Goal: Task Accomplishment & Management: Manage account settings

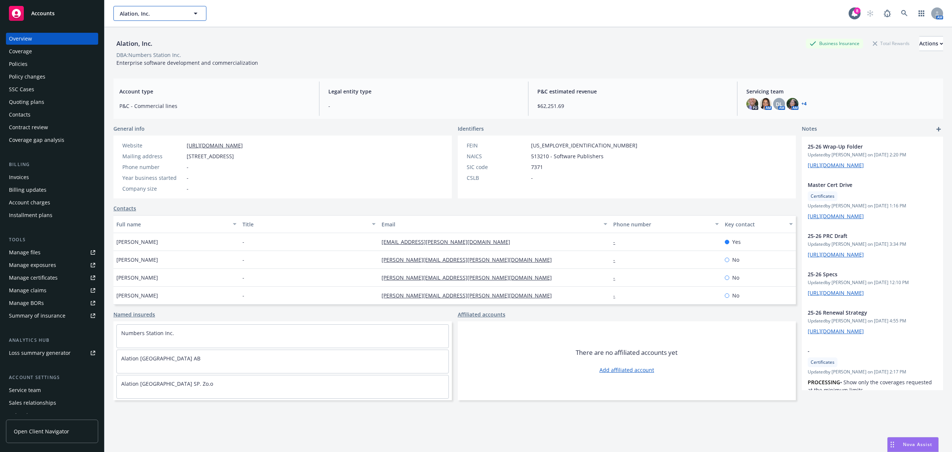
click at [146, 8] on button "Alation, Inc." at bounding box center [159, 13] width 93 height 15
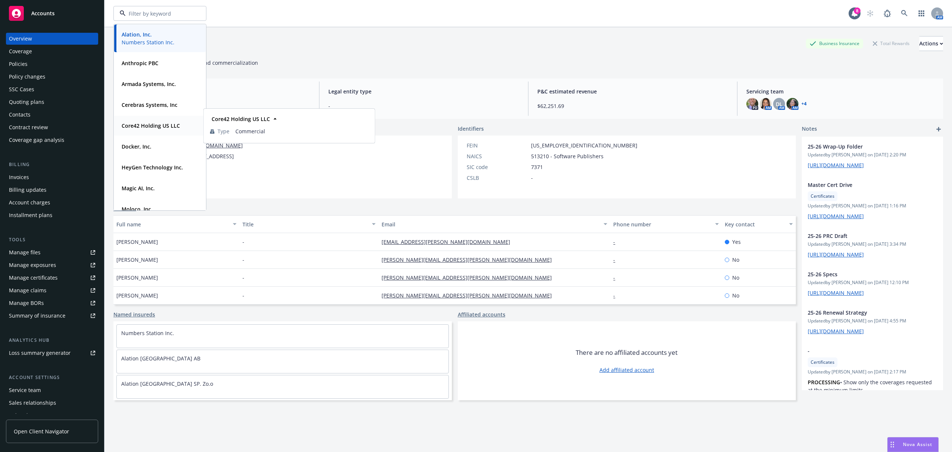
click at [147, 126] on strong "Core42 Holding US LLC" at bounding box center [151, 125] width 58 height 7
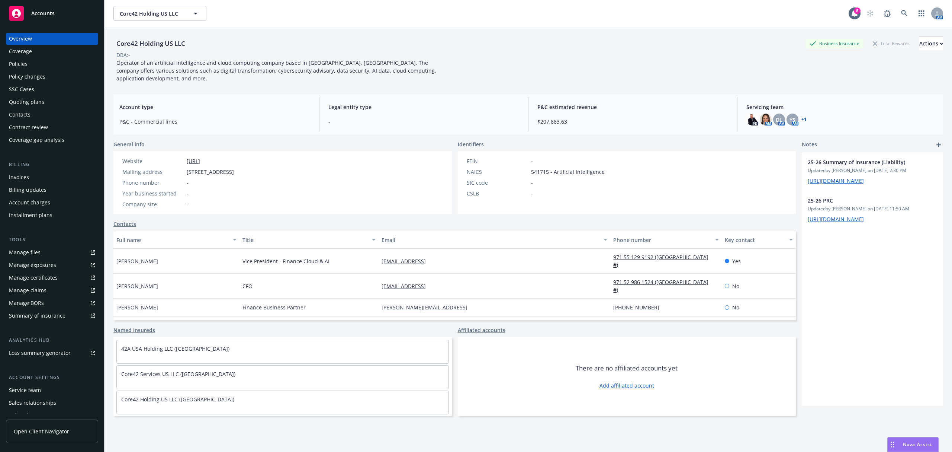
click at [52, 61] on div "Policies" at bounding box center [52, 64] width 86 height 12
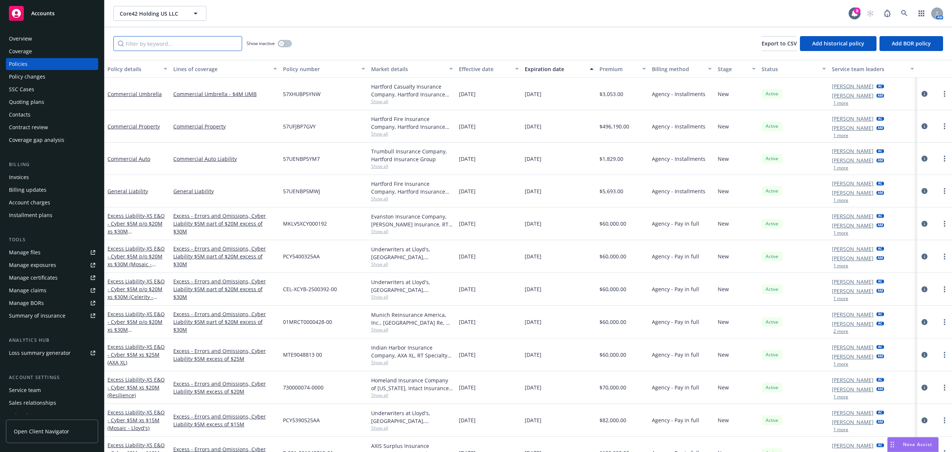
click at [173, 42] on input "Filter by keyword..." at bounding box center [177, 43] width 129 height 15
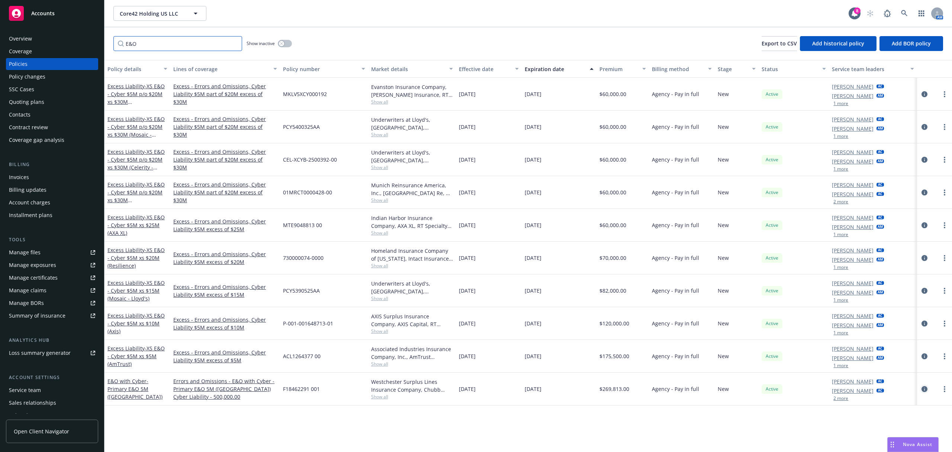
type input "E&O"
click at [926, 390] on icon "circleInformation" at bounding box center [925, 389] width 6 height 6
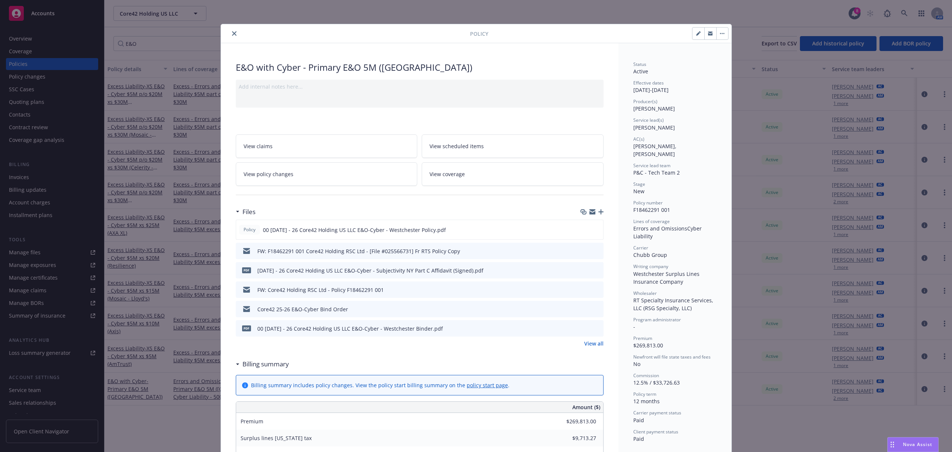
click at [230, 30] on button "close" at bounding box center [234, 33] width 9 height 9
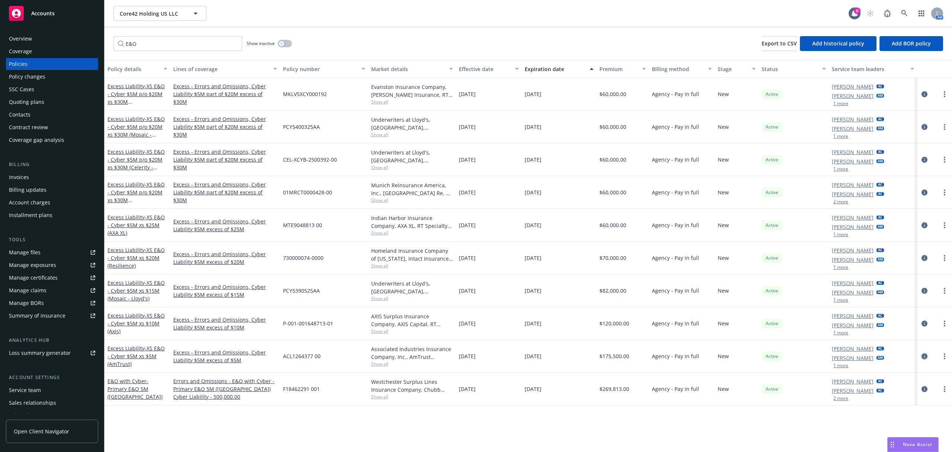
click at [924, 356] on icon "circleInformation" at bounding box center [925, 356] width 6 height 6
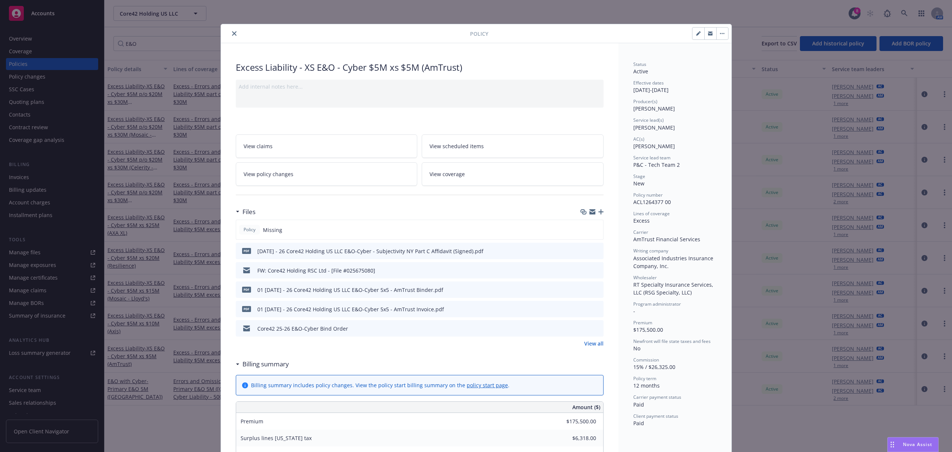
click at [232, 33] on icon "close" at bounding box center [234, 33] width 4 height 4
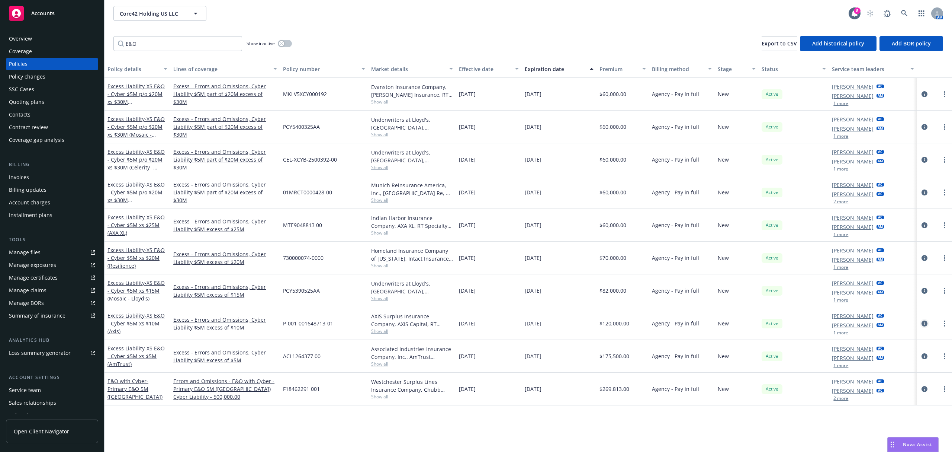
click at [922, 326] on icon "circleInformation" at bounding box center [925, 323] width 6 height 6
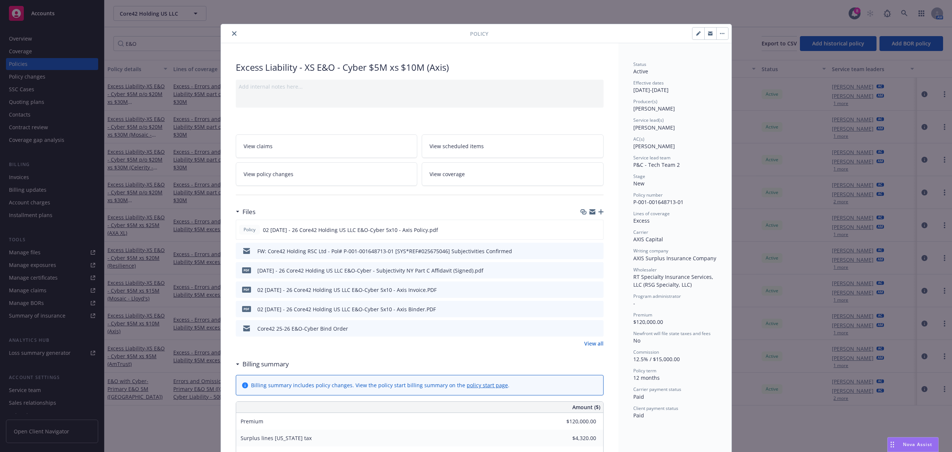
click at [231, 30] on button "close" at bounding box center [234, 33] width 9 height 9
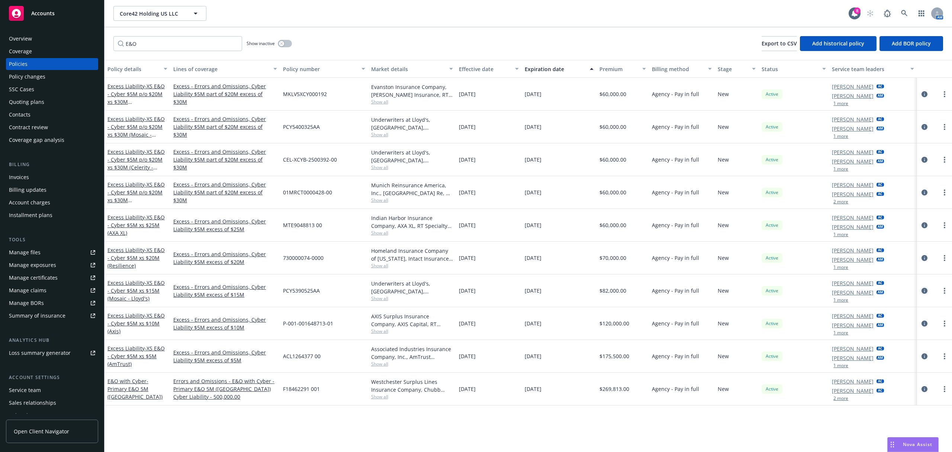
click at [921, 291] on link "circleInformation" at bounding box center [924, 290] width 9 height 9
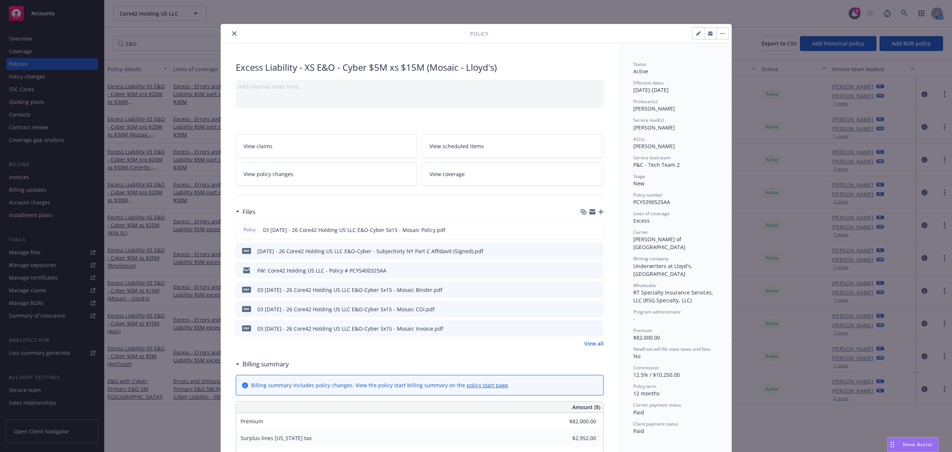
click at [230, 32] on button "close" at bounding box center [234, 33] width 9 height 9
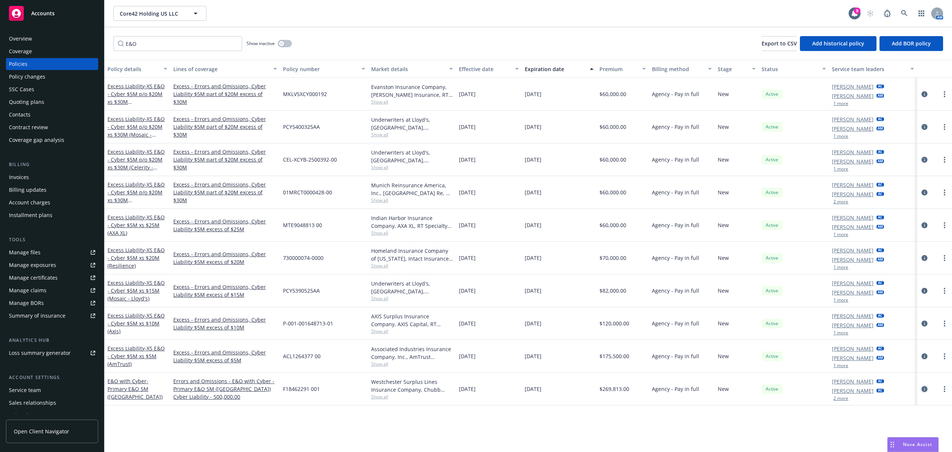
click at [924, 390] on icon "circleInformation" at bounding box center [925, 389] width 6 height 6
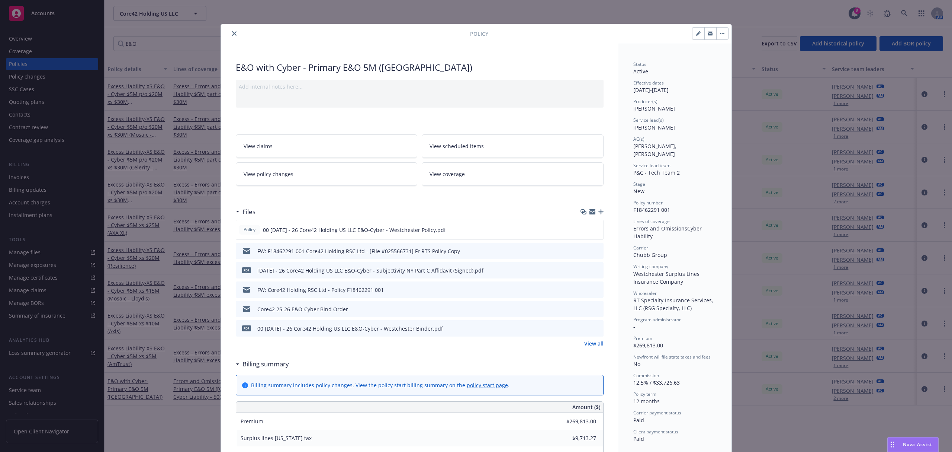
scroll to position [22, 0]
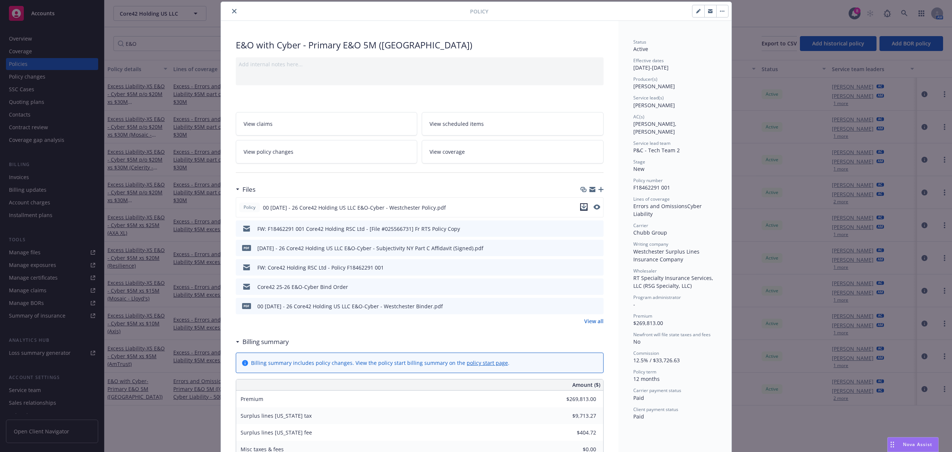
click at [581, 209] on icon "download file" at bounding box center [584, 207] width 6 height 6
click at [232, 10] on icon "close" at bounding box center [234, 11] width 4 height 4
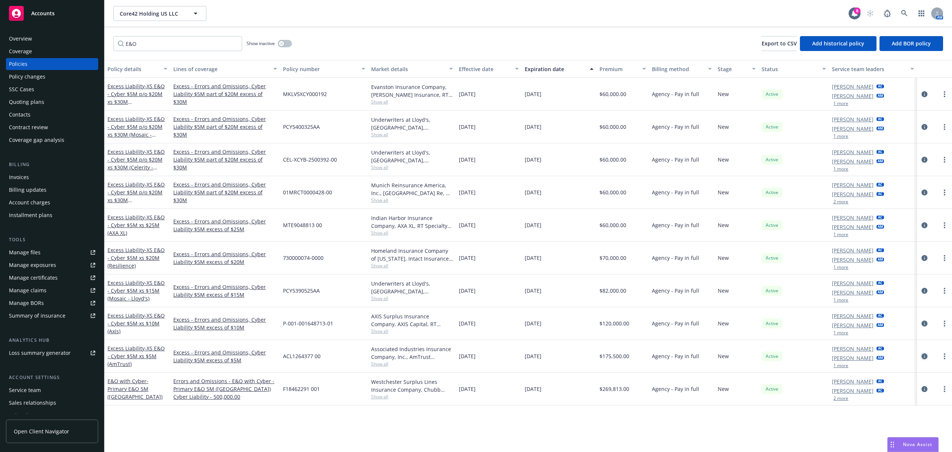
click at [922, 356] on icon "circleInformation" at bounding box center [925, 356] width 6 height 6
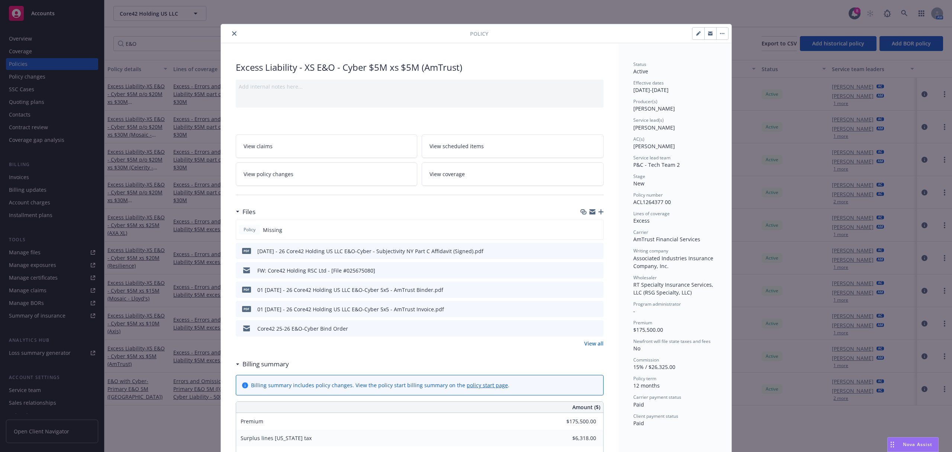
scroll to position [22, 0]
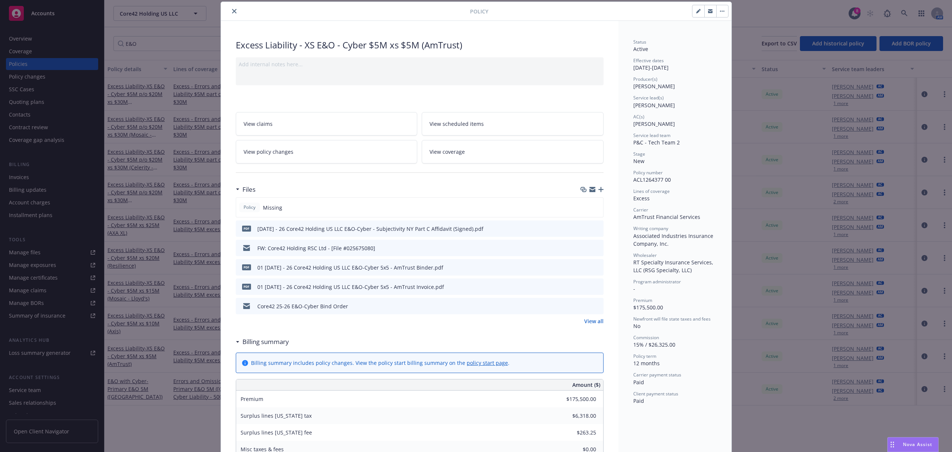
click at [232, 11] on icon "close" at bounding box center [234, 11] width 4 height 4
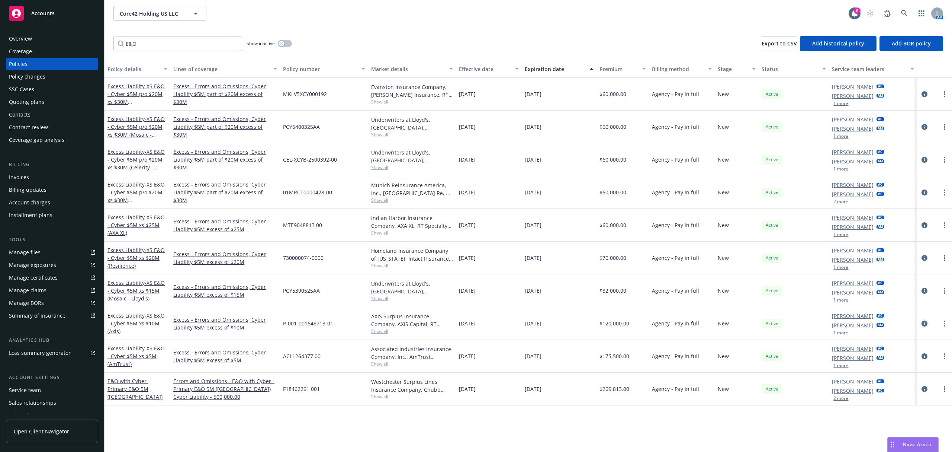
click at [925, 323] on icon "circleInformation" at bounding box center [925, 323] width 6 height 6
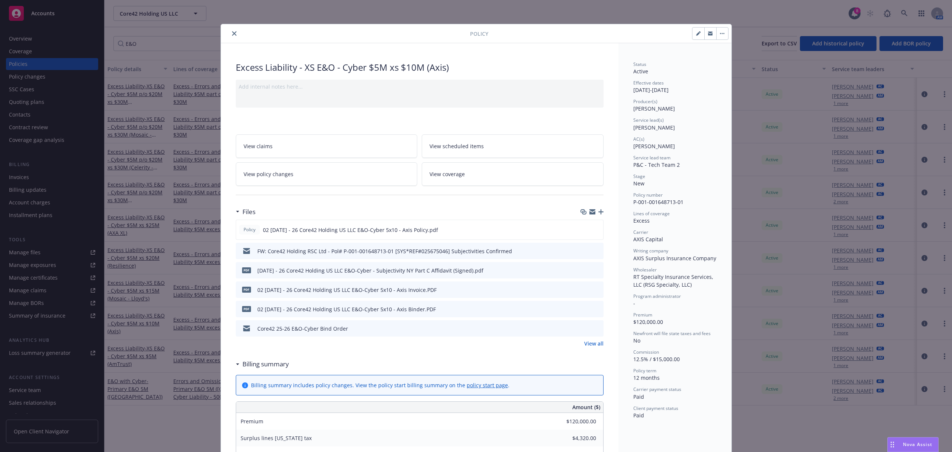
scroll to position [22, 0]
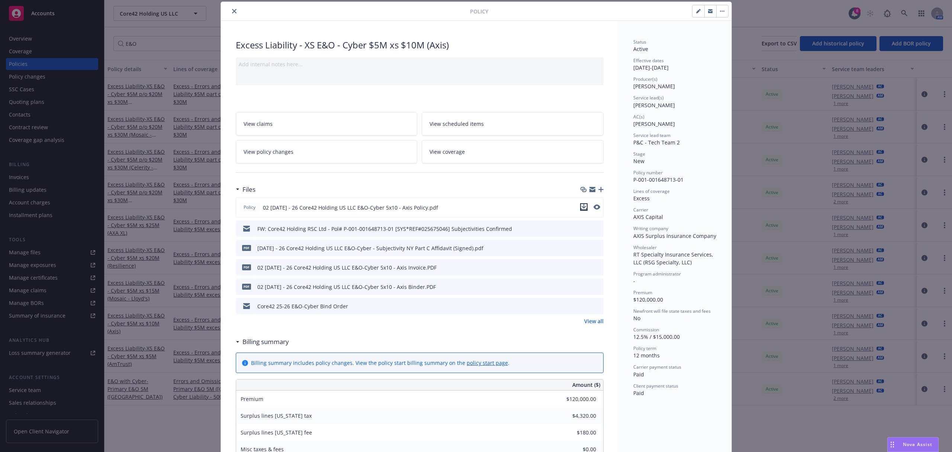
click at [581, 209] on icon "download file" at bounding box center [584, 207] width 6 height 6
click at [232, 10] on icon "close" at bounding box center [234, 11] width 4 height 4
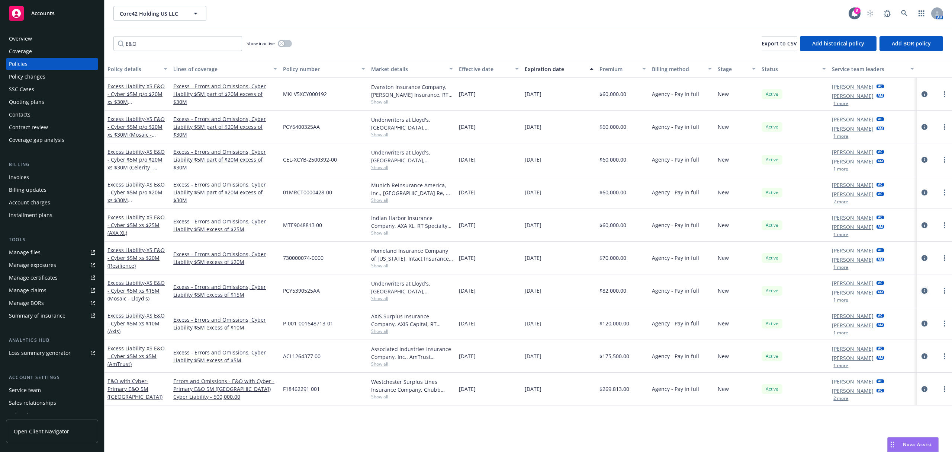
click at [924, 291] on icon "circleInformation" at bounding box center [925, 290] width 6 height 6
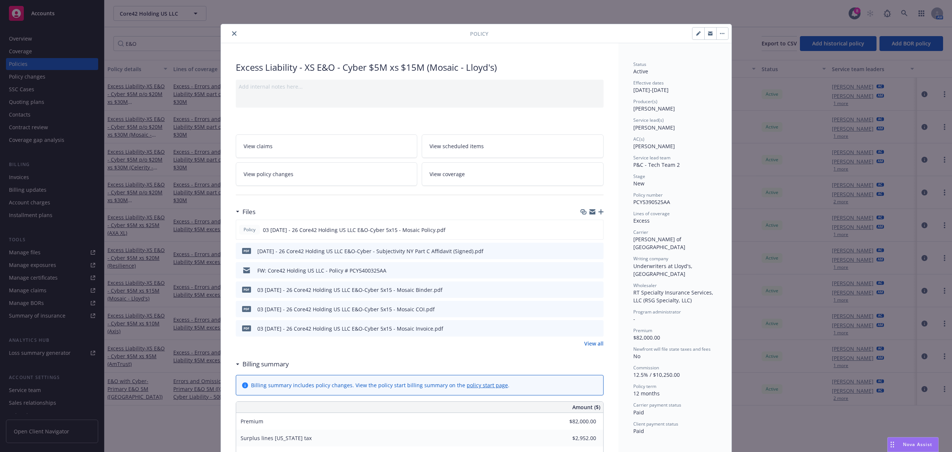
scroll to position [22, 0]
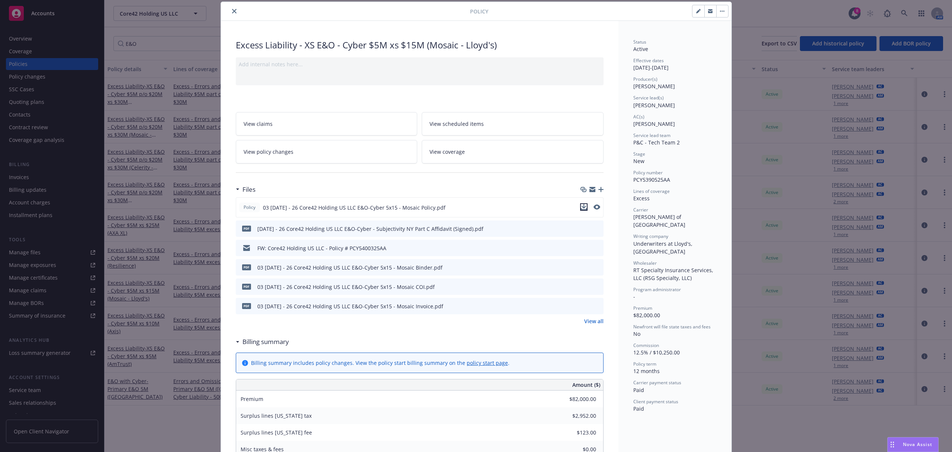
click at [581, 207] on icon "download file" at bounding box center [583, 206] width 5 height 4
click at [232, 10] on icon "close" at bounding box center [234, 11] width 4 height 4
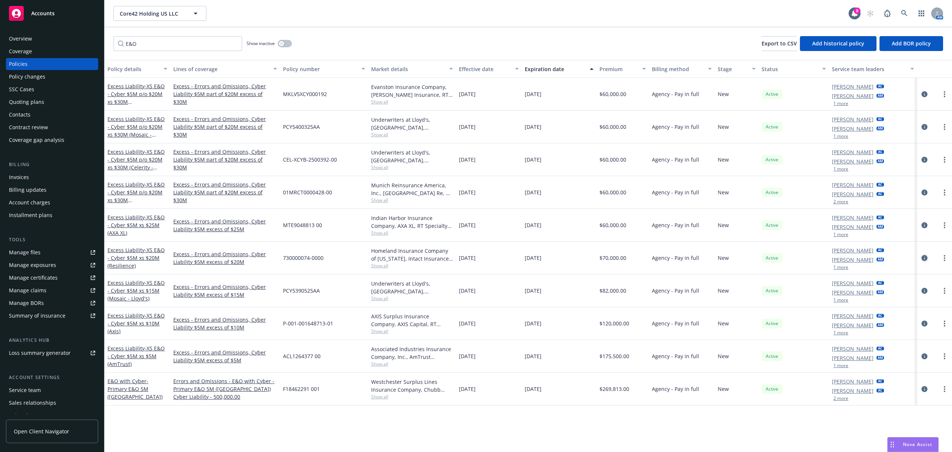
click at [925, 258] on icon "circleInformation" at bounding box center [925, 258] width 6 height 6
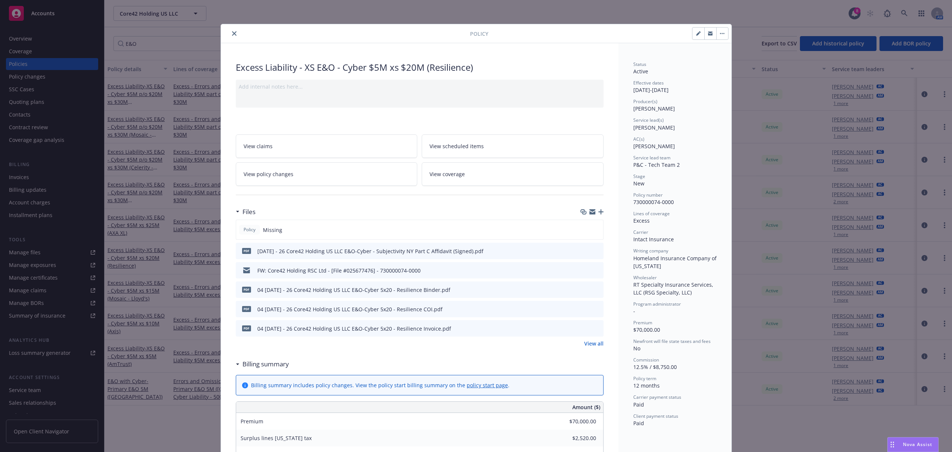
click at [232, 32] on icon "close" at bounding box center [234, 33] width 4 height 4
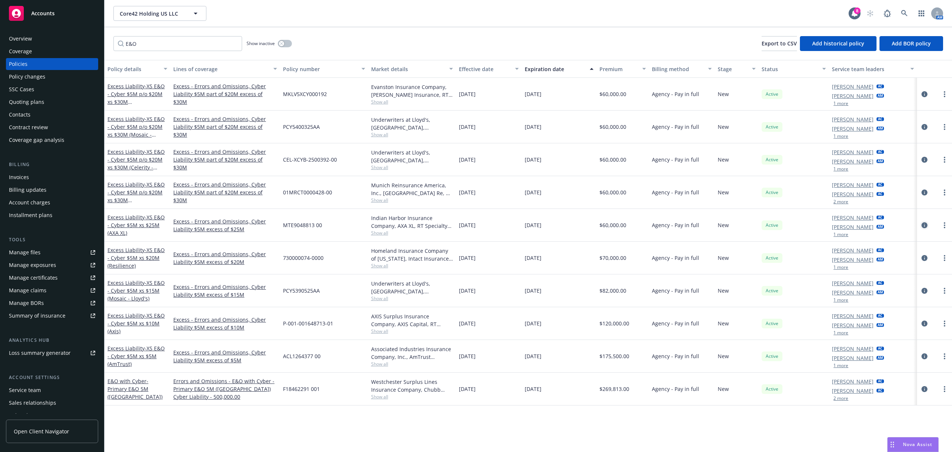
click at [925, 225] on icon "circleInformation" at bounding box center [925, 225] width 6 height 6
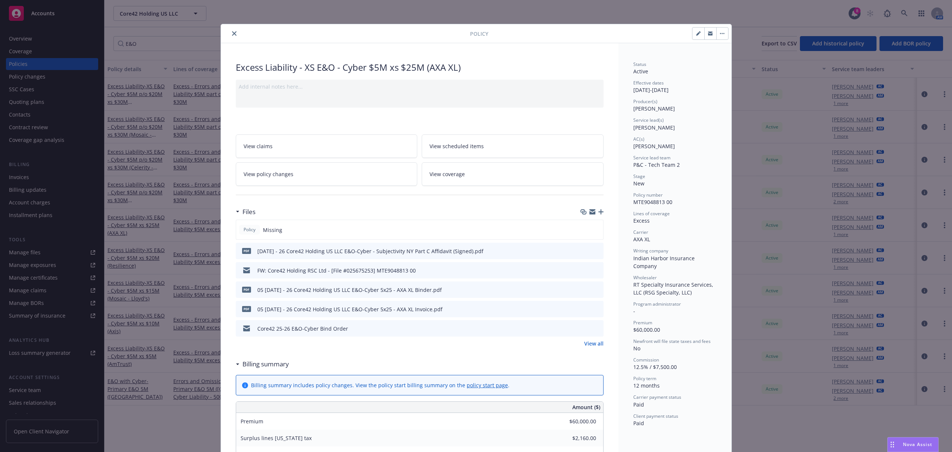
click at [230, 30] on button "close" at bounding box center [234, 33] width 9 height 9
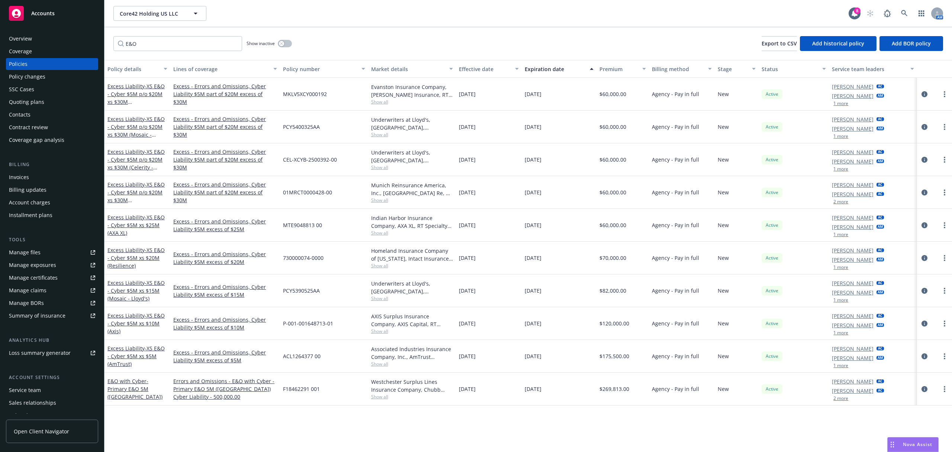
click at [42, 251] on link "Manage files" at bounding box center [52, 252] width 92 height 12
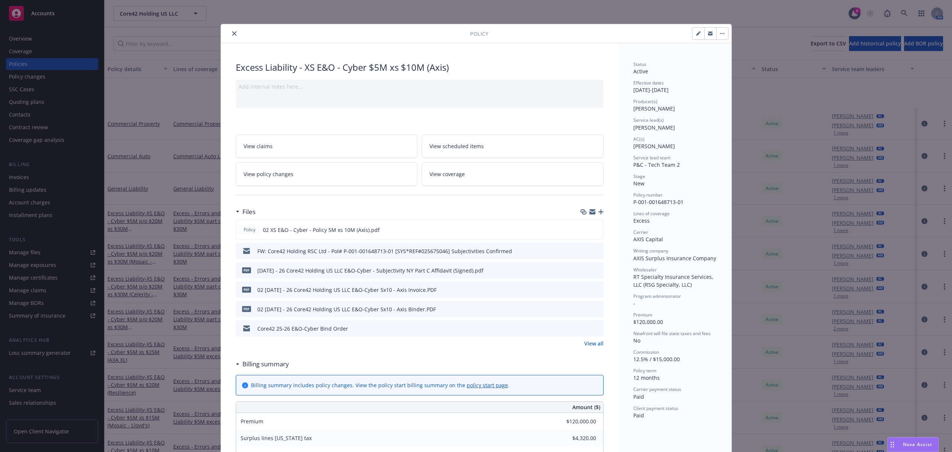
scroll to position [22, 0]
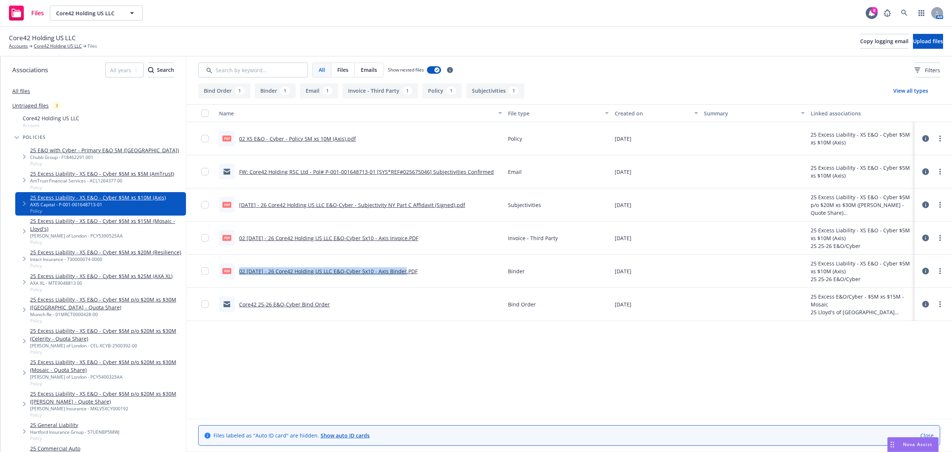
drag, startPoint x: 240, startPoint y: 271, endPoint x: 402, endPoint y: 279, distance: 162.7
click at [402, 279] on div "PDF 02 [DATE] - 26 Core42 Holding US LLC E&O-Cyber 5x10 - Axis Binder.PDF" at bounding box center [318, 271] width 199 height 16
copy link "02 [DATE] - 26 Core42 Holding US LLC E&O-Cyber 5x10 - Axis Binde"
click at [403, 279] on div "PDF 02 5.26.25 - 26 Core42 Holding US LLC E&O-Cyber 5x10 - Axis Binder.PDF" at bounding box center [318, 271] width 199 height 16
click at [928, 139] on icon at bounding box center [925, 138] width 7 height 7
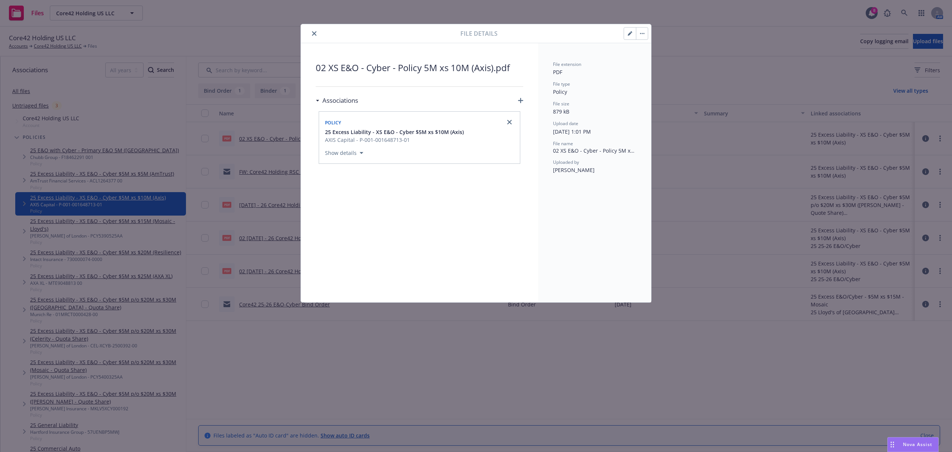
click at [628, 32] on icon "button" at bounding box center [630, 33] width 4 height 4
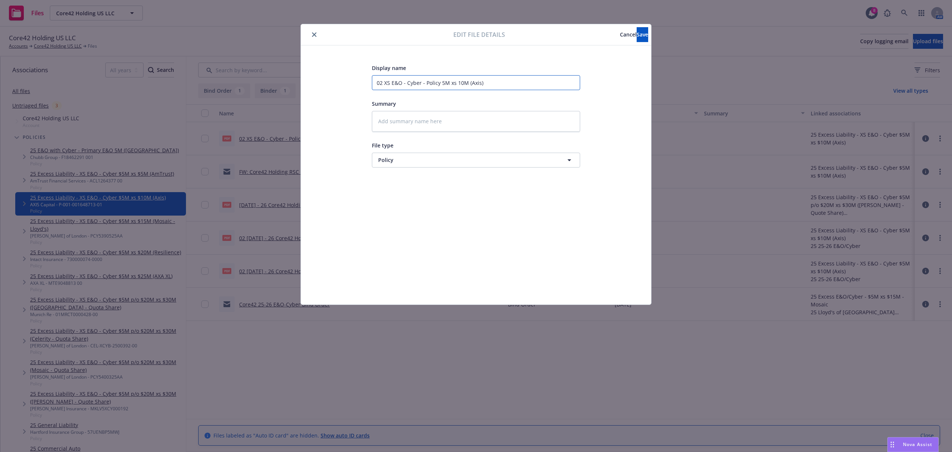
drag, startPoint x: 494, startPoint y: 84, endPoint x: 267, endPoint y: 68, distance: 227.8
click at [267, 68] on div "Edit file details Cancel Save Display name 02 XS E&O - Cyber - Policy 5M xs 10M…" at bounding box center [476, 226] width 952 height 452
paste input "5.26.25 - 26 Core42 Holding US LLC E&O-Cyber 5x10 - Axis Binde"
type textarea "x"
type input "02 5.26.25 - 26 Core42 Holding US LLC E&O-Cyber 5x10 - Axis Binde"
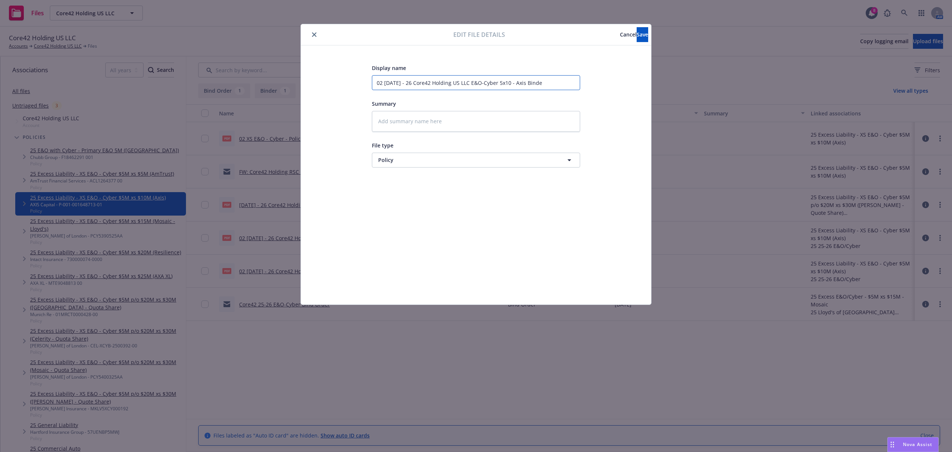
type textarea "x"
type input "02 5.26.25 - 26 Core42 Holding US LLC E&O-Cyber 5x10 - Axis Bind"
type textarea "x"
type input "02 5.26.25 - 26 Core42 Holding US LLC E&O-Cyber 5x10 - Axis Bin"
type textarea "x"
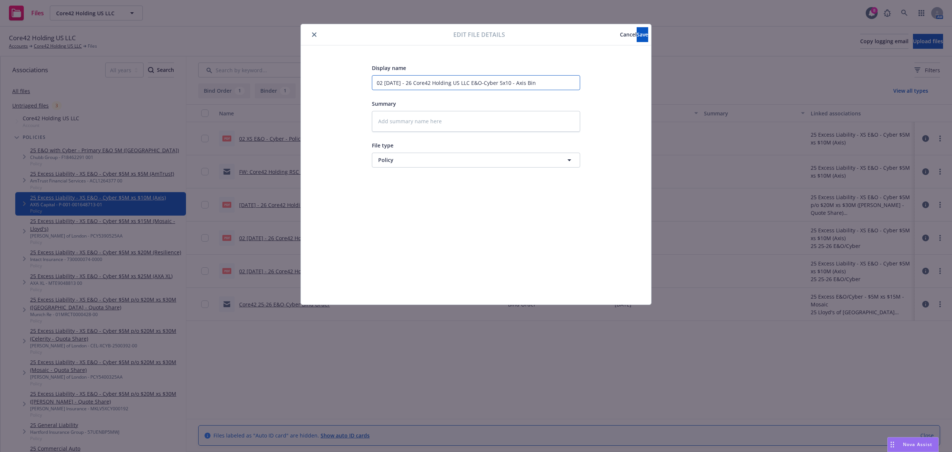
type input "02 5.26.25 - 26 Core42 Holding US LLC E&O-Cyber 5x10 - Axis Bi"
type textarea "x"
type input "02 5.26.25 - 26 Core42 Holding US LLC E&O-Cyber 5x10 - Axis B"
type textarea "x"
type input "02 5.26.25 - 26 Core42 Holding US LLC E&O-Cyber 5x10 - Axis"
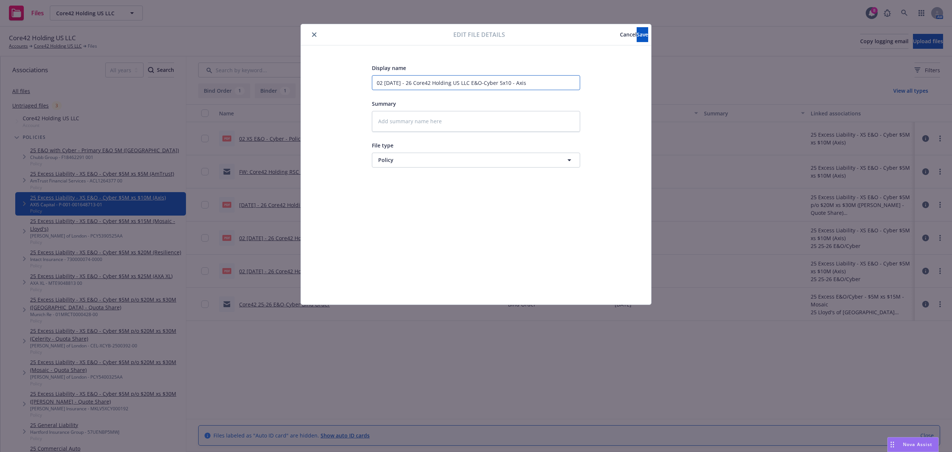
type textarea "x"
type input "02 5.26.25 - 26 Core42 Holding US LLC E&O-Cyber 5x10 - Axis P"
type textarea "x"
type input "02 5.26.25 - 26 Core42 Holding US LLC E&O-Cyber 5x10 - Axis Po"
type textarea "x"
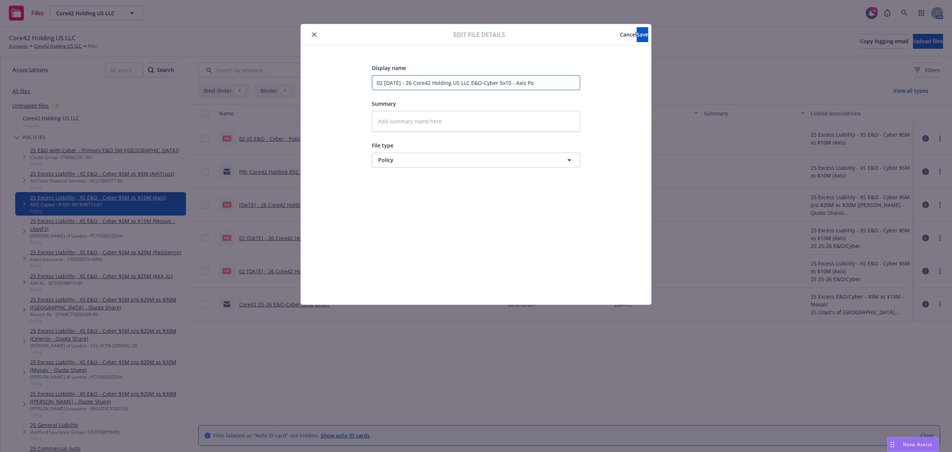
type input "02 5.26.25 - 26 Core42 Holding US LLC E&O-Cyber 5x10 - Axis Pol"
type textarea "x"
type input "02 5.26.25 - 26 Core42 Holding US LLC E&O-Cyber 5x10 - Axis Poli"
type textarea "x"
type input "02 5.26.25 - 26 Core42 Holding US LLC E&O-Cyber 5x10 - Axis Polic"
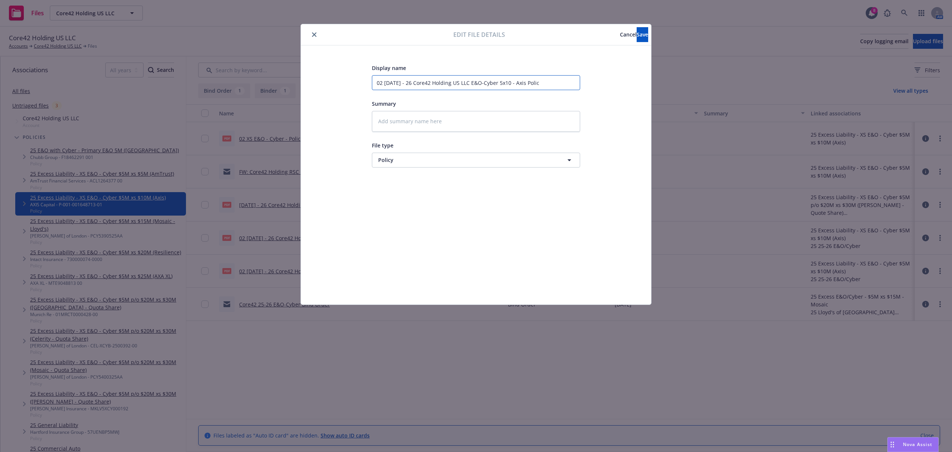
type textarea "x"
type input "02 5.26.25 - 26 Core42 Holding US LLC E&O-Cyber 5x10 - Axis Policy"
click at [637, 39] on button "Save" at bounding box center [643, 34] width 12 height 15
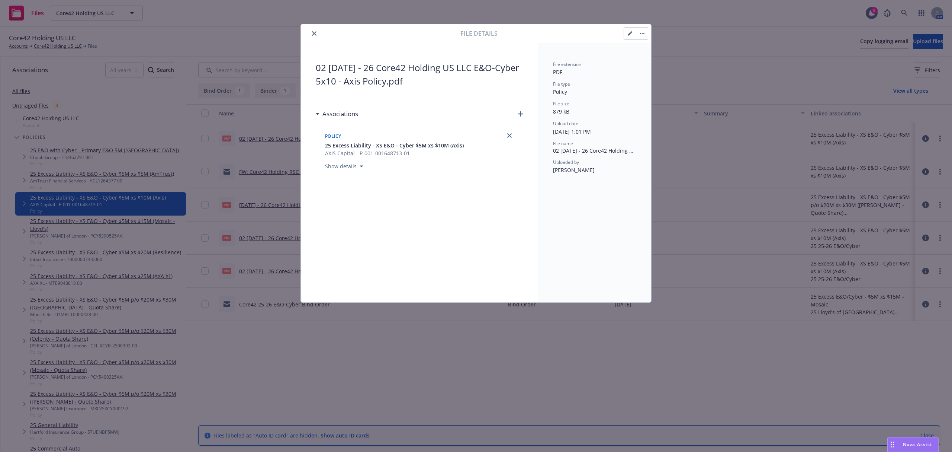
click at [313, 33] on icon "close" at bounding box center [314, 33] width 4 height 4
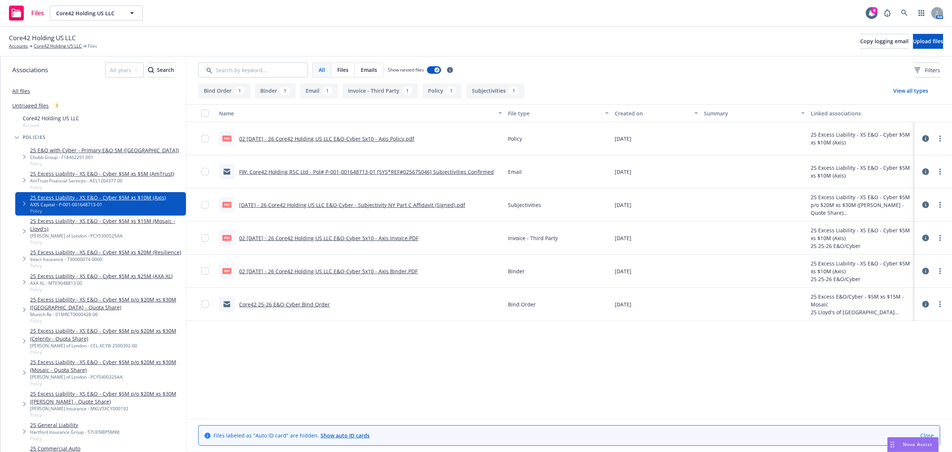
click at [102, 219] on link "25 Excess Liability - XS E&O - Cyber $5M xs $15M (Mosaic - Lloyd's)" at bounding box center [106, 225] width 153 height 16
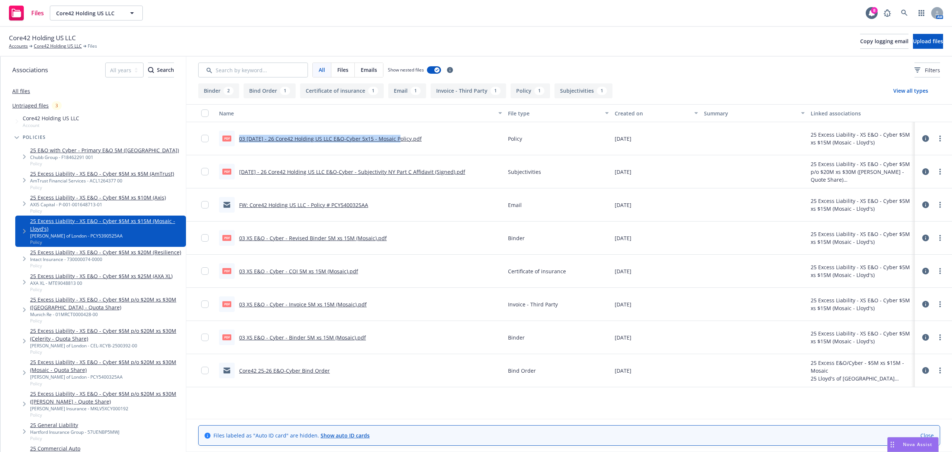
drag, startPoint x: 238, startPoint y: 138, endPoint x: 395, endPoint y: 147, distance: 156.5
click at [395, 147] on div "pdf 03 5.26.25 - 26 Core42 Holding US LLC E&O-Cyber 5x15 - Mosaic Policy.pdf" at bounding box center [360, 138] width 289 height 33
copy link "03 5.26.25 - 26 Core42 Holding US LLC E&O-Cyber 5x15 - Mosaic"
click at [927, 237] on icon at bounding box center [925, 237] width 7 height 7
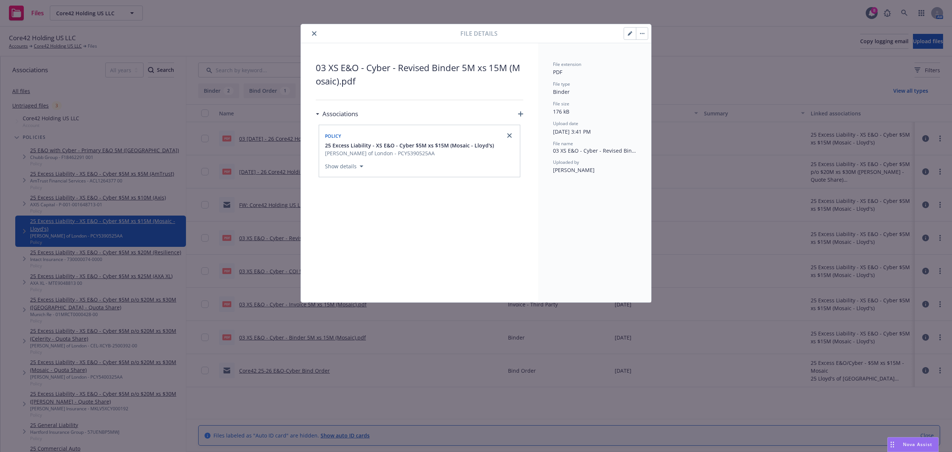
click at [631, 33] on icon "button" at bounding box center [630, 33] width 4 height 4
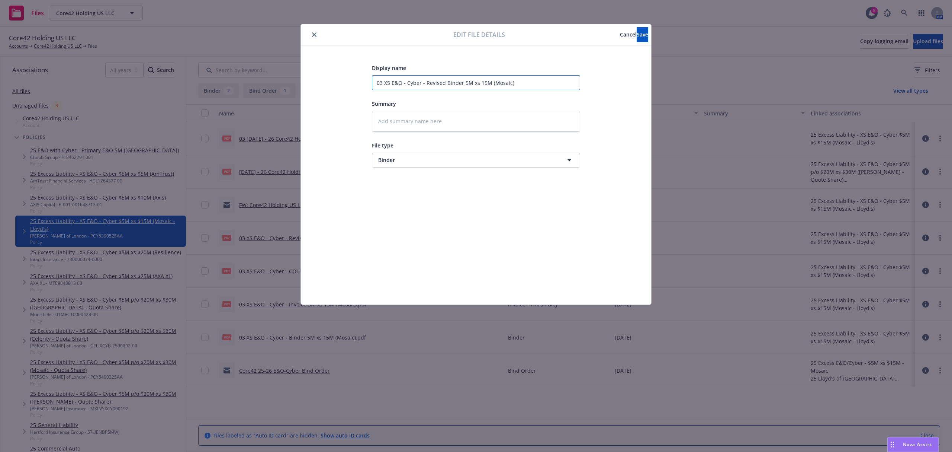
drag, startPoint x: 529, startPoint y: 89, endPoint x: 321, endPoint y: 83, distance: 208.0
click at [321, 83] on div "Display name 03 XS E&O - Cyber - Revised Binder 5M xs 15M (Mosaic) Summary File…" at bounding box center [476, 174] width 321 height 223
paste input "5.26.25 - 26 Core42 Holding US LLC E&O-Cyber 5x15 - Mosaic"
type textarea "x"
type input "03 5.26.25 - 26 Core42 Holding US LLC E&O-Cyber 5x15 - Mosaic"
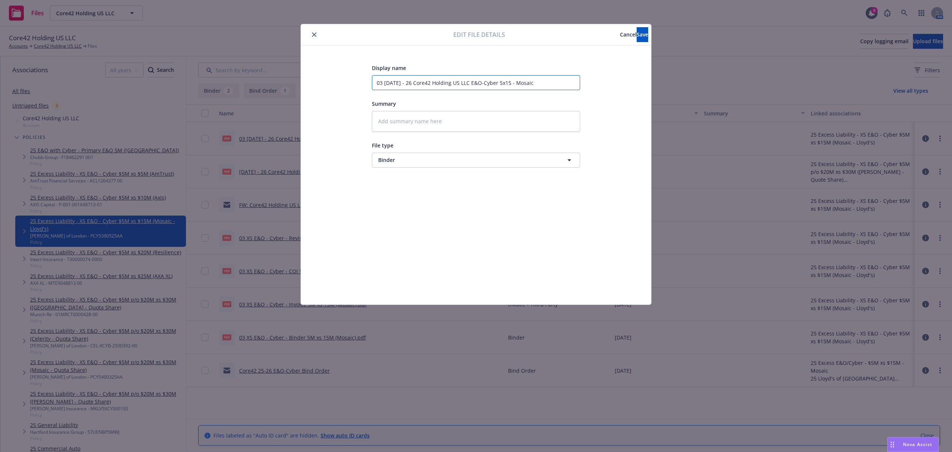
type textarea "x"
type input "03 5.26.25 - 26 Core42 Holding US LLC E&O-Cyber 5x15 - Mosaic Bi"
type textarea "x"
type input "03 5.26.25 - 26 Core42 Holding US LLC E&O-Cyber 5x15 - Mosaic Bin"
type textarea "x"
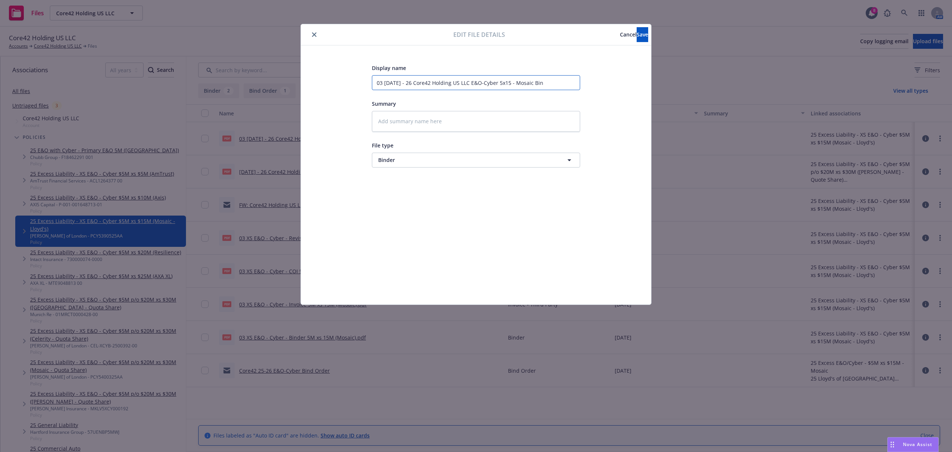
type input "03 5.26.25 - 26 Core42 Holding US LLC E&O-Cyber 5x15 - Mosaic Bine"
type textarea "x"
type input "03 5.26.25 - 26 Core42 Holding US LLC E&O-Cyber 5x15 - Mosaic Bin"
type textarea "x"
type input "03 5.26.25 - 26 Core42 Holding US LLC E&O-Cyber 5x15 - Mosaic Bind"
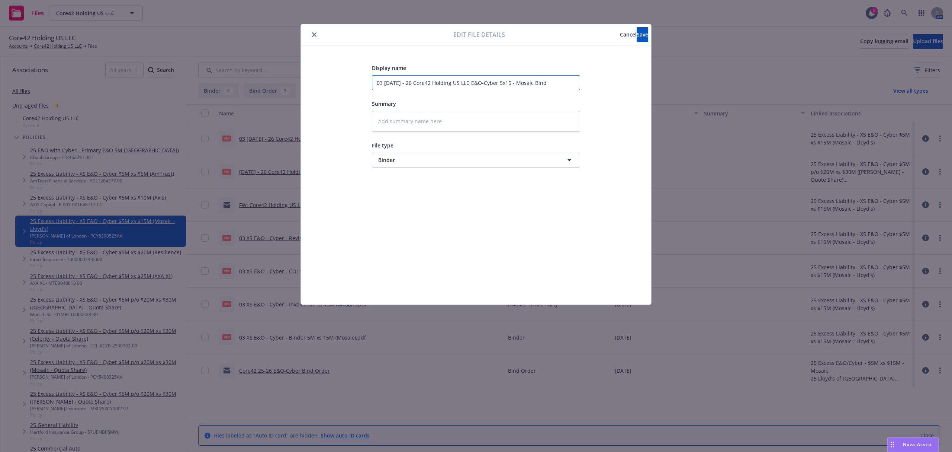
type textarea "x"
type input "03 5.26.25 - 26 Core42 Holding US LLC E&O-Cyber 5x15 - Mosaic Binde"
type textarea "x"
type input "03 5.26.25 - 26 Core42 Holding US LLC E&O-Cyber 5x15 - Mosaic Binder"
click at [637, 34] on span "Save" at bounding box center [643, 34] width 12 height 7
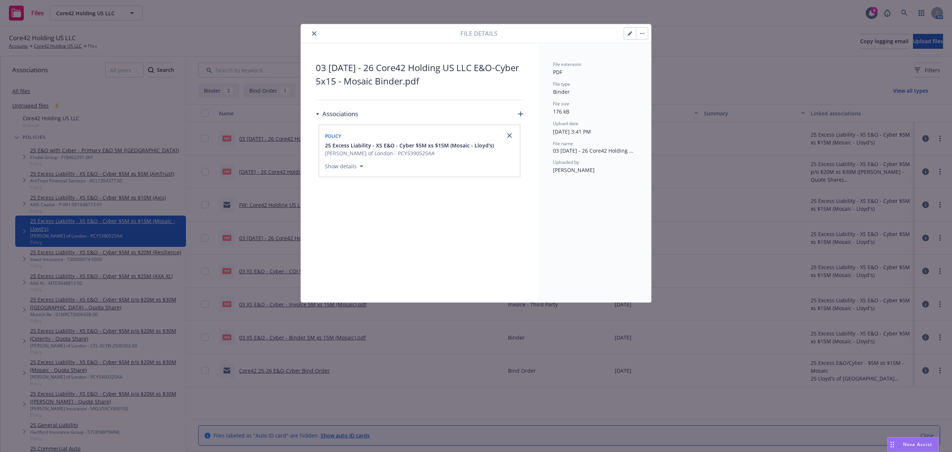
click at [317, 33] on button "close" at bounding box center [314, 33] width 9 height 9
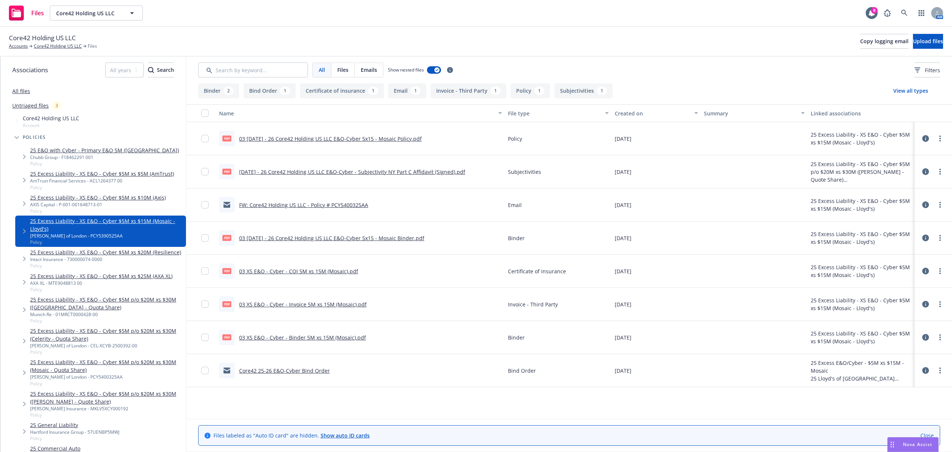
click at [924, 272] on icon at bounding box center [925, 270] width 7 height 7
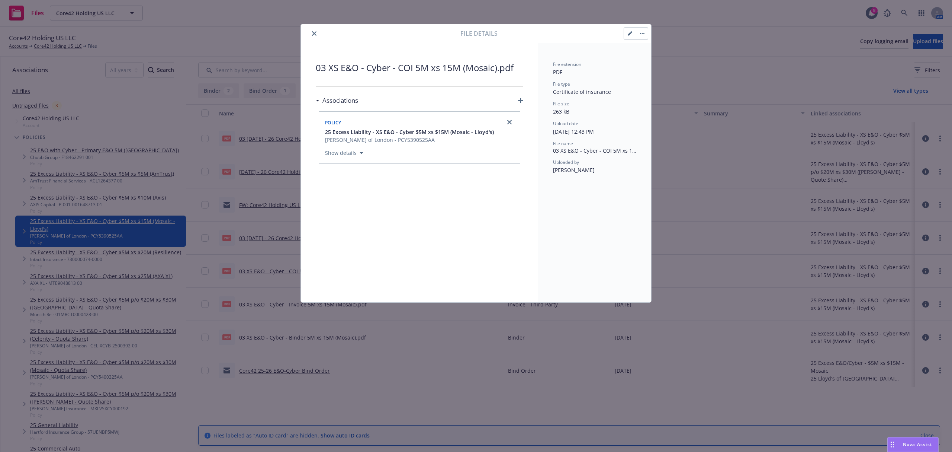
click at [631, 37] on button "button" at bounding box center [630, 34] width 12 height 12
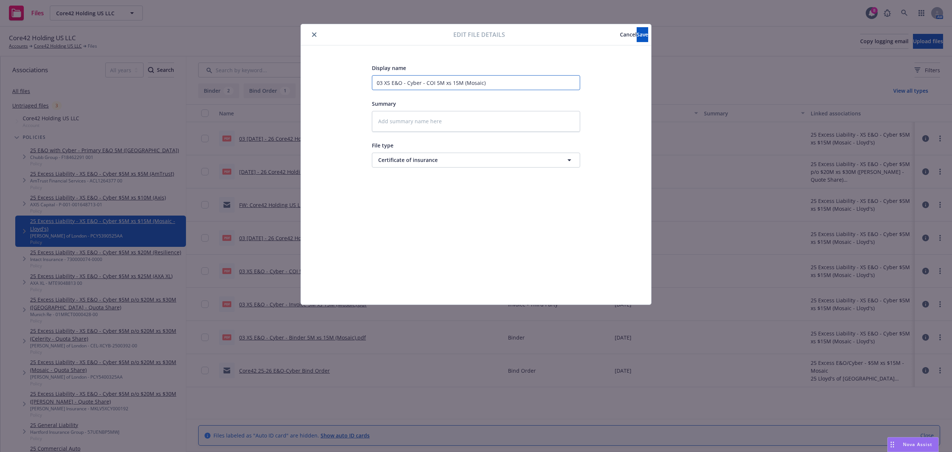
drag, startPoint x: 485, startPoint y: 84, endPoint x: 287, endPoint y: 73, distance: 198.5
click at [288, 73] on div "Edit file details Cancel Save Display name 03 XS E&O - Cyber - COI 5M xs 15M (M…" at bounding box center [476, 226] width 952 height 452
paste input "5.26.25 - 26 Core42 Holding US LLC E&O-Cyber 5x15 - Mosaic"
type textarea "x"
type input "03 5.26.25 - 26 Core42 Holding US LLC E&O-Cyber 5x15 - Mosaic"
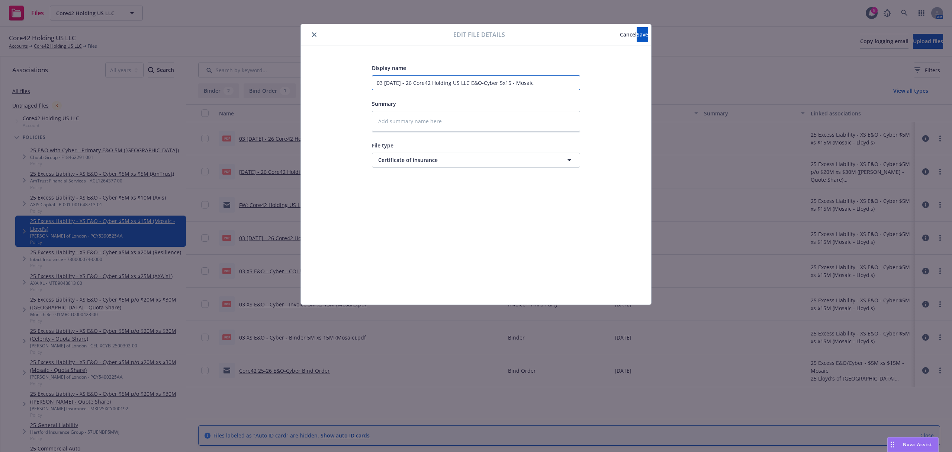
type textarea "x"
type input "03 5.26.25 - 26 Core42 Holding US LLC E&O-Cyber 5x15 - Mosaic C"
type textarea "x"
type input "03 5.26.25 - 26 Core42 Holding US LLC E&O-Cyber 5x15 - Mosaic CO"
type textarea "x"
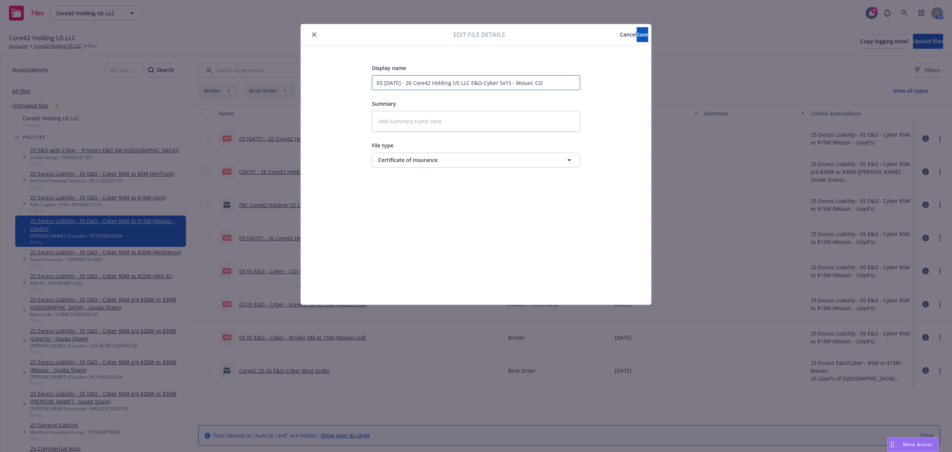
type input "03 5.26.25 - 26 Core42 Holding US LLC E&O-Cyber 5x15 - Mosaic COI"
type textarea "x"
type input "03 5.26.25 - 26 Core42 Holding US LLC E&O-Cyber 5x15 - Mosaic COI"
click at [637, 39] on button "Save" at bounding box center [643, 34] width 12 height 15
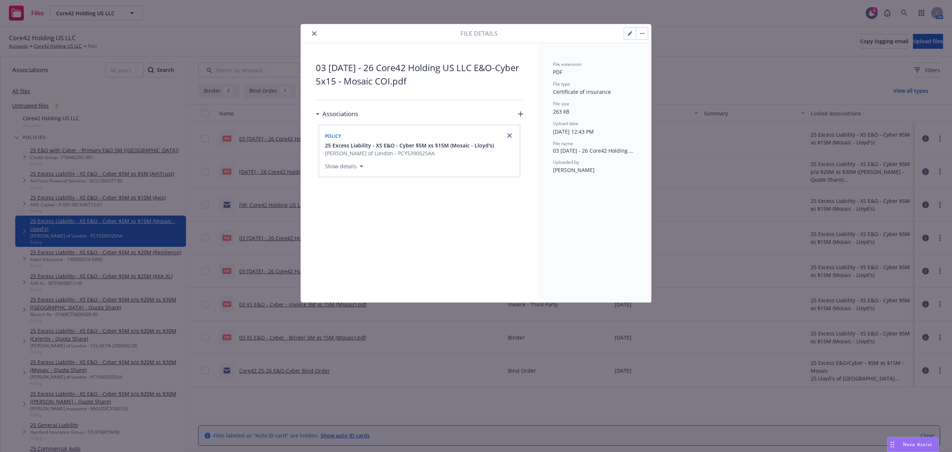
click at [312, 33] on icon "close" at bounding box center [314, 33] width 4 height 4
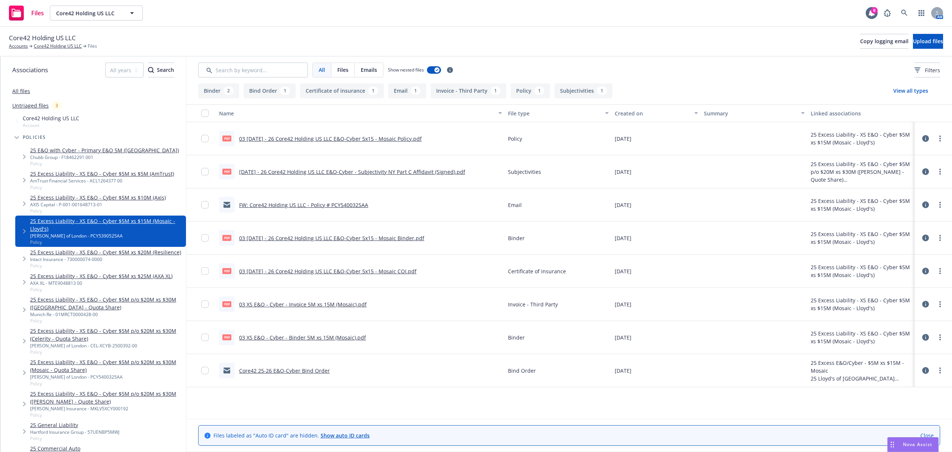
click at [924, 303] on icon at bounding box center [925, 304] width 7 height 7
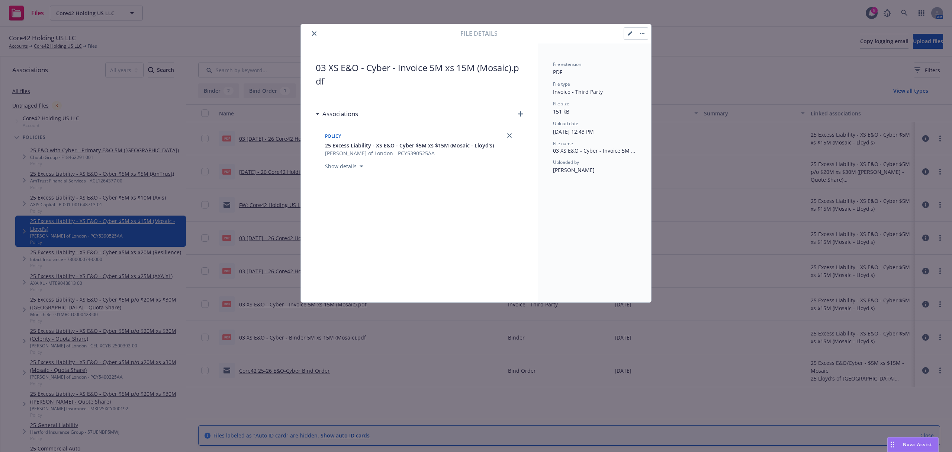
click at [630, 35] on icon "button" at bounding box center [630, 34] width 4 height 4
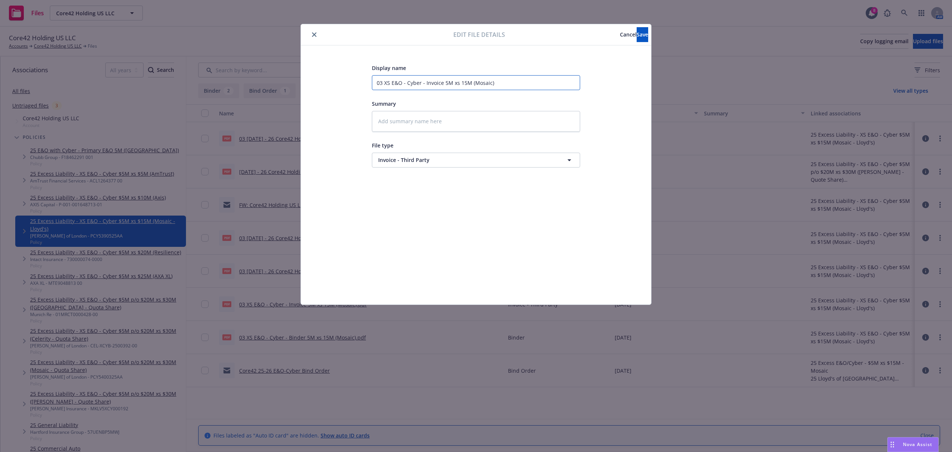
drag, startPoint x: 540, startPoint y: 86, endPoint x: 287, endPoint y: 78, distance: 253.1
click at [287, 78] on div "Edit file details Cancel Save Display name 03 XS E&O - Cyber - Invoice 5M xs 15…" at bounding box center [476, 226] width 952 height 452
paste input "5.26.25 - 26 Core42 Holding US LLC E&O-Cyber 5x15 - Mosaic"
type textarea "x"
type input "03 5.26.25 - 26 Core42 Holding US LLC E&O-Cyber 5x15 - Mosaic"
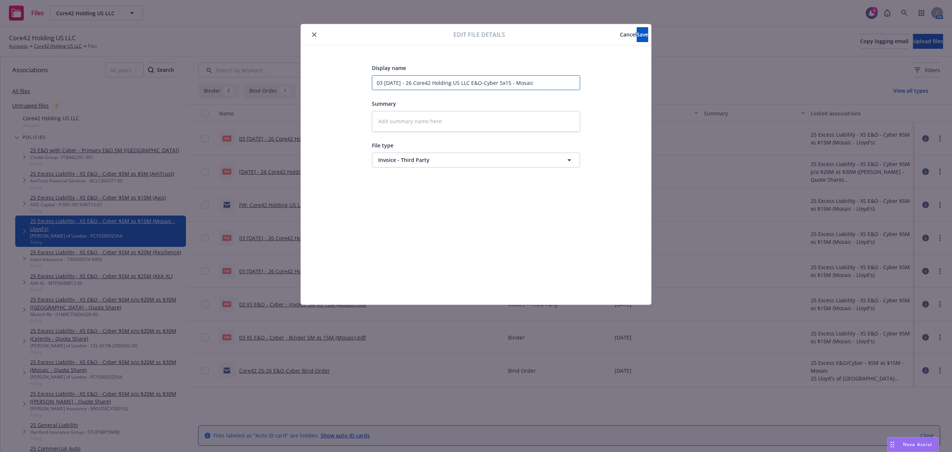
type textarea "x"
type input "03 5.26.25 - 26 Core42 Holding US LLC E&O-Cyber 5x15 - Mosaic In"
type textarea "x"
type input "03 5.26.25 - 26 Core42 Holding US LLC E&O-Cyber 5x15 - Mosaic Inv"
type textarea "x"
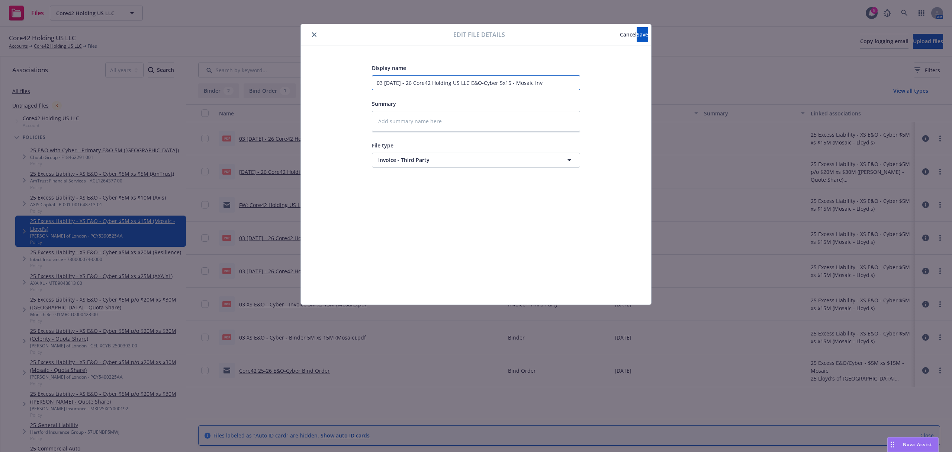
type input "03 5.26.25 - 26 Core42 Holding US LLC E&O-Cyber 5x15 - Mosaic Invo"
type textarea "x"
type input "03 5.26.25 - 26 Core42 Holding US LLC E&O-Cyber 5x15 - Mosaic Invoi"
type textarea "x"
type input "03 5.26.25 - 26 Core42 Holding US LLC E&O-Cyber 5x15 - Mosaic Invoic"
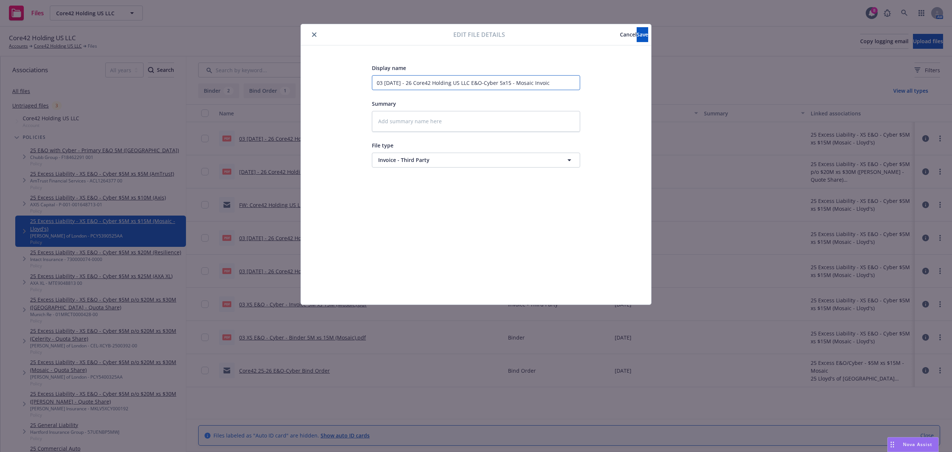
type textarea "x"
type input "03 5.26.25 - 26 Core42 Holding US LLC E&O-Cyber 5x15 - Mosaic Invoice"
click at [637, 36] on span "Save" at bounding box center [643, 34] width 12 height 7
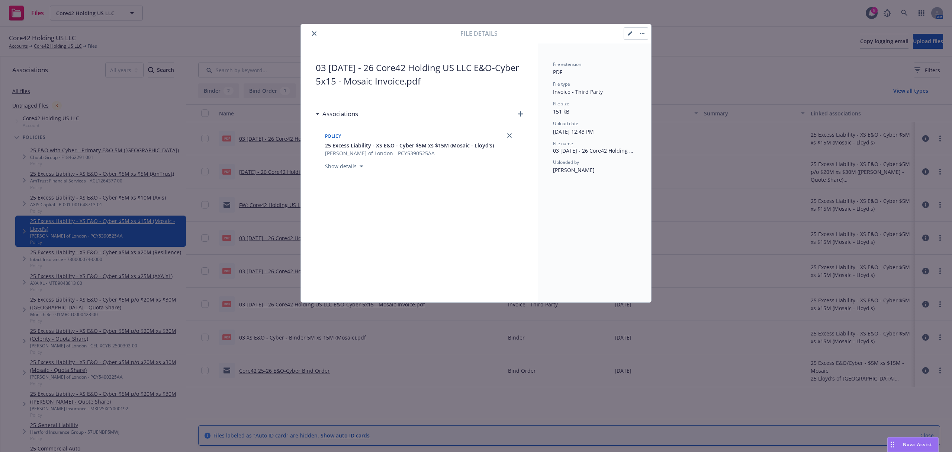
click at [310, 33] on button "close" at bounding box center [314, 33] width 9 height 9
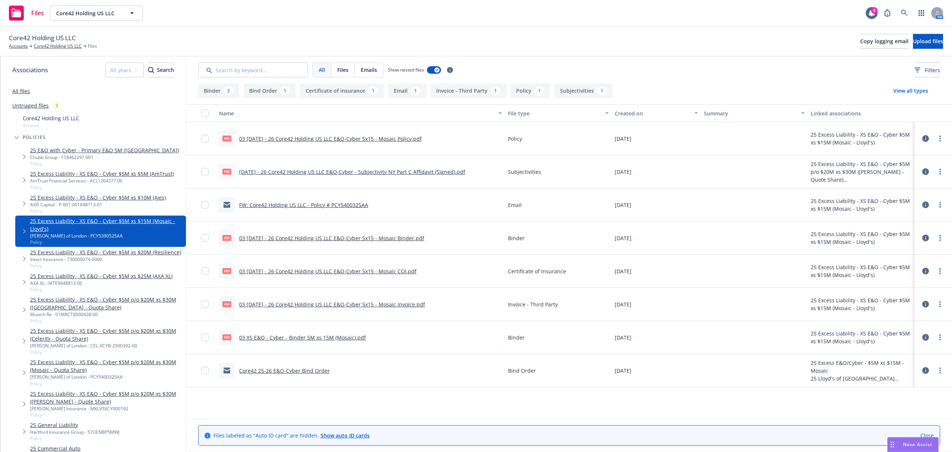
click at [924, 334] on icon at bounding box center [925, 337] width 7 height 7
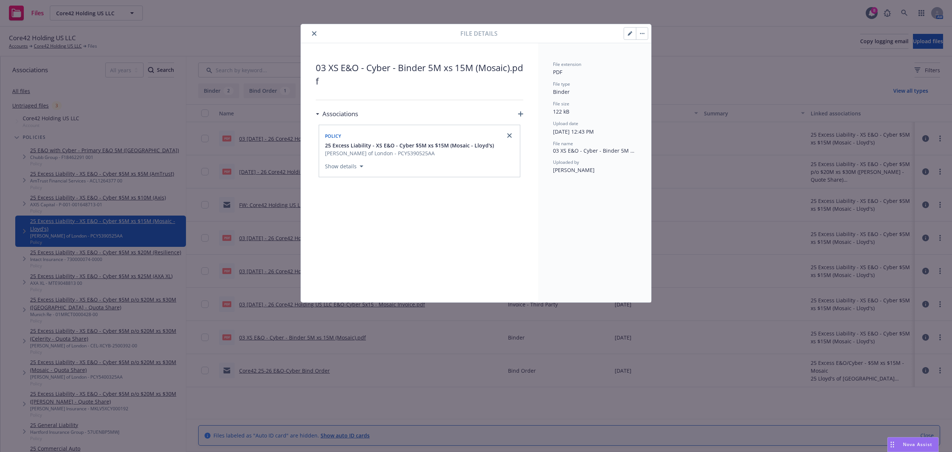
click at [630, 29] on button "button" at bounding box center [630, 34] width 12 height 12
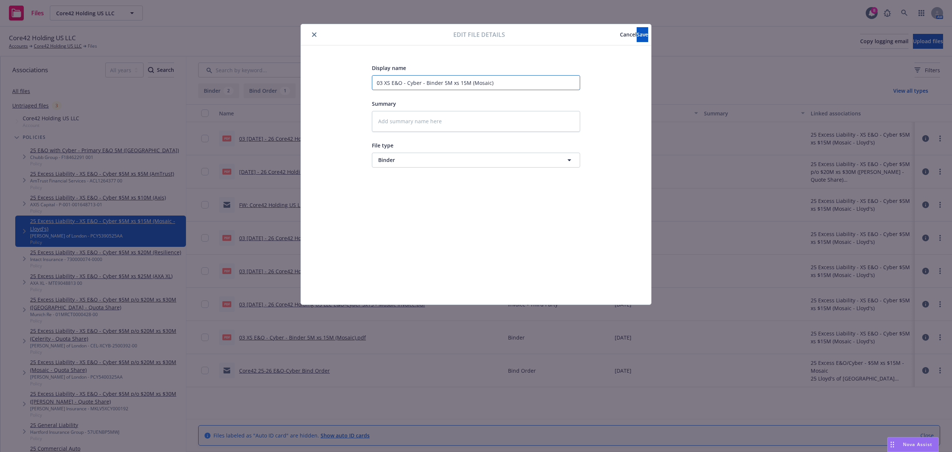
drag, startPoint x: 506, startPoint y: 88, endPoint x: 335, endPoint y: 91, distance: 171.1
click at [335, 91] on div "Display name 03 XS E&O - Cyber - Binder 5M xs 15M (Mosaic) Summary File type Bi…" at bounding box center [476, 174] width 321 height 223
paste input "5.26.25 - 26 Core42 Holding US LLC E&O-Cyber 5x15 - Mosaic"
type textarea "x"
type input "03 5.26.25 - 26 Core42 Holding US LLC E&O-Cyber 5x15 - Mosaic"
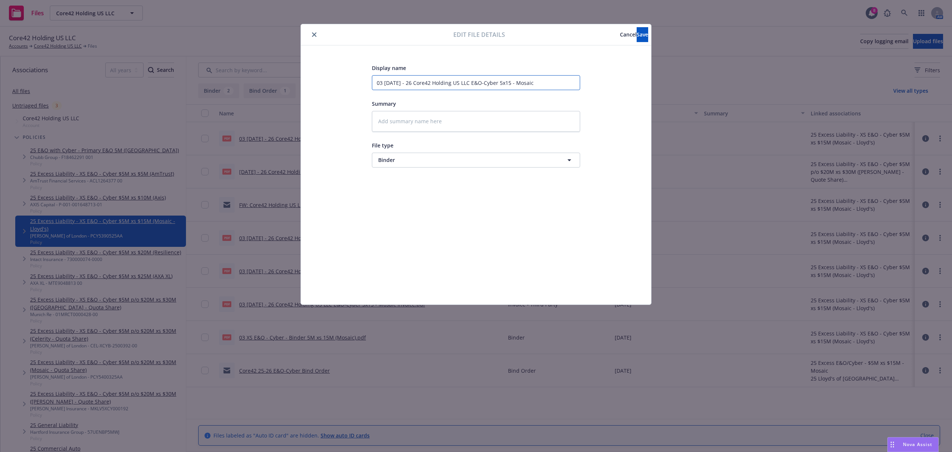
type textarea "x"
type input "03 5.26.25 - 26 Core42 Holding US LLC E&O-Cyber 5x15 - Mosaic B"
type textarea "x"
type input "03 5.26.25 - 26 Core42 Holding US LLC E&O-Cyber 5x15 - Mosaic Bi"
type textarea "x"
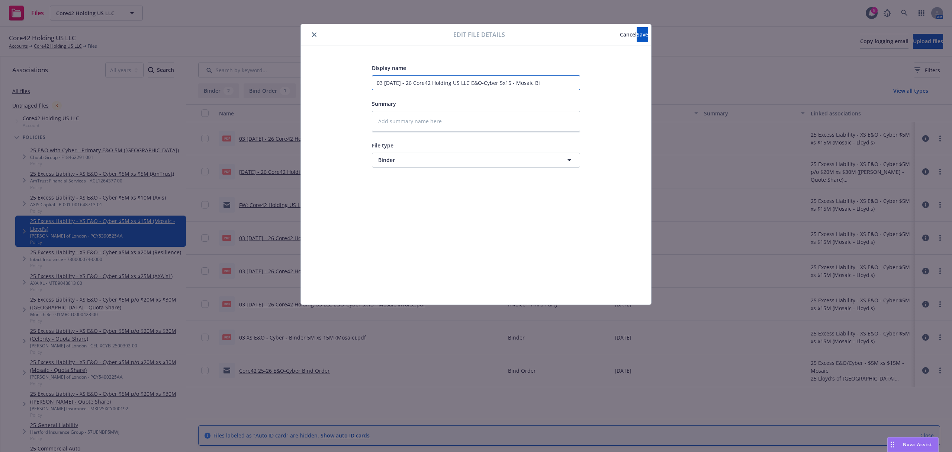
type input "03 5.26.25 - 26 Core42 Holding US LLC E&O-Cyber 5x15 - Mosaic Bin"
type textarea "x"
type input "03 5.26.25 - 26 Core42 Holding US LLC E&O-Cyber 5x15 - Mosaic Bind"
type textarea "x"
type input "03 5.26.25 - 26 Core42 Holding US LLC E&O-Cyber 5x15 - Mosaic Binde"
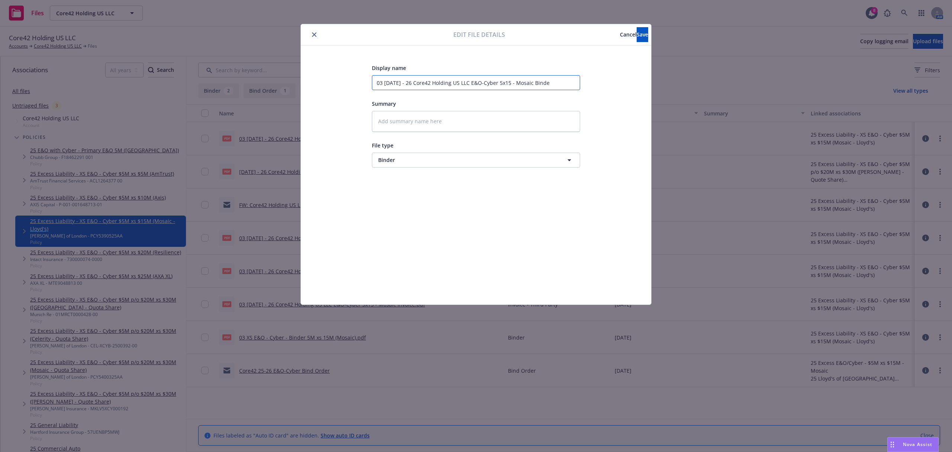
type textarea "x"
type input "03 5.26.25 - 26 Core42 Holding US LLC E&O-Cyber 5x15 - Mosaic Binder"
click at [637, 33] on span "Save" at bounding box center [643, 34] width 12 height 7
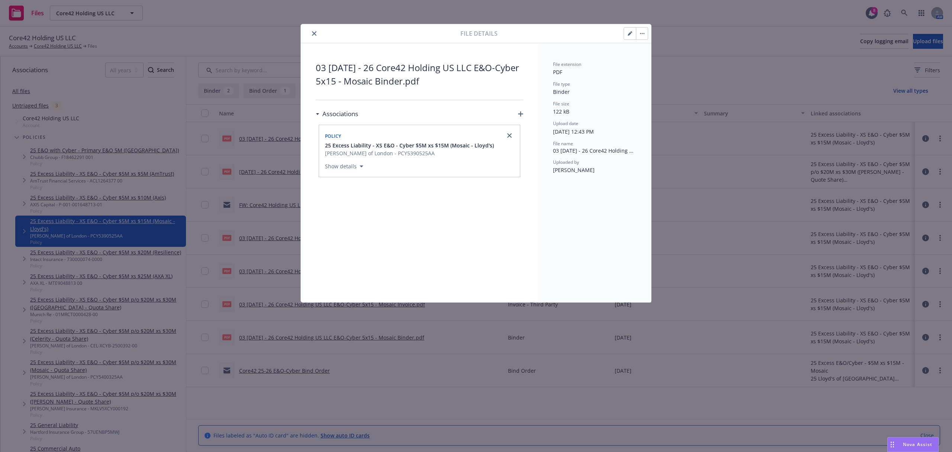
click at [313, 34] on icon "close" at bounding box center [314, 33] width 4 height 4
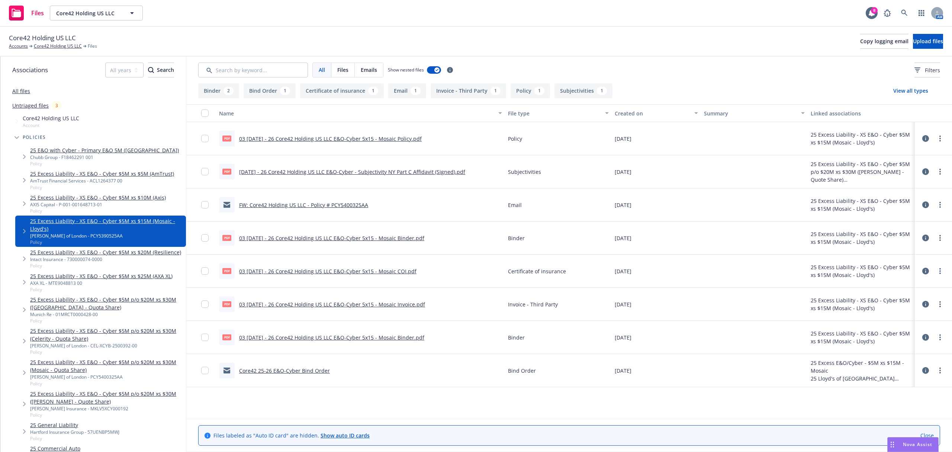
click at [106, 251] on link "25 Excess Liability - XS E&O - Cyber $5M xs $20M (Resilience)" at bounding box center [105, 252] width 151 height 8
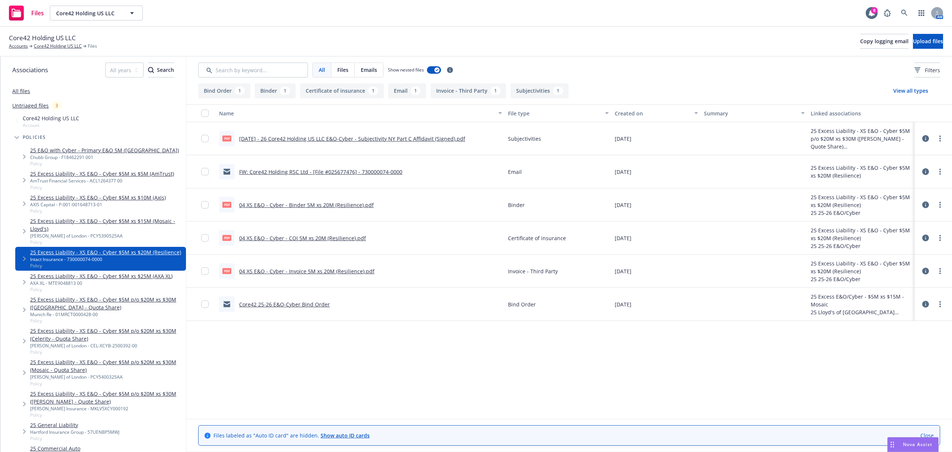
click at [926, 205] on icon at bounding box center [925, 204] width 7 height 7
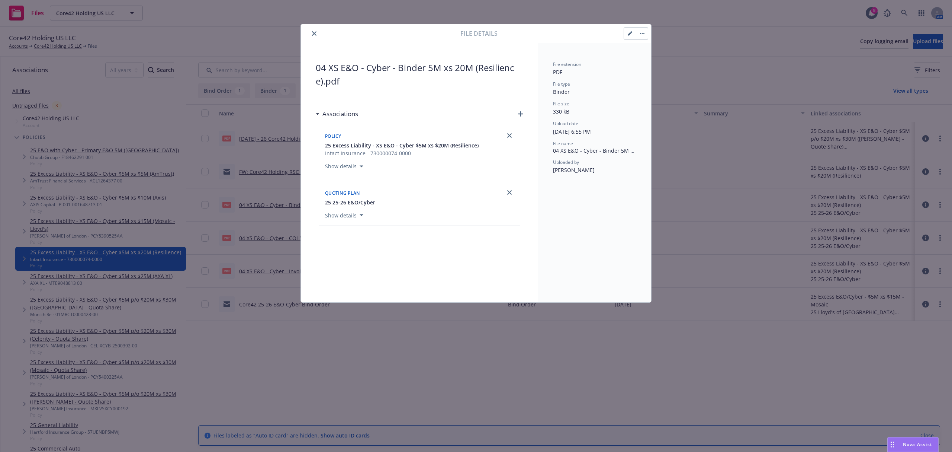
click at [631, 33] on icon "button" at bounding box center [630, 34] width 4 height 4
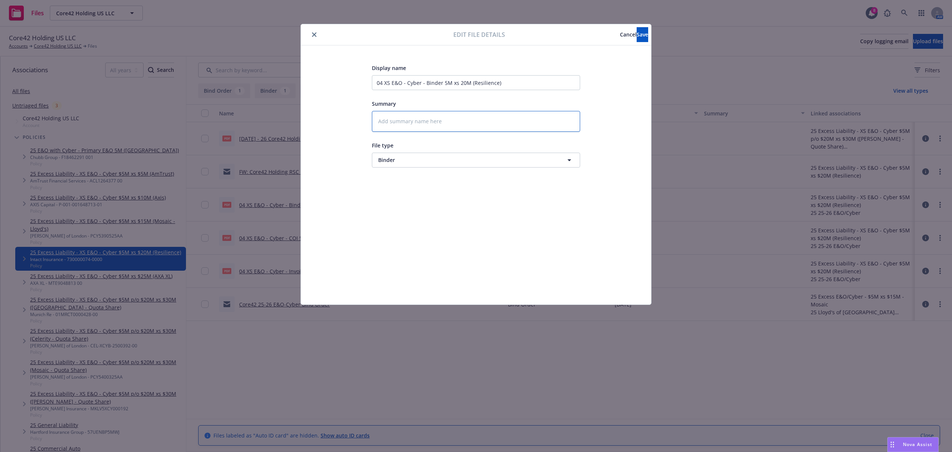
click at [438, 118] on textarea at bounding box center [476, 121] width 208 height 21
paste textarea "03 5.26.25 - 26 Core42 Holding US LLC E&O-Cyber 5x15 - Mosaic"
type textarea "x"
type textarea "03 5.26.25 - 26 Core42 Holding US LLC E&O-Cyber 5x15 - Mosaic"
click at [381, 123] on textarea "03 5.26.25 - 26 Core42 Holding US LLC E&O-Cyber 5x15 - Mosaic" at bounding box center [476, 121] width 208 height 21
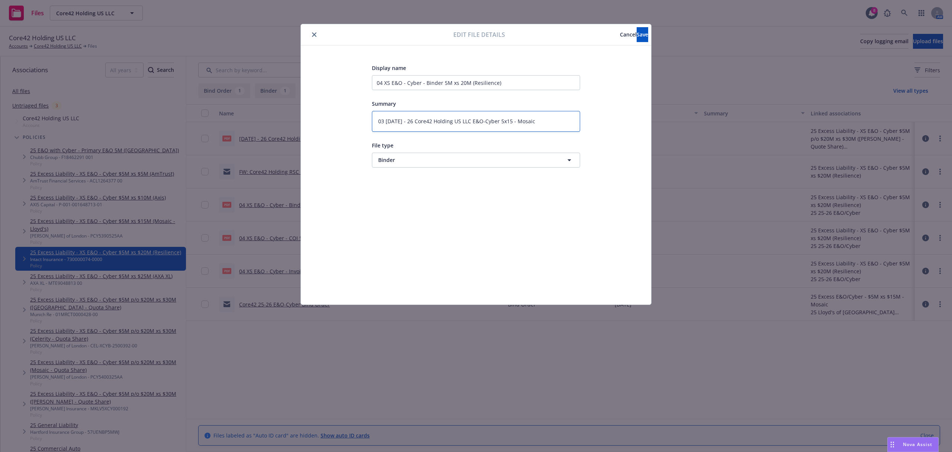
type textarea "x"
type textarea "0 5.26.25 - 26 Core42 Holding US LLC E&O-Cyber 5x15 - Mosaic"
type textarea "x"
type textarea "04 5.26.25 - 26 Core42 Holding US LLC E&O-Cyber 5x15 - Mosaic"
click at [509, 123] on textarea "04 5.26.25 - 26 Core42 Holding US LLC E&O-Cyber 5x15 - Mosaic" at bounding box center [476, 121] width 208 height 21
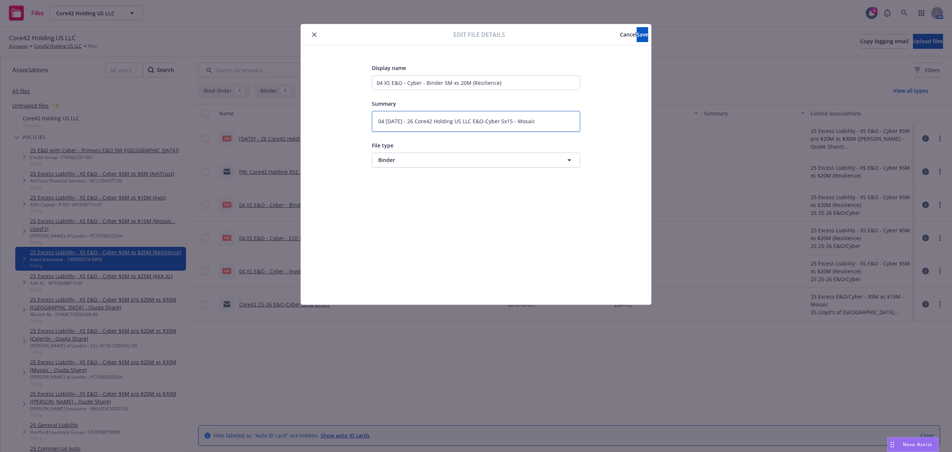
type textarea "x"
type textarea "04 5.26.25 - 26 Core42 Holding US LLC E&O-Cyber 5x5 - Mosaic"
type textarea "x"
type textarea "04 5.26.25 - 26 Core42 Holding US LLC E&O-Cyber 5x - Mosaic"
type textarea "x"
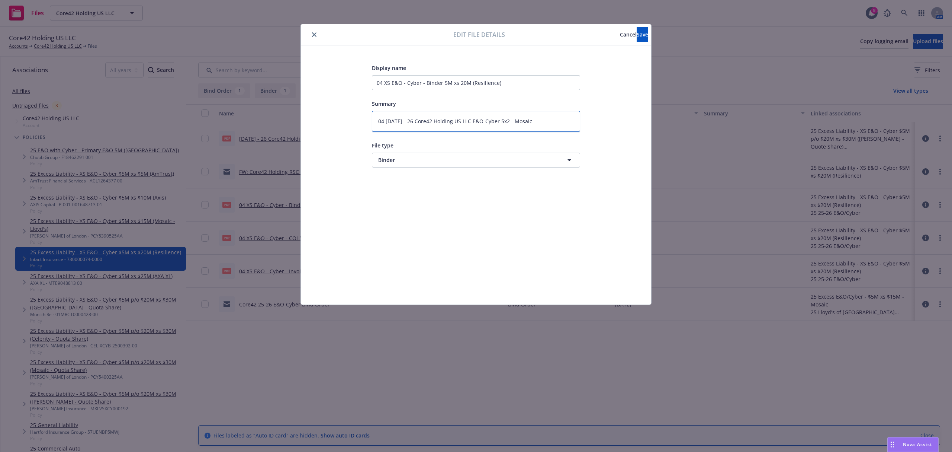
type textarea "04 5.26.25 - 26 Core42 Holding US LLC E&O-Cyber 5x20 - Mosaic"
click at [553, 127] on textarea "04 5.26.25 - 26 Core42 Holding US LLC E&O-Cyber 5x20 - Mosaic" at bounding box center [476, 121] width 208 height 21
type textarea "x"
type textarea "04 5.26.25 - 26 Core42 Holding US LLC E&O-Cyber 5x20 - Mosaic"
type textarea "x"
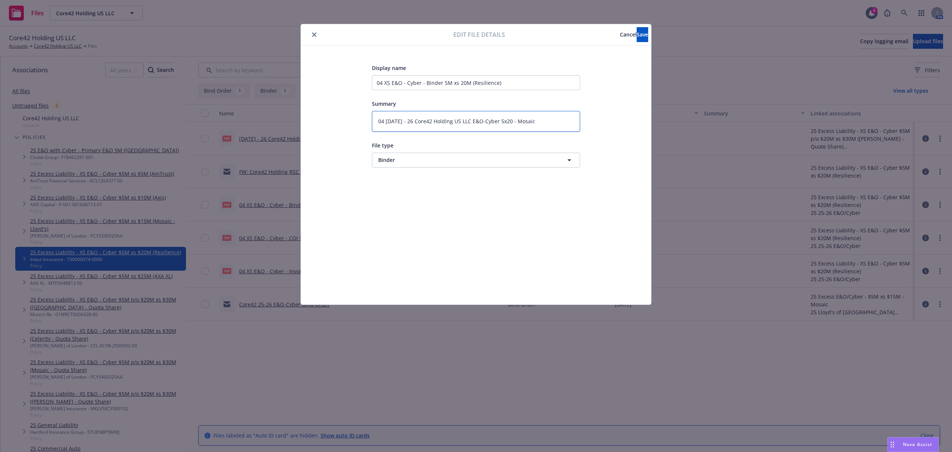
type textarea "04 5.26.25 - 26 Core42 Holding US LLC E&O-Cyber 5x20 - Mosai"
type textarea "x"
type textarea "04 5.26.25 - 26 Core42 Holding US LLC E&O-Cyber 5x20 - Mosa"
type textarea "x"
type textarea "04 5.26.25 - 26 Core42 Holding US LLC E&O-Cyber 5x20 - Mos"
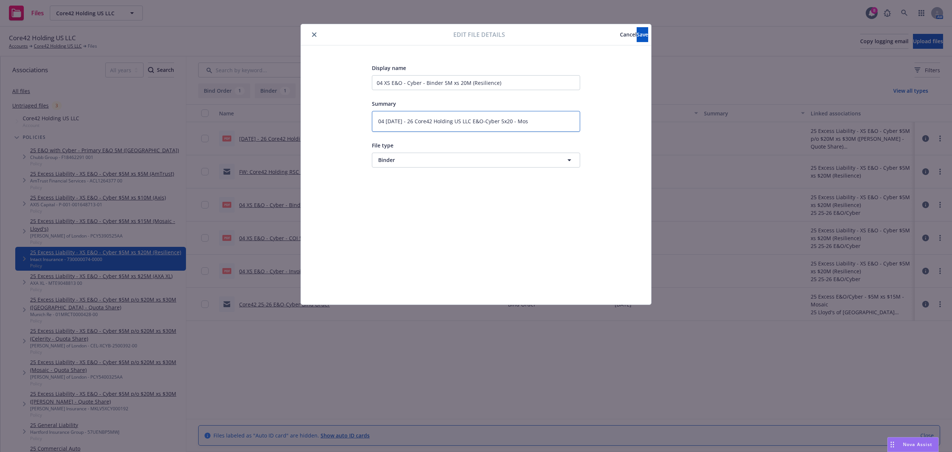
type textarea "x"
type textarea "04 5.26.25 - 26 Core42 Holding US LLC E&O-Cyber 5x20 - Mo"
type textarea "x"
type textarea "04 5.26.25 - 26 Core42 Holding US LLC E&O-Cyber 5x20 - M"
type textarea "x"
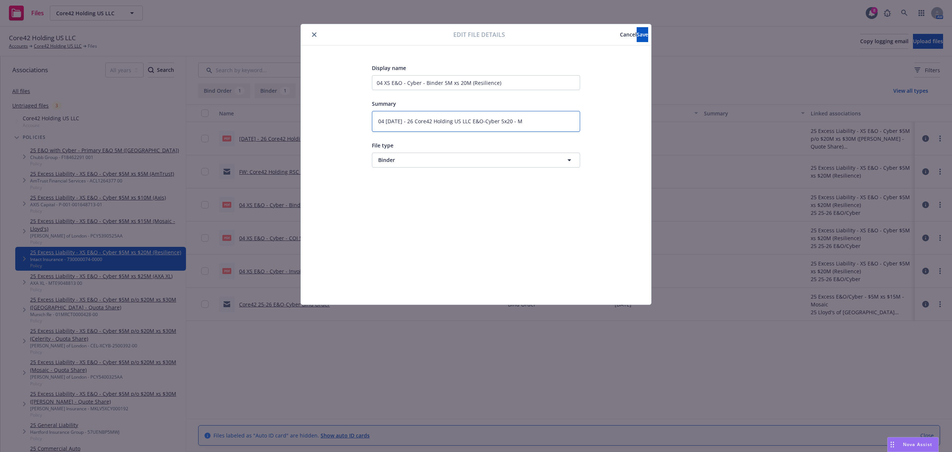
type textarea "04 5.26.25 - 26 Core42 Holding US LLC E&O-Cyber 5x20 -"
type textarea "x"
type textarea "04 5.26.25 - 26 Core42 Holding US LLC E&O-Cyber 5x20 - R"
type textarea "x"
type textarea "04 5.26.25 - 26 Core42 Holding US LLC E&O-Cyber 5x20 - Re"
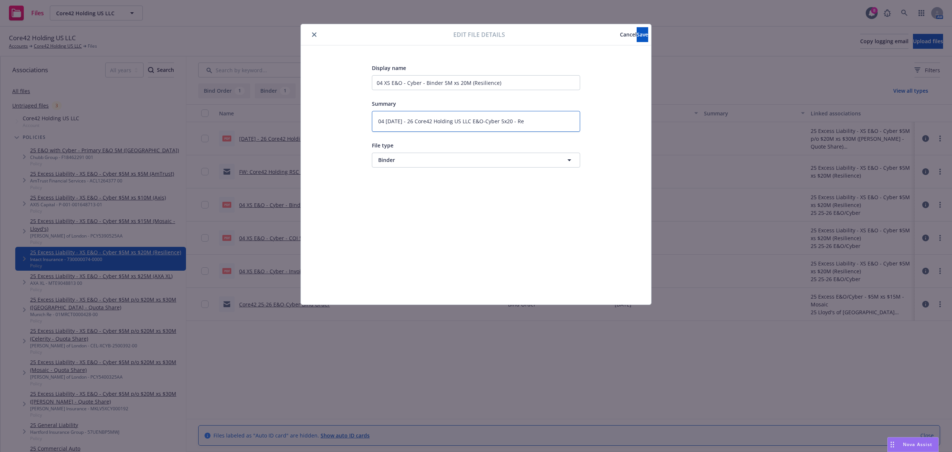
type textarea "x"
type textarea "04 5.26.25 - 26 Core42 Holding US LLC E&O-Cyber 5x20 - Res"
type textarea "x"
type textarea "04 5.26.25 - 26 Core42 Holding US LLC E&O-Cyber 5x20 - Resu"
type textarea "x"
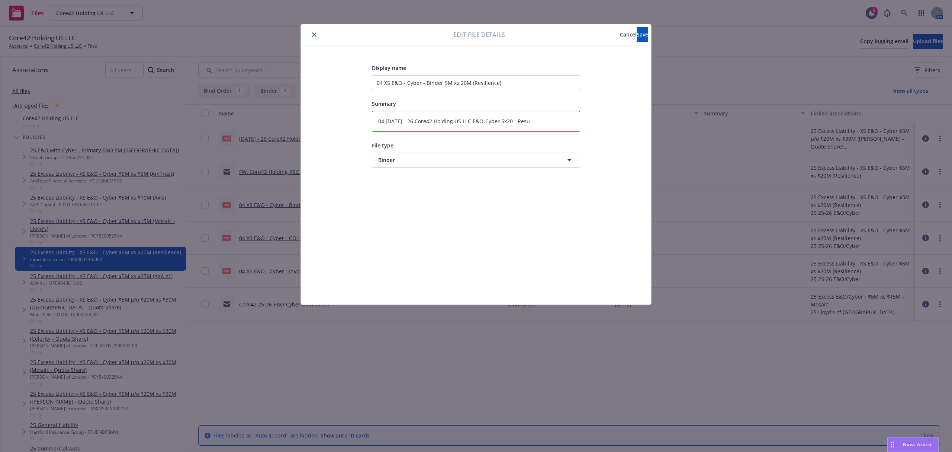
type textarea "04 5.26.25 - 26 Core42 Holding US LLC E&O-Cyber 5x20 - Resuk"
type textarea "x"
type textarea "04 5.26.25 - 26 Core42 Holding US LLC E&O-Cyber 5x20 - Resuku"
type textarea "x"
type textarea "04 5.26.25 - 26 Core42 Holding US LLC E&O-Cyber 5x20 - Resuk"
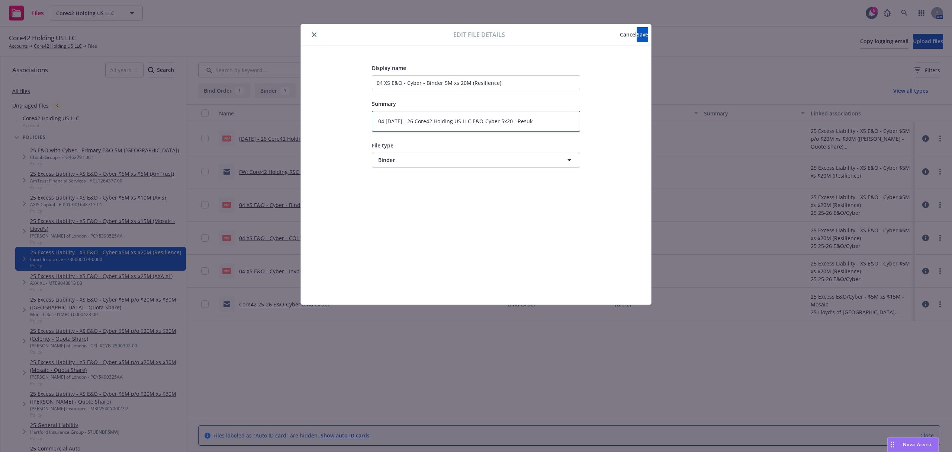
type textarea "x"
type textarea "04 5.26.25 - 26 Core42 Holding US LLC E&O-Cyber 5x20 - Resu"
type textarea "x"
type textarea "04 5.26.25 - 26 Core42 Holding US LLC E&O-Cyber 5x20 - Res"
type textarea "x"
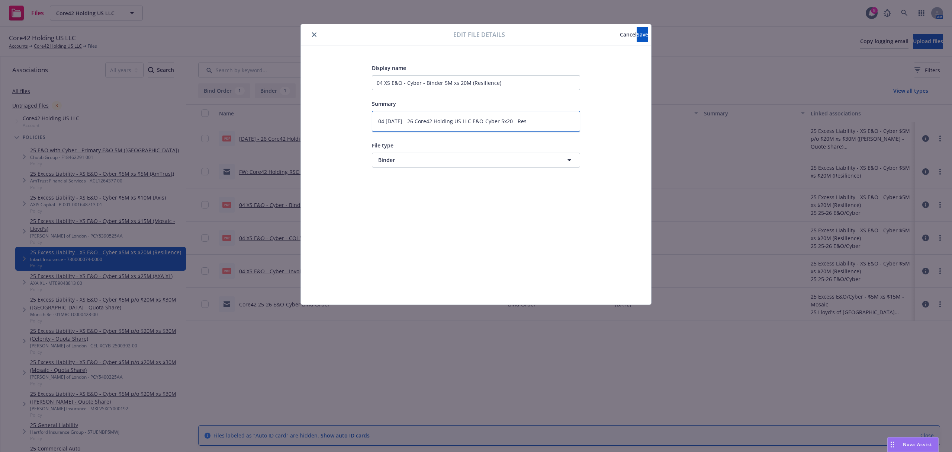
type textarea "04 5.26.25 - 26 Core42 Holding US LLC E&O-Cyber 5x20 - Resi"
type textarea "x"
type textarea "04 5.26.25 - 26 Core42 Holding US LLC E&O-Cyber 5x20 - Resil"
type textarea "x"
type textarea "04 5.26.25 - 26 Core42 Holding US LLC E&O-Cyber 5x20 - Resili"
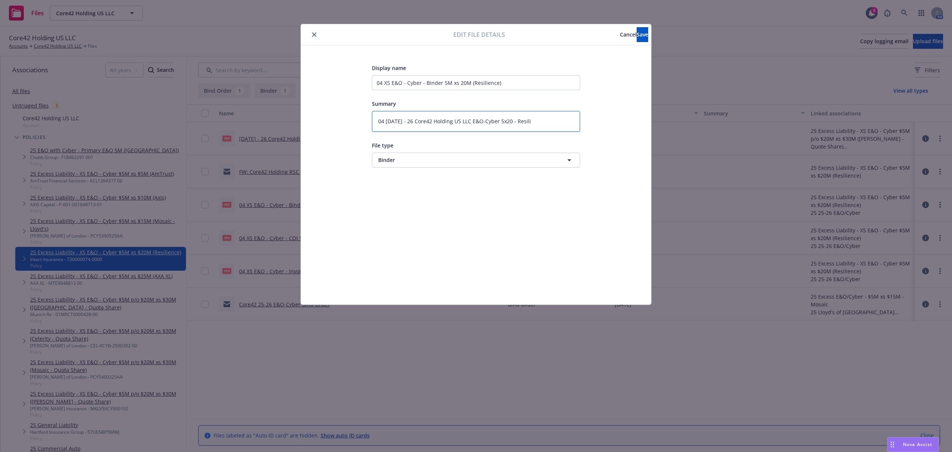
type textarea "x"
type textarea "04 5.26.25 - 26 Core42 Holding US LLC E&O-Cyber 5x20 - Resilie"
type textarea "x"
type textarea "04 5.26.25 - 26 Core42 Holding US LLC E&O-Cyber 5x20 - Resilien"
type textarea "x"
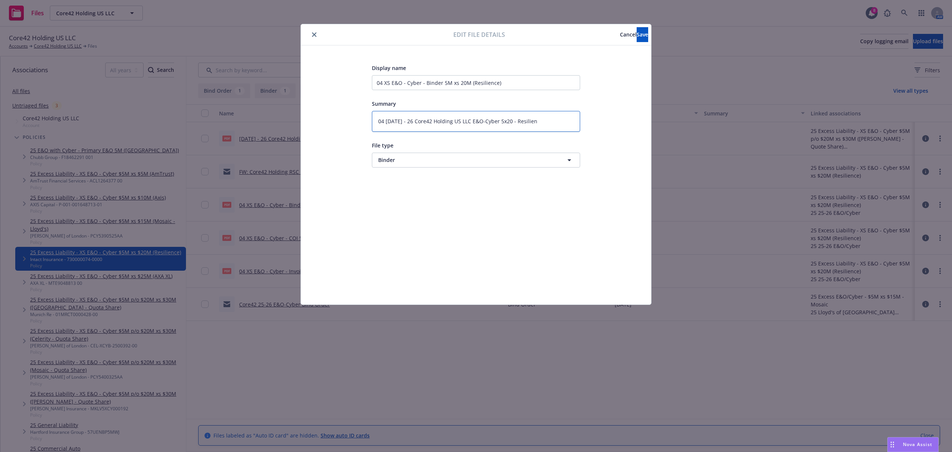
type textarea "04 5.26.25 - 26 Core42 Holding US LLC E&O-Cyber 5x20 - Resilienc"
type textarea "x"
type textarea "04 5.26.25 - 26 Core42 Holding US LLC E&O-Cyber 5x20 - Resilience"
type textarea "x"
type textarea "04 5.26.25 - 26 Core42 Holding US LLC E&O-Cyber 5x20 - Resilience"
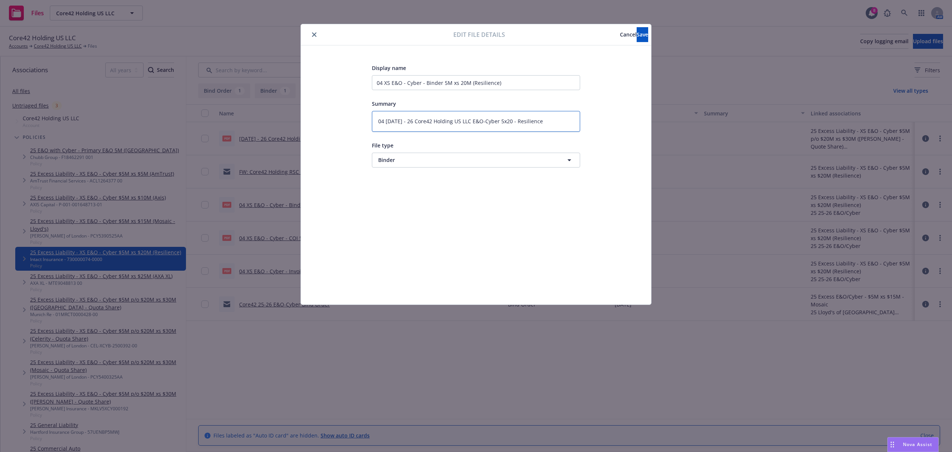
type textarea "x"
type textarea "04 5.26.25 - 26 Core42 Holding US LLC E&O-Cyber 5x20 - Resilience B"
type textarea "x"
type textarea "04 5.26.25 - 26 Core42 Holding US LLC E&O-Cyber 5x20 - Resilience Bi"
type textarea "x"
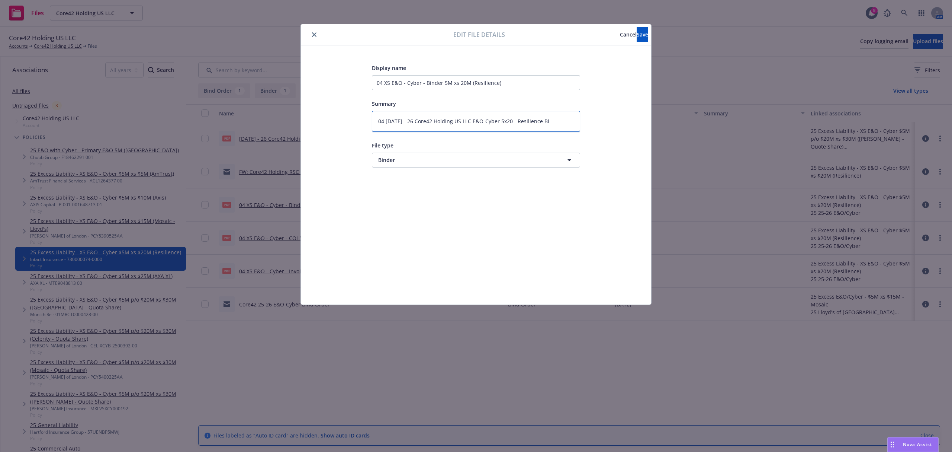
type textarea "04 5.26.25 - 26 Core42 Holding US LLC E&O-Cyber 5x20 - Resilience Bin"
type textarea "x"
type textarea "04 5.26.25 - 26 Core42 Holding US LLC E&O-Cyber 5x20 - Resilience Binf"
type textarea "x"
type textarea "04 5.26.25 - 26 Core42 Holding US LLC E&O-Cyber 5x20 - Resilience Bin"
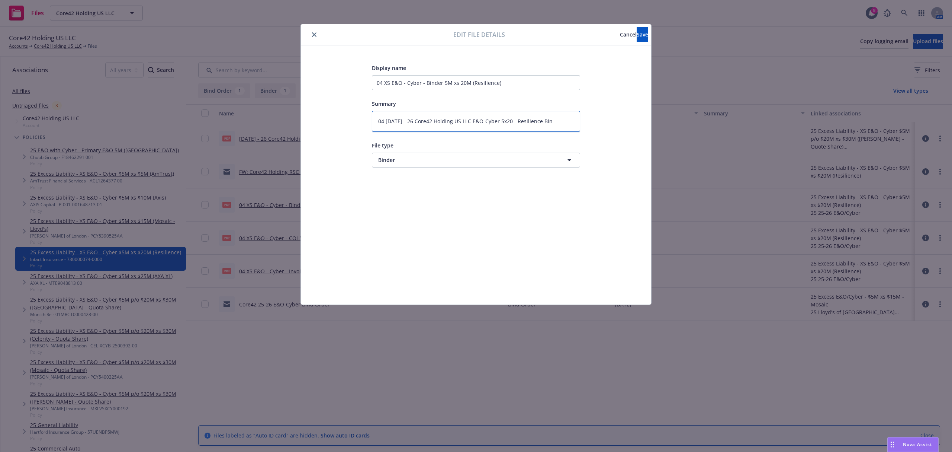
type textarea "x"
type textarea "04 5.26.25 - 26 Core42 Holding US LLC E&O-Cyber 5x20 - Resilience Bind"
type textarea "x"
type textarea "04 5.26.25 - 26 Core42 Holding US LLC E&O-Cyber 5x20 - Resilience Binde"
type textarea "x"
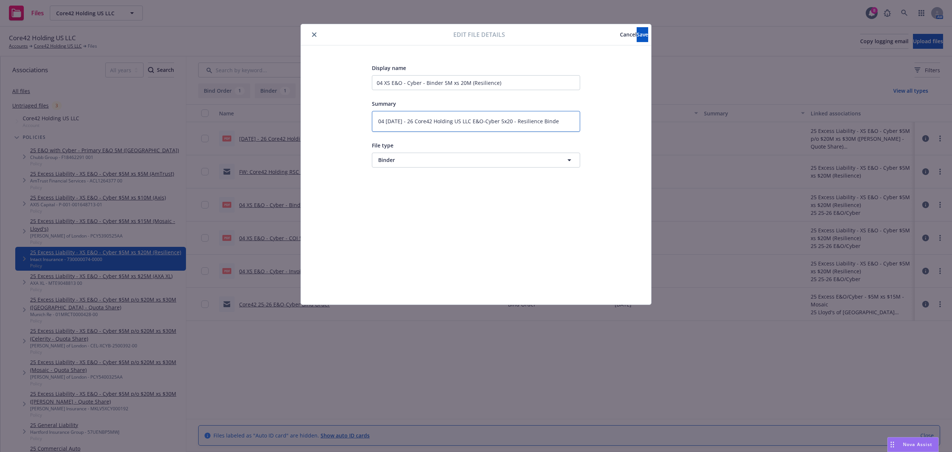
type textarea "04 5.26.25 - 26 Core42 Holding US LLC E&O-Cyber 5x20 - Resilience Binder"
drag, startPoint x: 572, startPoint y: 128, endPoint x: 318, endPoint y: 120, distance: 253.4
click at [318, 120] on div "Display name 04 XS E&O - Cyber - Binder 5M xs 20M (Resilience) Summary 04 5.26.…" at bounding box center [476, 174] width 321 height 223
type textarea "x"
drag, startPoint x: 505, startPoint y: 83, endPoint x: 270, endPoint y: 115, distance: 237.2
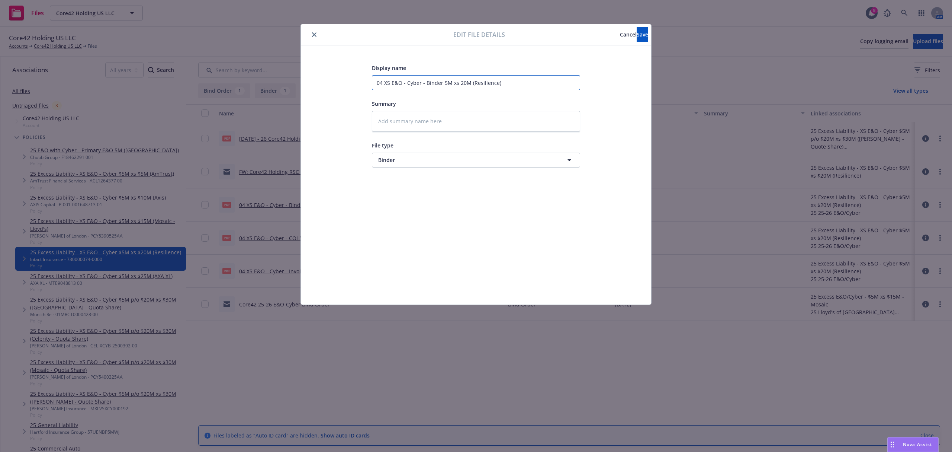
click at [270, 115] on div "Edit file details Cancel Save Display name 04 XS E&O - Cyber - Binder 5M xs 20M…" at bounding box center [476, 226] width 952 height 452
paste input "5.26.25 - 26 Core42 Holding US LLC E&O-Cyber 5x20 - Resilience Binder"
type textarea "x"
type input "04 5.26.25 - 26 Core42 Holding US LLC E&O-Cyber 5x20 - Resilience Binder"
click at [637, 38] on span "Save" at bounding box center [643, 34] width 12 height 7
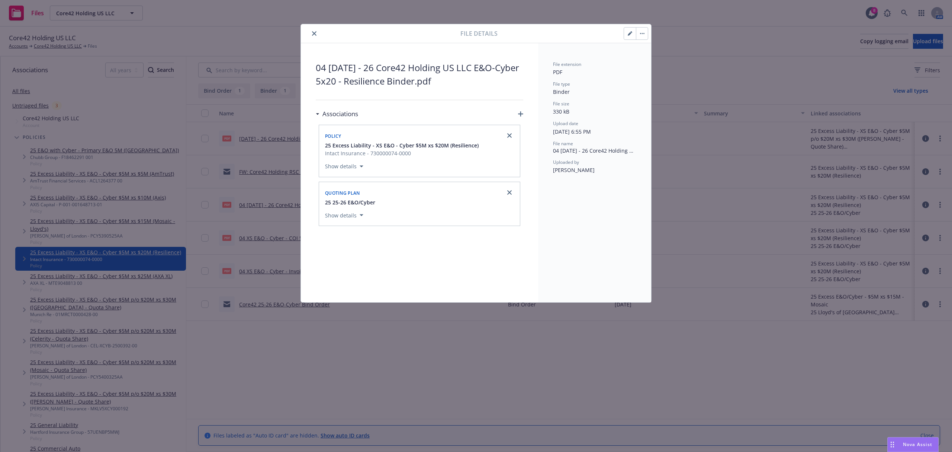
click at [315, 33] on icon "close" at bounding box center [314, 33] width 4 height 4
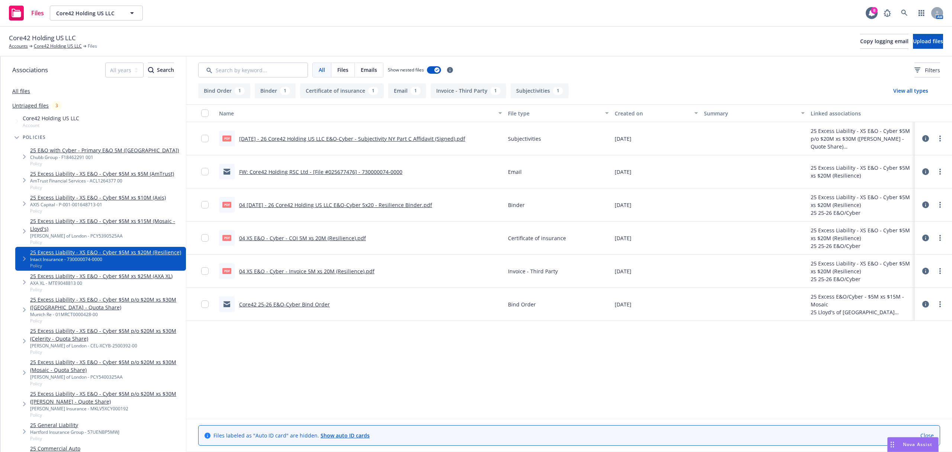
click at [928, 238] on icon at bounding box center [925, 237] width 7 height 7
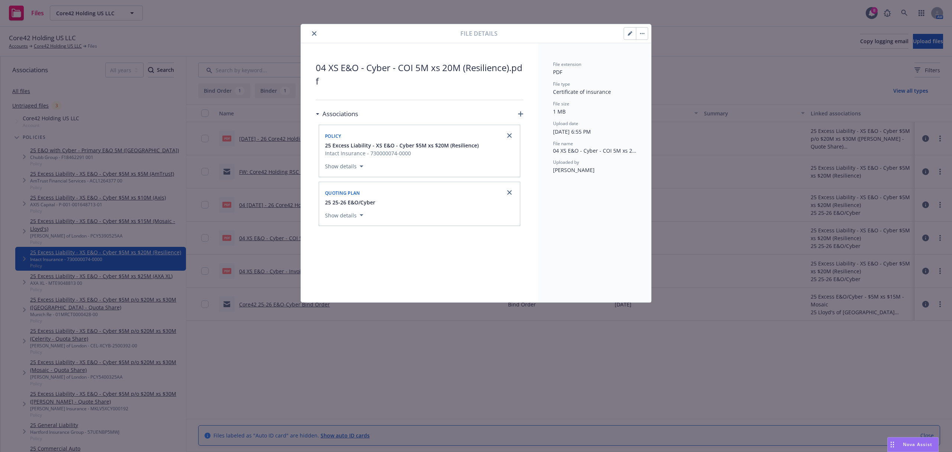
click at [630, 29] on button "button" at bounding box center [630, 34] width 12 height 12
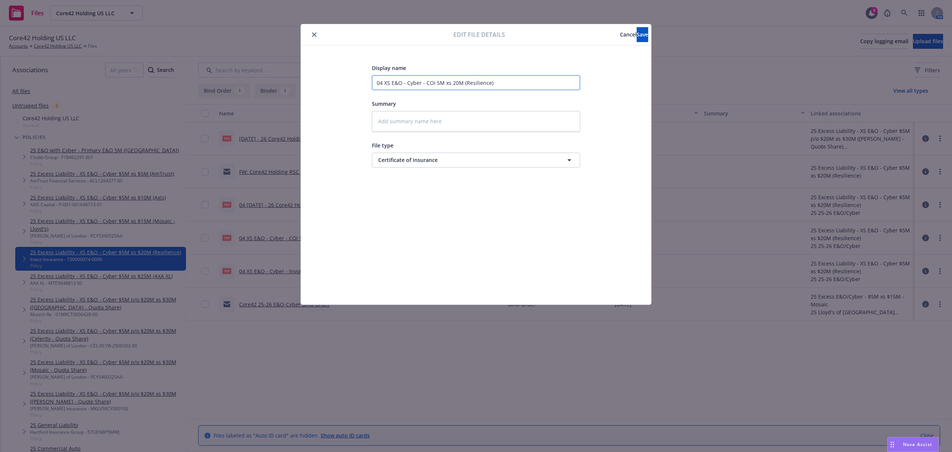
drag, startPoint x: 363, startPoint y: 89, endPoint x: 282, endPoint y: 82, distance: 81.8
click at [282, 82] on div "Edit file details Cancel Save Display name 04 XS E&O - Cyber - COI 5M xs 20M (R…" at bounding box center [476, 226] width 952 height 452
paste input "5.26.25 - 26 Core42 Holding US LLC E&O-Cyber 5x20 - Resilience Binder"
type textarea "x"
type input "04 5.26.25 - 26 Core42 Holding US LLC E&O-Cyber 5x20 - Resilience Binder"
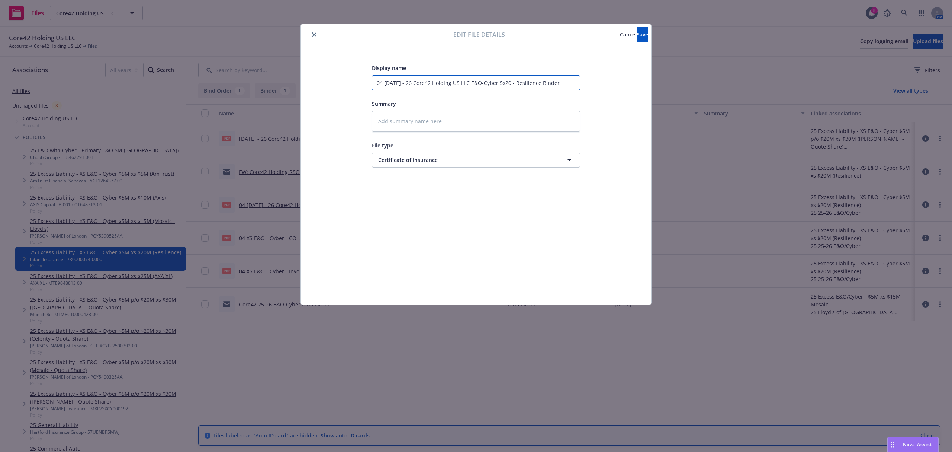
type textarea "x"
type input "04 5.26.25 - 26 Core42 Holding US LLC E&O-Cyber 5x20 - Resilience Binde"
type textarea "x"
type input "04 5.26.25 - 26 Core42 Holding US LLC E&O-Cyber 5x20 - Resilience Bind"
type textarea "x"
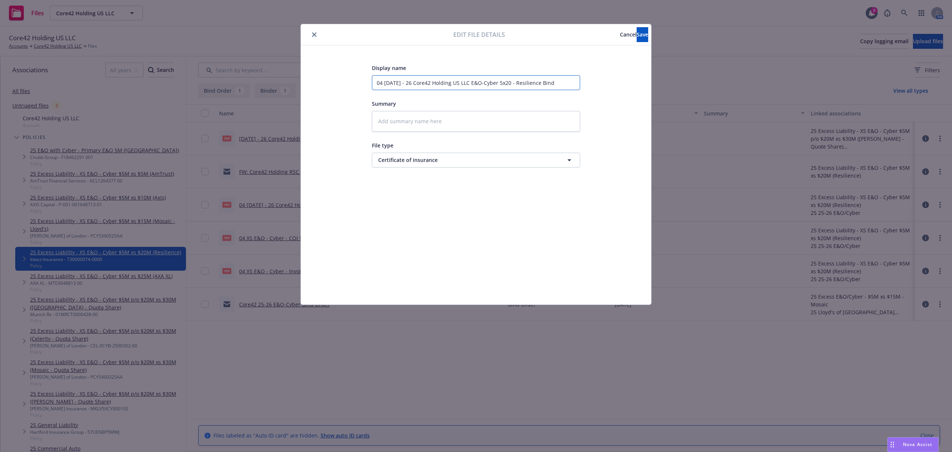
type input "04 5.26.25 - 26 Core42 Holding US LLC E&O-Cyber 5x20 - Resilience Bin"
type textarea "x"
type input "04 5.26.25 - 26 Core42 Holding US LLC E&O-Cyber 5x20 - Resilience Bi"
type textarea "x"
type input "04 5.26.25 - 26 Core42 Holding US LLC E&O-Cyber 5x20 - Resilience B"
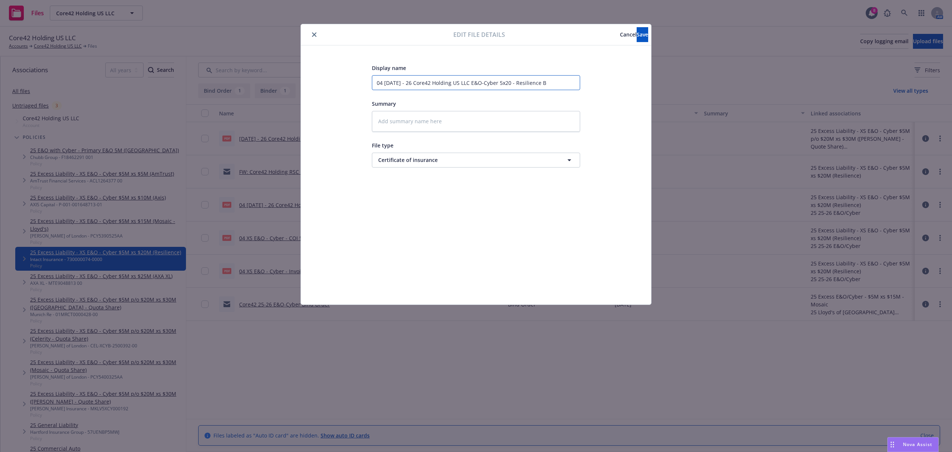
type textarea "x"
type input "04 5.26.25 - 26 Core42 Holding US LLC E&O-Cyber 5x20 - Resilience"
type textarea "x"
type input "04 5.26.25 - 26 Core42 Holding US LLC E&O-Cyber 5x20 - Resilience CO"
type textarea "x"
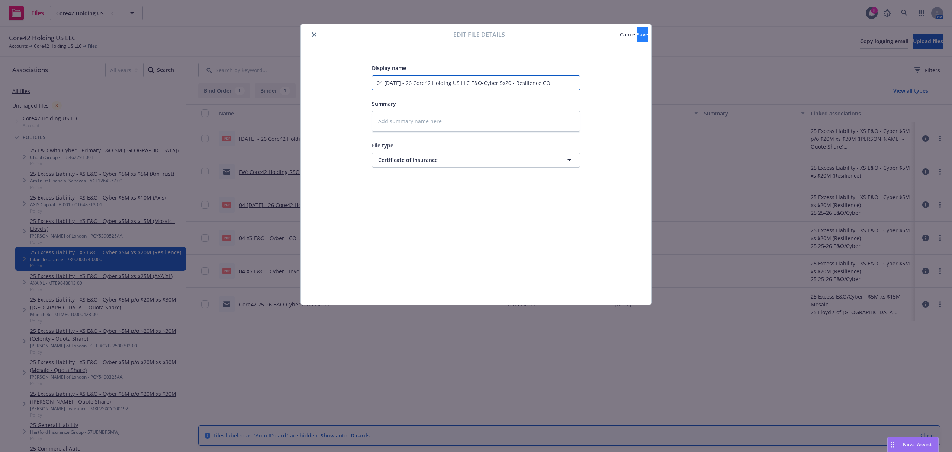
type input "04 5.26.25 - 26 Core42 Holding US LLC E&O-Cyber 5x20 - Resilience COI"
click at [637, 33] on span "Save" at bounding box center [643, 34] width 12 height 7
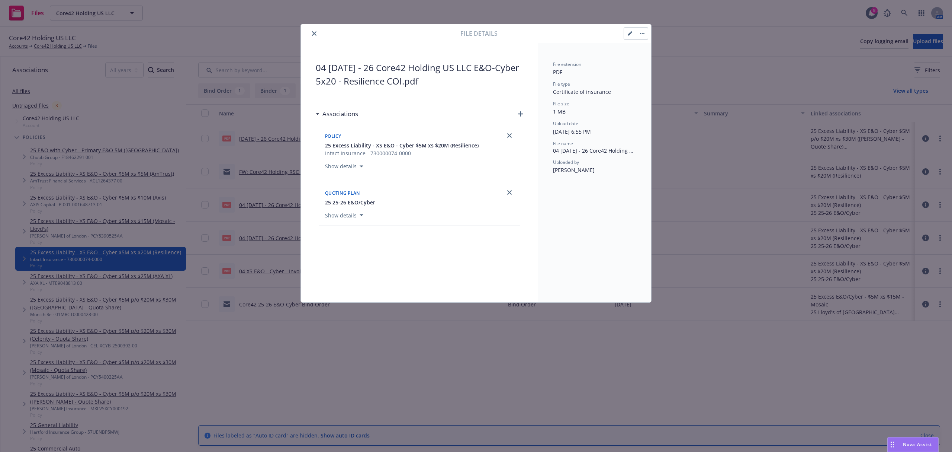
click at [777, 231] on div "File details 04 5.26.25 - 26 Core42 Holding US LLC E&O-Cyber 5x20 - Resilience …" at bounding box center [476, 226] width 952 height 452
click at [314, 31] on icon "close" at bounding box center [314, 33] width 4 height 4
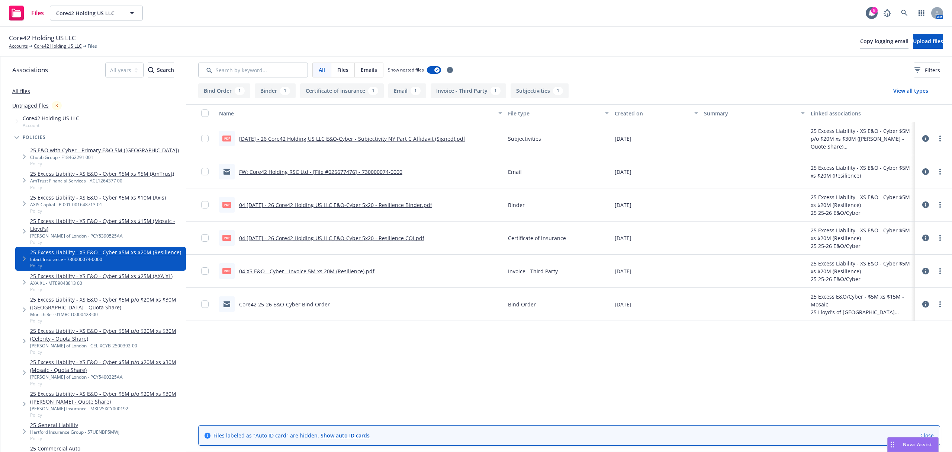
click at [926, 272] on icon at bounding box center [925, 270] width 7 height 7
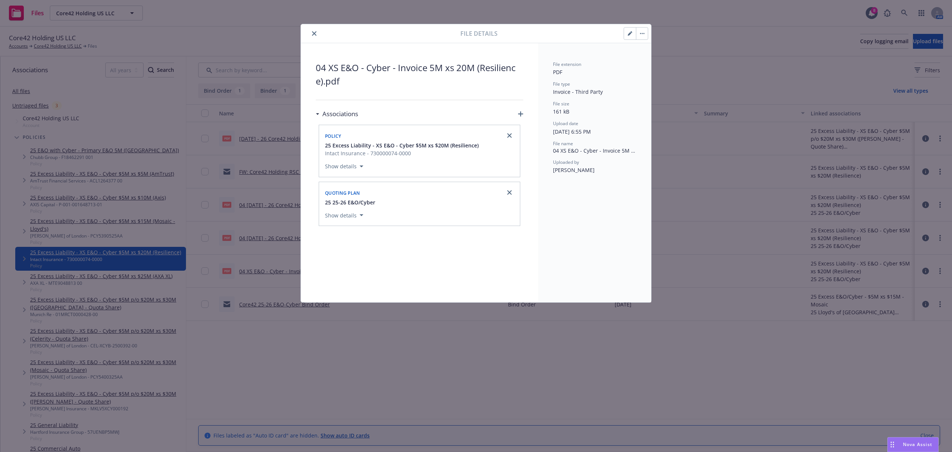
click at [628, 33] on icon "button" at bounding box center [630, 33] width 4 height 4
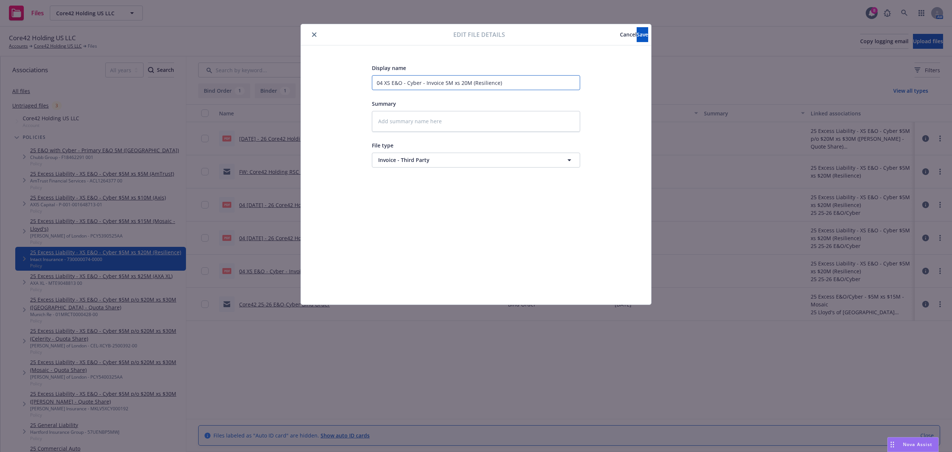
drag, startPoint x: 532, startPoint y: 85, endPoint x: 282, endPoint y: 78, distance: 250.0
click at [282, 78] on div "Edit file details Cancel Save Display name 04 XS E&O - Cyber - Invoice 5M xs 20…" at bounding box center [476, 226] width 952 height 452
paste input "5.26.25 - 26 Core42 Holding US LLC E&O-Cyber 5x20 - Resilience Binder"
type textarea "x"
type input "04 5.26.25 - 26 Core42 Holding US LLC E&O-Cyber 5x20 - Resilience Binder"
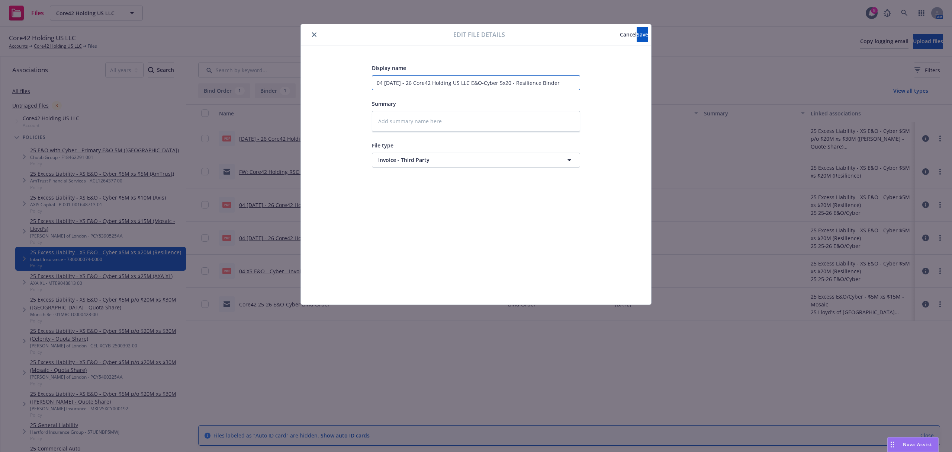
type textarea "x"
type input "04 5.26.25 - 26 Core42 Holding US LLC E&O-Cyber 5x20 - Resilience Binder I"
type textarea "x"
type input "04 5.26.25 - 26 Core42 Holding US LLC E&O-Cyber 5x20 - Resilience Binder In"
type textarea "x"
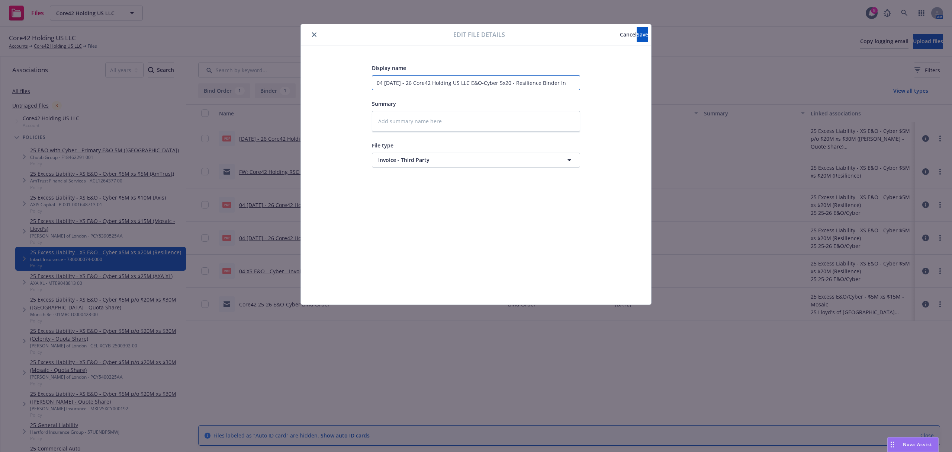
type input "04 5.26.25 - 26 Core42 Holding US LLC E&O-Cyber 5x20 - Resilience Binder I"
type textarea "x"
type input "04 5.26.25 - 26 Core42 Holding US LLC E&O-Cyber 5x20 - Resilience Binder"
type textarea "x"
type input "04 5.26.25 - 26 Core42 Holding US LLC E&O-Cyber 5x20 - Resilience Binder"
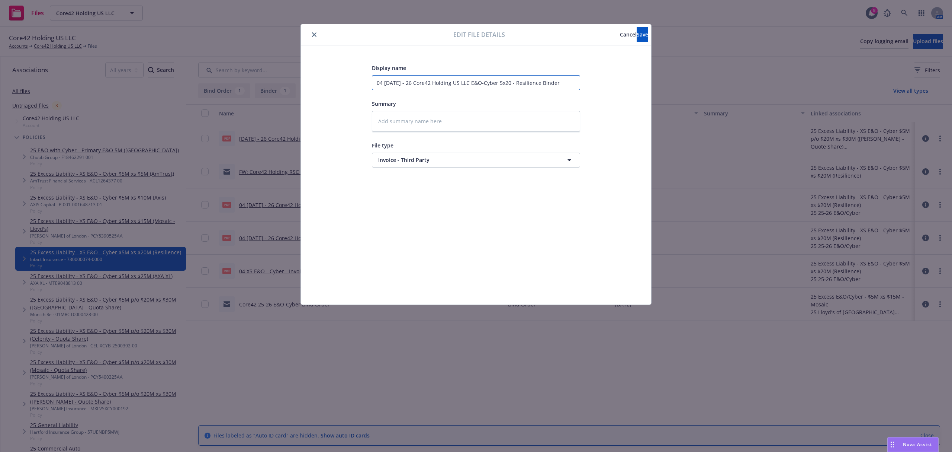
type textarea "x"
type input "04 5.26.25 - 26 Core42 Holding US LLC E&O-Cyber 5x20 - Resilience Binde"
type textarea "x"
type input "04 5.26.25 - 26 Core42 Holding US LLC E&O-Cyber 5x20 - Resilience Bind"
type textarea "x"
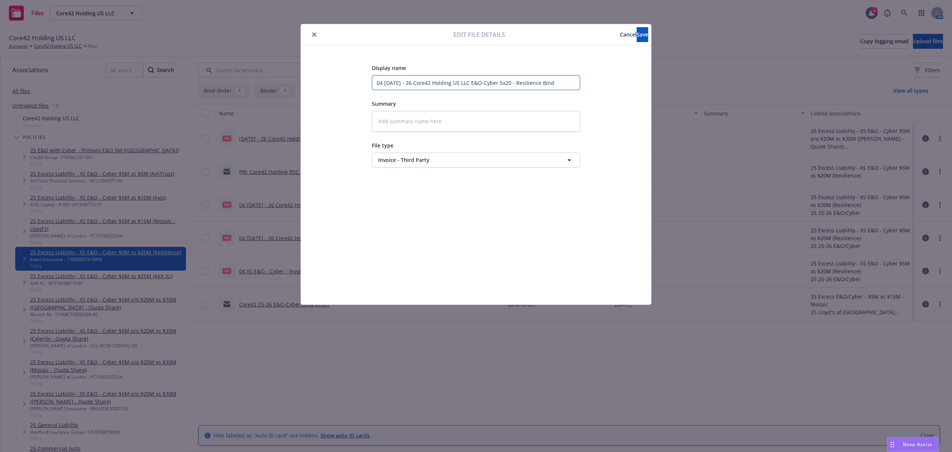
type input "04 5.26.25 - 26 Core42 Holding US LLC E&O-Cyber 5x20 - Resilience Bin"
type textarea "x"
type input "04 5.26.25 - 26 Core42 Holding US LLC E&O-Cyber 5x20 - Resilience Bi"
type textarea "x"
type input "04 5.26.25 - 26 Core42 Holding US LLC E&O-Cyber 5x20 - Resilience B"
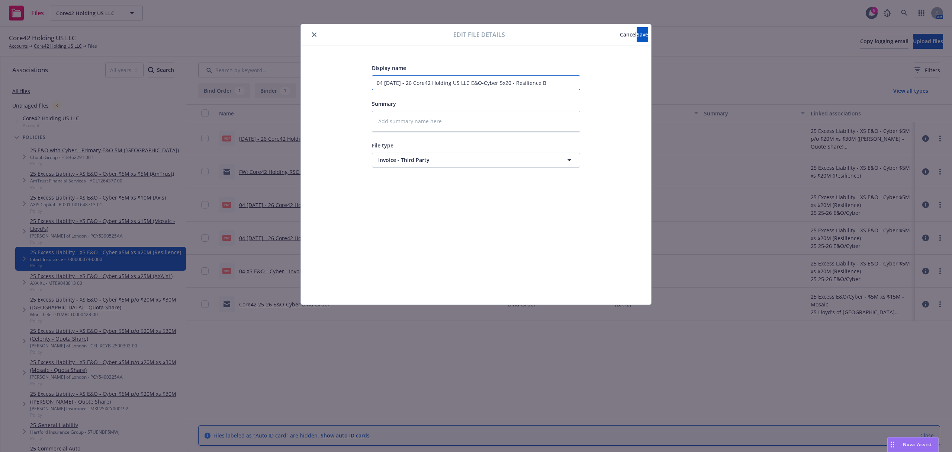
type textarea "x"
type input "04 5.26.25 - 26 Core42 Holding US LLC E&O-Cyber 5x20 - Resilience"
click at [637, 36] on button "Save" at bounding box center [643, 34] width 12 height 15
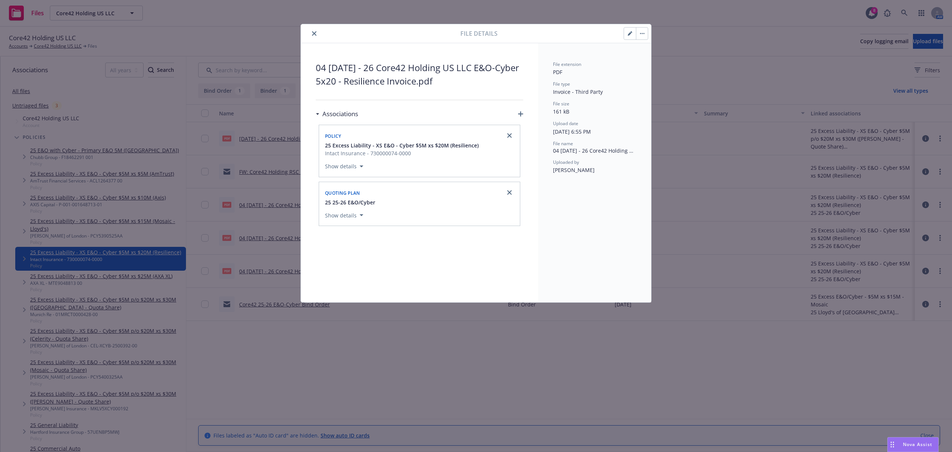
click at [314, 33] on icon "close" at bounding box center [314, 33] width 4 height 4
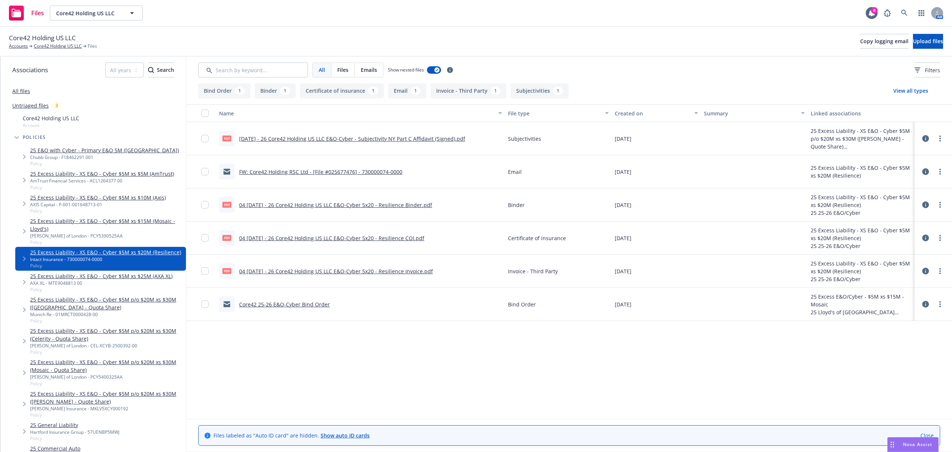
click at [138, 280] on link "25 Excess Liability - XS E&O - Cyber $5M xs $25M (AXA XL)" at bounding box center [101, 276] width 142 height 8
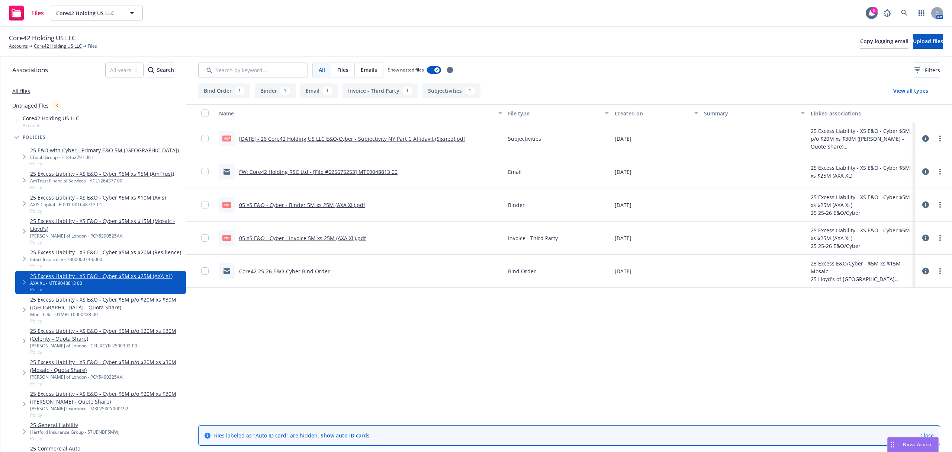
click at [925, 205] on icon at bounding box center [925, 204] width 7 height 7
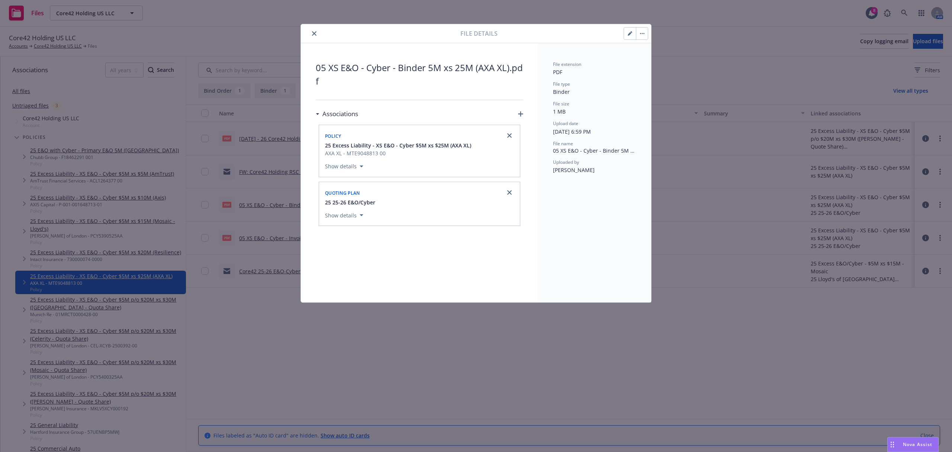
click at [628, 34] on icon "button" at bounding box center [630, 34] width 4 height 4
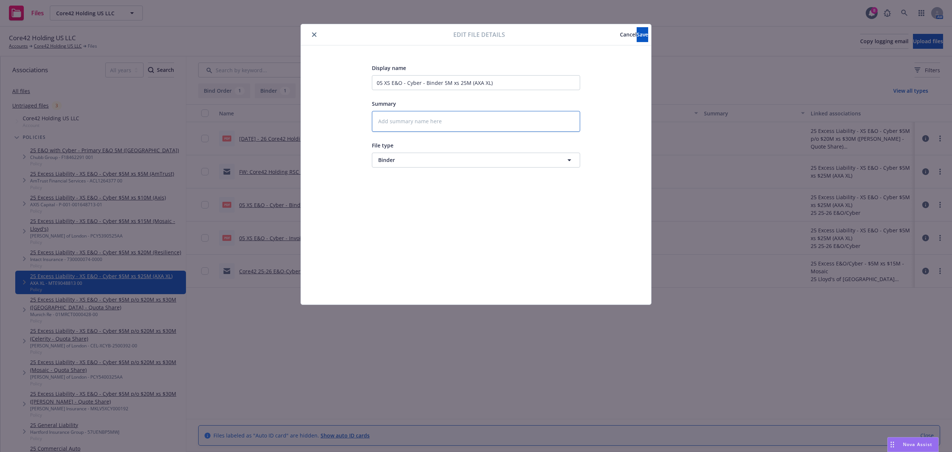
click at [395, 118] on textarea at bounding box center [476, 121] width 208 height 21
paste textarea "04 5.26.25 - 26 Core42 Holding US LLC E&O-Cyber 5x20 - Resilience Binder"
click at [396, 118] on textarea "04 5.26.25 - 26 Core42 Holding US LLC E&O-Cyber 5x20 - Resilience Binder" at bounding box center [476, 121] width 208 height 21
click at [381, 125] on textarea "04 5.26.25 - 26 Core42 Holding US LLC E&O-Cyber 5x20 - Resilience Binder" at bounding box center [476, 121] width 208 height 21
click at [510, 122] on textarea "05 5.26.25 - 26 Core42 Holding US LLC E&O-Cyber 5x20 - Resilience Binder" at bounding box center [476, 121] width 208 height 21
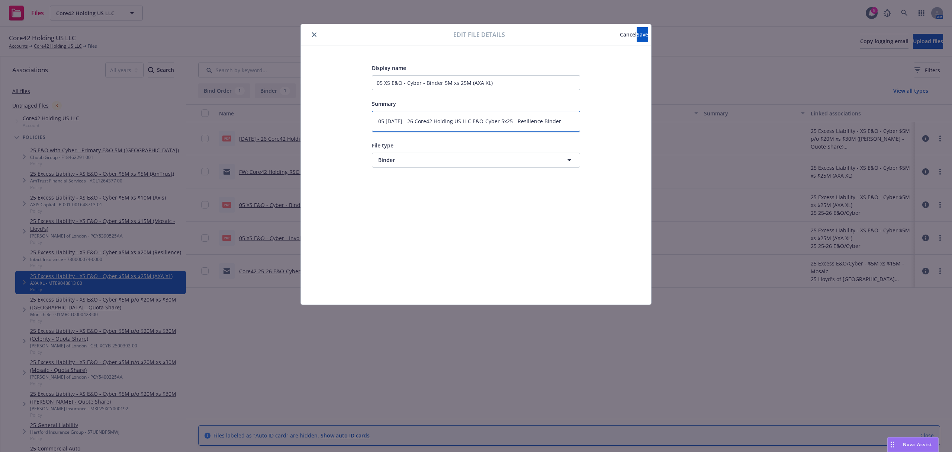
click at [518, 118] on textarea "05 5.26.25 - 26 Core42 Holding US LLC E&O-Cyber 5x25 - Resilience Binder" at bounding box center [476, 121] width 208 height 21
drag, startPoint x: 571, startPoint y: 123, endPoint x: 270, endPoint y: 156, distance: 303.5
click at [270, 156] on div "Edit file details Cancel Save Display name 05 XS E&O - Cyber - Binder 5M xs 25M…" at bounding box center [476, 226] width 952 height 452
drag, startPoint x: 520, startPoint y: 83, endPoint x: 270, endPoint y: 74, distance: 250.5
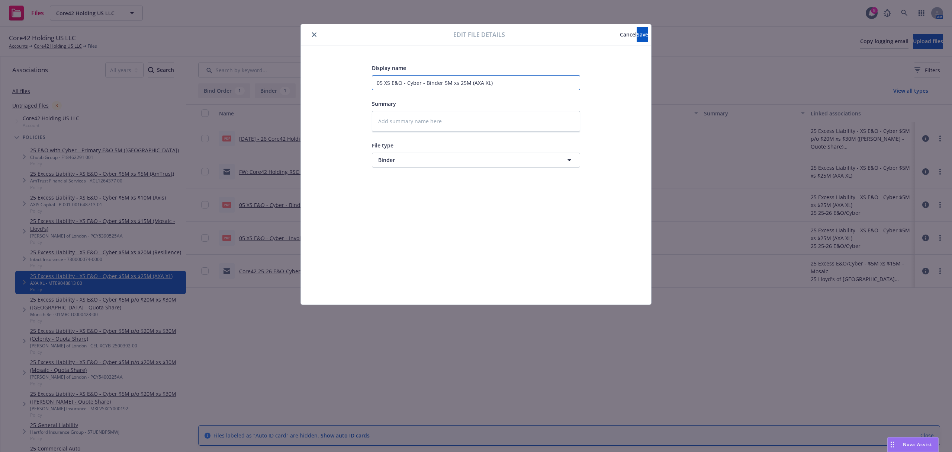
click at [270, 74] on div "Edit file details Cancel Save Display name 05 XS E&O - Cyber - Binder 5M xs 25M…" at bounding box center [476, 226] width 952 height 452
paste input "5.26.25 - 26 Core42 Holding US LLC E&O-Cyber 5x25 - AXA XL Binder"
click at [637, 30] on button "Save" at bounding box center [643, 34] width 12 height 15
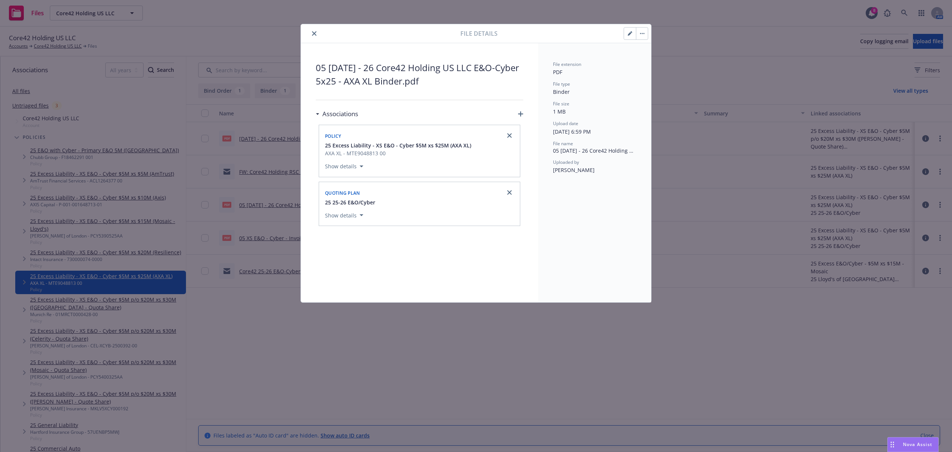
click at [311, 33] on button "close" at bounding box center [314, 33] width 9 height 9
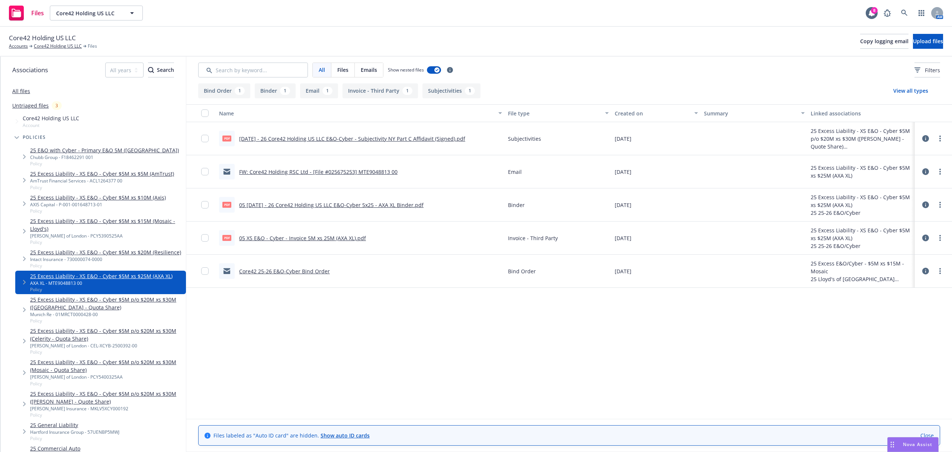
click at [927, 240] on icon at bounding box center [925, 237] width 7 height 7
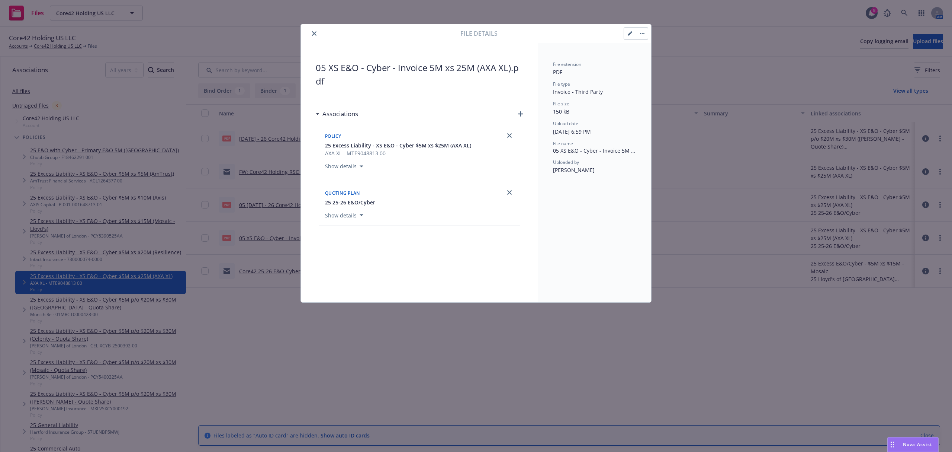
click at [627, 36] on button "button" at bounding box center [630, 34] width 12 height 12
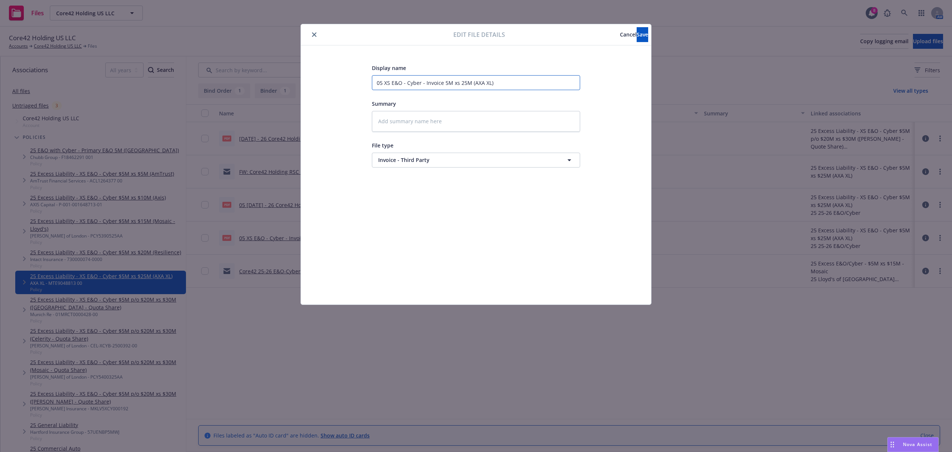
drag, startPoint x: 527, startPoint y: 85, endPoint x: 221, endPoint y: 93, distance: 306.6
click at [221, 93] on div "Edit file details Cancel Save Display name 05 XS E&O - Cyber - Invoice 5M xs 25…" at bounding box center [476, 226] width 952 height 452
paste input "5.26.25 - 26 Core42 Holding US LLC E&O-Cyber 5x25 - AXA XL Binder"
click at [639, 36] on button "Save" at bounding box center [643, 34] width 12 height 15
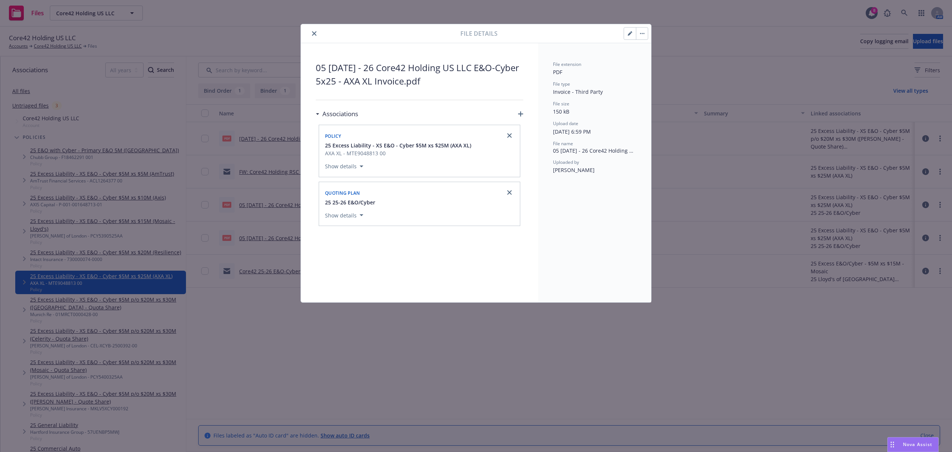
click at [310, 30] on div at bounding box center [382, 33] width 157 height 9
click at [311, 31] on button "close" at bounding box center [314, 33] width 9 height 9
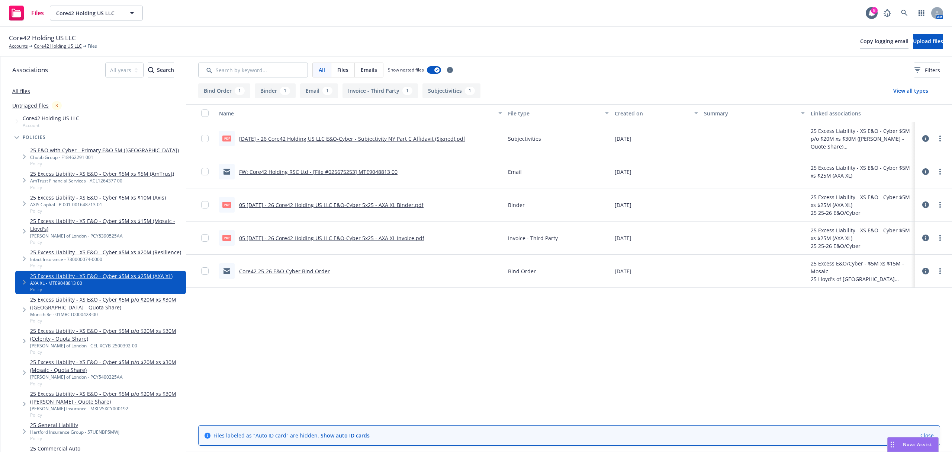
scroll to position [58, 0]
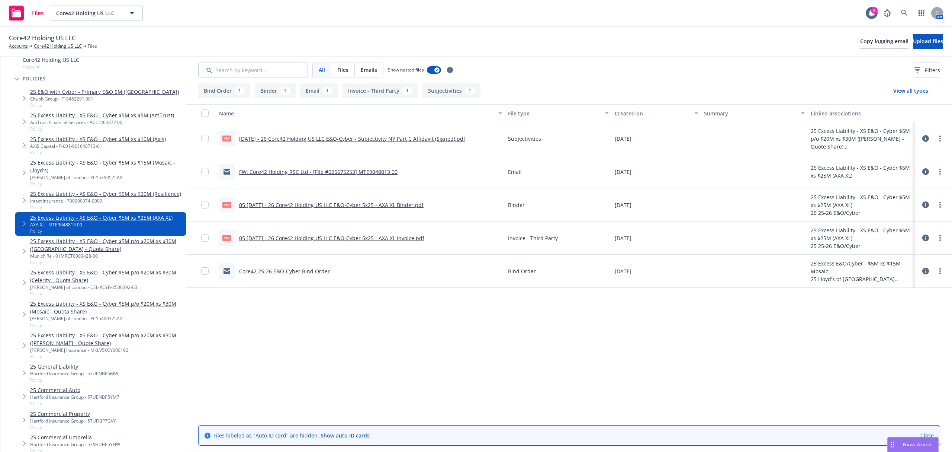
click at [71, 253] on link "25 Excess Liability - XS E&O - Cyber $5M p/o $20M xs $30M (Munich - Quota Share)" at bounding box center [106, 245] width 153 height 16
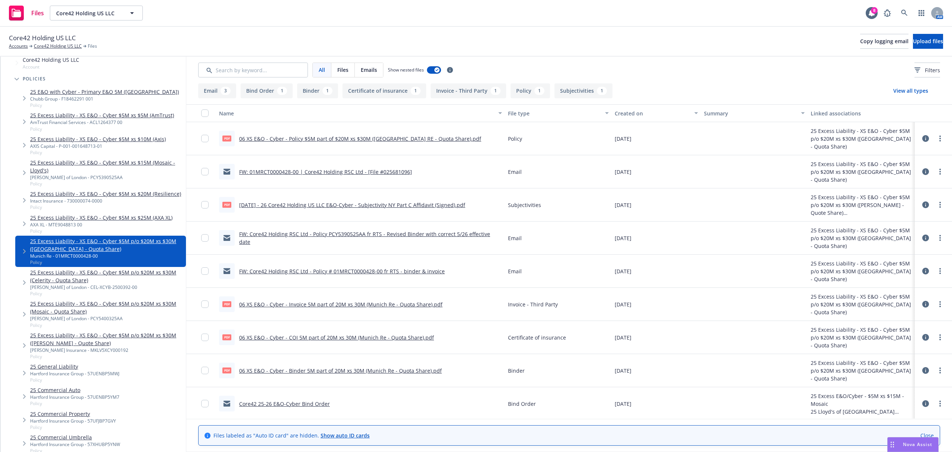
click at [922, 138] on icon at bounding box center [925, 138] width 7 height 7
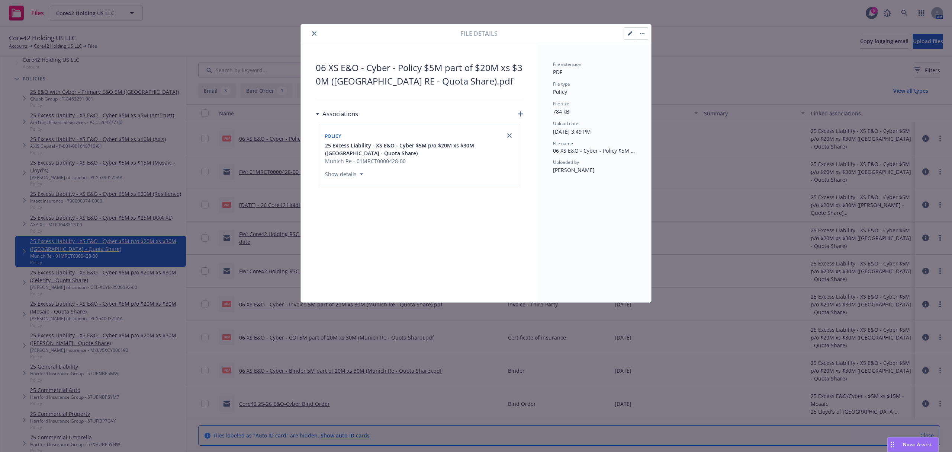
click at [630, 32] on icon "button" at bounding box center [630, 33] width 4 height 4
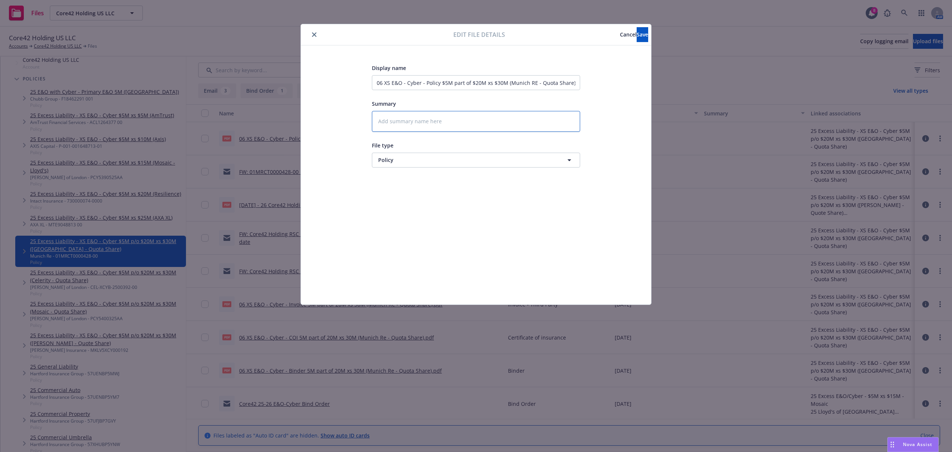
click at [395, 123] on textarea at bounding box center [476, 121] width 208 height 21
paste textarea "05 5.26.25 - 26 Core42 Holding US LLC E&O-Cyber 5x25 - AXA XL Binder"
click at [383, 122] on textarea "05 5.26.25 - 26 Core42 Holding US LLC E&O-Cyber 5x25 - AXA XL Binder" at bounding box center [476, 121] width 208 height 21
click at [511, 121] on textarea "06 5.26.25 - 26 Core42 Holding US LLC E&O-Cyber 5x25 - AXA XL Binder" at bounding box center [476, 121] width 208 height 21
click at [501, 123] on textarea "06 5.26.25 - 26 Core42 Holding US LLC E&O-Cyber 5po/20x30 - AXA XL Binder" at bounding box center [476, 121] width 208 height 21
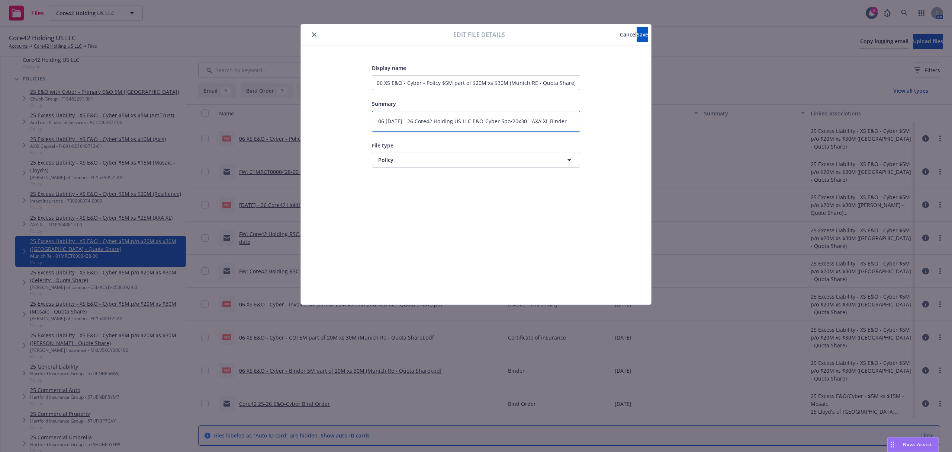
click at [504, 127] on textarea "06 5.26.25 - 26 Core42 Holding US LLC E&O-Cyber 5po/20x30 - AXA XL Binder" at bounding box center [476, 121] width 208 height 21
click at [507, 122] on textarea "06 5.26.25 - 26 Core42 Holding US LLC E&O-Cyber 5po/20x30 - AXA XL Binder" at bounding box center [476, 121] width 208 height 21
drag, startPoint x: 407, startPoint y: 129, endPoint x: 345, endPoint y: 132, distance: 61.8
click at [345, 132] on div "Display name 06 XS E&O - Cyber - Policy $5M part of $20M xs $30M (Munich RE - Q…" at bounding box center [476, 174] width 321 height 223
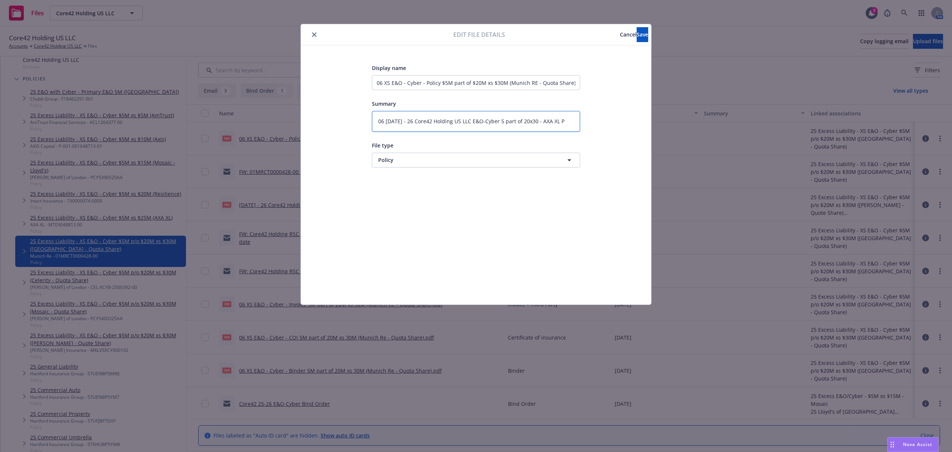
scroll to position [0, 0]
drag, startPoint x: 558, startPoint y: 122, endPoint x: 542, endPoint y: 123, distance: 16.8
click at [542, 123] on textarea "06 5.26.25 - 26 Core42 Holding US LLC E&O-Cyber 5 part of 20x30 - AXA XL Policy" at bounding box center [476, 121] width 208 height 21
drag, startPoint x: 405, startPoint y: 132, endPoint x: 335, endPoint y: 93, distance: 80.8
click at [335, 93] on div "Display name 06 XS E&O - Cyber - Policy $5M part of $20M xs $30M (Munich RE - Q…" at bounding box center [476, 174] width 321 height 223
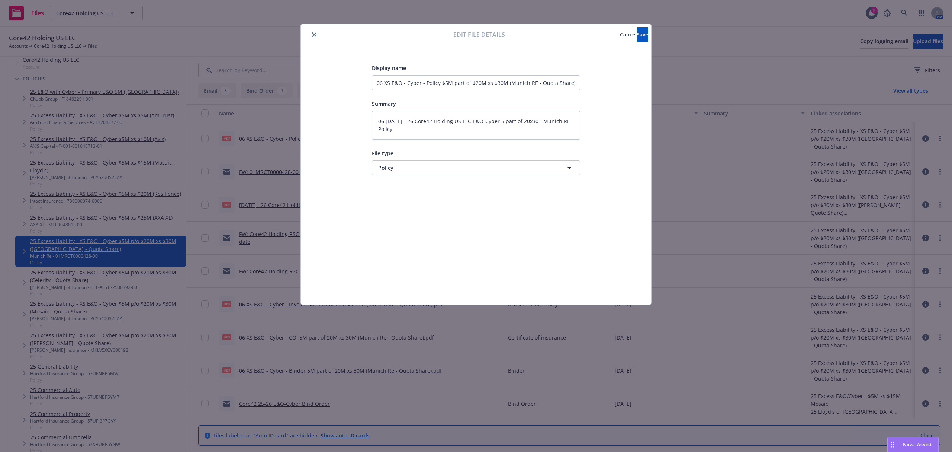
click at [334, 93] on div "Display name 06 XS E&O - Cyber - Policy $5M part of $20M xs $30M (Munich RE - Q…" at bounding box center [476, 174] width 321 height 223
drag, startPoint x: 433, startPoint y: 136, endPoint x: 343, endPoint y: 103, distance: 96.2
click at [343, 103] on div "Display name 06 XS E&O - Cyber - Policy $5M part of $20M xs $30M (Munich RE - Q…" at bounding box center [476, 174] width 321 height 223
drag, startPoint x: 572, startPoint y: 87, endPoint x: 300, endPoint y: 90, distance: 272.3
click at [300, 90] on div "Edit file details Cancel Save Display name 06 XS E&O - Cyber - Policy $5M part …" at bounding box center [476, 226] width 952 height 452
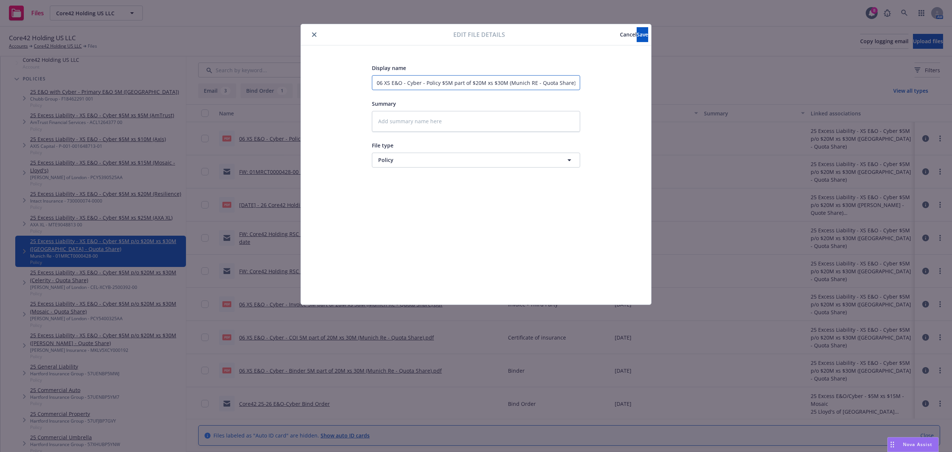
paste input "5.26.25 - 26 Core42 Holding US LLC E&O-Cyber 5 part of 20x30 - Munich RE Policy"
drag, startPoint x: 426, startPoint y: 92, endPoint x: 331, endPoint y: 94, distance: 95.2
click at [331, 94] on div "Display name 06 5.26.25 - 26 Core42 Holding US LLC E&O-Cyber 5 part of 20x30 - …" at bounding box center [476, 174] width 321 height 223
click at [637, 33] on span "Save" at bounding box center [643, 34] width 12 height 7
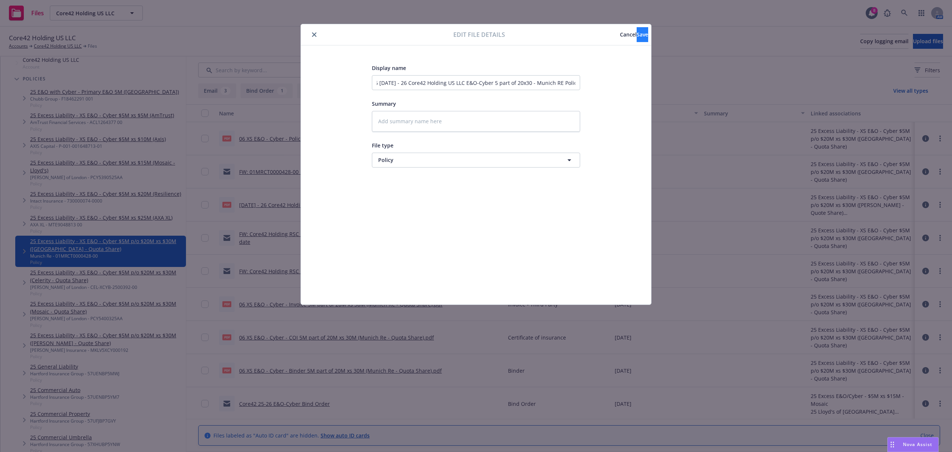
scroll to position [0, 0]
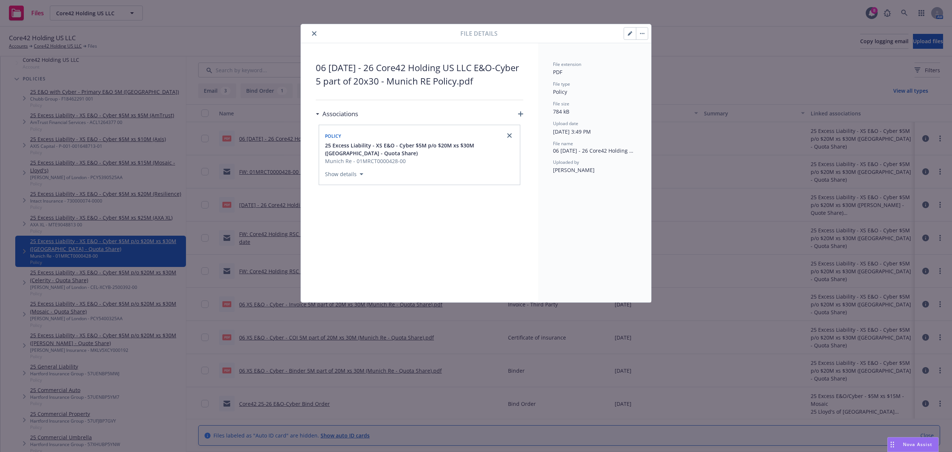
click at [311, 30] on button "close" at bounding box center [314, 33] width 9 height 9
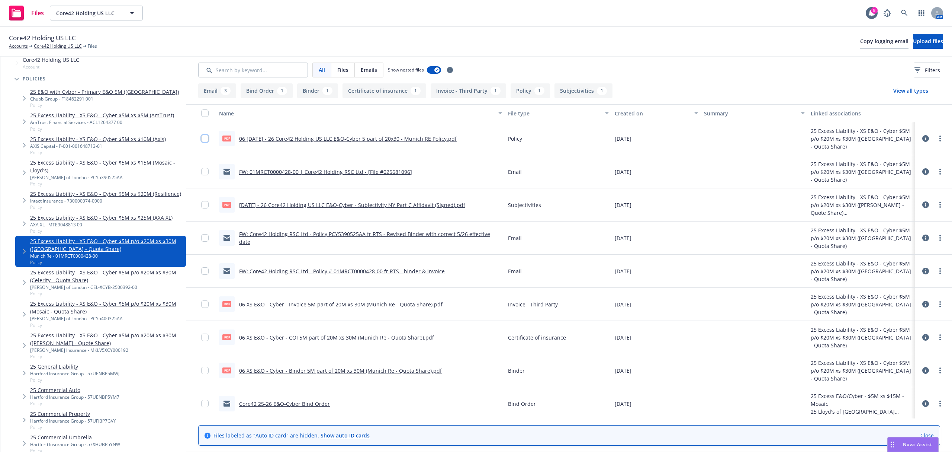
click at [204, 137] on input "checkbox" at bounding box center [204, 138] width 7 height 7
click at [421, 435] on span "Download selected files" at bounding box center [420, 434] width 60 height 7
click at [203, 137] on input "checkbox" at bounding box center [204, 138] width 7 height 7
click at [922, 304] on icon at bounding box center [925, 304] width 7 height 7
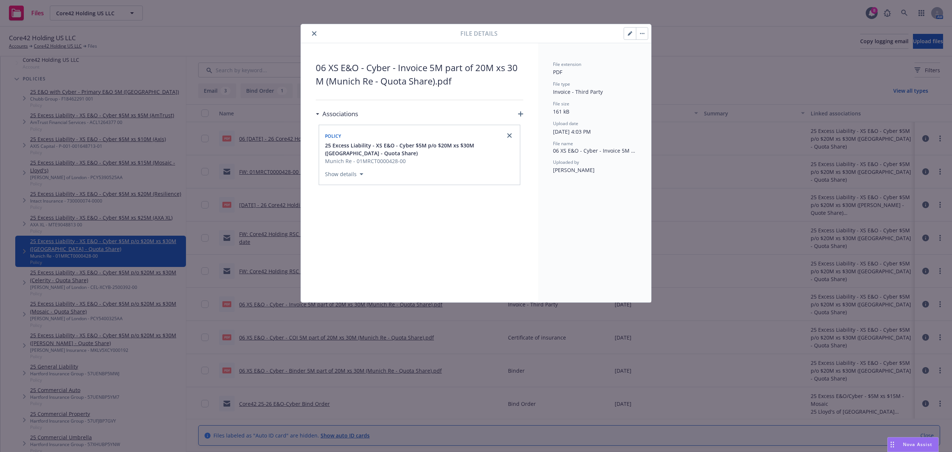
click at [631, 33] on icon "button" at bounding box center [630, 33] width 4 height 4
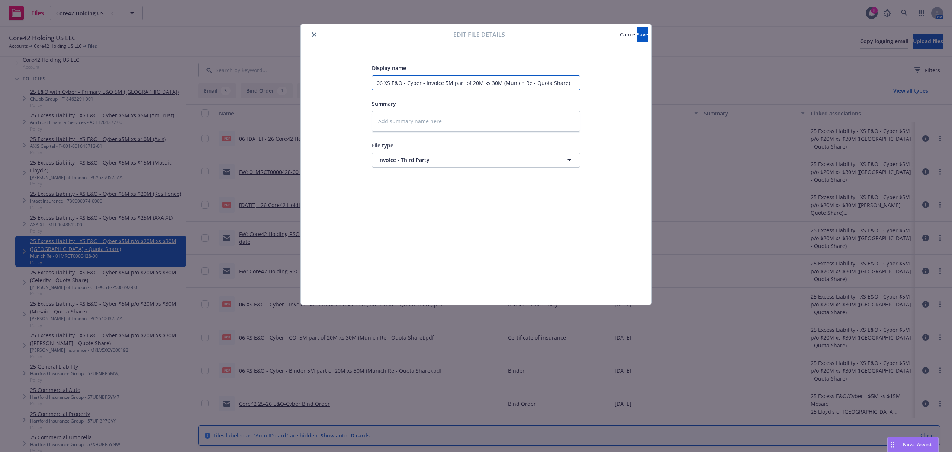
drag, startPoint x: 571, startPoint y: 89, endPoint x: 308, endPoint y: 87, distance: 262.6
click at [308, 87] on div "Display name 06 XS E&O - Cyber - Invoice 5M part of 20M xs 30M (Munich Re - Quo…" at bounding box center [476, 174] width 350 height 259
paste input "5.26.25 - 26 Core42 Holding US LLC E&O-Cyber 5 part of 20x30 - Munich RE Policy"
click at [637, 30] on button "Save" at bounding box center [643, 34] width 12 height 15
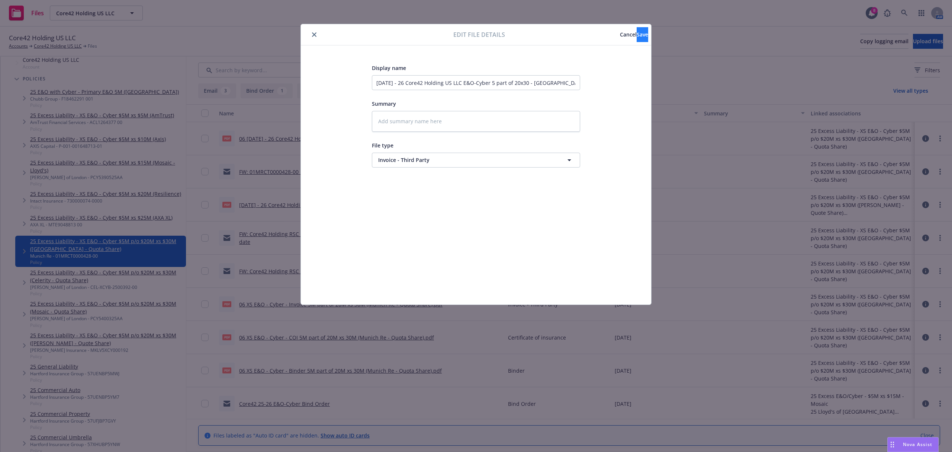
scroll to position [0, 0]
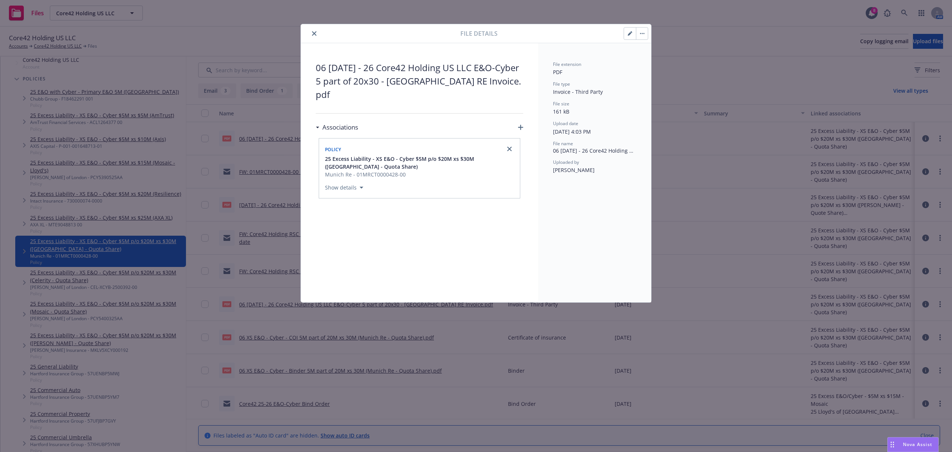
click at [318, 33] on button "close" at bounding box center [314, 33] width 9 height 9
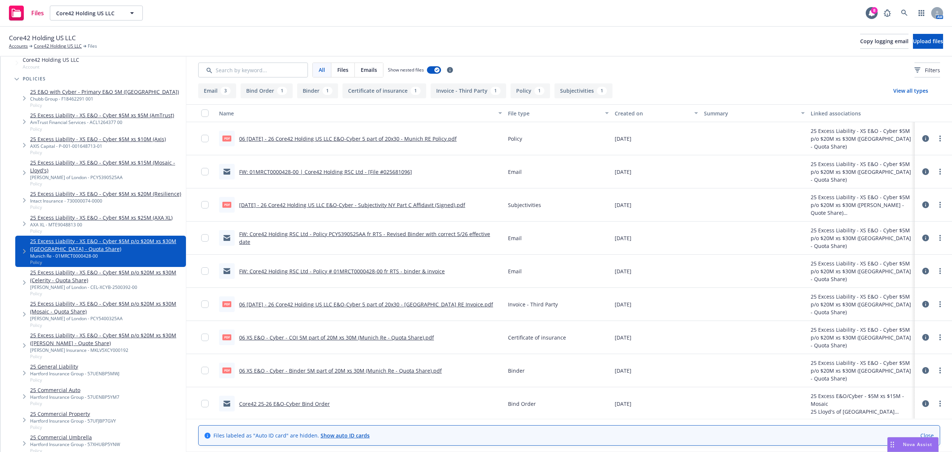
click at [922, 336] on icon at bounding box center [925, 337] width 7 height 7
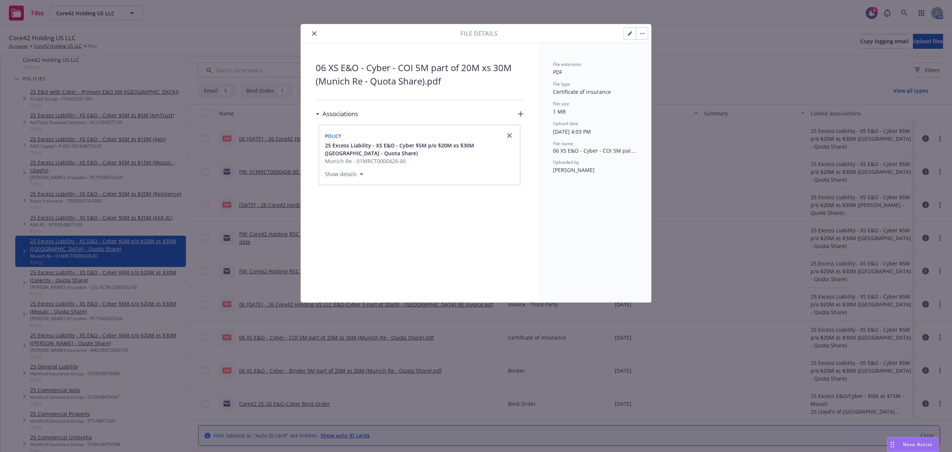
click at [626, 30] on button "button" at bounding box center [630, 34] width 12 height 12
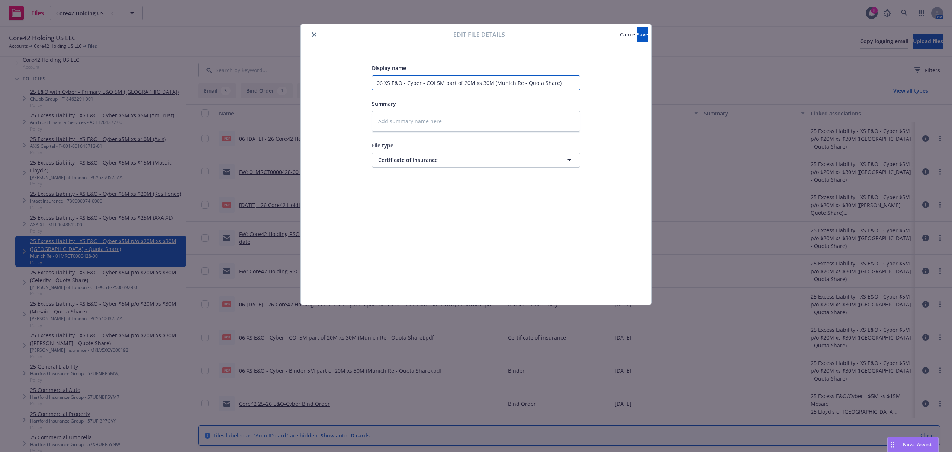
drag, startPoint x: 576, startPoint y: 83, endPoint x: 293, endPoint y: 77, distance: 282.4
click at [293, 77] on div "Edit file details Cancel Save Display name 06 XS E&O - Cyber - COI 5M part of 2…" at bounding box center [476, 226] width 952 height 452
paste input "5.26.25 - 26 Core42 Holding US LLC E&O-Cyber 5 part of 20x30 - Munich RE Policy"
click at [637, 35] on span "Save" at bounding box center [643, 34] width 12 height 7
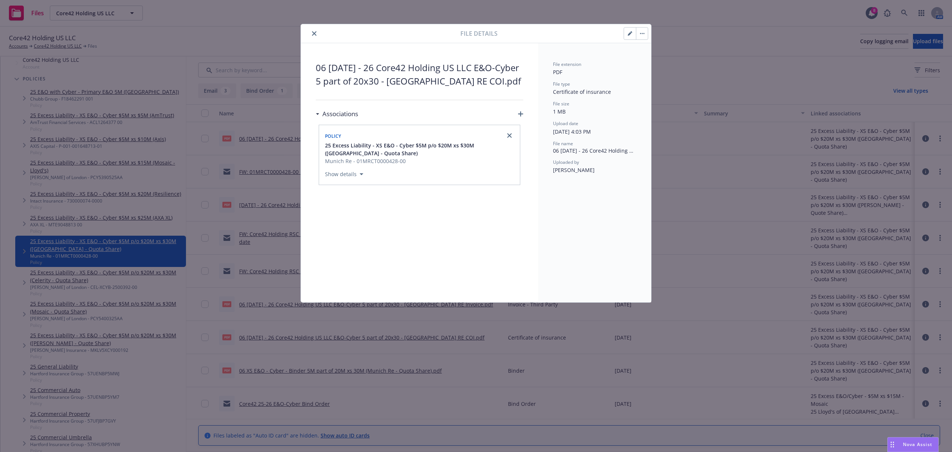
click at [314, 32] on icon "close" at bounding box center [314, 33] width 4 height 4
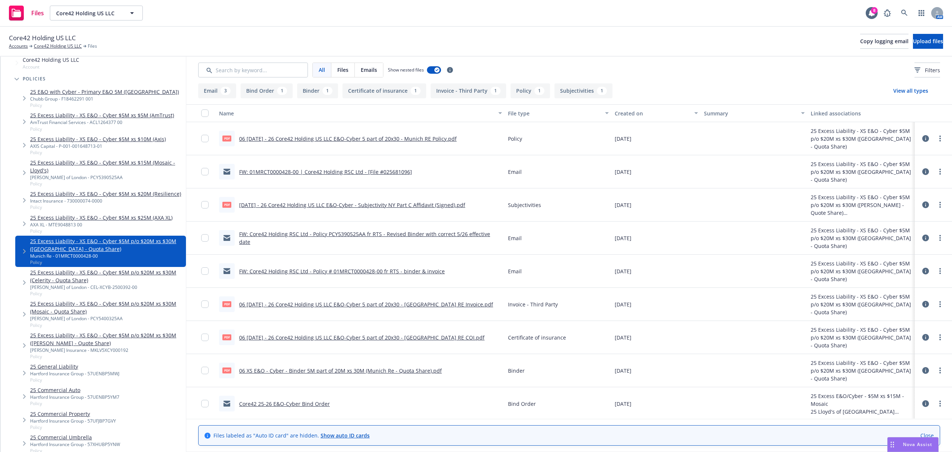
click at [922, 368] on icon at bounding box center [925, 370] width 7 height 7
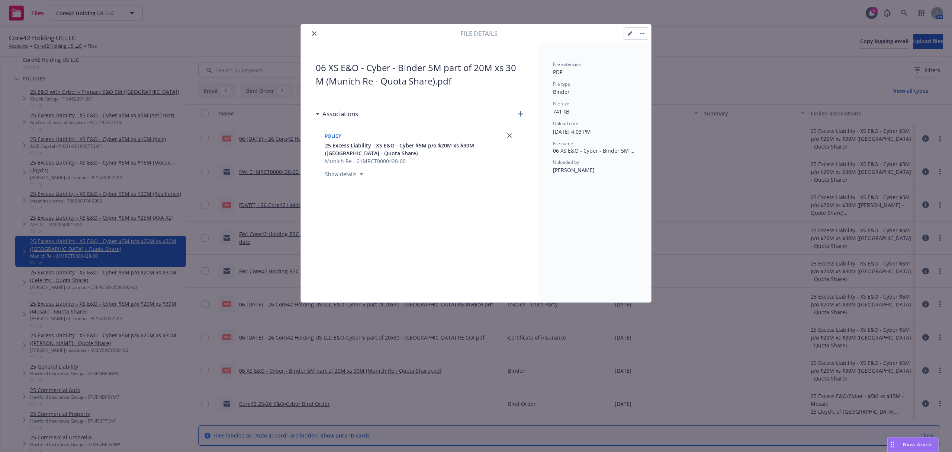
click at [628, 35] on icon "button" at bounding box center [630, 33] width 4 height 4
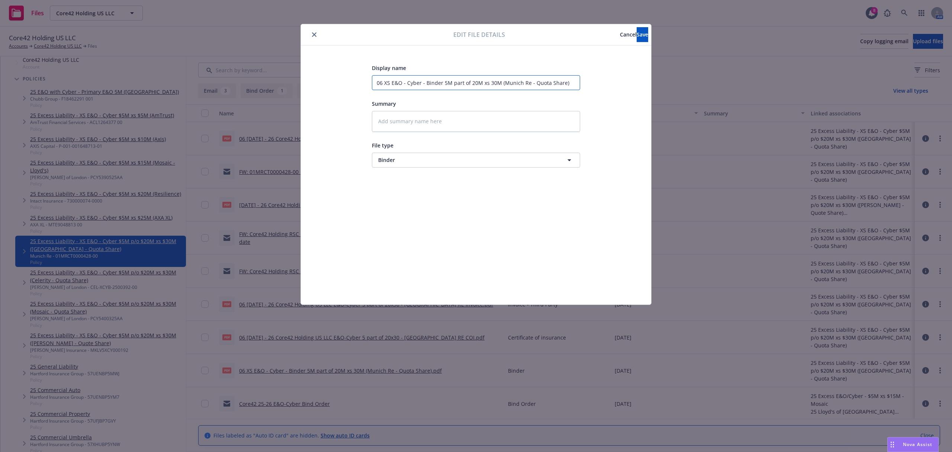
drag, startPoint x: 555, startPoint y: 86, endPoint x: 239, endPoint y: 71, distance: 316.5
click at [239, 71] on div "Edit file details Cancel Save Display name 06 XS E&O - Cyber - Binder 5M part o…" at bounding box center [476, 226] width 952 height 452
paste input "5.26.25 - 26 Core42 Holding US LLC E&O-Cyber 5 part of 20x30 - Munich RE Policy"
click at [637, 32] on span "Save" at bounding box center [643, 34] width 12 height 7
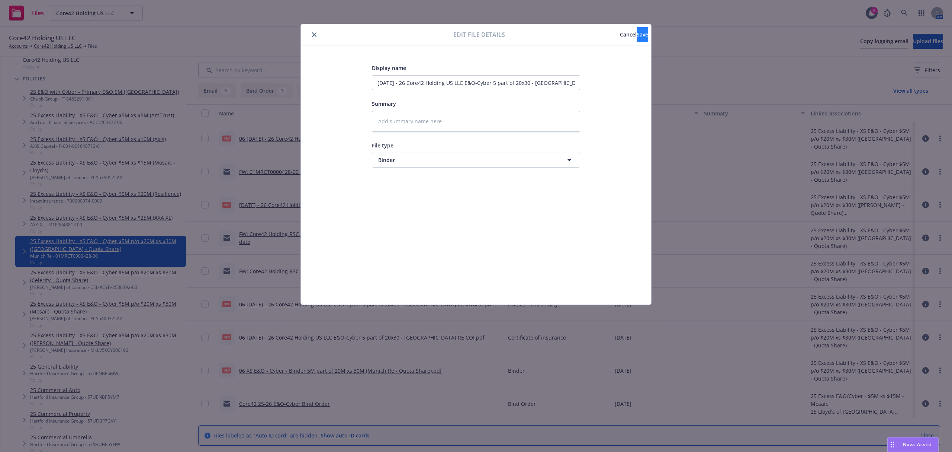
scroll to position [0, 0]
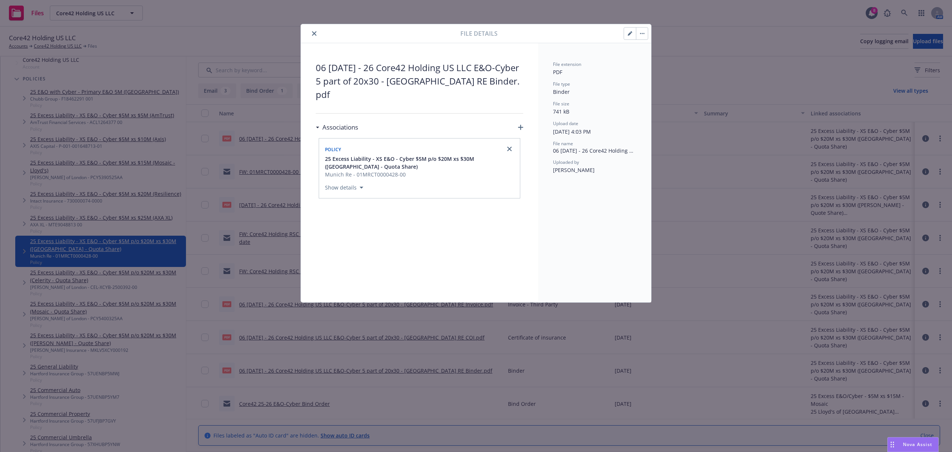
click at [315, 32] on icon "close" at bounding box center [314, 33] width 4 height 4
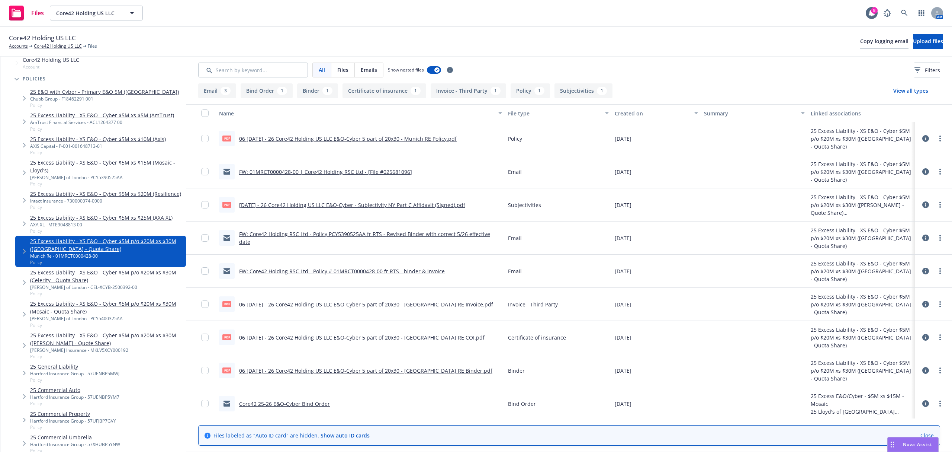
scroll to position [3, 0]
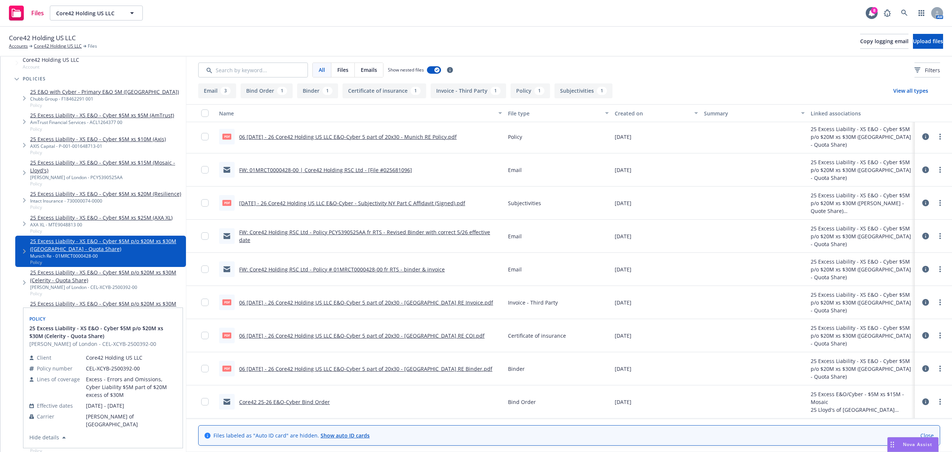
click at [124, 280] on link "25 Excess Liability - XS E&O - Cyber $5M p/o $20M xs $30M (Celerity - Quota Sha…" at bounding box center [106, 276] width 153 height 16
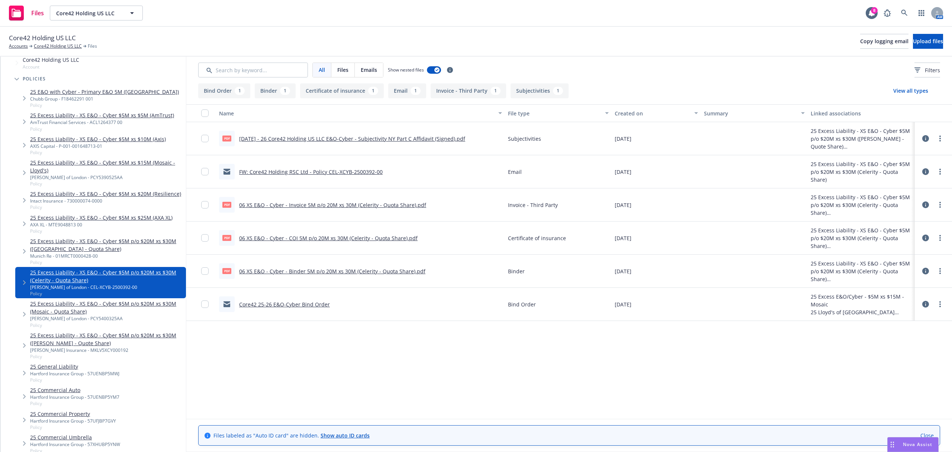
click at [927, 205] on icon at bounding box center [925, 204] width 7 height 7
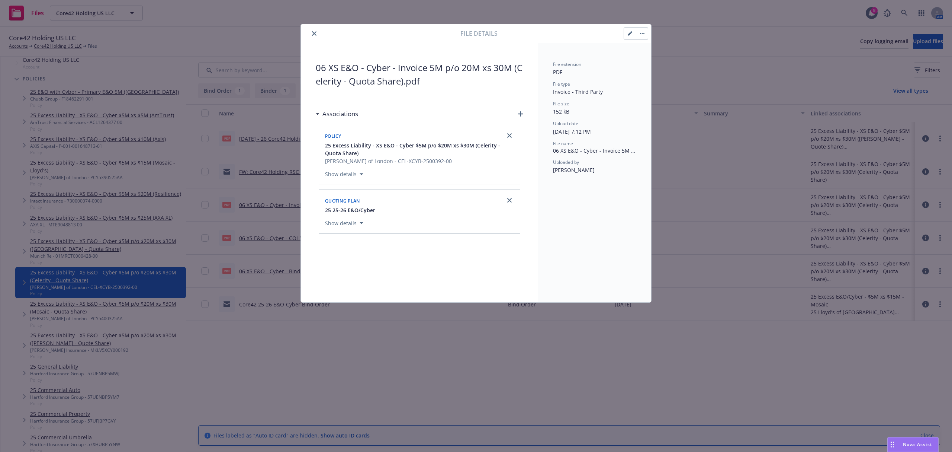
click at [630, 33] on icon "button" at bounding box center [630, 34] width 4 height 4
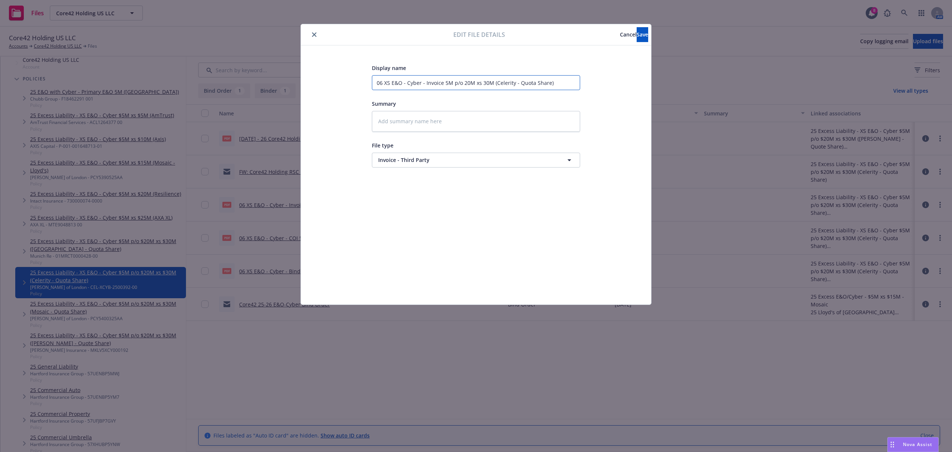
drag, startPoint x: 572, startPoint y: 82, endPoint x: 289, endPoint y: 74, distance: 283.1
click at [289, 74] on div "Edit file details Cancel Save Display name 06 XS E&O - Cyber - Invoice 5M p/o 2…" at bounding box center [476, 226] width 952 height 452
click at [470, 127] on textarea at bounding box center [476, 121] width 208 height 21
paste textarea "06 5.26.25 - 26 Core42 Holding US LLC E&O-Cyber 5 part of 20x30 - Munich RE Pol…"
click at [503, 83] on input "06 XS E&O - Cyber - Invoice 5M p/o 20M xs 30M (Celerity - Quota Share)" at bounding box center [476, 82] width 208 height 15
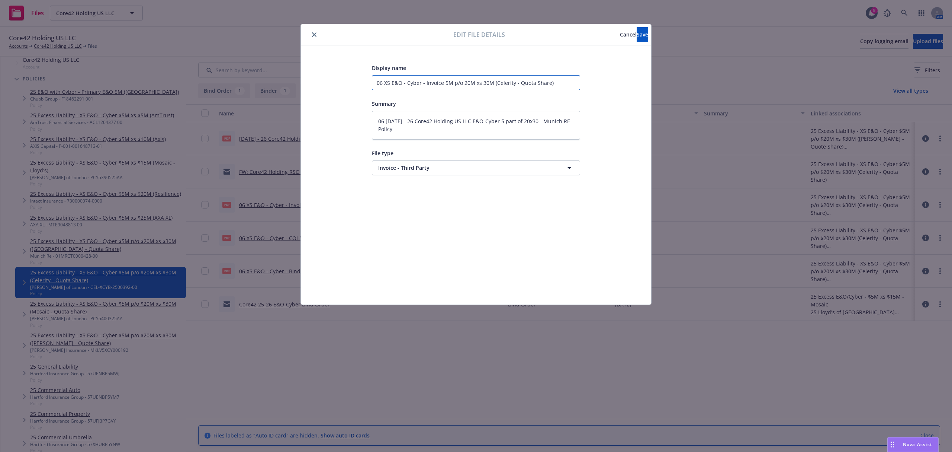
click at [502, 83] on input "06 XS E&O - Cyber - Invoice 5M p/o 20M xs 30M (Celerity - Quota Share)" at bounding box center [476, 82] width 208 height 15
drag, startPoint x: 384, startPoint y: 129, endPoint x: 540, endPoint y: 118, distance: 157.0
click at [540, 118] on textarea "06 5.26.25 - 26 Core42 Holding US LLC E&O-Cyber 5 part of 20x30 - Munich RE Pol…" at bounding box center [476, 125] width 208 height 29
paste textarea "Celerity"
drag, startPoint x: 410, startPoint y: 132, endPoint x: 332, endPoint y: 136, distance: 77.8
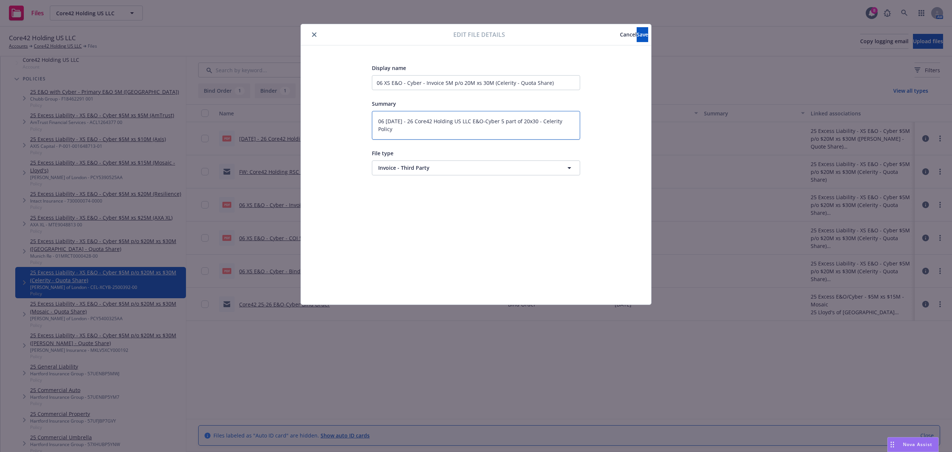
click at [332, 136] on div "Display name 06 XS E&O - Cyber - Invoice 5M p/o 20M xs 30M (Celerity - Quota Sh…" at bounding box center [476, 174] width 321 height 223
drag, startPoint x: 565, startPoint y: 121, endPoint x: 335, endPoint y: 118, distance: 229.1
click at [335, 118] on div "Display name 06 XS E&O - Cyber - Invoice 5M p/o 20M xs 30M (Celerity - Quota Sh…" at bounding box center [476, 174] width 321 height 223
click at [637, 31] on span "Save" at bounding box center [643, 34] width 12 height 7
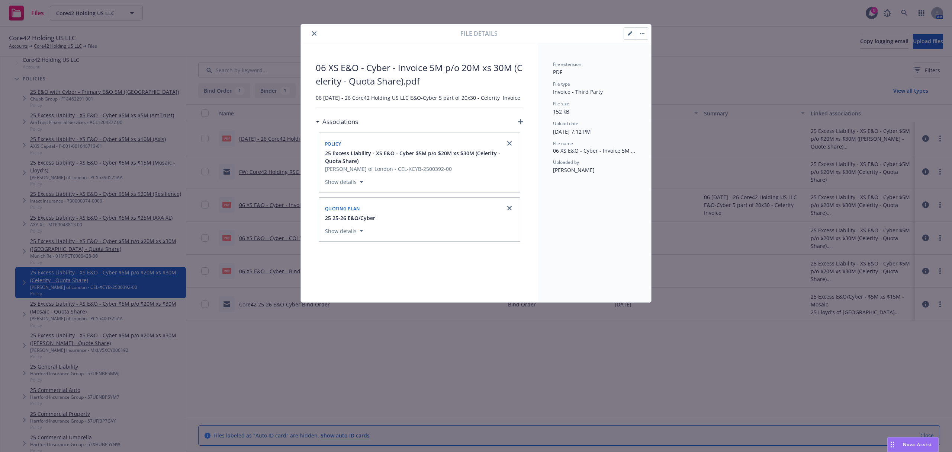
click at [314, 34] on icon "close" at bounding box center [314, 33] width 4 height 4
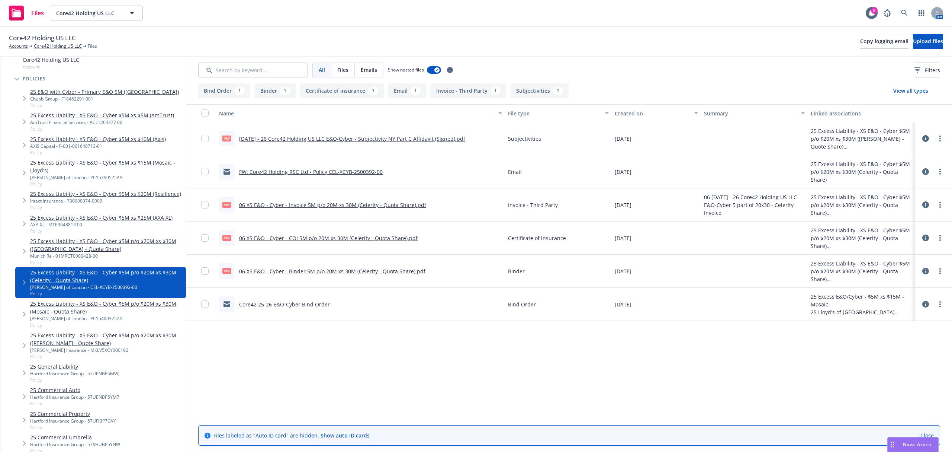
click at [926, 204] on icon at bounding box center [925, 204] width 7 height 7
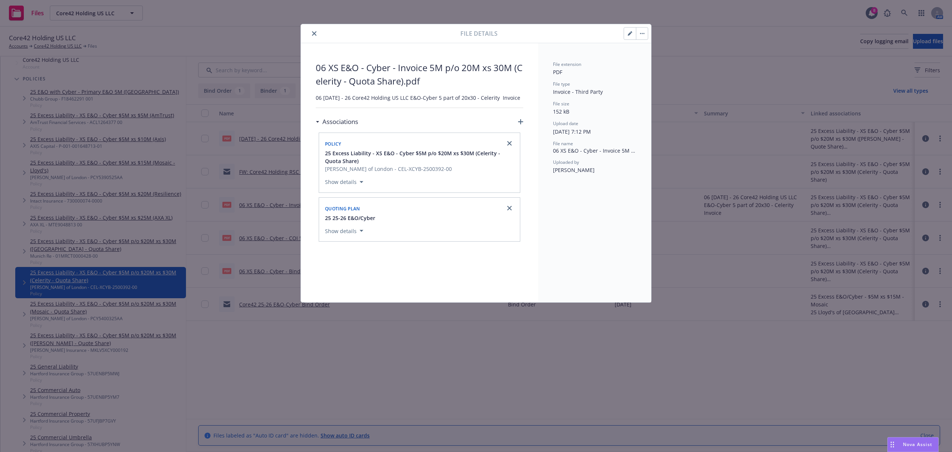
click at [634, 38] on button "button" at bounding box center [630, 34] width 12 height 12
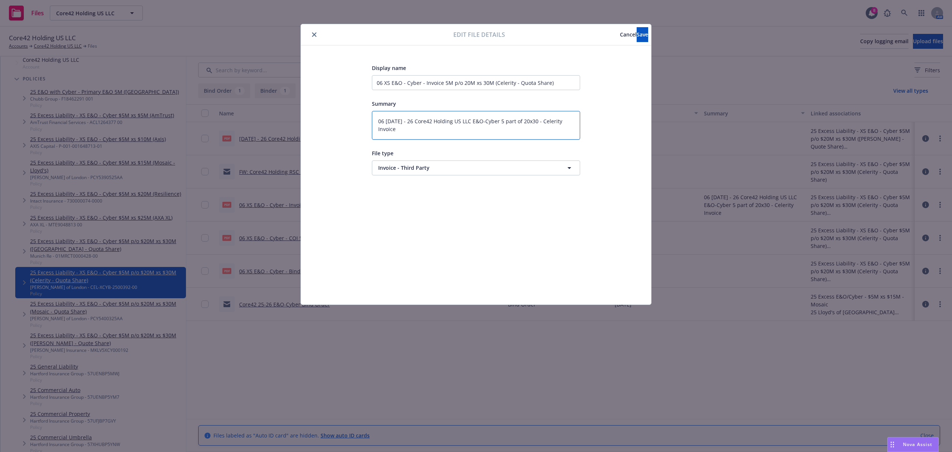
drag, startPoint x: 474, startPoint y: 133, endPoint x: 295, endPoint y: 99, distance: 181.8
click at [295, 99] on div "Edit file details Cancel Save Display name 06 XS E&O - Cyber - Invoice 5M p/o 2…" at bounding box center [476, 226] width 952 height 452
click at [637, 36] on span "Save" at bounding box center [643, 34] width 12 height 7
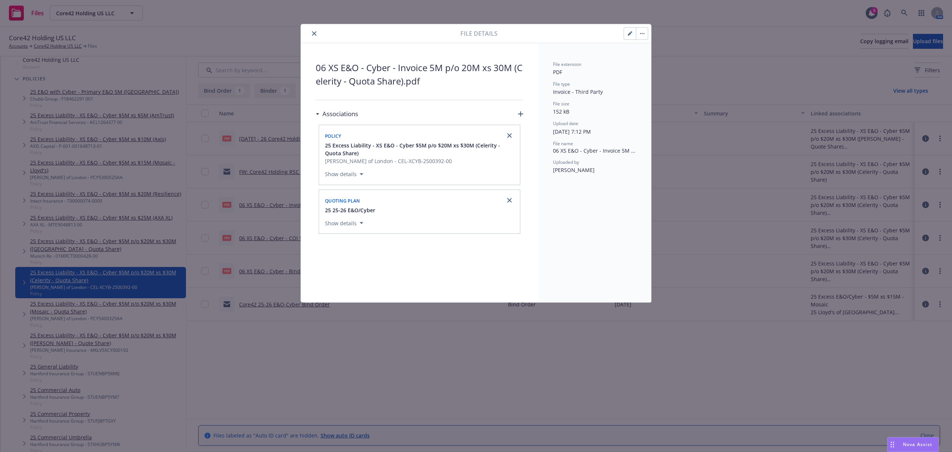
click at [630, 32] on icon "button" at bounding box center [630, 33] width 4 height 4
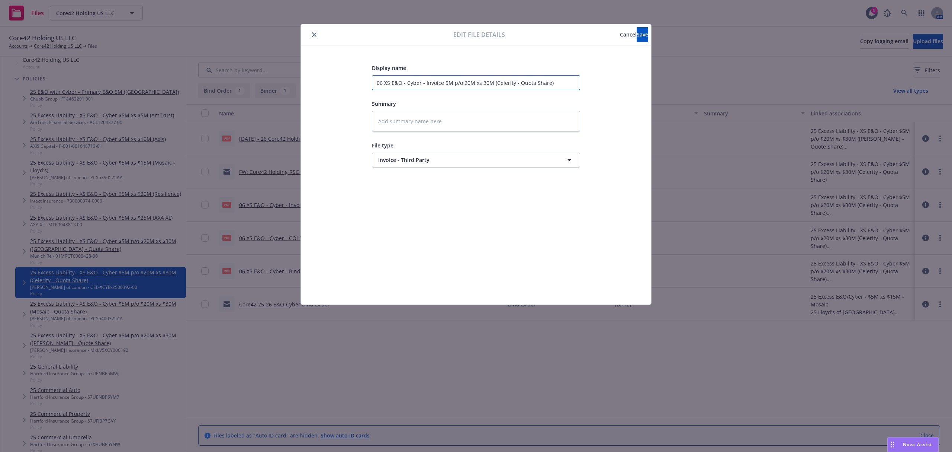
drag, startPoint x: 572, startPoint y: 84, endPoint x: 276, endPoint y: 76, distance: 296.2
click at [276, 76] on div "Edit file details Cancel Save Display name 06 XS E&O - Cyber - Invoice 5M p/o 2…" at bounding box center [476, 226] width 952 height 452
paste input "5.26.25 - 26 Core42 Holding US LLC E&O-Cyber 5 part of 20x30 - Celerity"
click at [637, 30] on button "Save" at bounding box center [643, 34] width 12 height 15
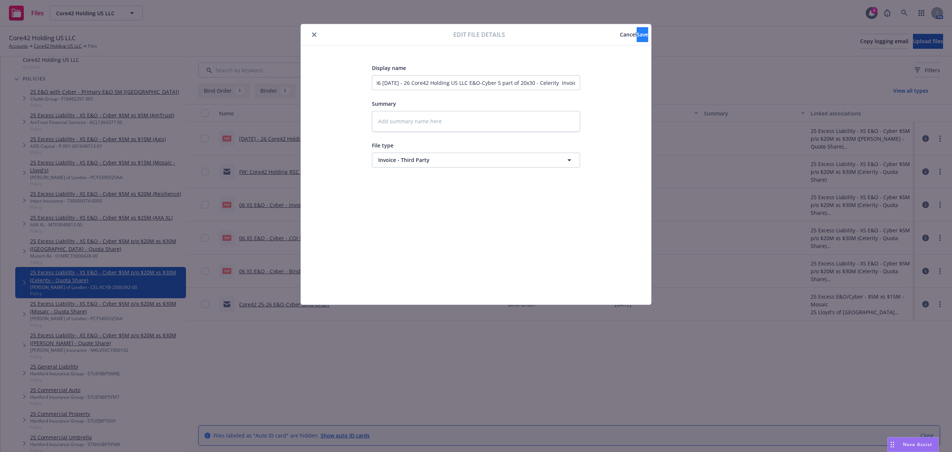
scroll to position [0, 0]
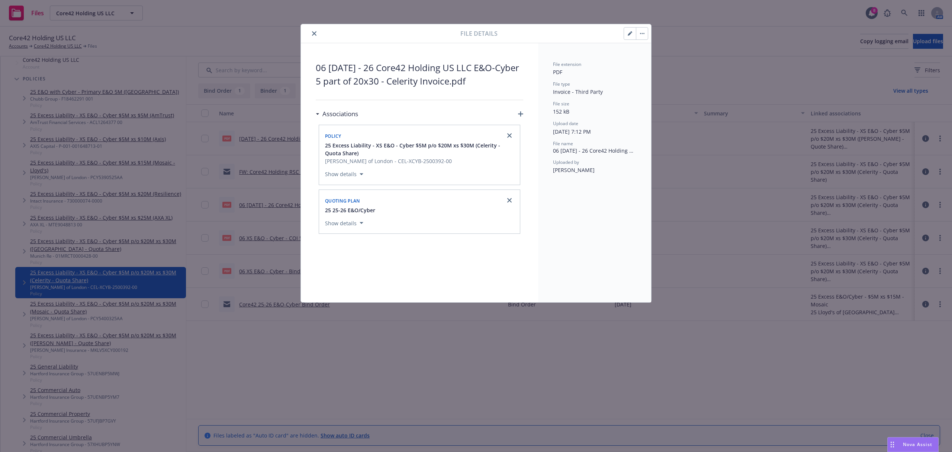
click at [315, 35] on icon "close" at bounding box center [314, 33] width 4 height 4
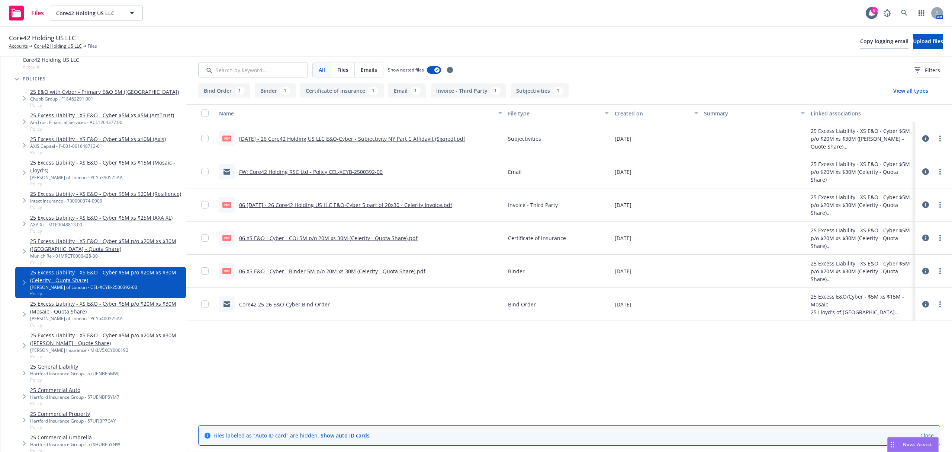
click at [929, 236] on icon at bounding box center [925, 237] width 7 height 7
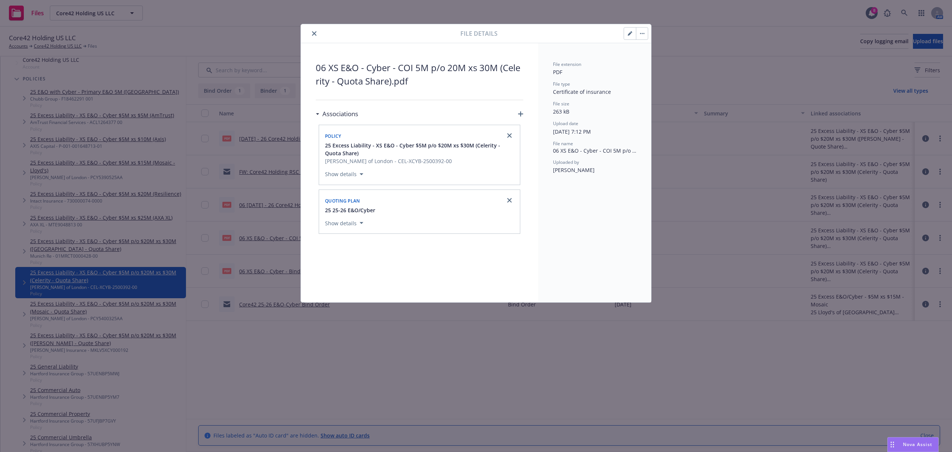
click at [630, 34] on icon "button" at bounding box center [630, 34] width 4 height 4
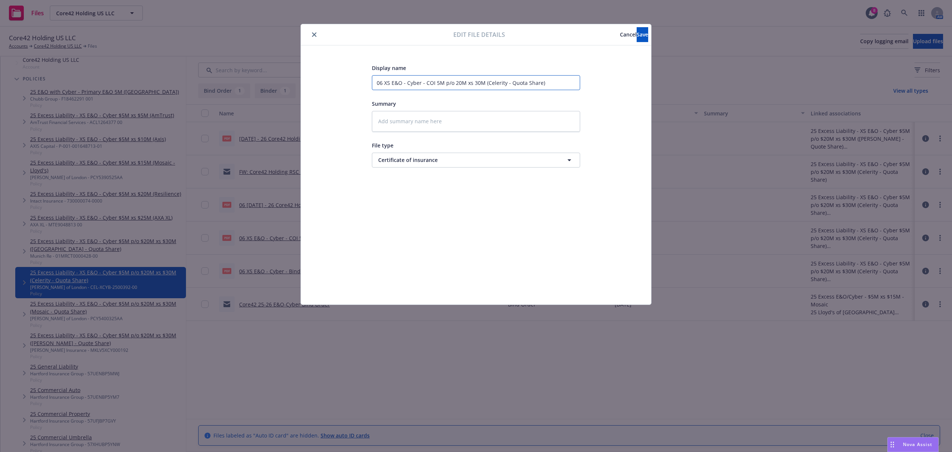
drag, startPoint x: 544, startPoint y: 87, endPoint x: 265, endPoint y: 92, distance: 279.4
click at [265, 92] on div "Edit file details Cancel Save Display name 06 XS E&O - Cyber - COI 5M p/o 20M x…" at bounding box center [476, 226] width 952 height 452
paste input "5.26.25 - 26 Core42 Holding US LLC E&O-Cyber 5 part of 20x30 - Celerity"
click at [561, 82] on input "06 5.26.25 - 26 Core42 Holding US LLC E&O-Cyber 5 part of 20x30 - Celerity COI" at bounding box center [476, 82] width 208 height 15
click at [637, 36] on button "Save" at bounding box center [643, 34] width 12 height 15
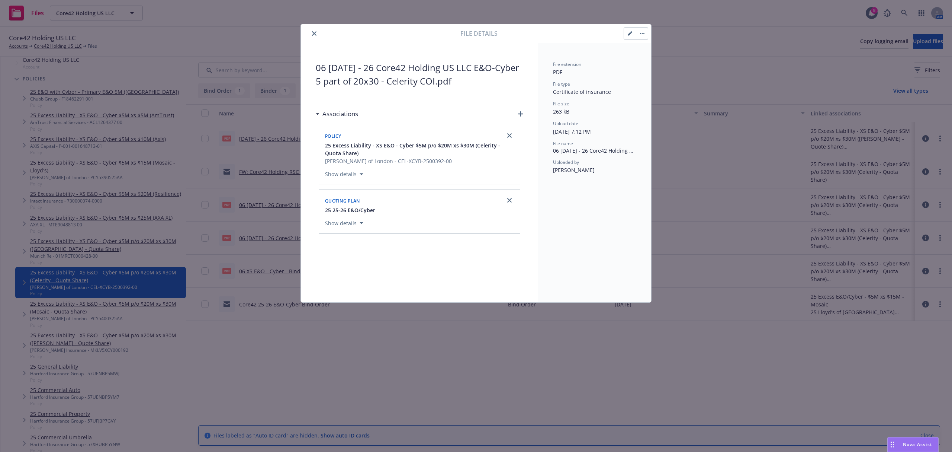
click at [313, 37] on button "close" at bounding box center [314, 33] width 9 height 9
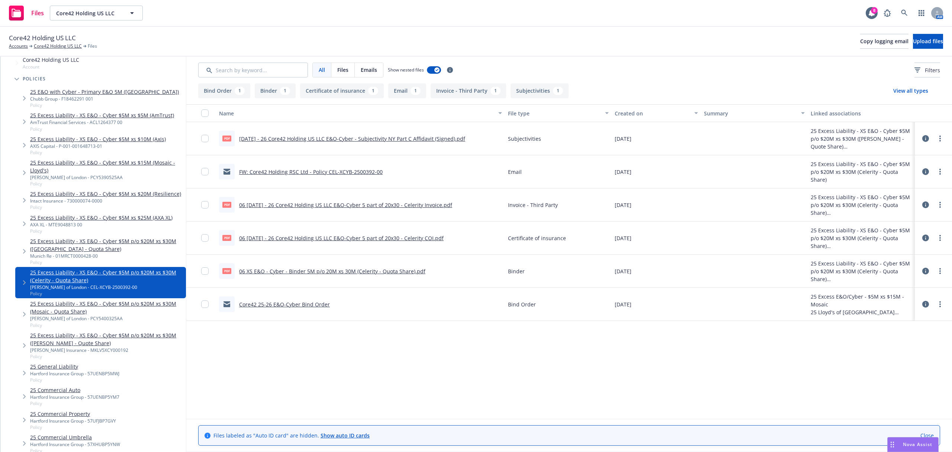
click at [924, 273] on icon at bounding box center [925, 270] width 7 height 7
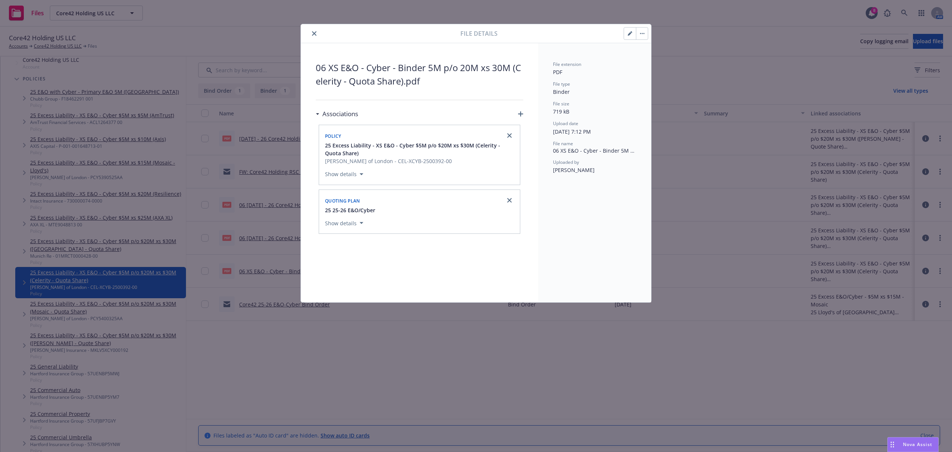
click at [634, 33] on button "button" at bounding box center [630, 34] width 12 height 12
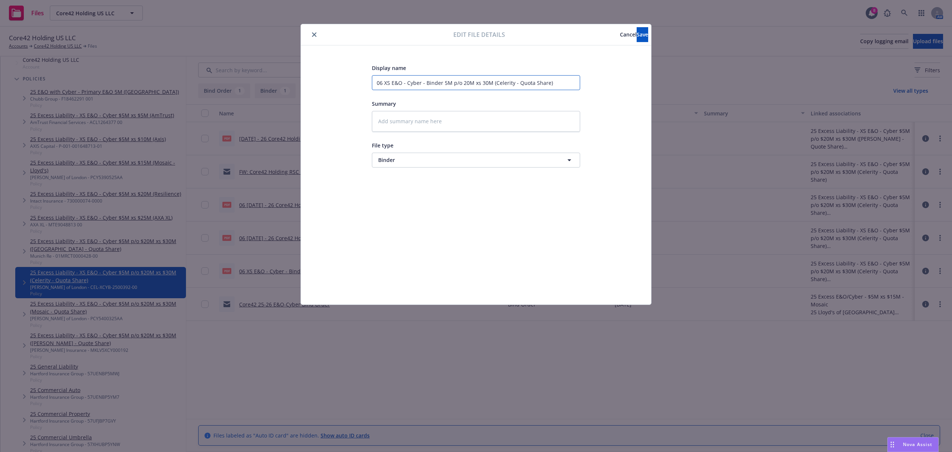
drag, startPoint x: 561, startPoint y: 85, endPoint x: 248, endPoint y: 79, distance: 312.9
click at [248, 79] on div "Edit file details Cancel Save Display name 06 XS E&O - Cyber - Binder 5M p/o 20…" at bounding box center [476, 226] width 952 height 452
paste input "5.26.25 - 26 Core42 Holding US LLC E&O-Cyber 5 part of 20x30 - Celerity"
click at [640, 35] on button "Save" at bounding box center [643, 34] width 12 height 15
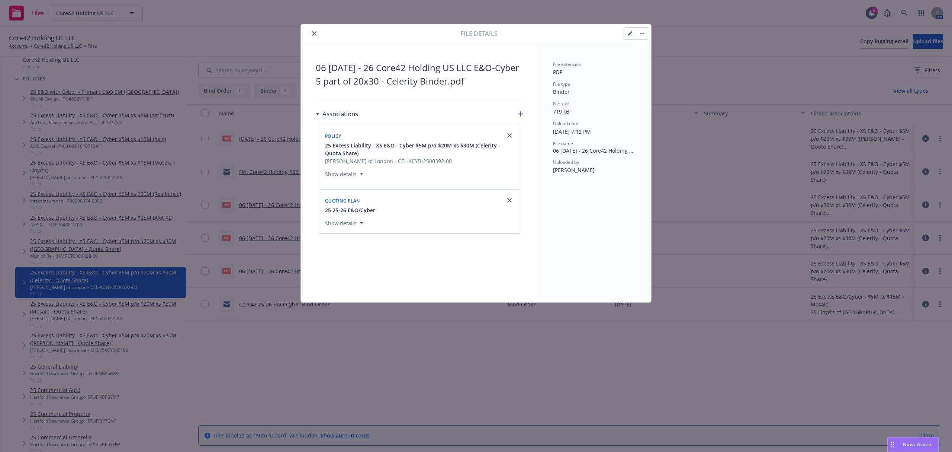
click at [311, 32] on button "close" at bounding box center [314, 33] width 9 height 9
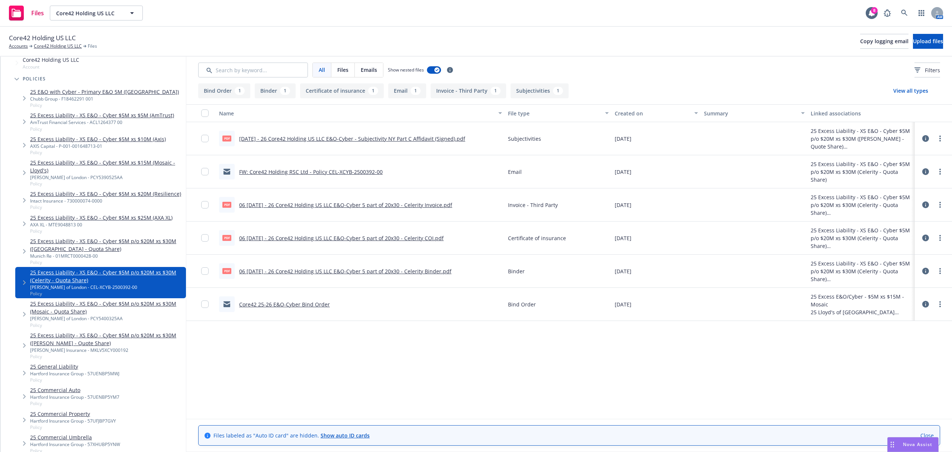
click at [925, 207] on icon at bounding box center [925, 204] width 7 height 7
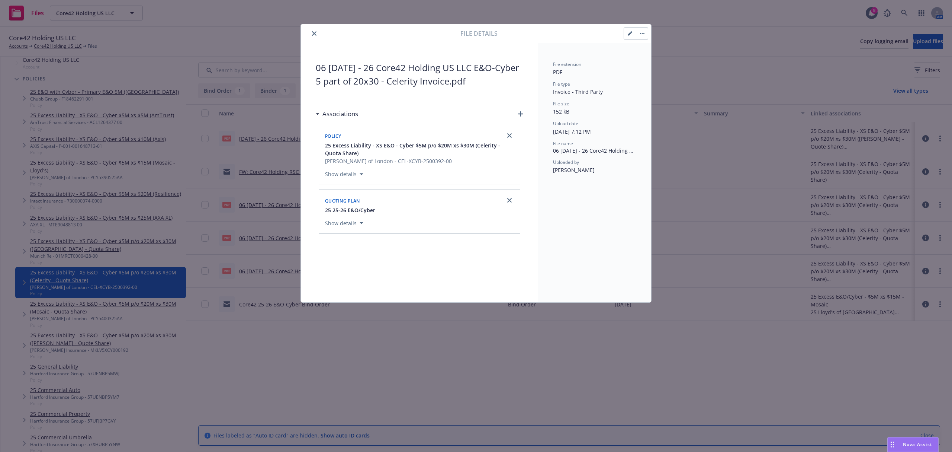
click at [629, 33] on icon "button" at bounding box center [630, 34] width 4 height 4
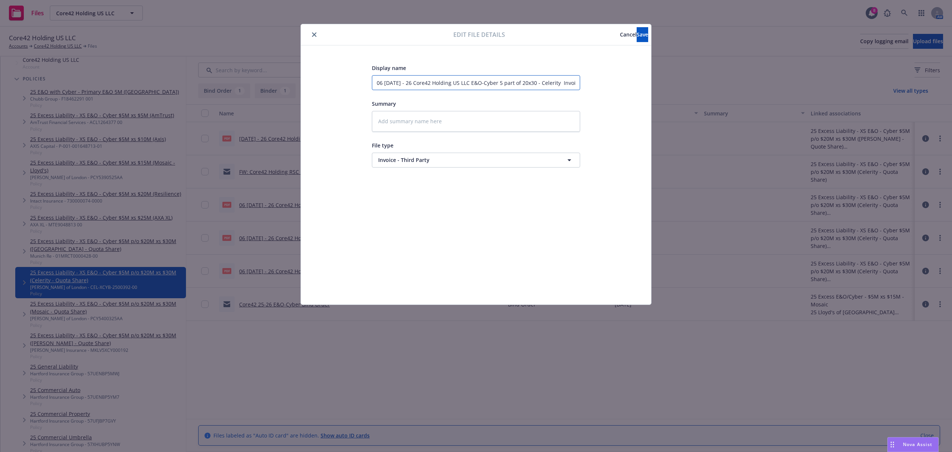
click at [381, 82] on input "06 5.26.25 - 26 Core42 Holding US LLC E&O-Cyber 5 part of 20x30 - Celerity Invo…" at bounding box center [476, 82] width 208 height 15
click at [641, 28] on button "Save" at bounding box center [643, 34] width 12 height 15
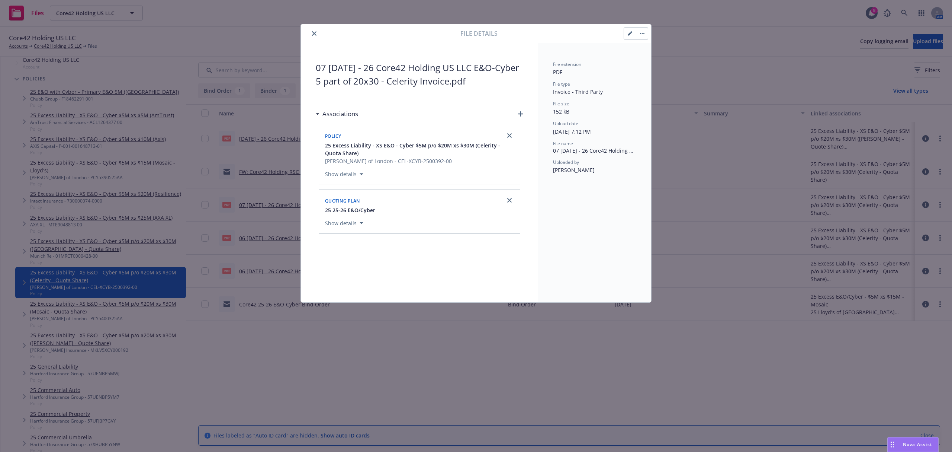
click at [312, 35] on icon "close" at bounding box center [314, 33] width 4 height 4
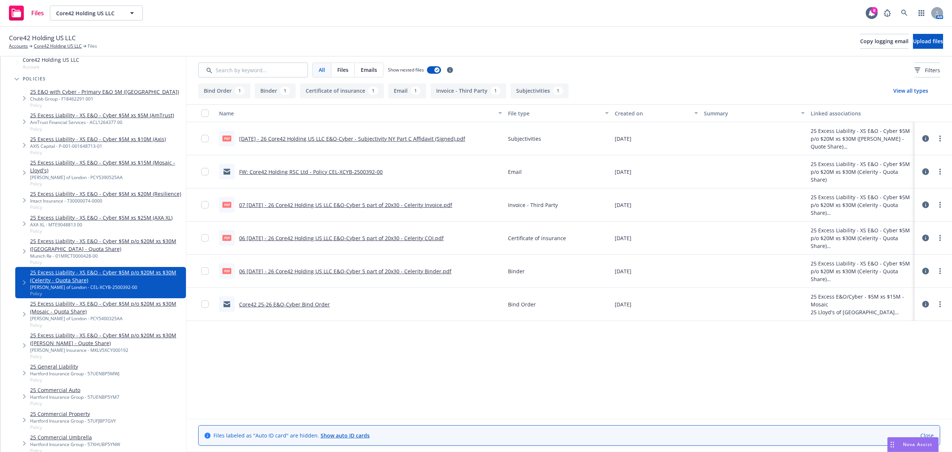
click at [927, 237] on icon at bounding box center [925, 237] width 7 height 7
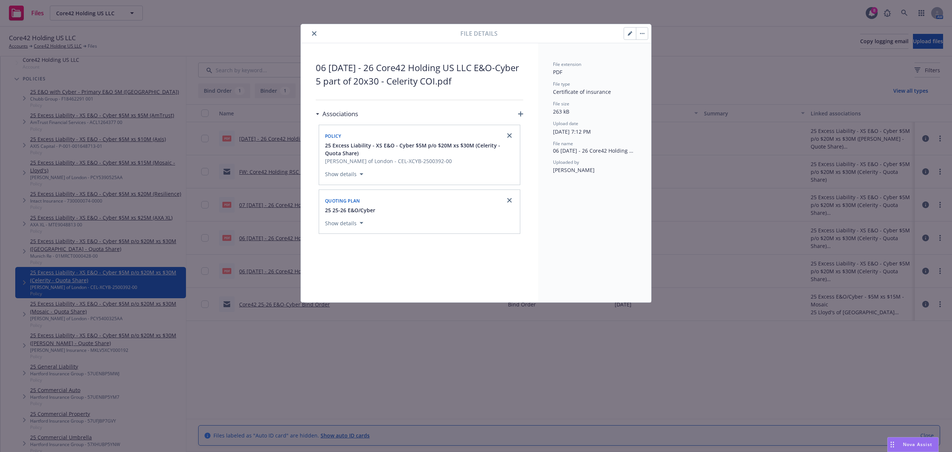
click at [637, 33] on button "button" at bounding box center [642, 34] width 12 height 12
click at [628, 33] on icon "button" at bounding box center [630, 33] width 4 height 4
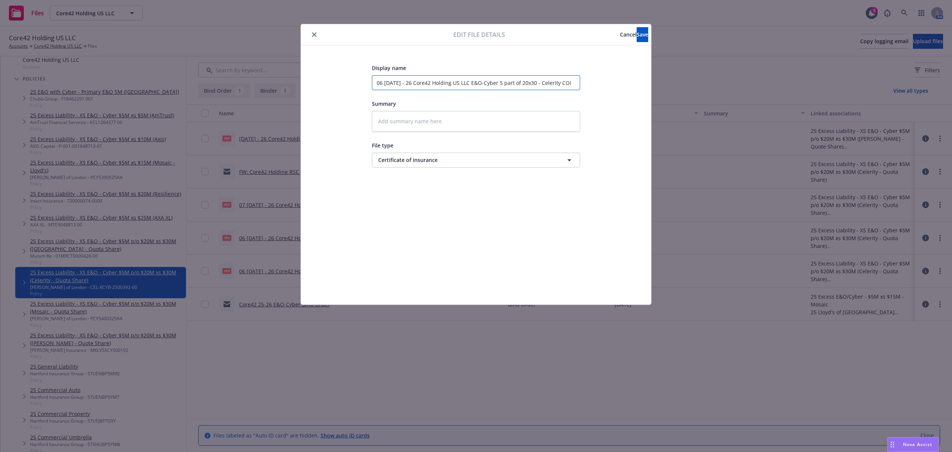
click at [382, 84] on input "06 5.26.25 - 26 Core42 Holding US LLC E&O-Cyber 5 part of 20x30 - Celerity COI" at bounding box center [476, 82] width 208 height 15
click at [637, 36] on button "Save" at bounding box center [643, 34] width 12 height 15
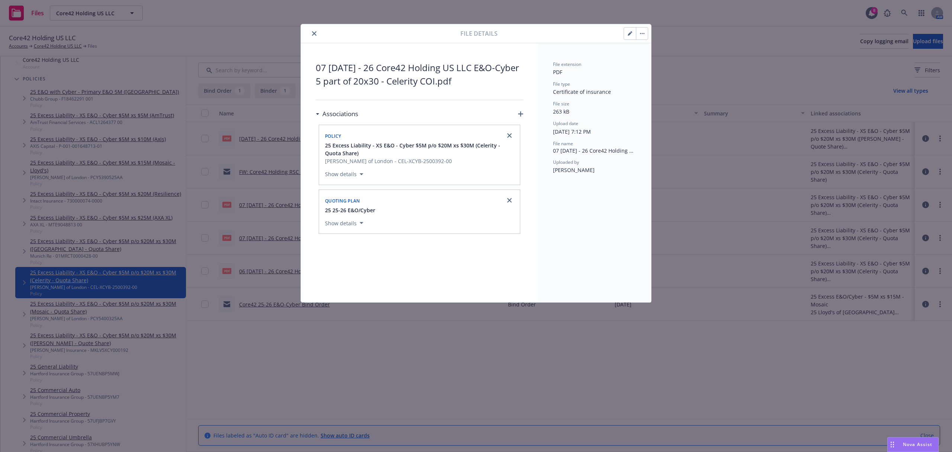
click at [311, 35] on button "close" at bounding box center [314, 33] width 9 height 9
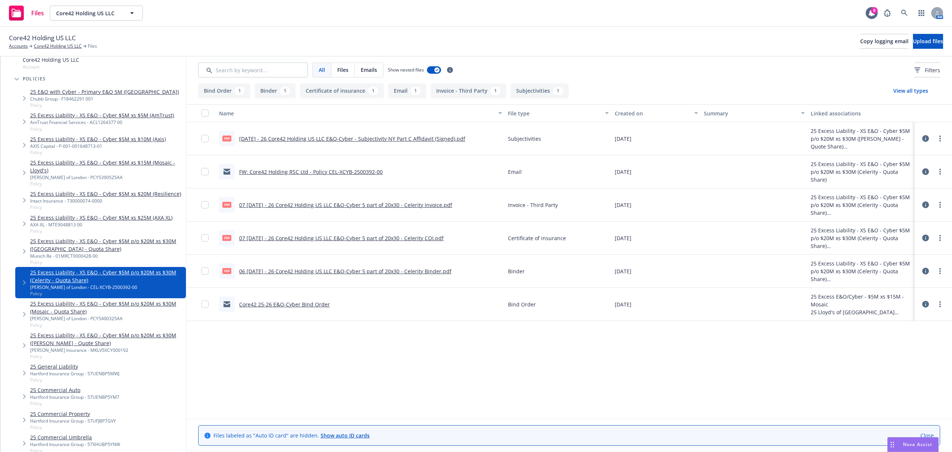
click at [923, 275] on button at bounding box center [925, 270] width 7 height 15
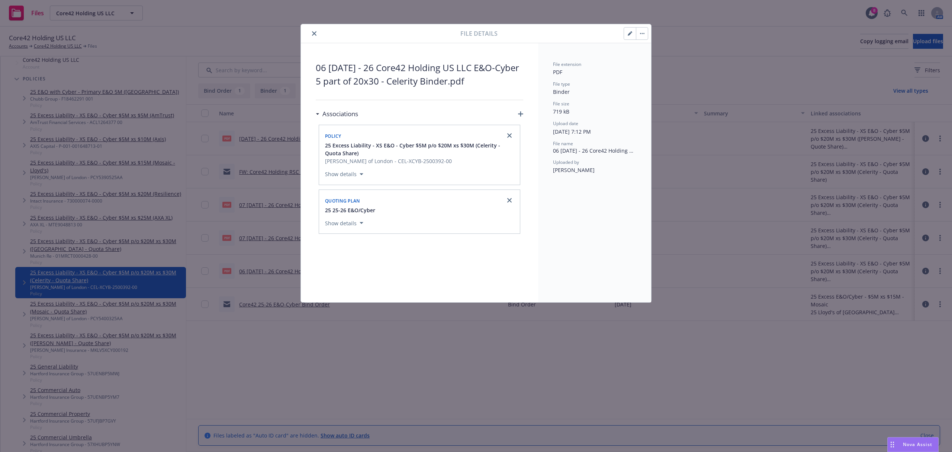
click at [626, 37] on button "button" at bounding box center [630, 34] width 12 height 12
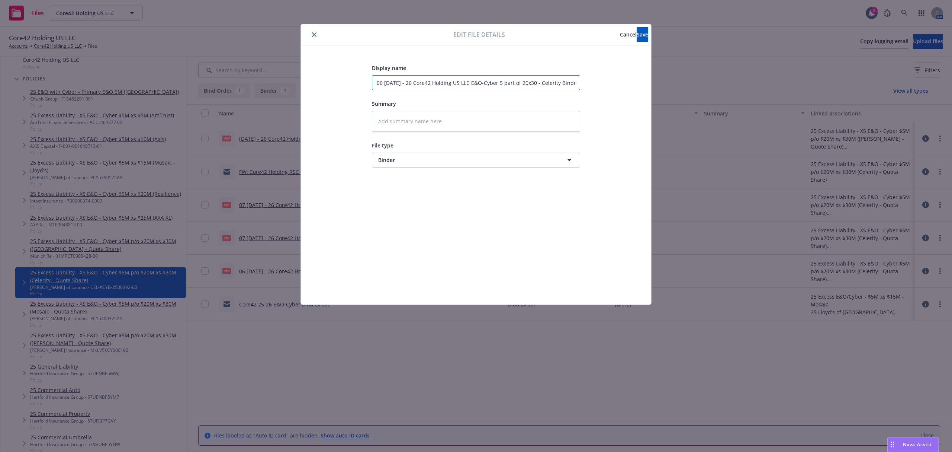
click at [381, 84] on input "06 5.26.25 - 26 Core42 Holding US LLC E&O-Cyber 5 part of 20x30 - Celerity Bind…" at bounding box center [476, 82] width 208 height 15
click at [637, 33] on button "Save" at bounding box center [643, 34] width 12 height 15
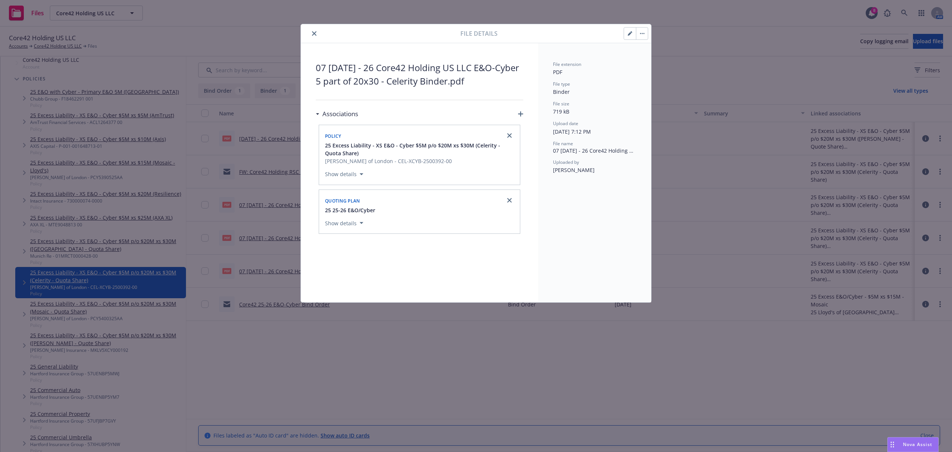
click at [314, 34] on icon "close" at bounding box center [314, 33] width 4 height 4
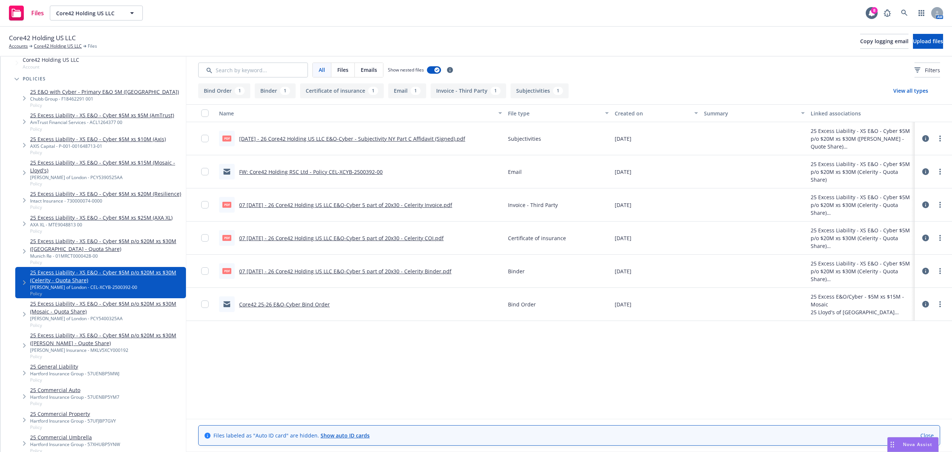
click at [115, 309] on link "25 Excess Liability - XS E&O - Cyber $5M p/o $20M xs $30M (Mosaic - Quota Share)" at bounding box center [106, 307] width 153 height 16
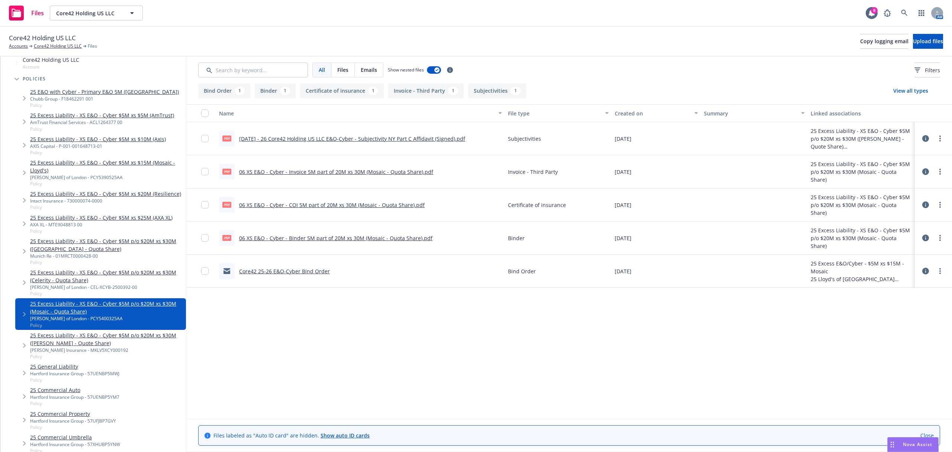
click at [920, 170] on div at bounding box center [933, 172] width 31 height 24
click at [922, 170] on button at bounding box center [925, 171] width 7 height 15
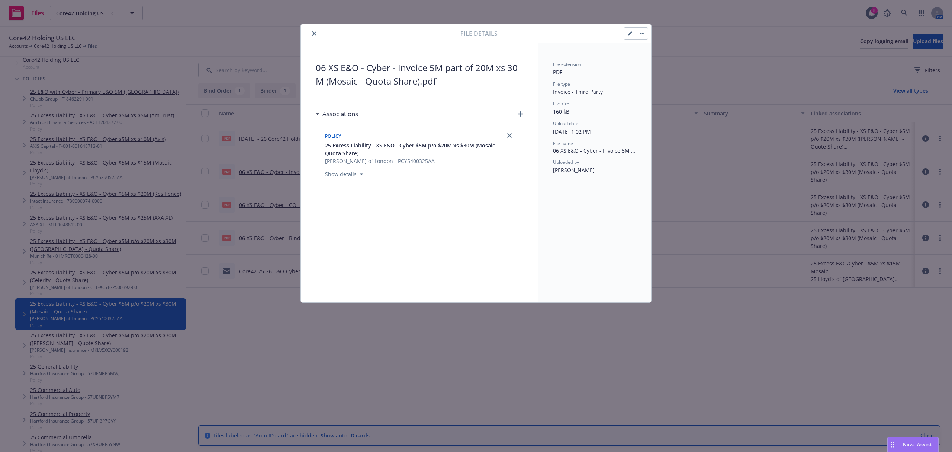
click at [632, 35] on button "button" at bounding box center [630, 34] width 12 height 12
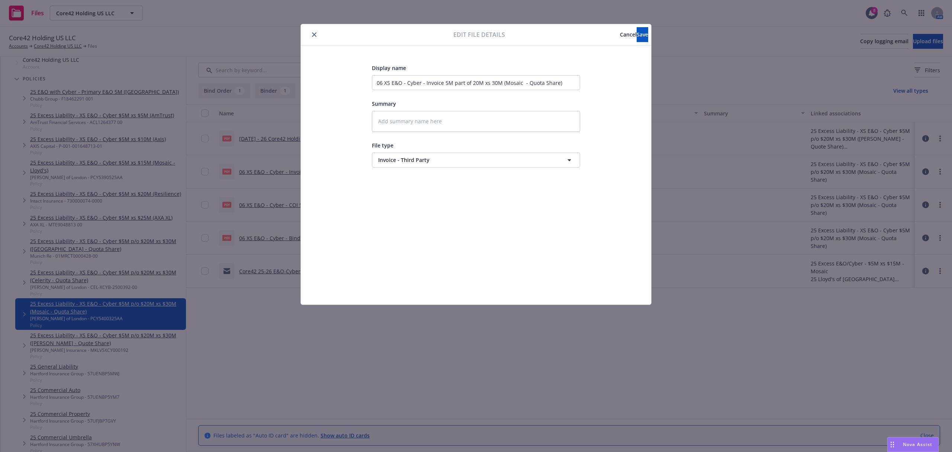
click at [442, 133] on div "Display name 06 XS E&O - Cyber - Invoice 5M part of 20M xs 30M (Mosaic - Quota …" at bounding box center [476, 115] width 208 height 104
click at [426, 121] on textarea at bounding box center [476, 121] width 208 height 21
paste textarea "06 5.26.25 - 26 Core42 Holding US LLC E&O-Cyber 5 part of 20x30 - Celerity"
click at [425, 121] on textarea "06 5.26.25 - 26 Core42 Holding US LLC E&O-Cyber 5 part of 20x30 - Celerity" at bounding box center [476, 121] width 208 height 21
click at [386, 122] on textarea "06 5.26.25 - 26 Core42 Holding US LLC E&O-Cyber 5 part of 20x30 - Celerity" at bounding box center [476, 121] width 208 height 21
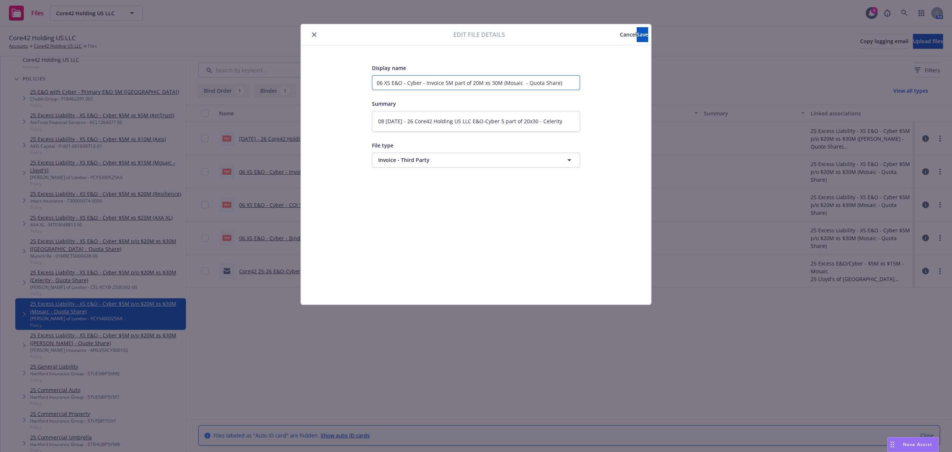
click at [512, 81] on input "06 XS E&O - Cyber - Invoice 5M part of 20M xs 30M (Mosaic - Quota Share)" at bounding box center [476, 82] width 208 height 15
click at [511, 81] on input "06 XS E&O - Cyber - Invoice 5M part of 20M xs 30M (Mosaic - Quota Share)" at bounding box center [476, 82] width 208 height 15
click at [547, 125] on textarea "08 5.26.25 - 26 Core42 Holding US LLC E&O-Cyber 5 part of 20x30 - Celerity" at bounding box center [476, 121] width 208 height 21
paste textarea "Mosaic"
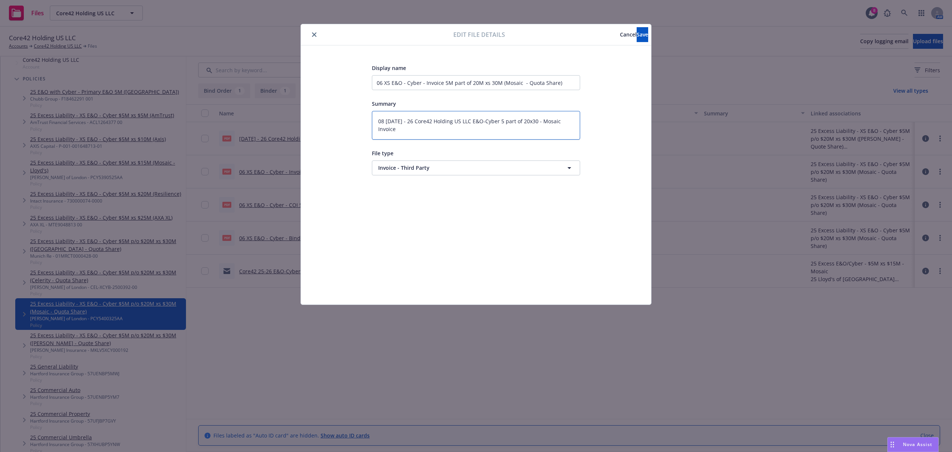
scroll to position [0, 0]
drag, startPoint x: 518, startPoint y: 126, endPoint x: 347, endPoint y: 121, distance: 171.2
click at [347, 121] on div "Display name 06 XS E&O - Cyber - Invoice 5M part of 20M xs 30M (Mosaic - Quota …" at bounding box center [476, 174] width 321 height 223
drag, startPoint x: 417, startPoint y: 133, endPoint x: 333, endPoint y: 105, distance: 88.6
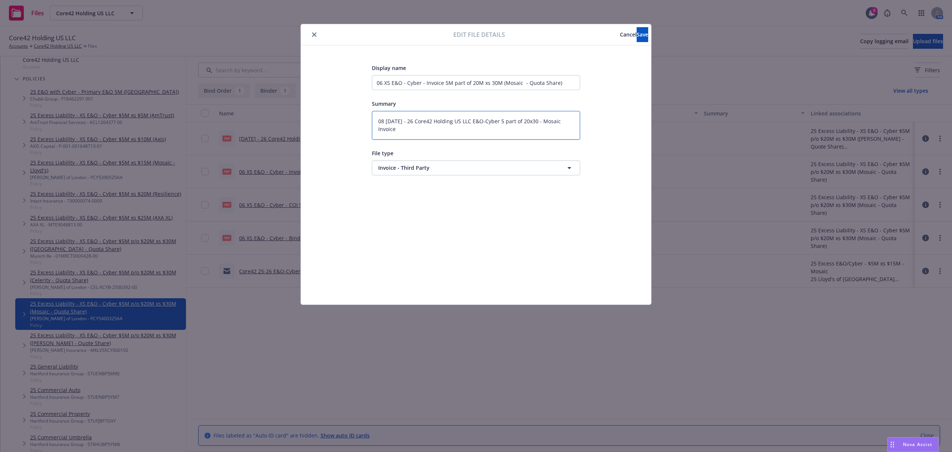
click at [333, 105] on div "Display name 06 XS E&O - Cyber - Invoice 5M part of 20M xs 30M (Mosaic - Quota …" at bounding box center [476, 174] width 321 height 223
drag, startPoint x: 568, startPoint y: 78, endPoint x: 347, endPoint y: 90, distance: 220.5
click at [347, 90] on div "Display name 06 XS E&O - Cyber - Invoice 5M part of 20M xs 30M (Mosaic - Quota …" at bounding box center [476, 174] width 321 height 223
paste input "8 5.26.25 - 26 Core42 Holding US LLC E&O-Cyber 5 part of 20x30 - Mosaic Invoice"
drag, startPoint x: 403, startPoint y: 131, endPoint x: 338, endPoint y: 106, distance: 70.2
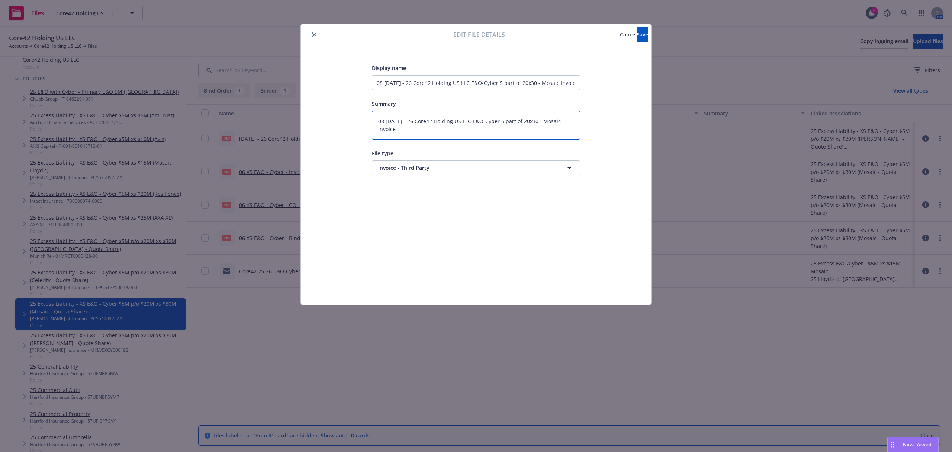
click at [338, 106] on div "Display name 08 5.26.25 - 26 Core42 Holding US LLC E&O-Cyber 5 part of 20x30 - …" at bounding box center [476, 174] width 321 height 223
click at [637, 35] on span "Save" at bounding box center [643, 34] width 12 height 7
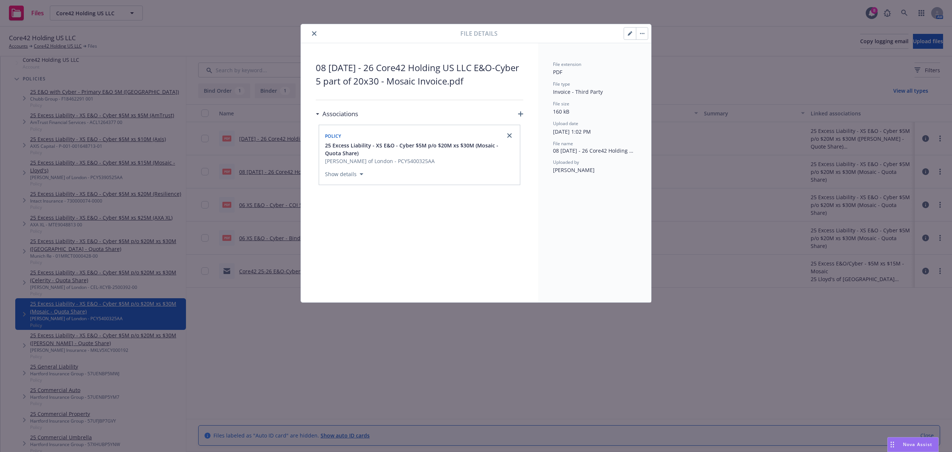
click at [315, 29] on button "close" at bounding box center [314, 33] width 9 height 9
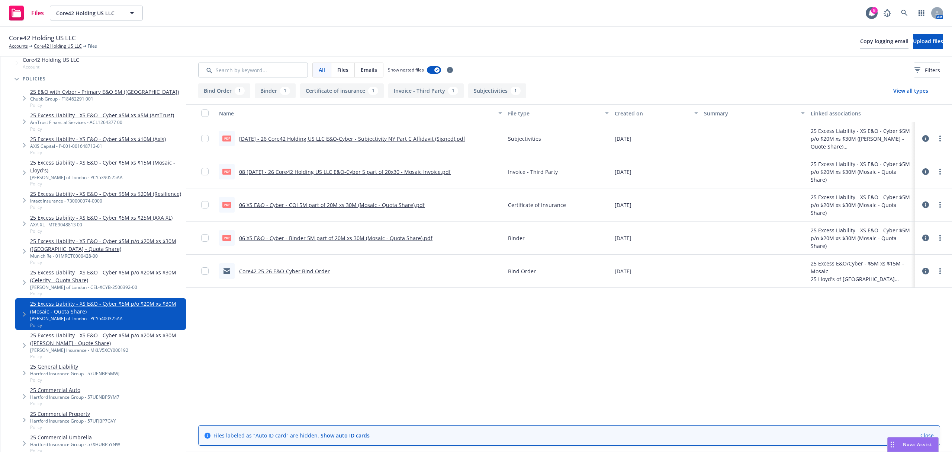
click at [110, 282] on link "25 Excess Liability - XS E&O - Cyber $5M p/o $20M xs $30M (Celerity - Quota Sha…" at bounding box center [106, 276] width 153 height 16
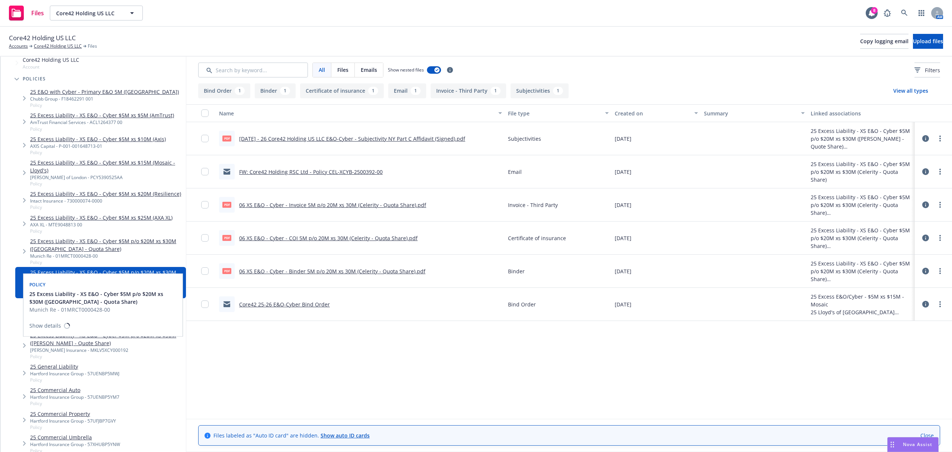
click at [128, 249] on link "25 Excess Liability - XS E&O - Cyber $5M p/o $20M xs $30M (Munich - Quota Share)" at bounding box center [106, 245] width 153 height 16
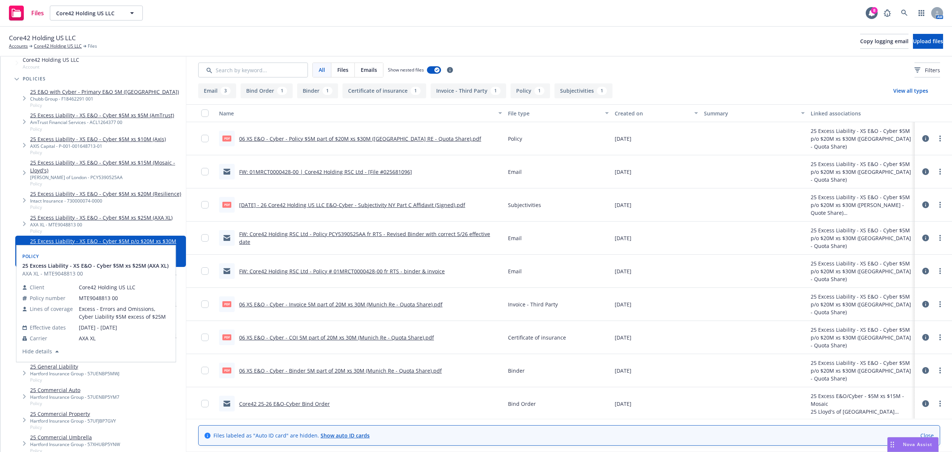
click at [110, 221] on link "25 Excess Liability - XS E&O - Cyber $5M xs $25M (AXA XL)" at bounding box center [101, 217] width 142 height 8
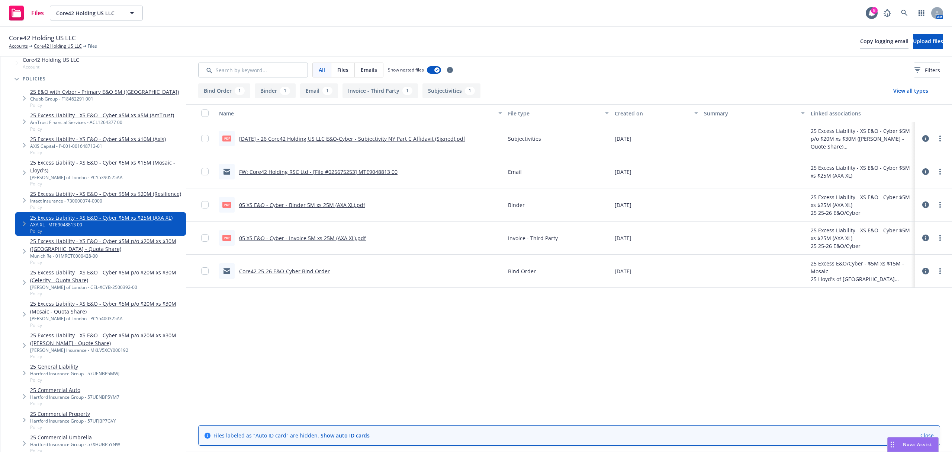
click at [113, 193] on link "25 Excess Liability - XS E&O - Cyber $5M xs $20M (Resilience)" at bounding box center [105, 194] width 151 height 8
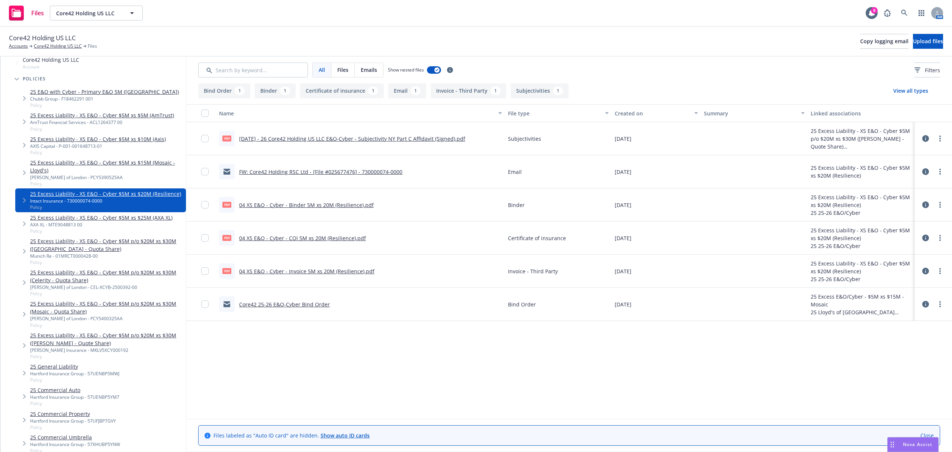
scroll to position [14, 0]
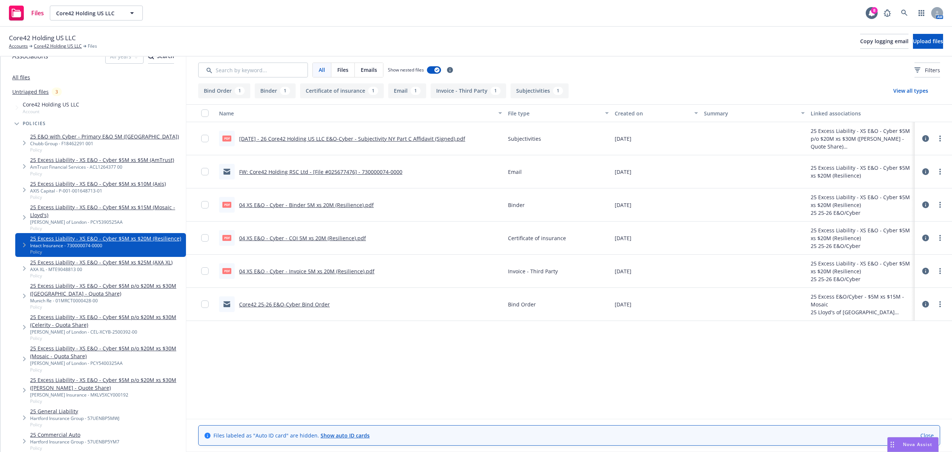
click at [109, 138] on link "25 E&O with Cyber - Primary E&O 5M (Westchester)" at bounding box center [104, 136] width 149 height 8
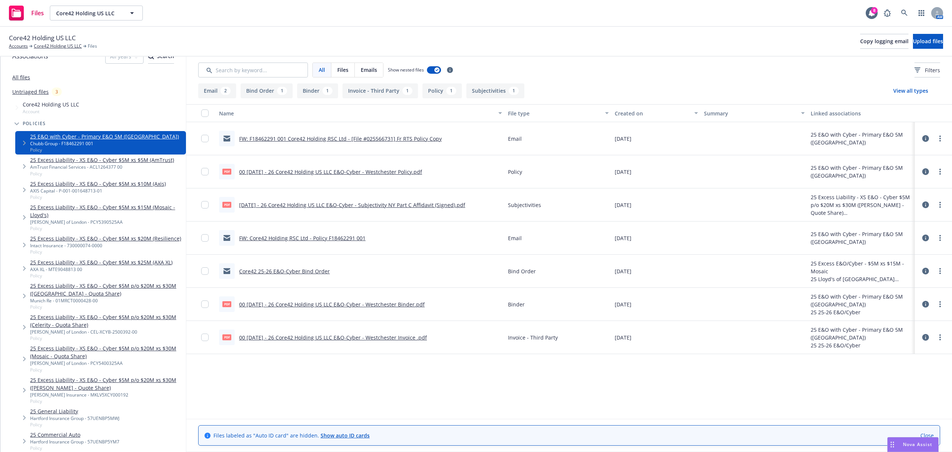
click at [140, 158] on link "25 Excess Liability - XS E&O - Cyber $5M xs $5M (AmTrust)" at bounding box center [102, 160] width 144 height 8
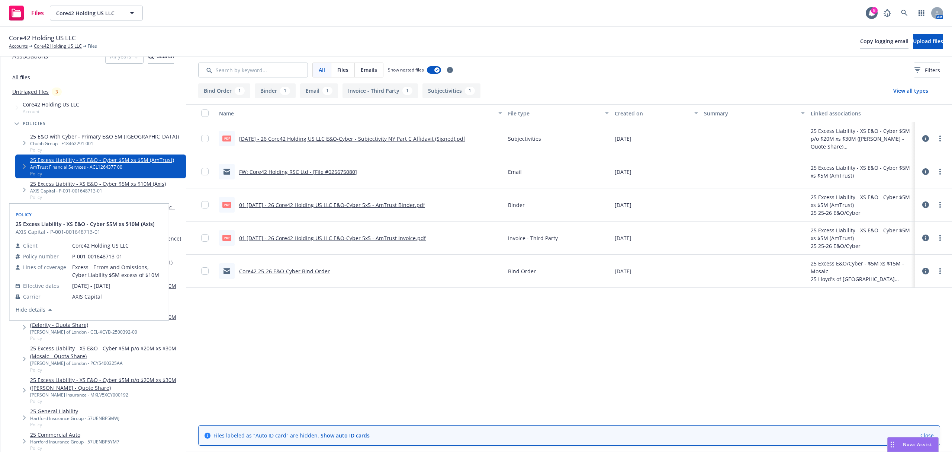
click at [129, 188] on div "AXIS Capital - P-001-001648713-01" at bounding box center [98, 190] width 136 height 6
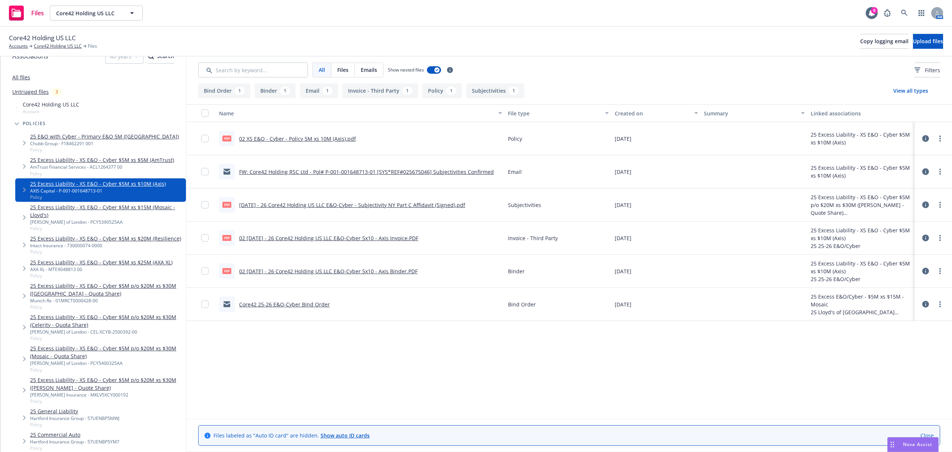
click at [124, 207] on link "25 Excess Liability - XS E&O - Cyber $5M xs $15M (Mosaic - Lloyd's)" at bounding box center [106, 211] width 153 height 16
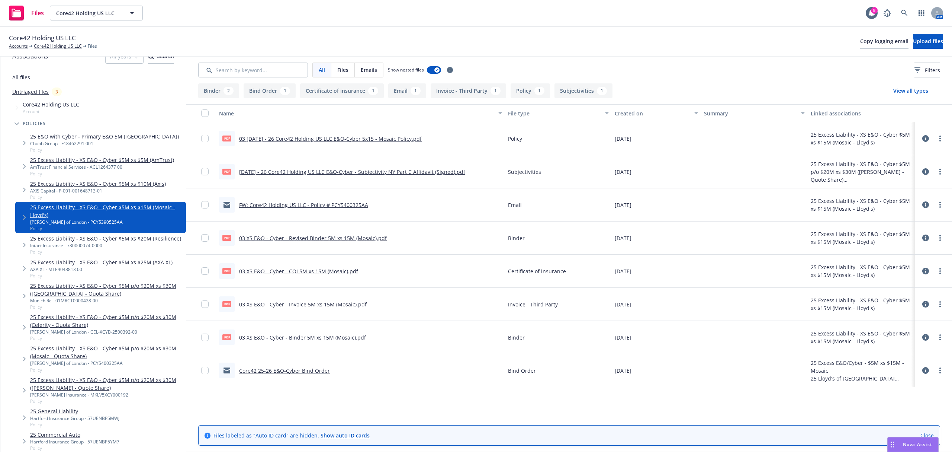
click at [112, 136] on link "25 E&O with Cyber - Primary E&O 5M (Westchester)" at bounding box center [104, 136] width 149 height 8
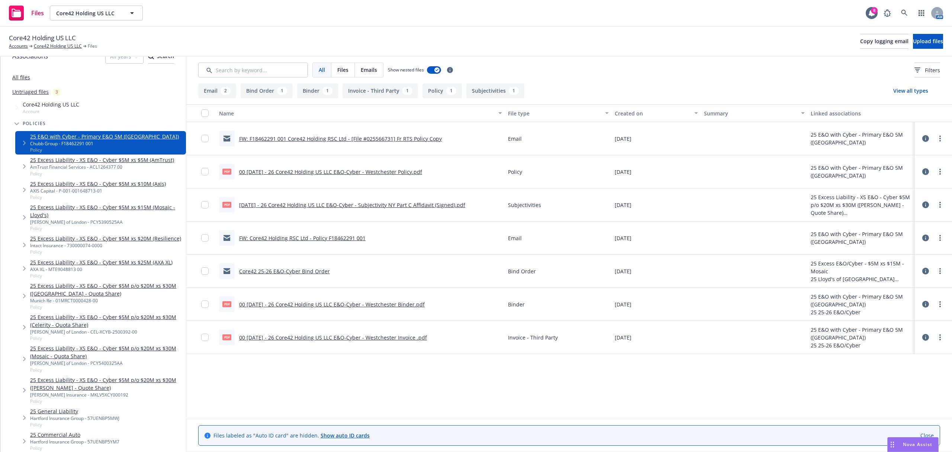
click at [345, 71] on span "Files" at bounding box center [342, 70] width 11 height 8
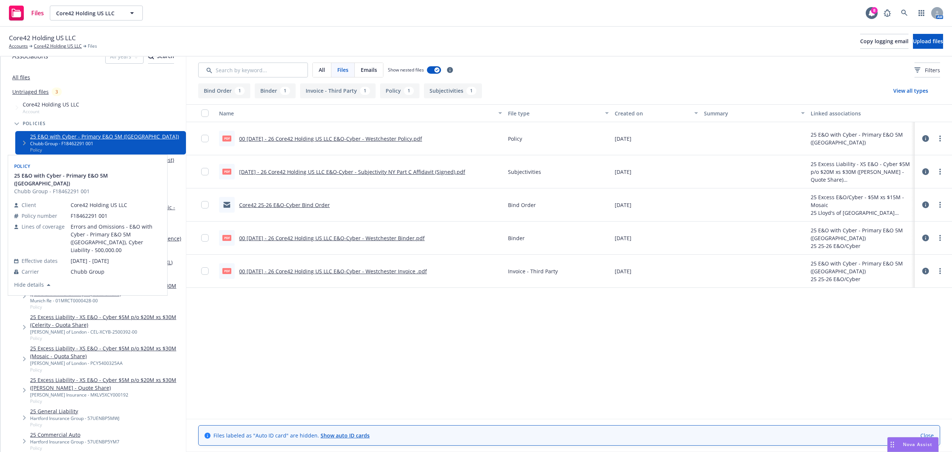
click at [114, 160] on div "Policy 25 E&O with Cyber - Primary E&O 5M (Westchester) Chubb Group - F18462291…" at bounding box center [87, 225] width 159 height 140
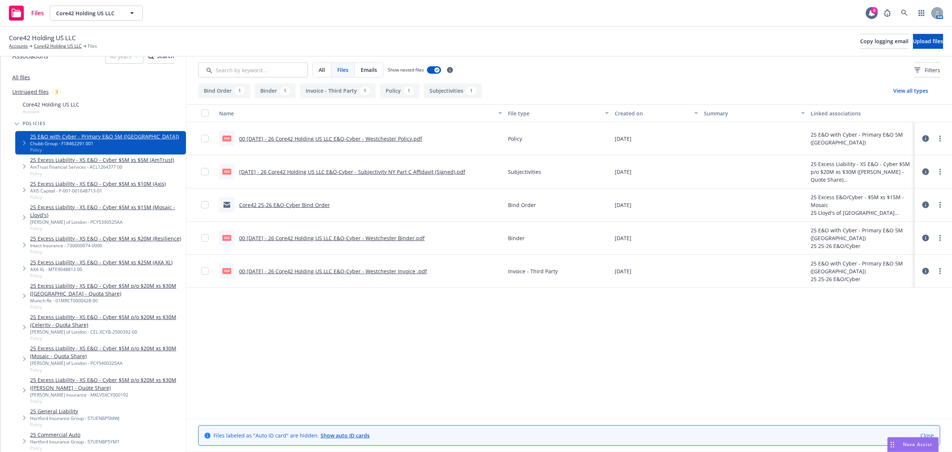
click at [163, 161] on link "25 Excess Liability - XS E&O - Cyber $5M xs $5M (AmTrust)" at bounding box center [102, 160] width 144 height 8
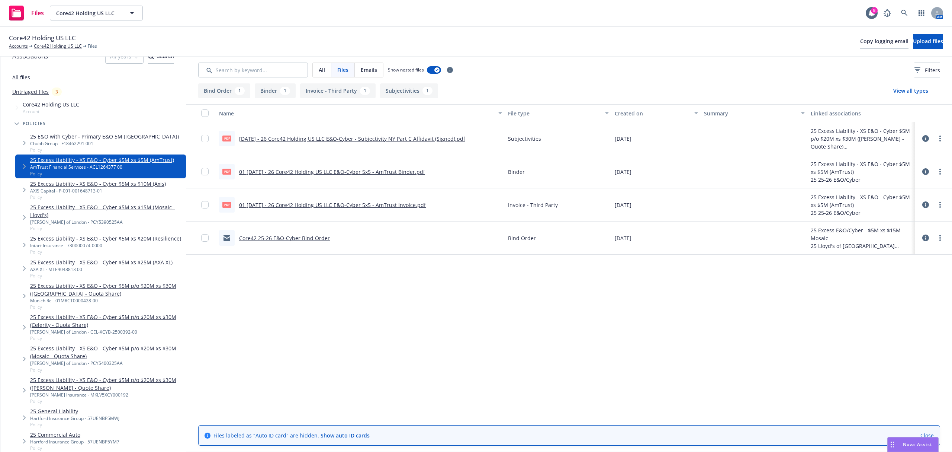
click at [140, 184] on link "25 Excess Liability - XS E&O - Cyber $5M xs $10M (Axis)" at bounding box center [98, 184] width 136 height 8
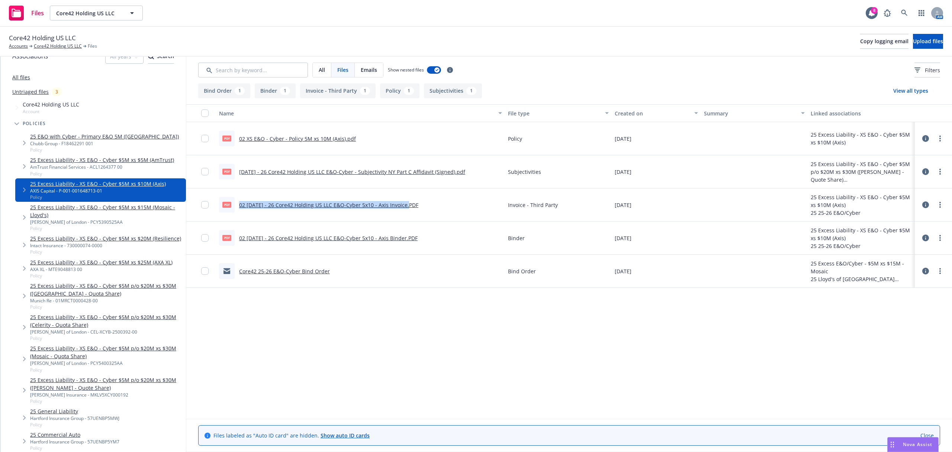
drag, startPoint x: 237, startPoint y: 206, endPoint x: 404, endPoint y: 206, distance: 167.0
click at [404, 206] on div "PDF 02 5.26.25 - 26 Core42 Holding US LLC E&O-Cyber 5x10 - Axis Invoice.PDF" at bounding box center [318, 205] width 199 height 16
copy div "02 5.26.25 - 26 Core42 Holding US LLC E&O-Cyber 5x10 - Axis Invoice"
click at [929, 138] on icon at bounding box center [925, 138] width 7 height 7
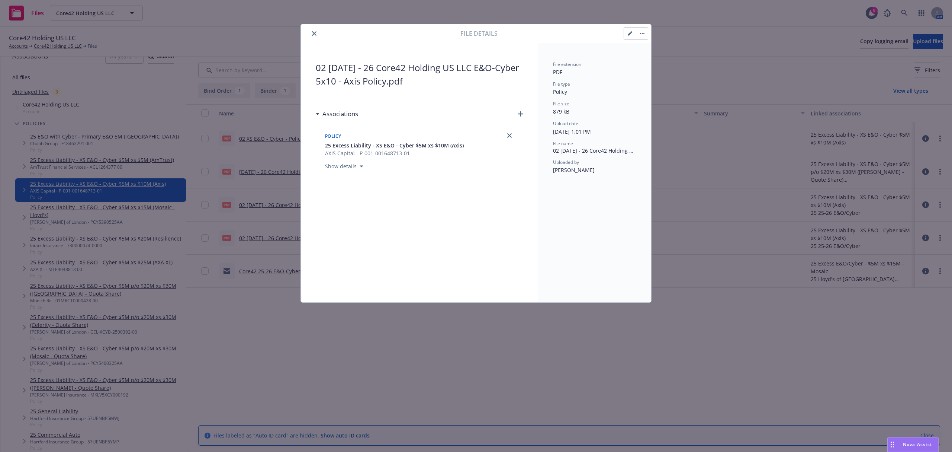
click at [628, 36] on icon "button" at bounding box center [630, 34] width 4 height 4
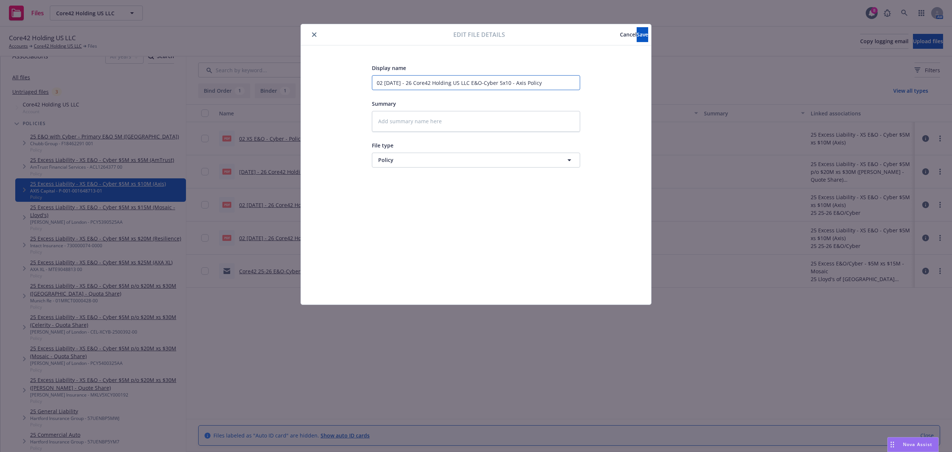
drag, startPoint x: 547, startPoint y: 81, endPoint x: 286, endPoint y: 57, distance: 262.5
click at [286, 57] on div "Edit file details Cancel Save Display name 02 5.26.25 - 26 Core42 Holding US LL…" at bounding box center [476, 226] width 952 height 452
paste input "02 5.26.25 - 26 Core42 Holding US LLC E&O-Cyber 5x10 - Axis Invoice"
drag, startPoint x: 286, startPoint y: 57, endPoint x: 286, endPoint y: 52, distance: 4.9
click at [286, 52] on div "Edit file details Cancel Save Display name 02 5.26.25 - 26 Core42 Holding US LL…" at bounding box center [476, 226] width 952 height 452
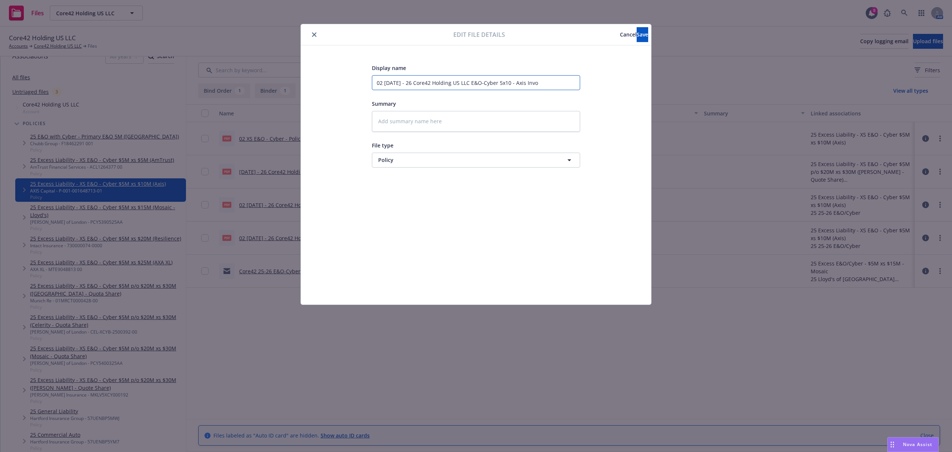
click at [547, 83] on input "02 5.26.25 - 26 Core42 Holding US LLC E&O-Cyber 5x10 - Axis Invo" at bounding box center [476, 82] width 208 height 15
click at [637, 39] on button "Save" at bounding box center [643, 34] width 12 height 15
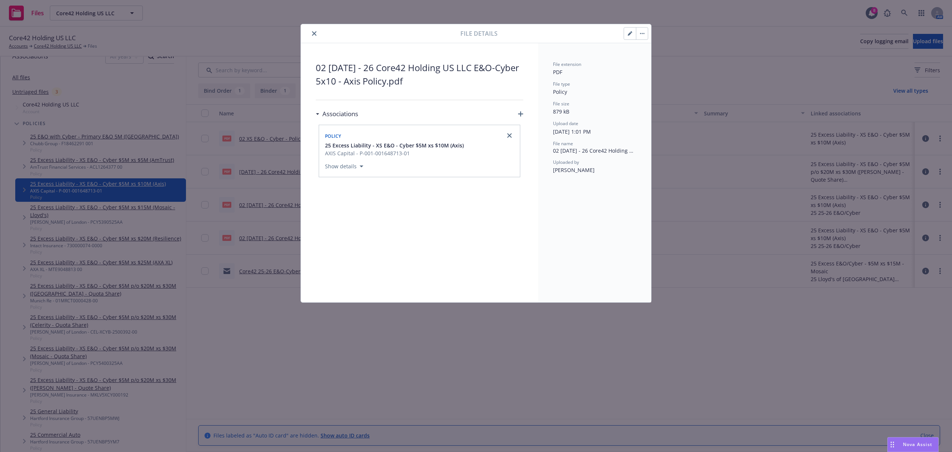
click at [313, 32] on icon "close" at bounding box center [314, 33] width 4 height 4
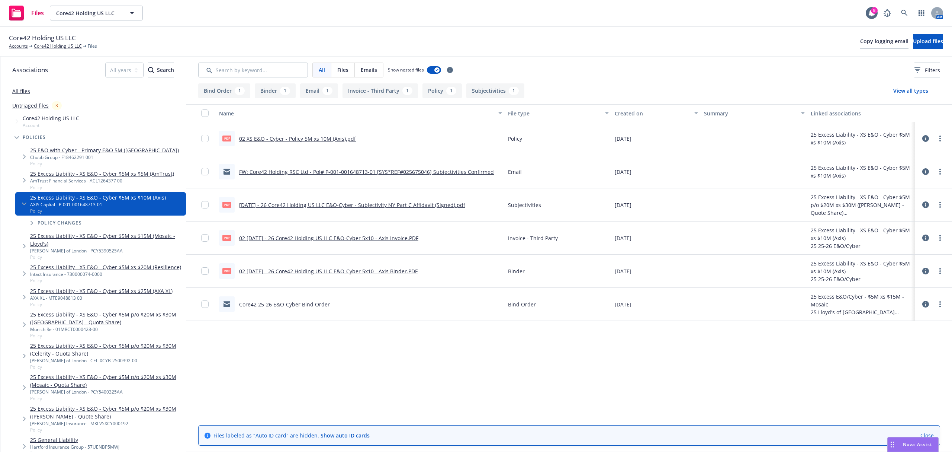
click at [929, 139] on icon at bounding box center [925, 138] width 7 height 7
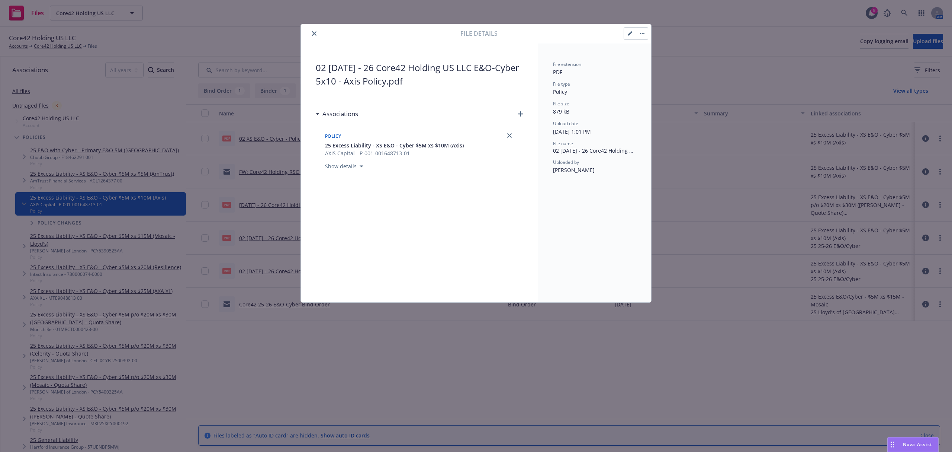
click at [636, 33] on button "button" at bounding box center [642, 34] width 12 height 12
click at [470, 54] on div "02 5.26.25 - 26 Core42 Holding US LLC E&O-Cyber 5x10 - Axis Policy.pdf Associat…" at bounding box center [419, 172] width 237 height 259
click at [311, 32] on button "close" at bounding box center [314, 33] width 9 height 9
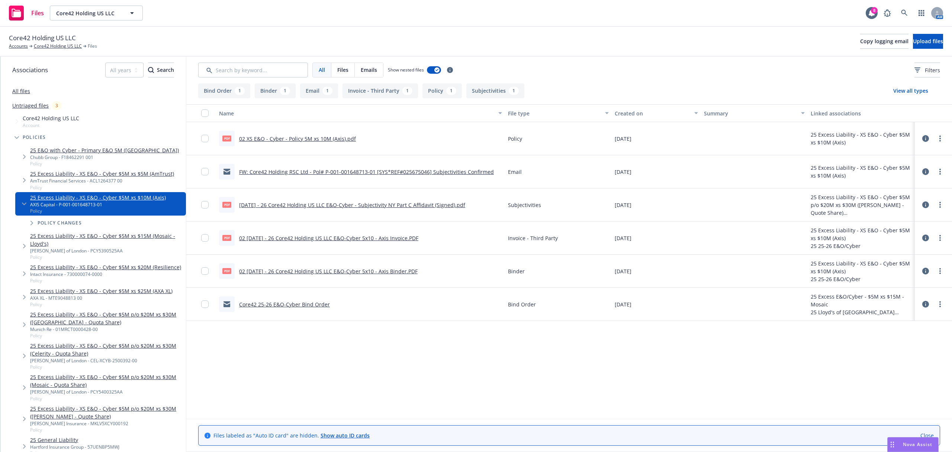
click at [84, 321] on link "25 Excess Liability - XS E&O - Cyber $5M p/o $20M xs $30M ([GEOGRAPHIC_DATA] - …" at bounding box center [106, 318] width 153 height 16
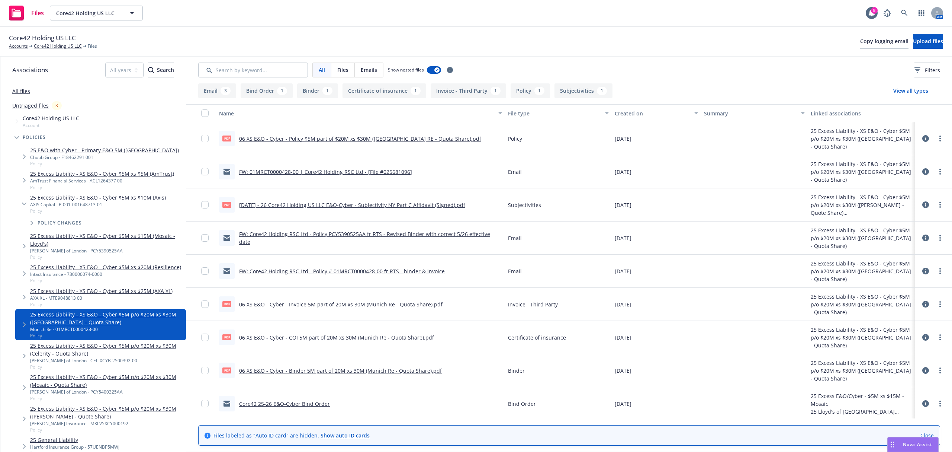
click at [131, 293] on div "25 Excess Liability - XS E&O - Cyber $5M xs $25M (AXA XL) AXA XL - MTE9048813 0…" at bounding box center [100, 296] width 171 height 23
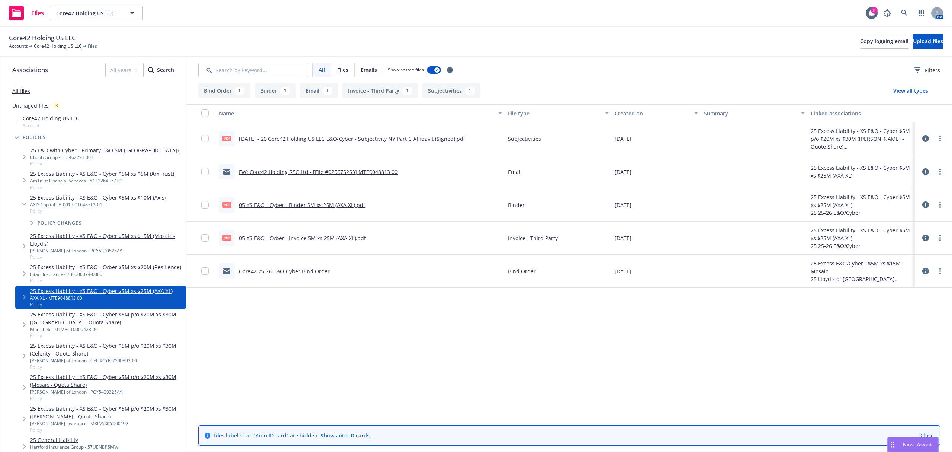
click at [322, 71] on span "All" at bounding box center [322, 70] width 6 height 8
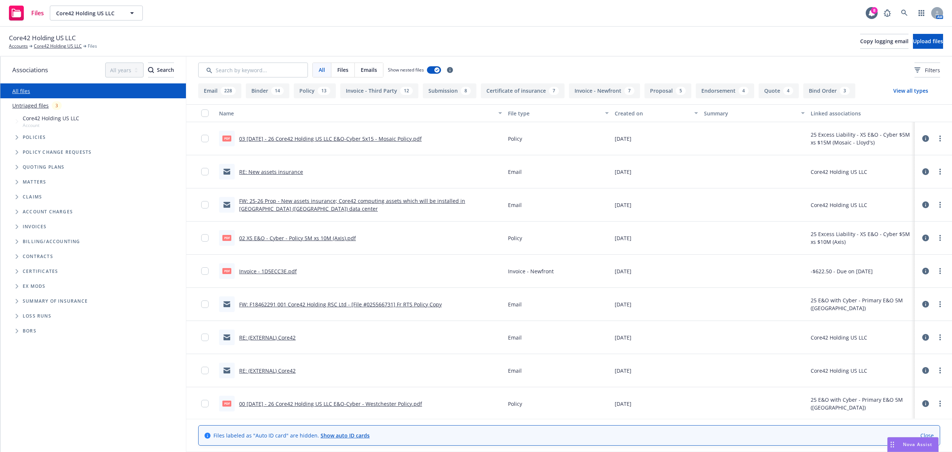
click at [42, 251] on div "Contracts" at bounding box center [97, 256] width 172 height 12
click at [18, 138] on icon "Tree Example" at bounding box center [17, 137] width 3 height 4
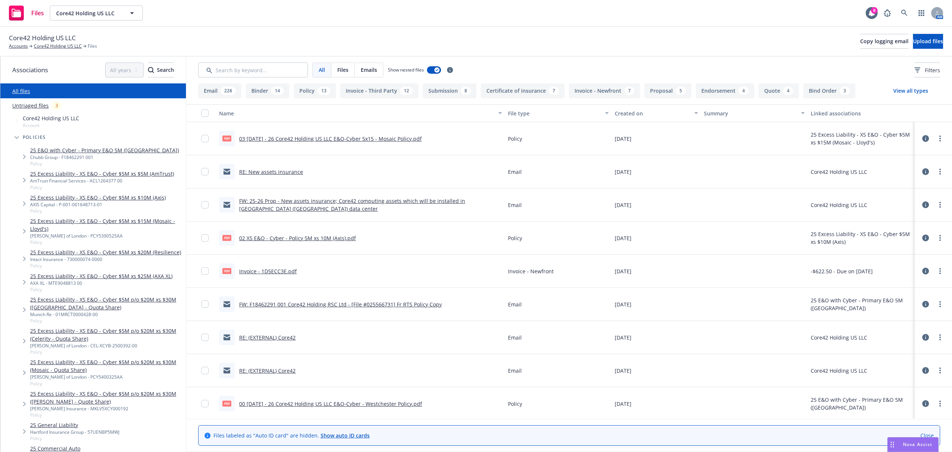
click at [84, 280] on link "25 Excess Liability - XS E&O - Cyber $5M xs $25M (AXA XL)" at bounding box center [101, 276] width 142 height 8
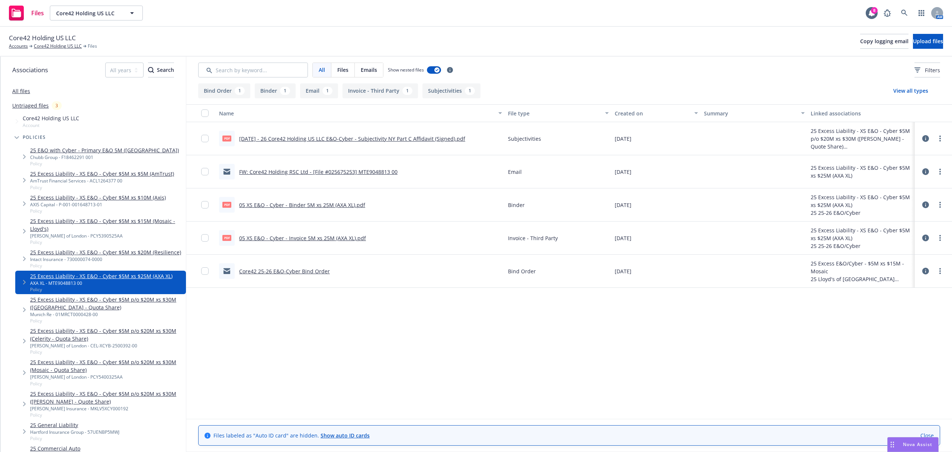
click at [926, 239] on icon at bounding box center [925, 237] width 7 height 7
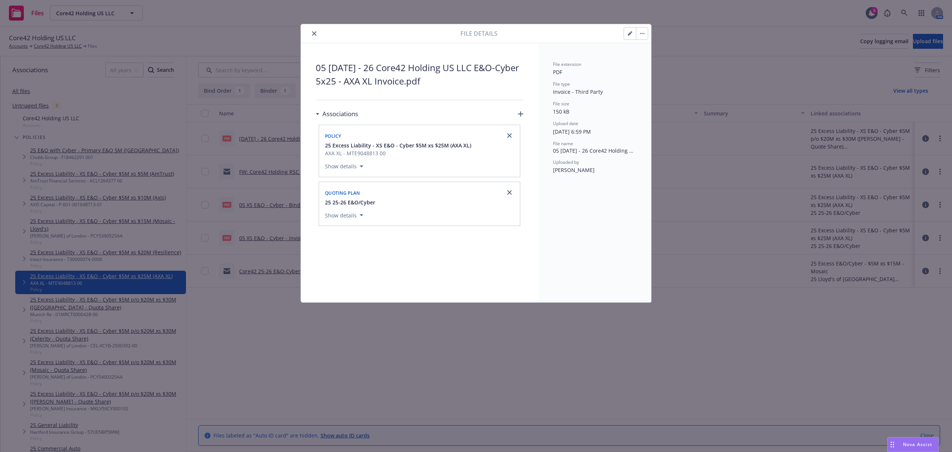
click at [315, 36] on icon "close" at bounding box center [314, 33] width 4 height 4
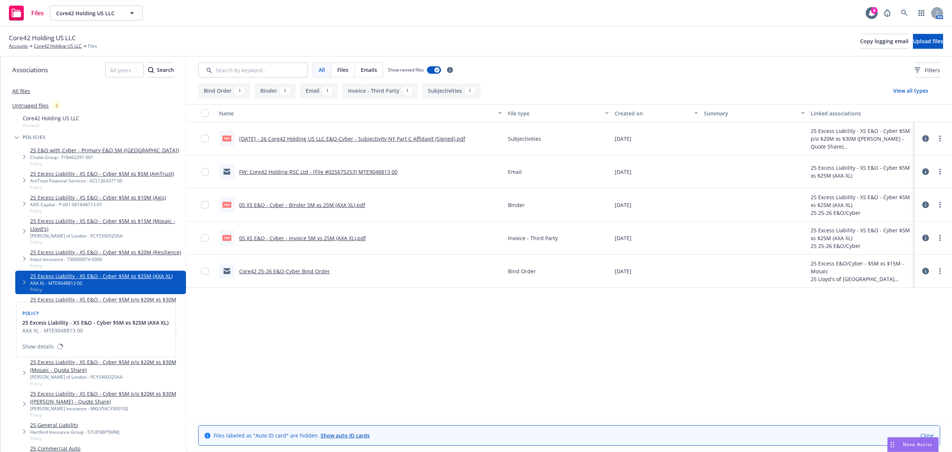
click at [106, 305] on div "Policy 25 Excess Liability - XS E&O - Cyber $5M xs $25M (AXA XL) AXA XL - MTE90…" at bounding box center [95, 329] width 159 height 55
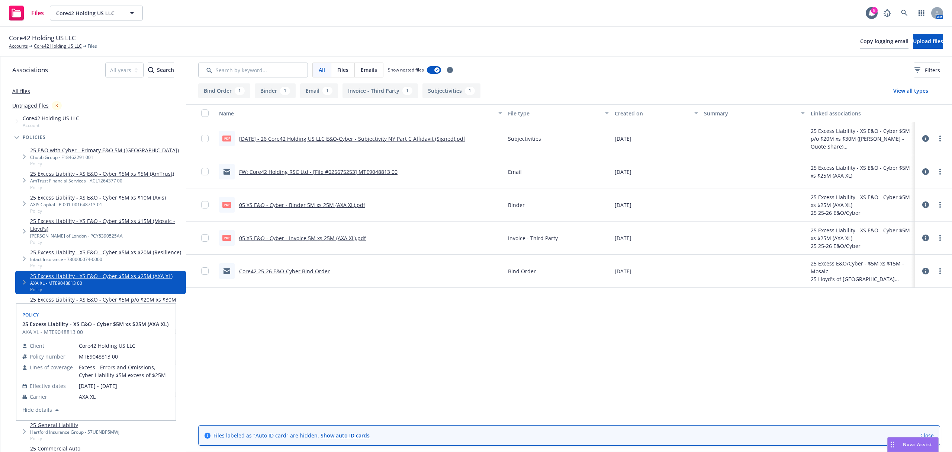
click at [237, 330] on div "Name File type Created on Summary Linked associations pdf 5.26.25 - 26 Core42 H…" at bounding box center [569, 261] width 766 height 314
click at [173, 308] on link "25 Excess Liability - XS E&O - Cyber $5M p/o $20M xs $30M (Munich - Quota Share)" at bounding box center [106, 303] width 153 height 16
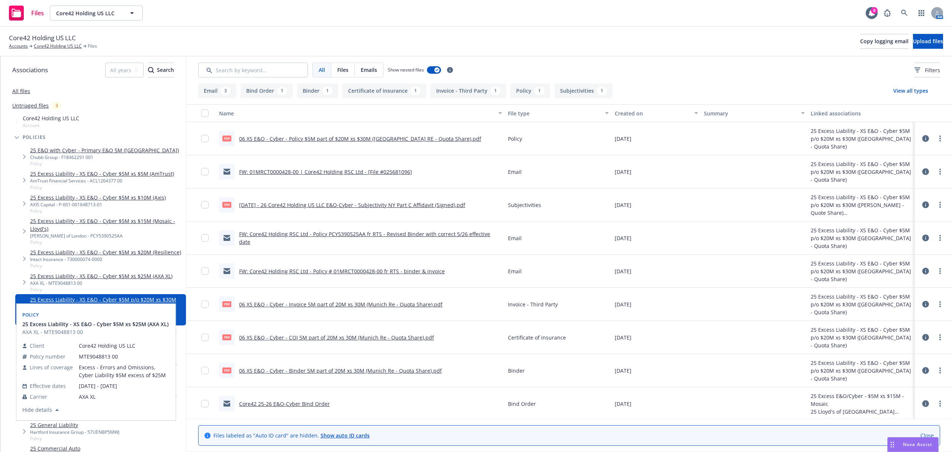
click at [346, 66] on span "Files" at bounding box center [342, 70] width 11 height 8
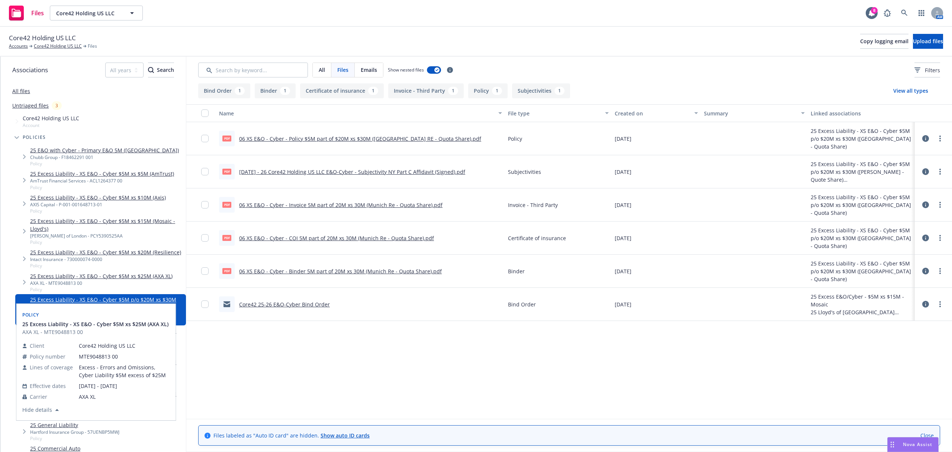
click at [925, 238] on icon at bounding box center [925, 237] width 7 height 7
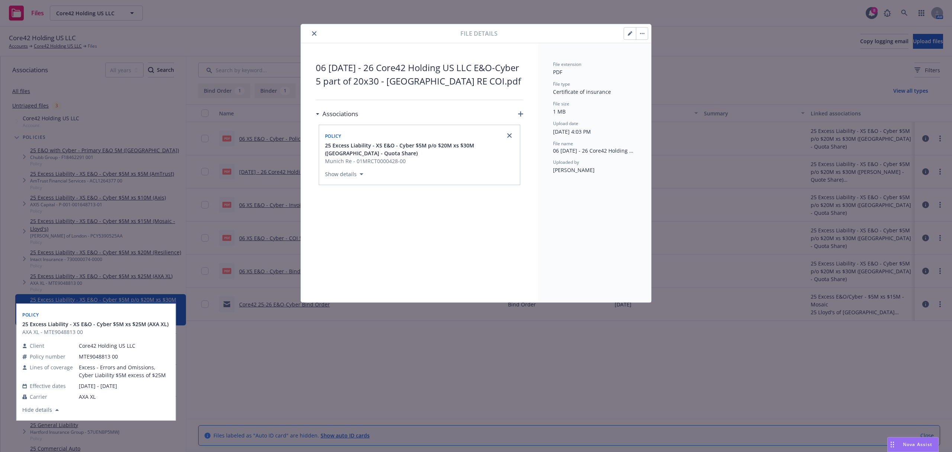
click at [316, 33] on icon "close" at bounding box center [314, 33] width 4 height 4
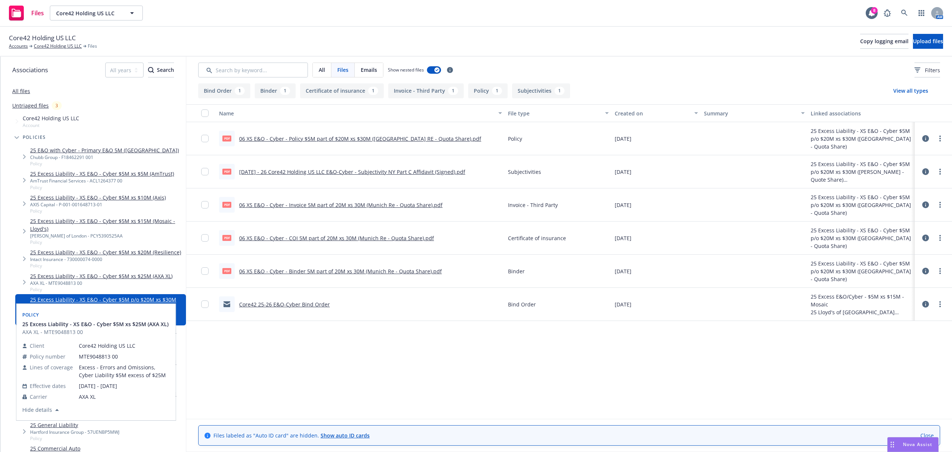
click at [204, 357] on div "Name File type Created on Summary Linked associations pdf 06 XS E&O - Cyber - P…" at bounding box center [569, 261] width 766 height 314
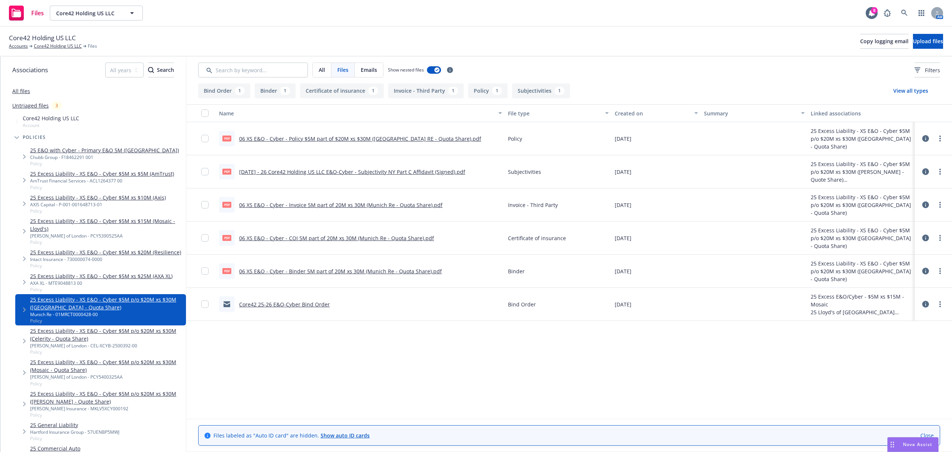
click at [114, 338] on link "25 Excess Liability - XS E&O - Cyber $5M p/o $20M xs $30M (Celerity - Quota Sha…" at bounding box center [106, 335] width 153 height 16
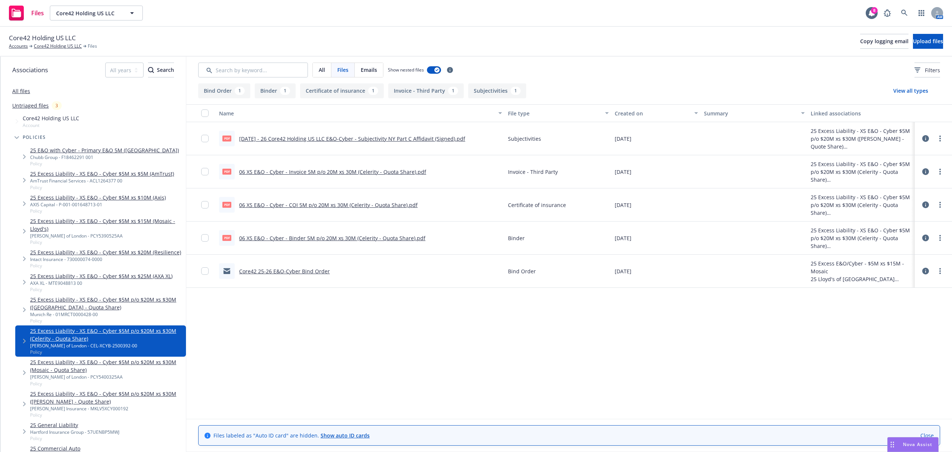
click at [926, 238] on icon at bounding box center [925, 237] width 7 height 7
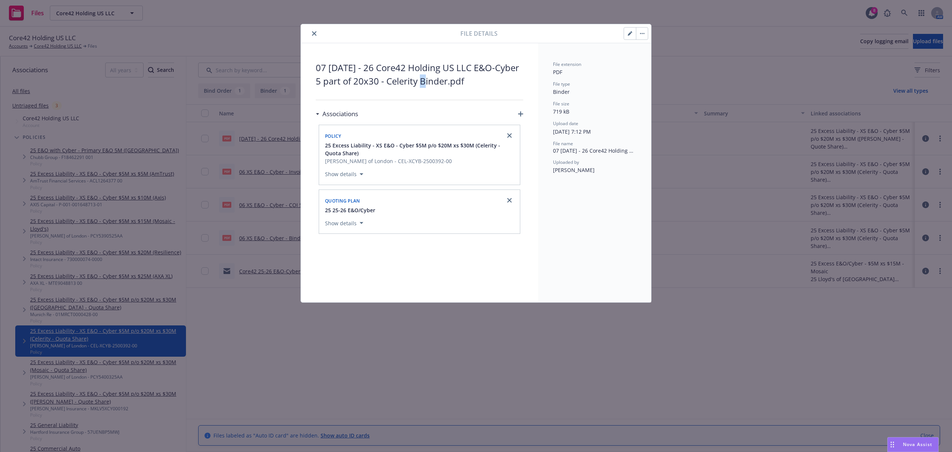
click at [418, 81] on span "07 [DATE] - 26 Core42 Holding US LLC E&O-Cyber 5 part of 20x30 - Celerity Binde…" at bounding box center [420, 74] width 208 height 27
click at [412, 85] on span "07 [DATE] - 26 Core42 Holding US LLC E&O-Cyber 5 part of 20x30 - Celerity Binde…" at bounding box center [420, 74] width 208 height 27
drag, startPoint x: 385, startPoint y: 83, endPoint x: 297, endPoint y: 54, distance: 93.2
click at [297, 54] on div "File details 07 5.26.25 - 26 Core42 Holding US LLC E&O-Cyber 5 part of 20x30 - …" at bounding box center [476, 226] width 952 height 452
copy span "07 5.26.25 - 26 Core42 Holding US LLC E&O-Cyber 5 part of 20x30 -"
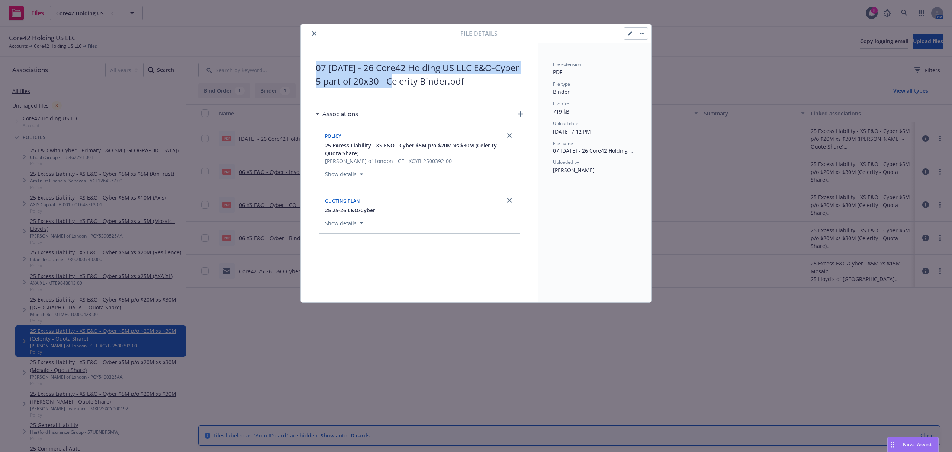
click at [311, 34] on button "close" at bounding box center [314, 33] width 9 height 9
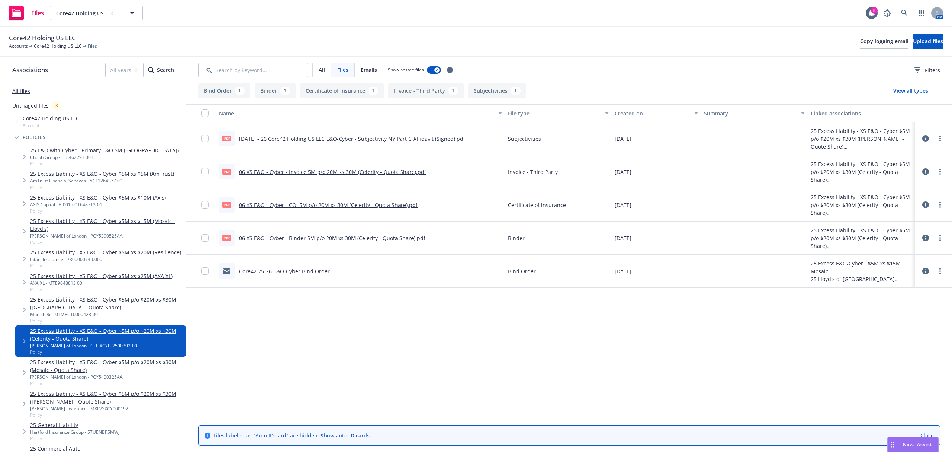
click at [87, 371] on link "25 Excess Liability - XS E&O - Cyber $5M p/o $20M xs $30M (Mosaic - Quota Share)" at bounding box center [106, 366] width 153 height 16
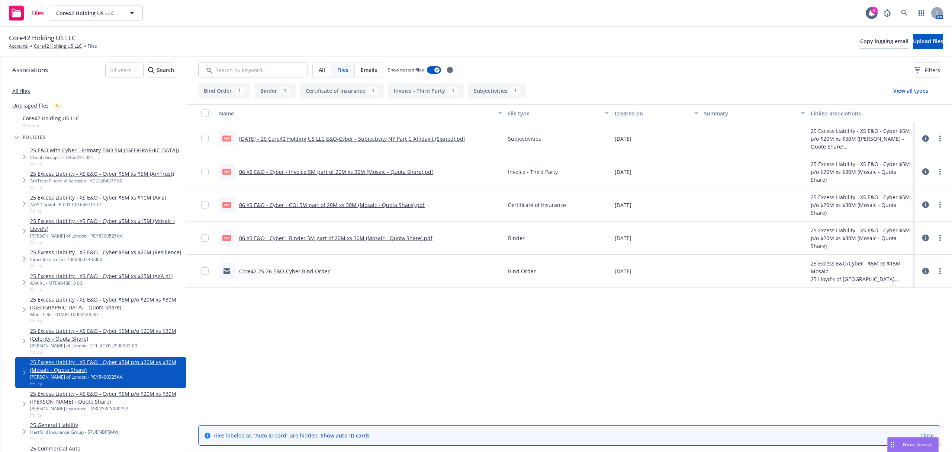
click at [922, 168] on button at bounding box center [925, 171] width 7 height 15
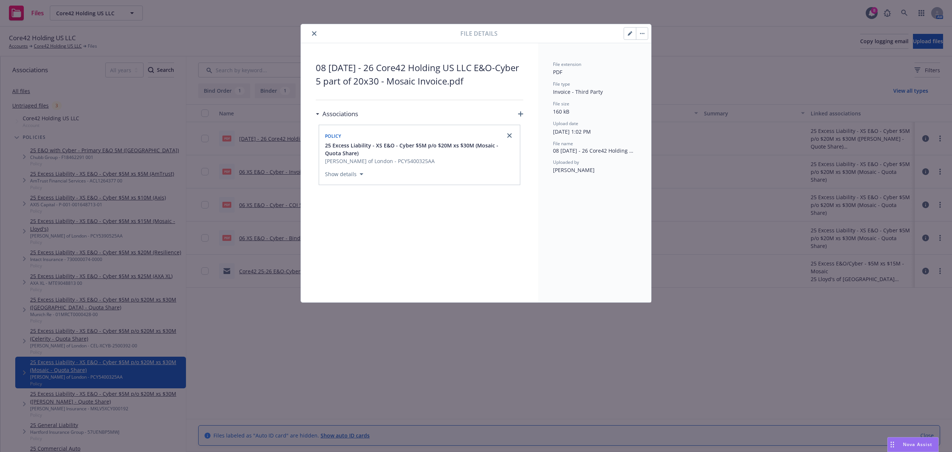
click at [315, 33] on icon "close" at bounding box center [314, 33] width 4 height 4
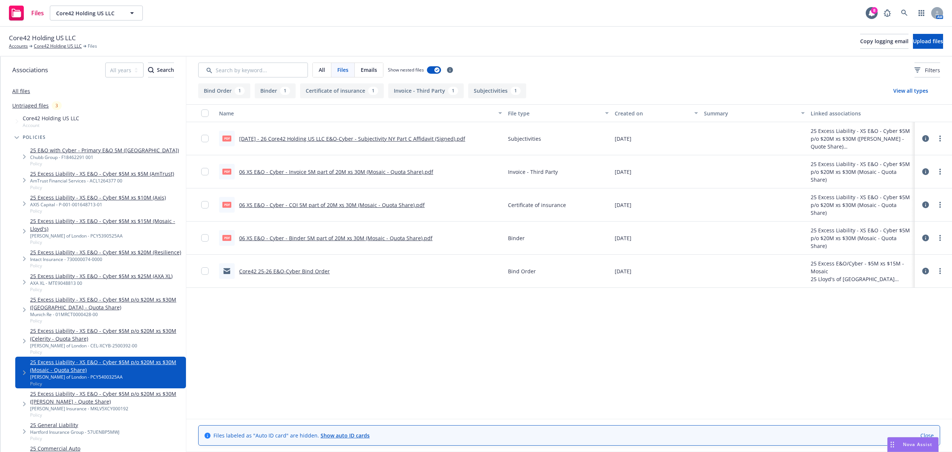
click at [924, 203] on icon at bounding box center [925, 204] width 7 height 7
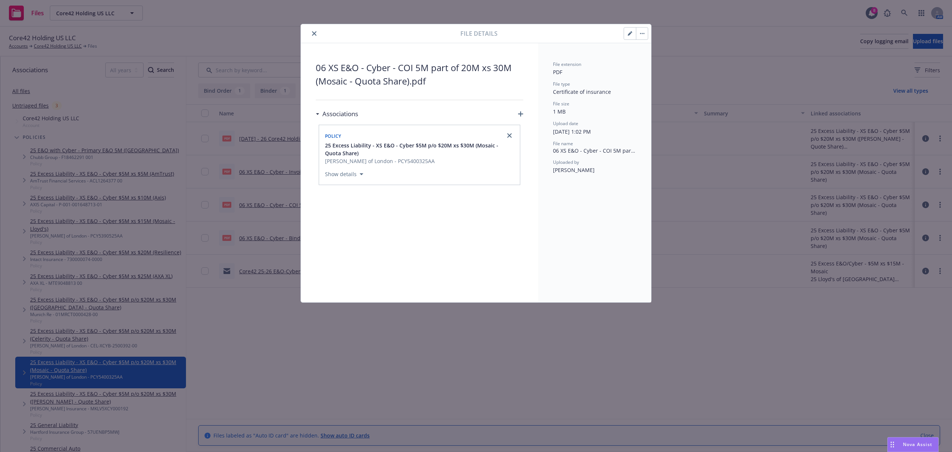
click at [312, 33] on icon "close" at bounding box center [314, 33] width 4 height 4
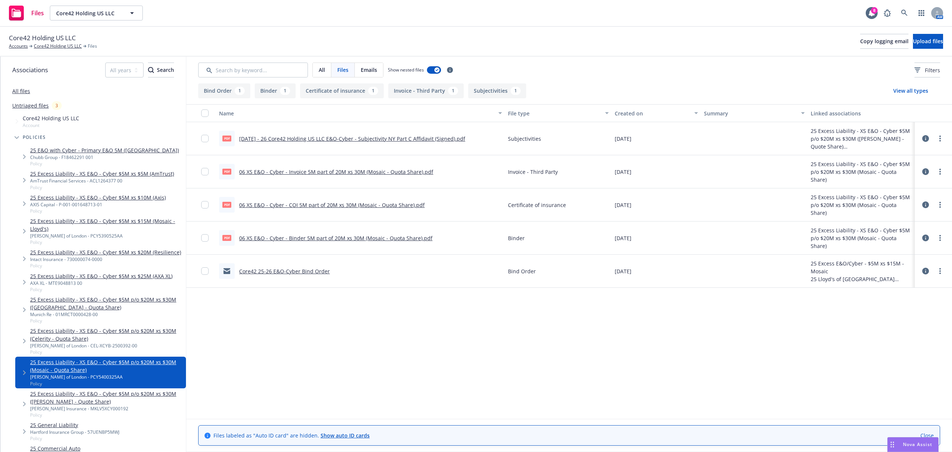
click at [118, 337] on link "25 Excess Liability - XS E&O - Cyber $5M p/o $20M xs $30M (Celerity - Quota Sha…" at bounding box center [106, 335] width 153 height 16
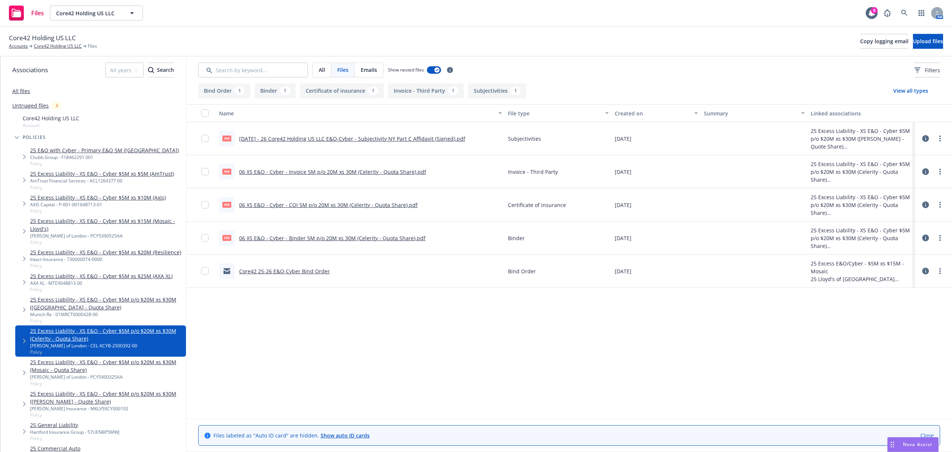
click at [104, 302] on link "25 Excess Liability - XS E&O - Cyber $5M p/o $20M xs $30M (Munich - Quota Share)" at bounding box center [106, 303] width 153 height 16
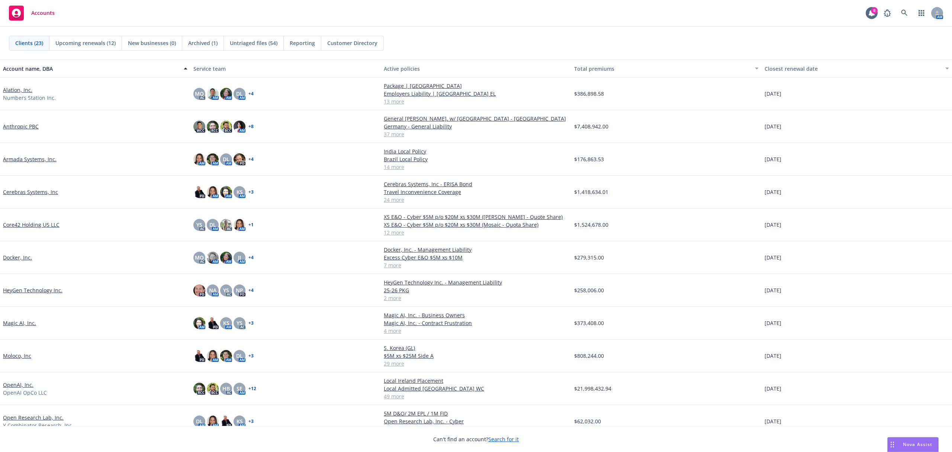
click at [45, 223] on link "Core42 Holding US LLC" at bounding box center [31, 225] width 57 height 8
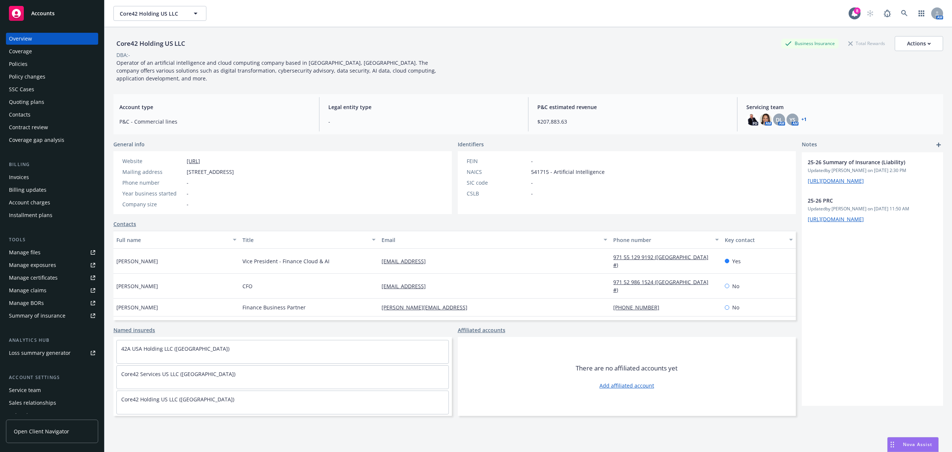
click at [32, 250] on div "Manage files" at bounding box center [25, 252] width 32 height 12
drag, startPoint x: 20, startPoint y: 65, endPoint x: 61, endPoint y: 16, distance: 64.5
click at [20, 65] on div "Policies" at bounding box center [18, 64] width 19 height 12
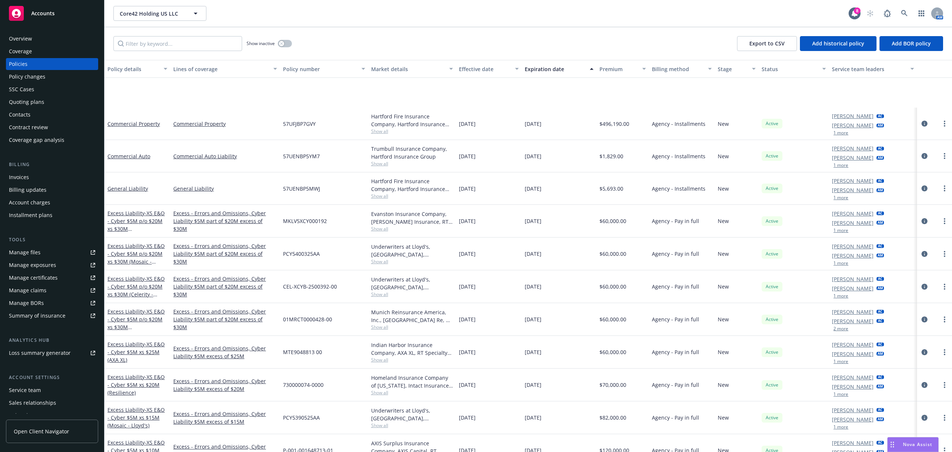
scroll to position [82, 0]
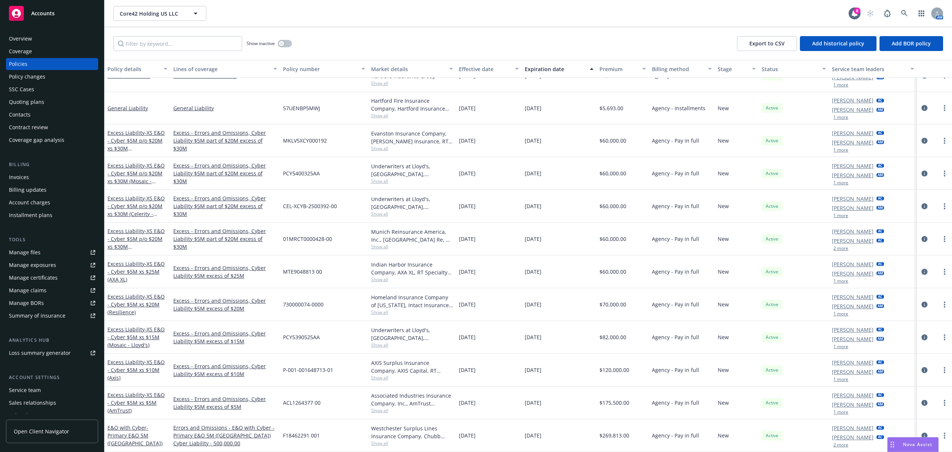
click at [922, 273] on icon "circleInformation" at bounding box center [925, 272] width 6 height 6
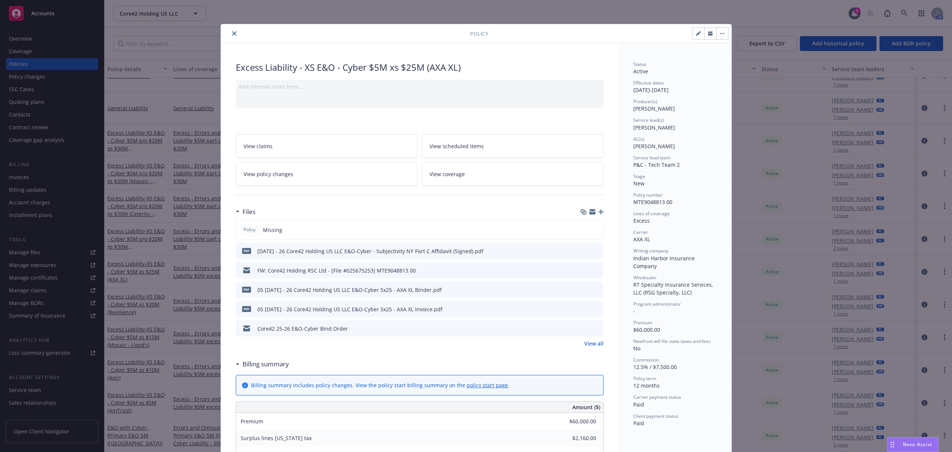
click at [232, 33] on icon "close" at bounding box center [234, 33] width 4 height 4
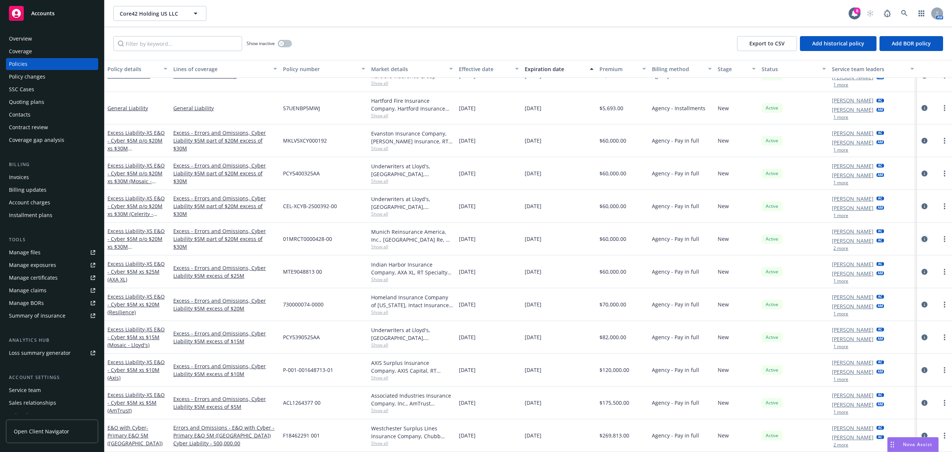
click at [922, 237] on icon "circleInformation" at bounding box center [925, 239] width 6 height 6
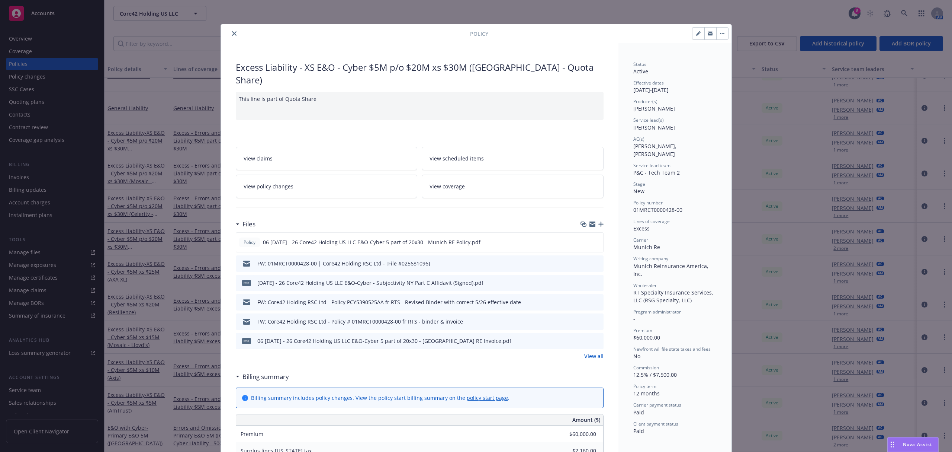
click at [230, 31] on button "close" at bounding box center [234, 33] width 9 height 9
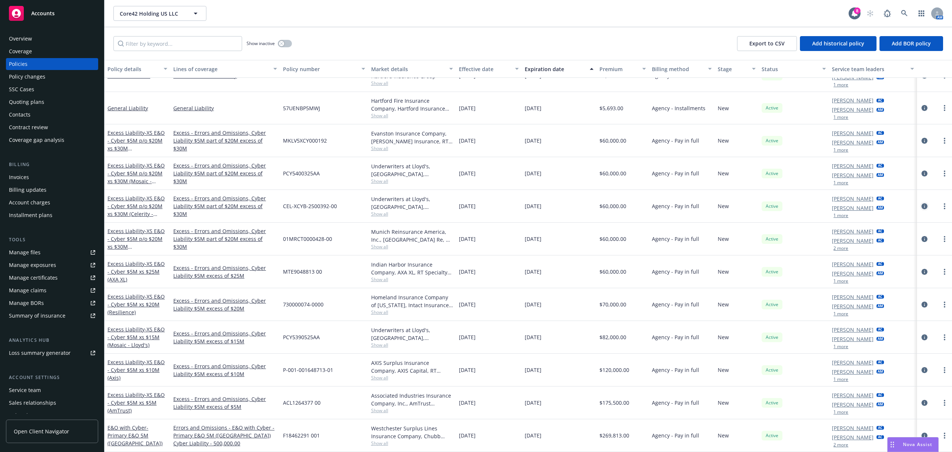
click at [922, 203] on icon "circleInformation" at bounding box center [925, 206] width 6 height 6
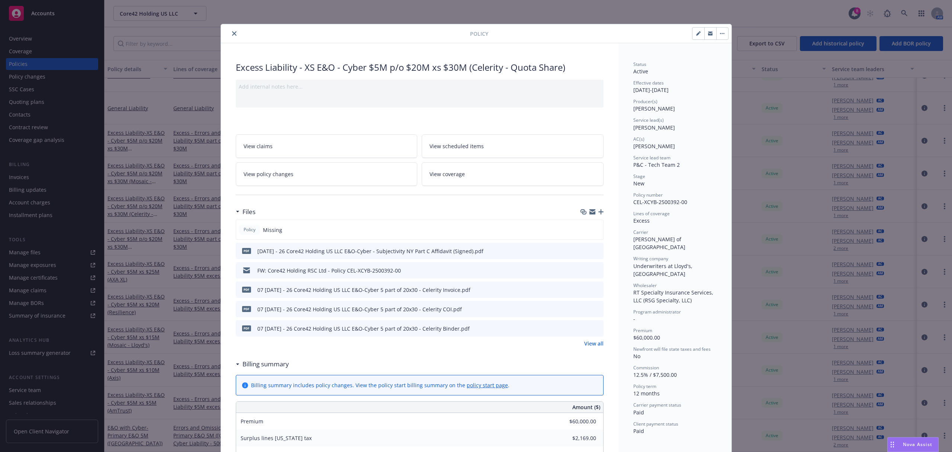
click at [233, 32] on button "close" at bounding box center [234, 33] width 9 height 9
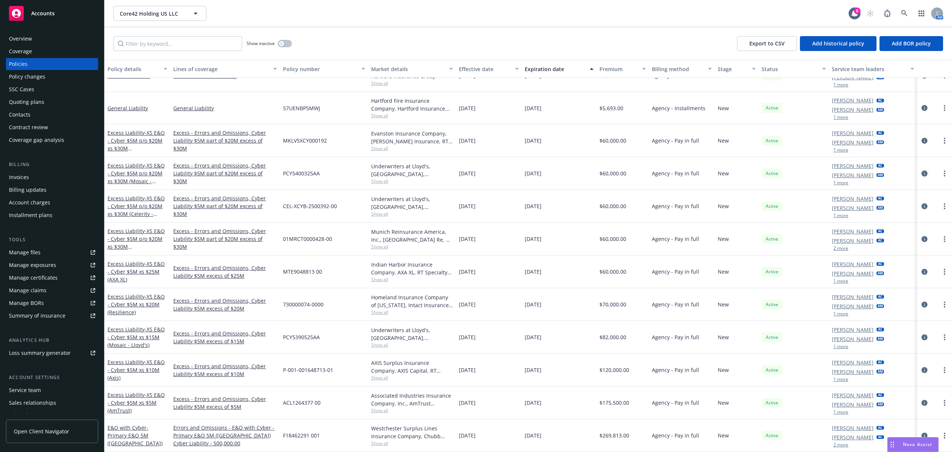
click at [922, 174] on icon "circleInformation" at bounding box center [925, 173] width 6 height 6
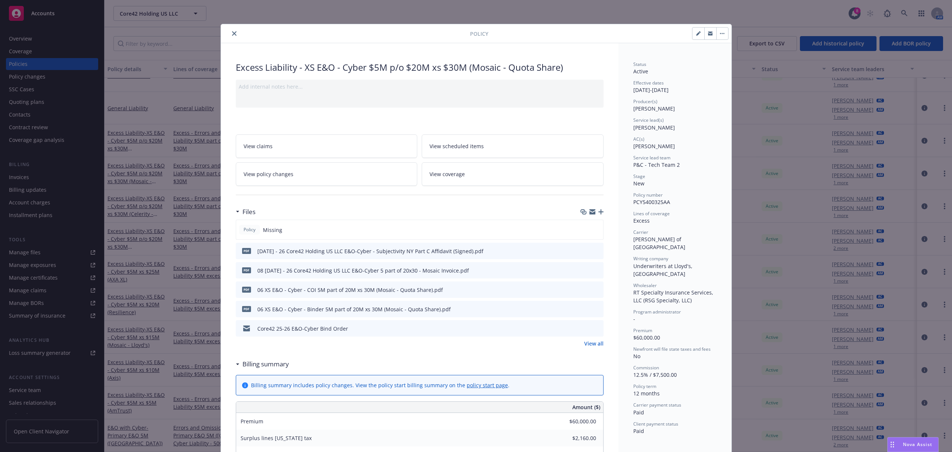
click at [589, 341] on link "View all" at bounding box center [593, 343] width 19 height 8
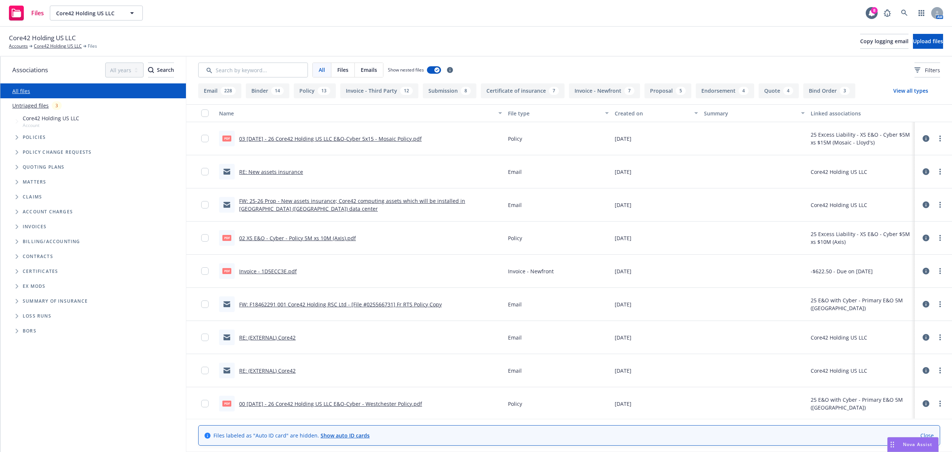
click at [344, 70] on span "Files" at bounding box center [342, 70] width 11 height 8
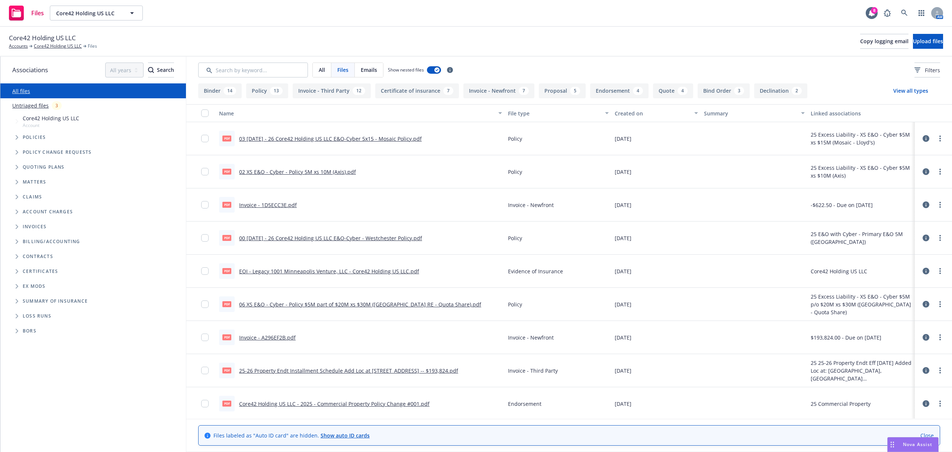
click at [922, 167] on button at bounding box center [925, 171] width 7 height 15
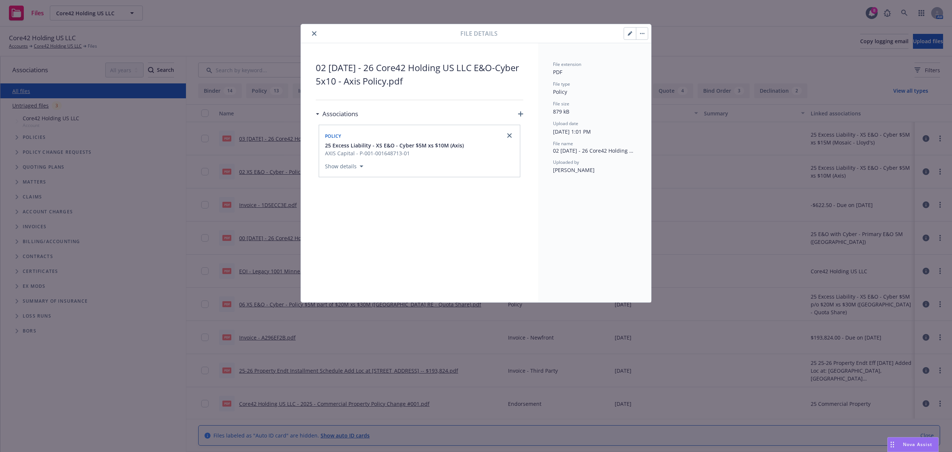
click at [318, 32] on button "close" at bounding box center [314, 33] width 9 height 9
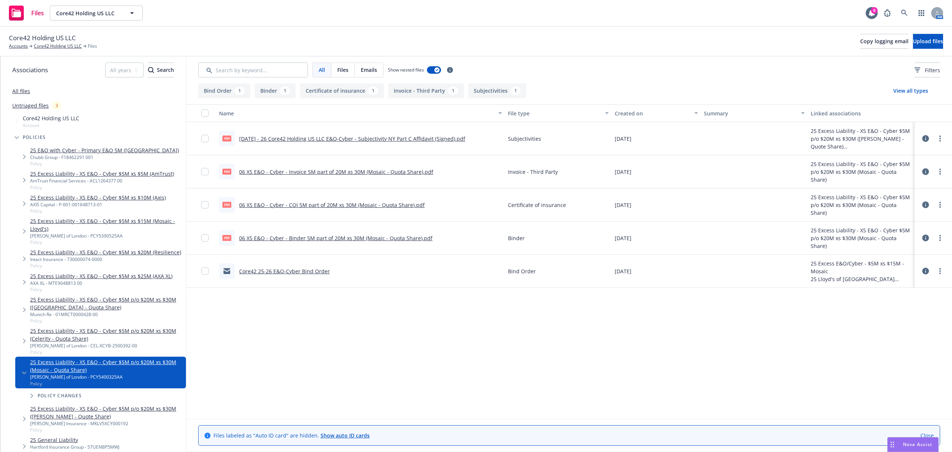
click at [927, 172] on icon at bounding box center [925, 171] width 7 height 7
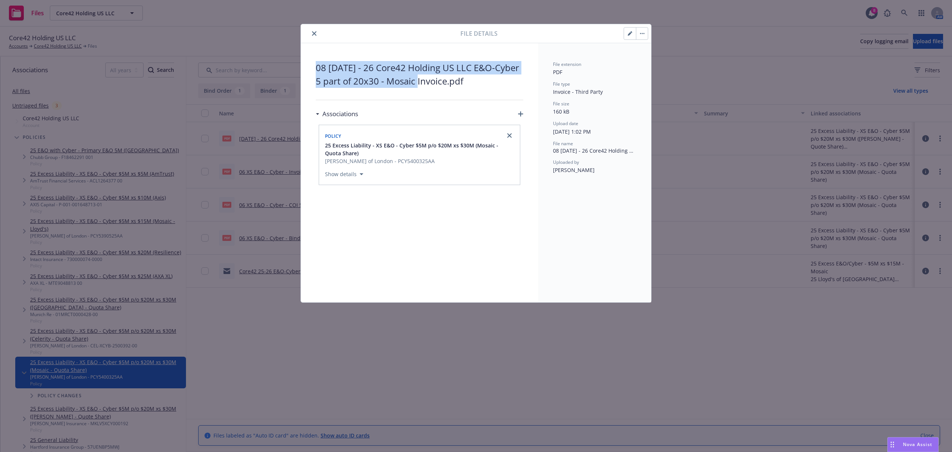
drag, startPoint x: 414, startPoint y: 82, endPoint x: 302, endPoint y: 56, distance: 114.9
click at [302, 56] on div "08 [DATE] - 26 Core42 Holding US LLC E&O-Cyber 5 part of 20x30 - Mosaic Invoice…" at bounding box center [419, 172] width 237 height 259
copy span "08 [DATE] - 26 Core42 Holding US LLC E&O-Cyber 5 part of 20x30 - Mosaic"
click at [315, 32] on icon "close" at bounding box center [314, 33] width 4 height 4
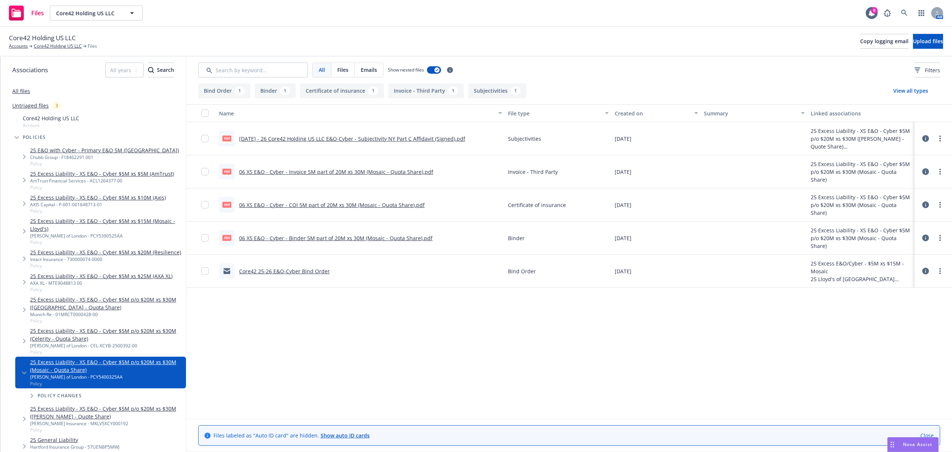
click at [925, 205] on icon at bounding box center [925, 204] width 7 height 7
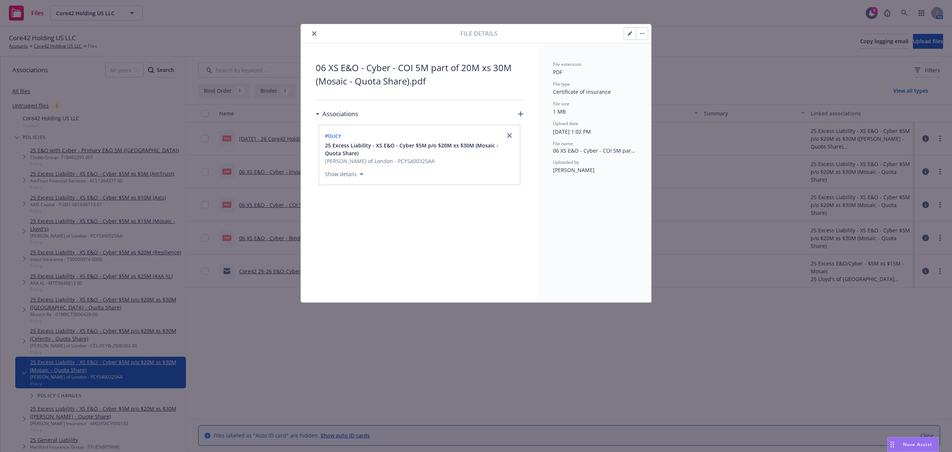
click at [628, 37] on button "button" at bounding box center [630, 34] width 12 height 12
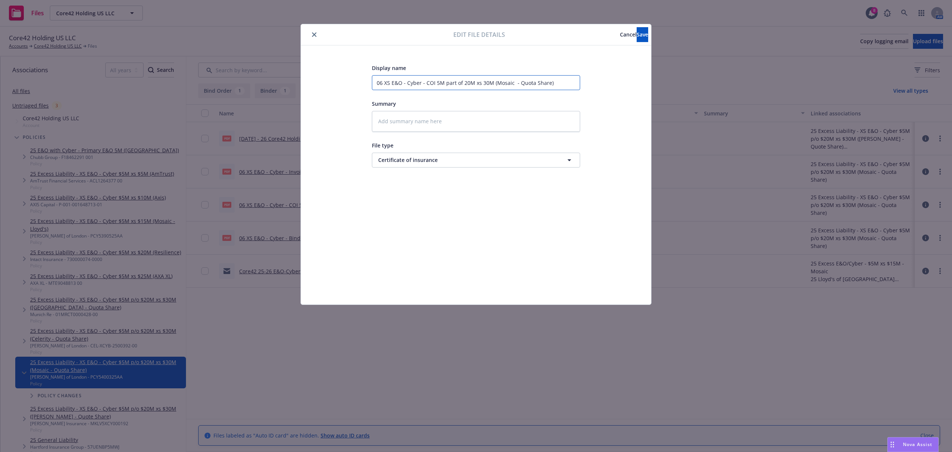
drag, startPoint x: 563, startPoint y: 85, endPoint x: 285, endPoint y: 91, distance: 277.9
click at [285, 91] on div "Edit file details Cancel Save Display name 06 XS E&O - Cyber - COI 5M part of 2…" at bounding box center [476, 226] width 952 height 452
paste input "8 5.26.25 - 26 Core42 Holding US LLC E&O-Cyber 5 part of 20x30 - Mosaic"
type textarea "x"
type input "08 5.26.25 - 26 Core42 Holding US LLC E&O-Cyber 5 part of 20x30 - Mosaic"
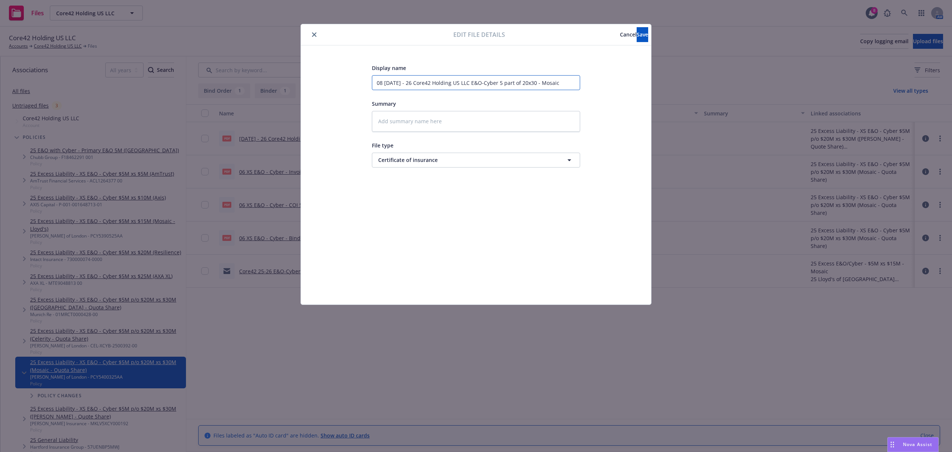
type textarea "x"
type input "08 5.26.25 - 26 Core42 Holding US LLC E&O-Cyber 5 part of 20x30 - Mosaic"
type textarea "x"
type input "08 5.26.25 - 26 Core42 Holding US LLC E&O-Cyber 5 part of 20x30 - Mosaic c"
type textarea "x"
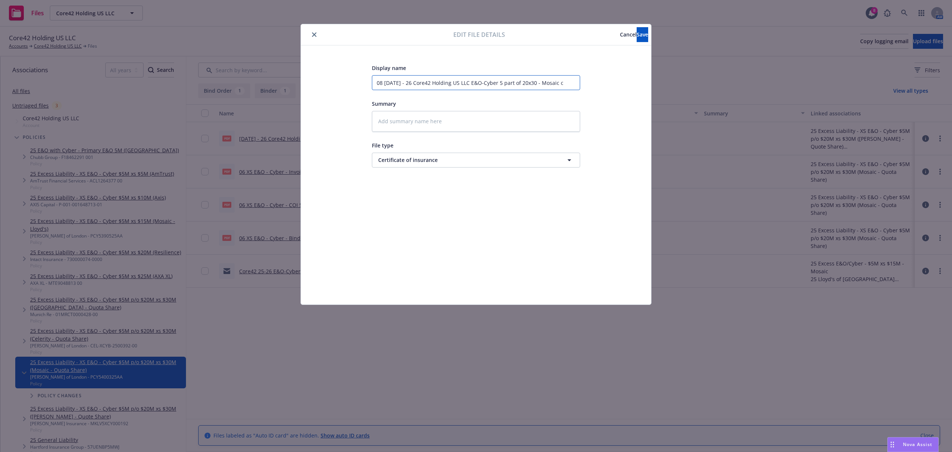
type input "08 5.26.25 - 26 Core42 Holding US LLC E&O-Cyber 5 part of 20x30 - Mosaic co"
type textarea "x"
type input "08 5.26.25 - 26 Core42 Holding US LLC E&O-Cyber 5 part of 20x30 - Mosaic coi"
type textarea "x"
type input "08 5.26.25 - 26 Core42 Holding US LLC E&O-Cyber 5 part of 20x30 - Mosaic co"
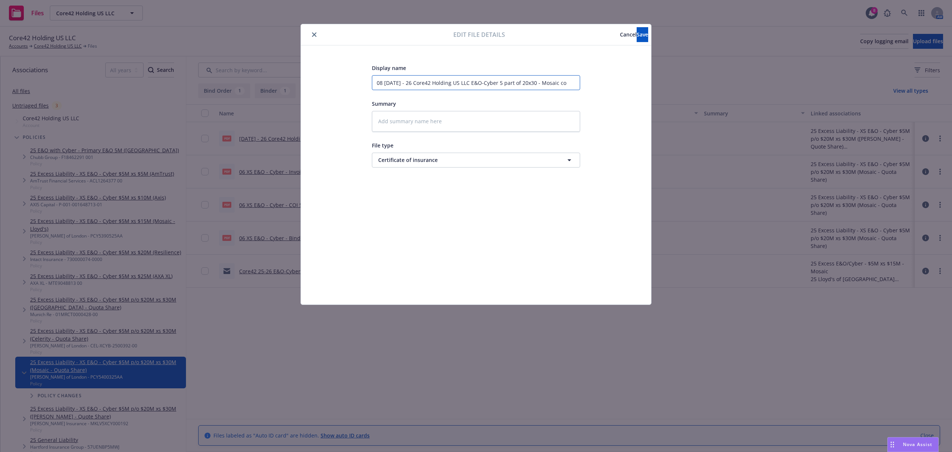
type textarea "x"
type input "08 5.26.25 - 26 Core42 Holding US LLC E&O-Cyber 5 part of 20x30 - Mosaic c"
type textarea "x"
type input "08 5.26.25 - 26 Core42 Holding US LLC E&O-Cyber 5 part of 20x30 - Mosaic"
type textarea "x"
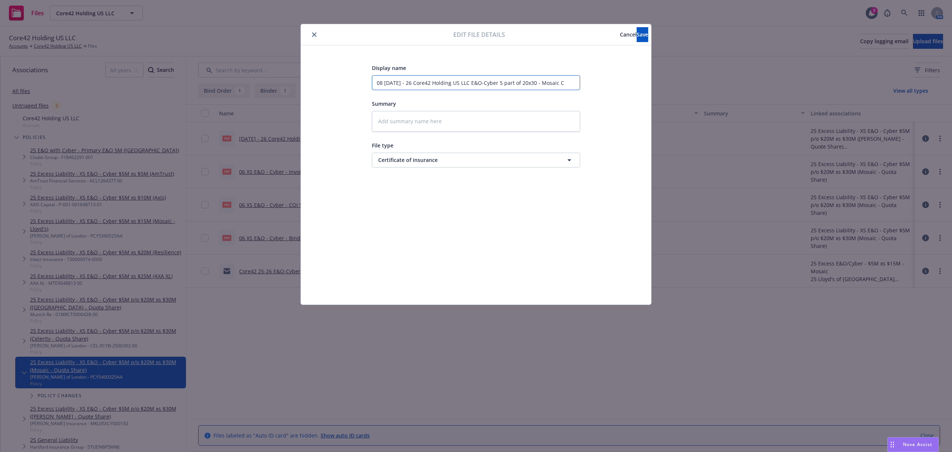
type input "08 5.26.25 - 26 Core42 Holding US LLC E&O-Cyber 5 part of 20x30 - Mosaic CO"
type textarea "x"
type input "08 5.26.25 - 26 Core42 Holding US LLC E&O-Cyber 5 part of 20x30 - Mosaic COI"
click at [639, 38] on button "Save" at bounding box center [643, 34] width 12 height 15
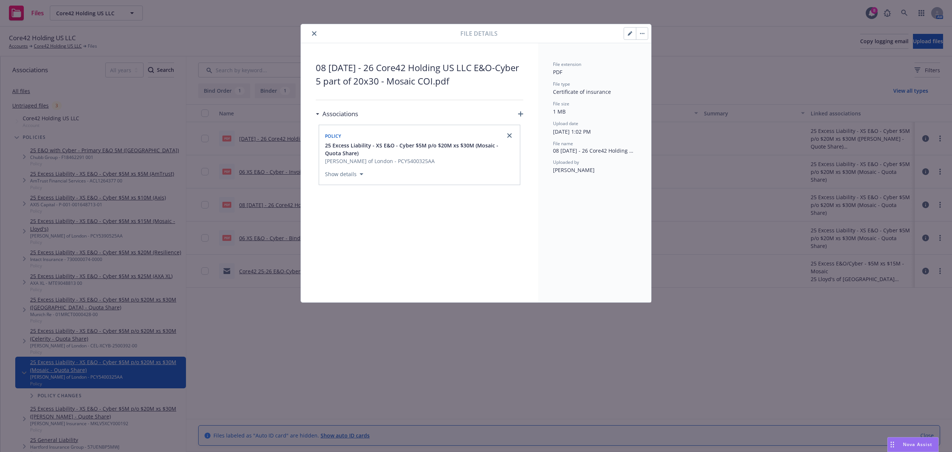
click at [313, 30] on button "close" at bounding box center [314, 33] width 9 height 9
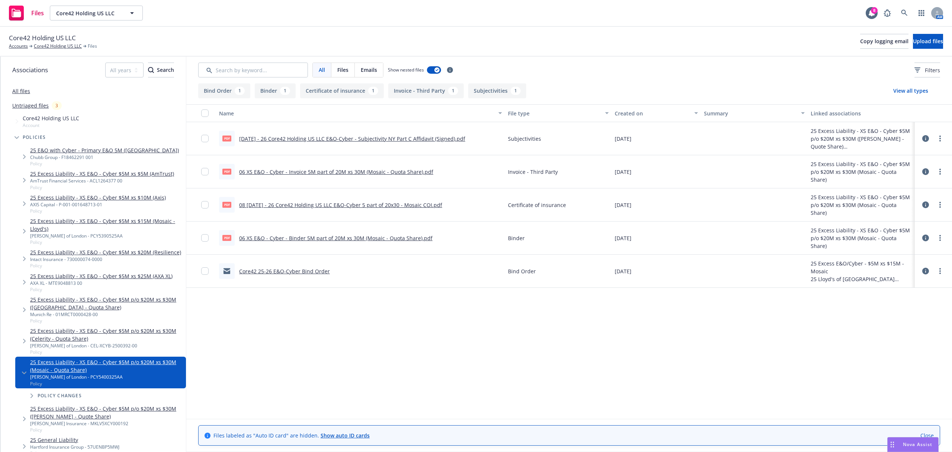
click at [929, 237] on icon at bounding box center [925, 237] width 7 height 7
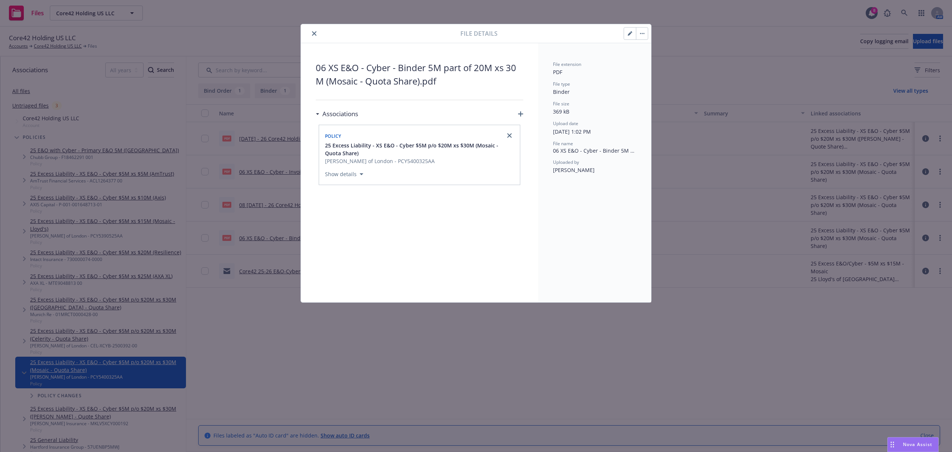
click at [630, 36] on icon "button" at bounding box center [630, 33] width 4 height 4
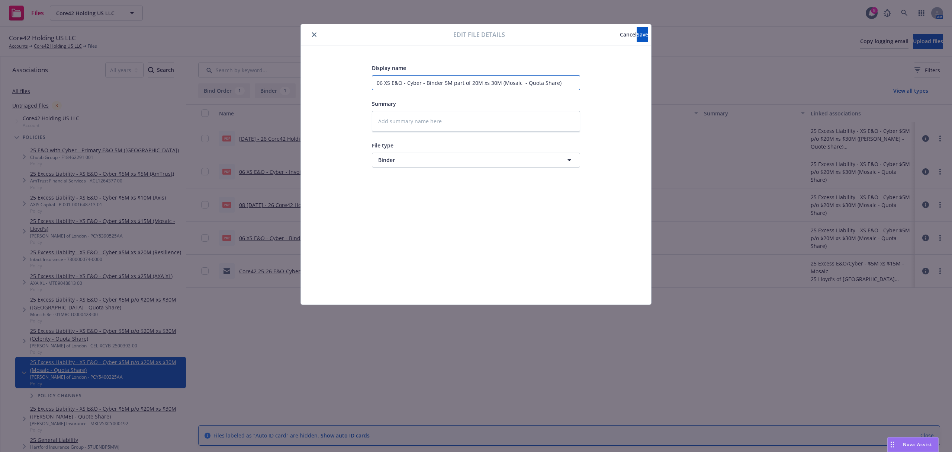
drag, startPoint x: 572, startPoint y: 87, endPoint x: 311, endPoint y: 77, distance: 261.3
click at [311, 77] on div "Display name 06 XS E&O - Cyber - Binder 5M part of 20M xs 30M (Mosaic - Quota S…" at bounding box center [476, 174] width 350 height 259
paste input "8 5.26.25 - 26 Core42 Holding US LLC E&O-Cyber 5 part of 20x30 - Mosaic"
type textarea "x"
type input "08 5.26.25 - 26 Core42 Holding US LLC E&O-Cyber 5 part of 20x30 - Mosaic"
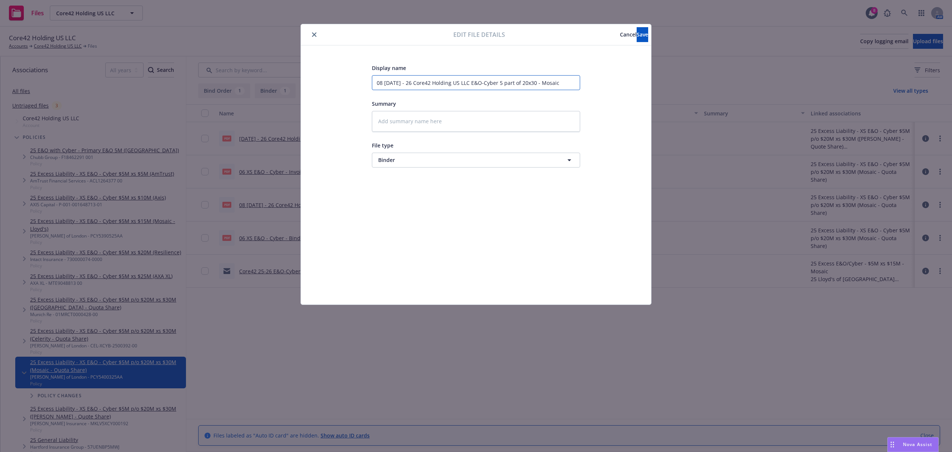
type textarea "x"
type input "08 5.26.25 - 26 Core42 Holding US LLC E&O-Cyber 5 part of 20x30 - Mosaic"
type textarea "x"
type input "08 5.26.25 - 26 Core42 Holding US LLC E&O-Cyber 5 part of 20x30 - Mosaic b"
type textarea "x"
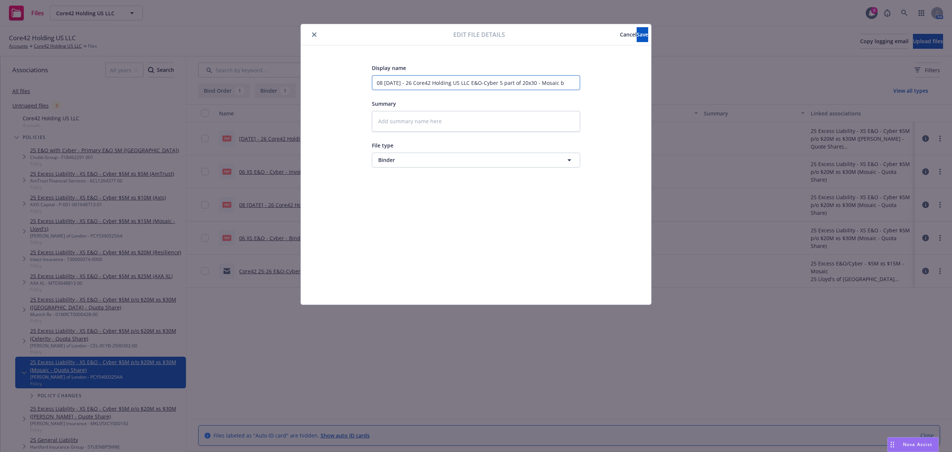
type input "08 5.26.25 - 26 Core42 Holding US LLC E&O-Cyber 5 part of 20x30 - Mosaic bI"
type textarea "x"
type input "08 5.26.25 - 26 Core42 Holding US LLC E&O-Cyber 5 part of 20x30 - Mosaic bIN"
type textarea "x"
type input "08 5.26.25 - 26 Core42 Holding US LLC E&O-Cyber 5 part of 20x30 - Mosaic bIND"
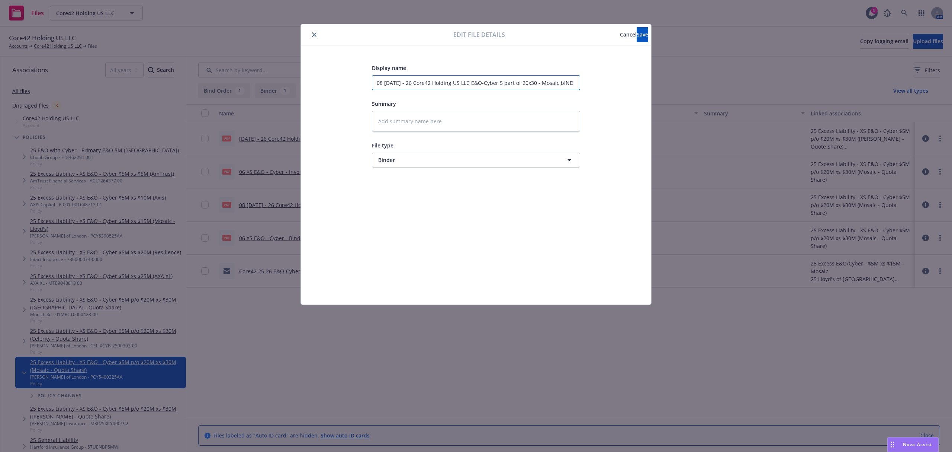
type textarea "x"
type input "08 5.26.25 - 26 Core42 Holding US LLC E&O-Cyber 5 part of 20x30 - Mosaic bINDE"
type textarea "x"
type input "08 5.26.25 - 26 Core42 Holding US LLC E&O-Cyber 5 part of 20x30 - Mosaic bINDER"
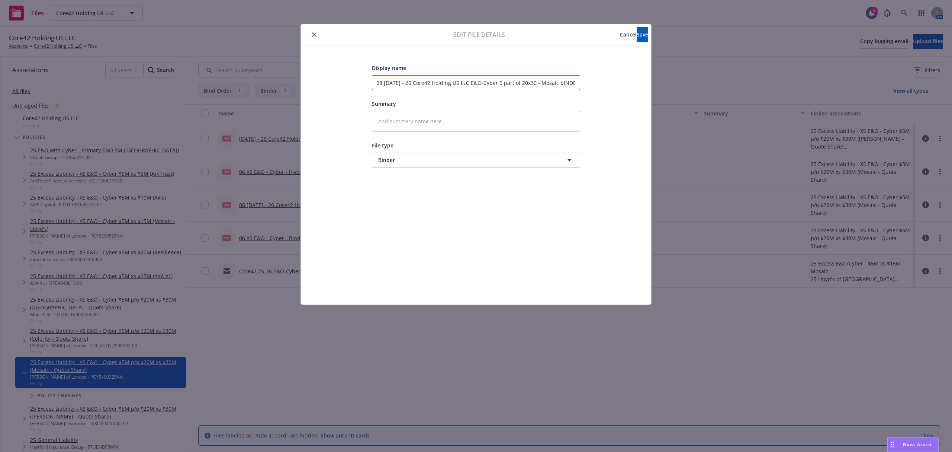
type textarea "x"
type input "08 5.26.25 - 26 Core42 Holding US LLC E&O-Cyber 5 part of 20x30 - Mosaic bINDE"
type textarea "x"
type input "08 5.26.25 - 26 Core42 Holding US LLC E&O-Cyber 5 part of 20x30 - Mosaic bIND"
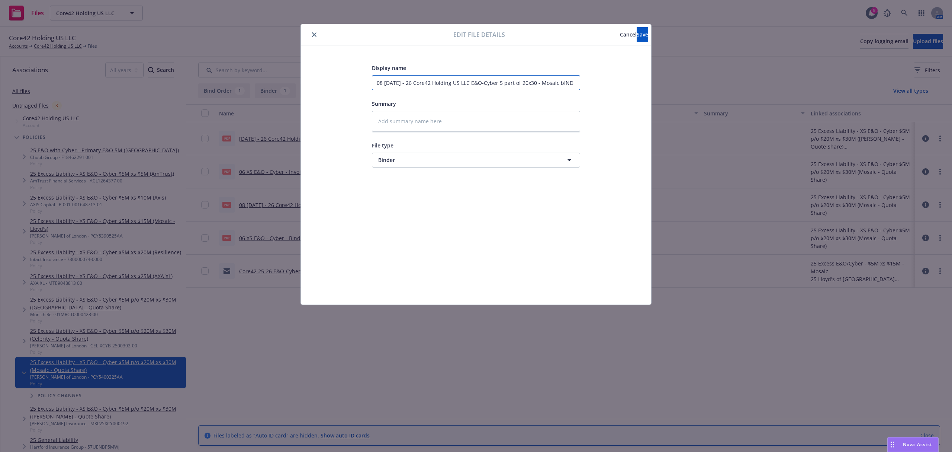
type textarea "x"
type input "08 5.26.25 - 26 Core42 Holding US LLC E&O-Cyber 5 part of 20x30 - Mosaic bIN"
type textarea "x"
type input "08 5.26.25 - 26 Core42 Holding US LLC E&O-Cyber 5 part of 20x30 - Mosaic bI"
type textarea "x"
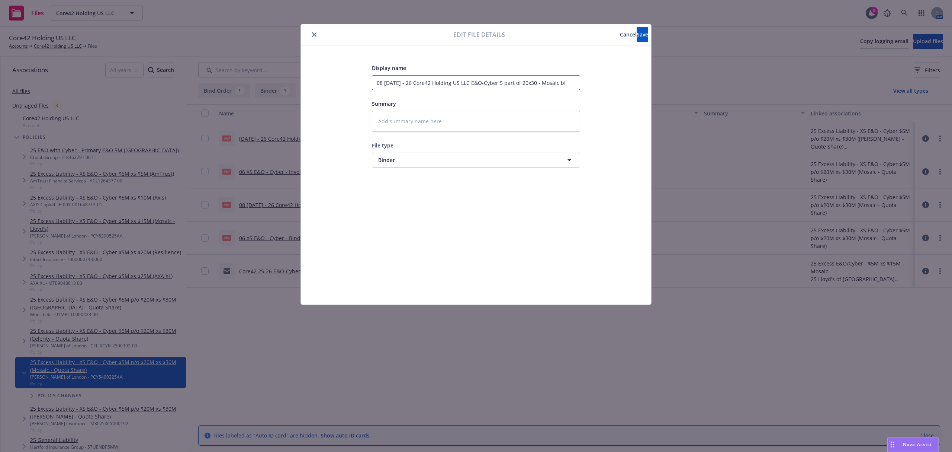
type input "08 5.26.25 - 26 Core42 Holding US LLC E&O-Cyber 5 part of 20x30 - Mosaic b"
type textarea "x"
type input "08 5.26.25 - 26 Core42 Holding US LLC E&O-Cyber 5 part of 20x30 - Mosaic"
type textarea "x"
type input "08 5.26.25 - 26 Core42 Holding US LLC E&O-Cyber 5 part of 20x30 - Mosaic B"
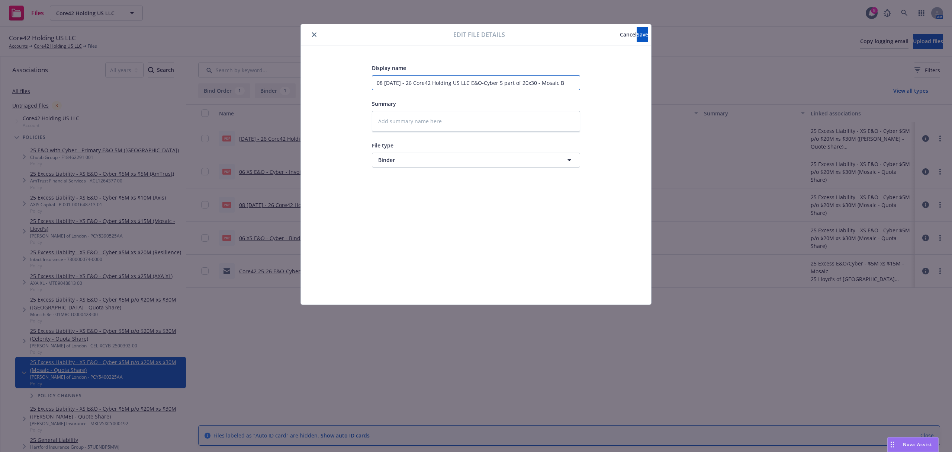
type textarea "x"
type input "08 5.26.25 - 26 Core42 Holding US LLC E&O-Cyber 5 part of 20x30 - Mosaic Bin"
type textarea "x"
type input "08 5.26.25 - 26 Core42 Holding US LLC E&O-Cyber 5 part of 20x30 - Mosaic Bind"
type textarea "x"
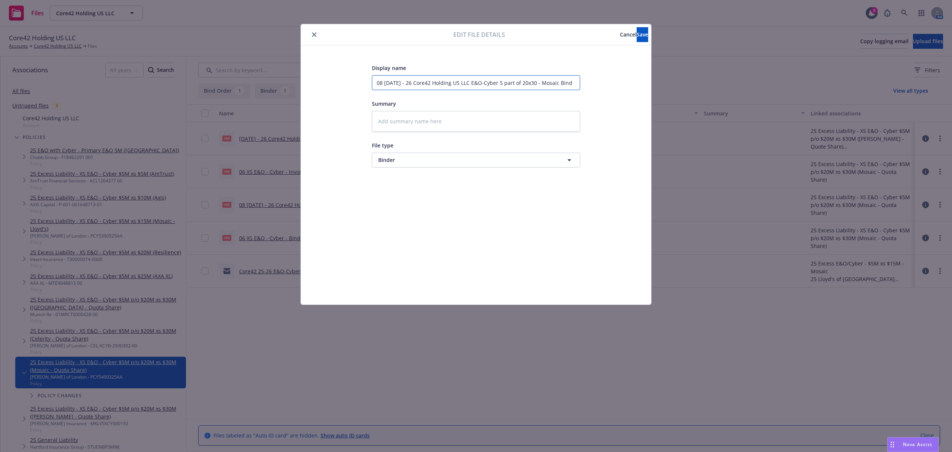
type input "08 5.26.25 - 26 Core42 Holding US LLC E&O-Cyber 5 part of 20x30 - Mosaic Binde"
type textarea "x"
type input "08 5.26.25 - 26 Core42 Holding US LLC E&O-Cyber 5 part of 20x30 - Mosaic Binder"
click at [637, 33] on span "Save" at bounding box center [643, 34] width 12 height 7
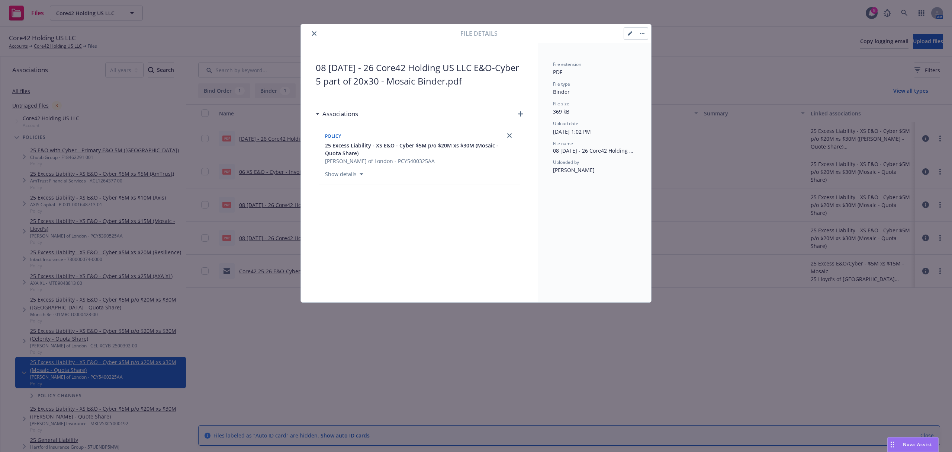
click at [314, 33] on icon "close" at bounding box center [314, 33] width 4 height 4
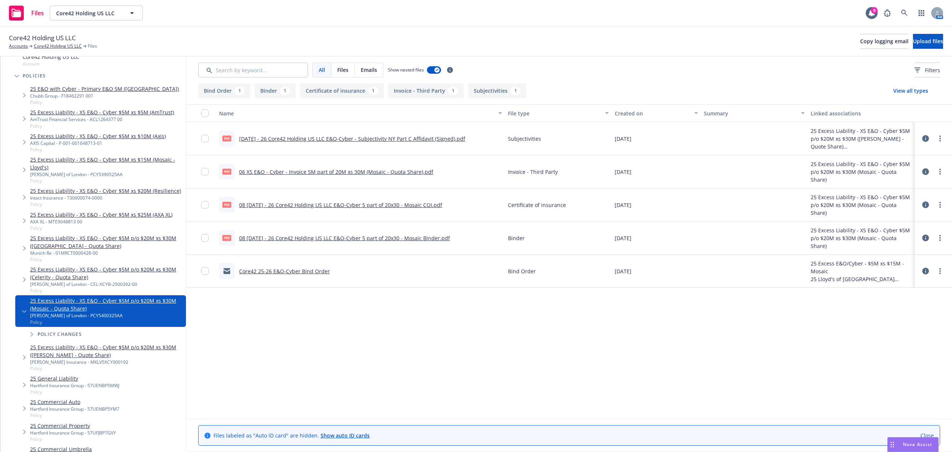
scroll to position [62, 0]
click at [113, 356] on link "25 Excess Liability - XS E&O - Cyber $5M p/o $20M xs $30M (Markel - Quote Share)" at bounding box center [106, 351] width 153 height 16
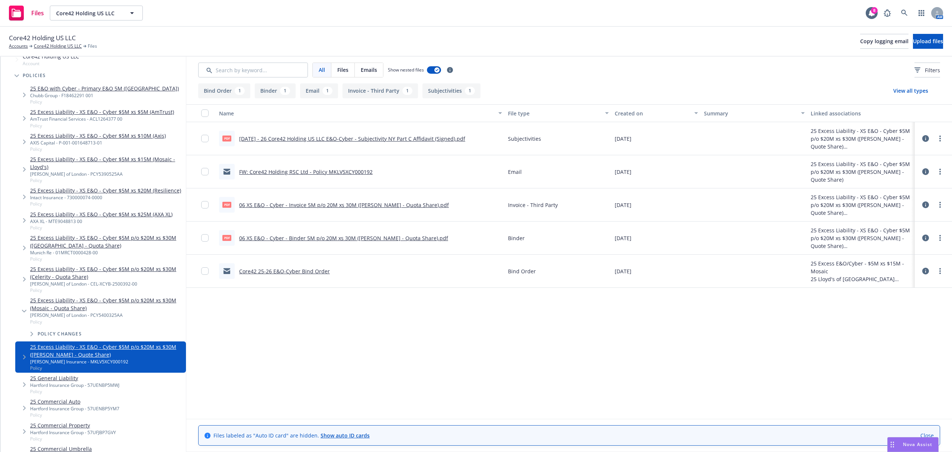
click at [67, 306] on link "25 Excess Liability - XS E&O - Cyber $5M p/o $20M xs $30M (Mosaic - Quota Share)" at bounding box center [106, 304] width 153 height 16
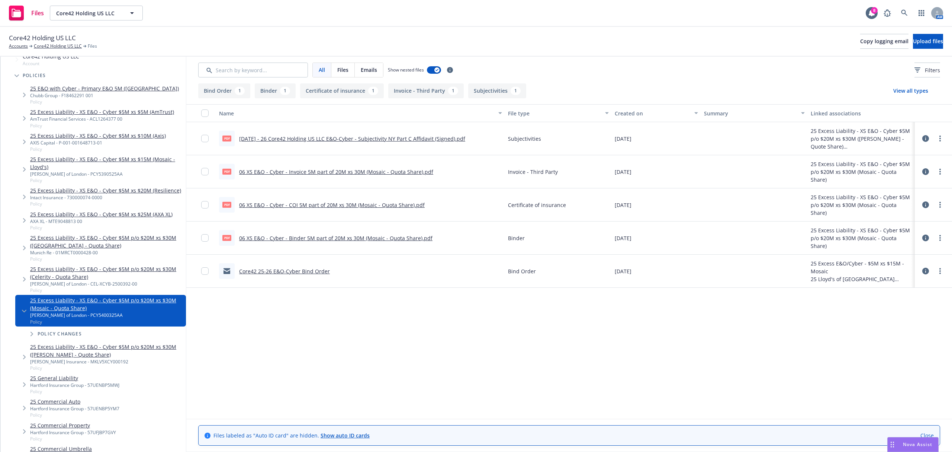
click at [76, 356] on link "25 Excess Liability - XS E&O - Cyber $5M p/o $20M xs $30M (Markel - Quote Share)" at bounding box center [106, 351] width 153 height 16
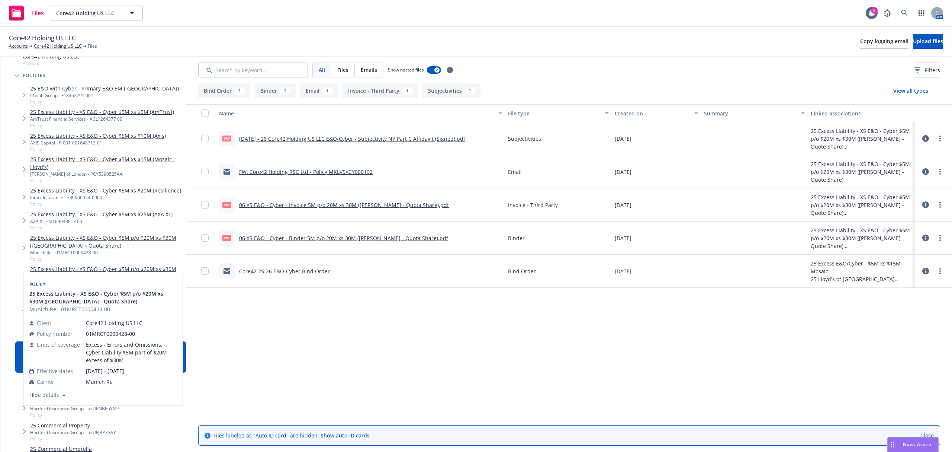
click at [68, 283] on div "Policy" at bounding box center [103, 283] width 150 height 12
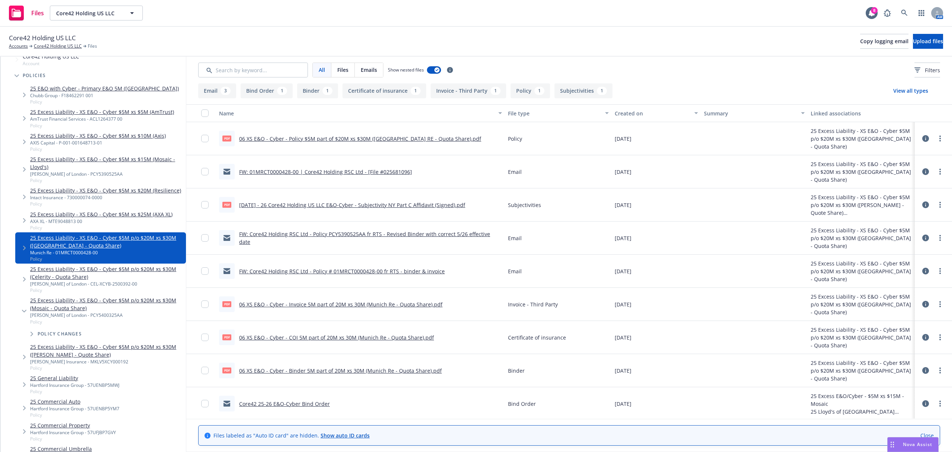
click at [100, 275] on link "25 Excess Liability - XS E&O - Cyber $5M p/o $20M xs $30M (Celerity - Quota Sha…" at bounding box center [106, 273] width 153 height 16
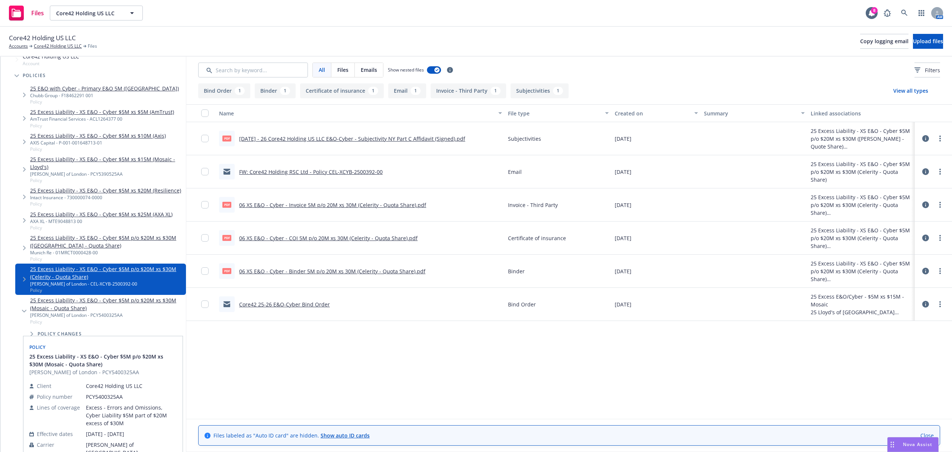
click at [85, 312] on link "25 Excess Liability - XS E&O - Cyber $5M p/o $20M xs $30M (Mosaic - Quota Share)" at bounding box center [106, 304] width 153 height 16
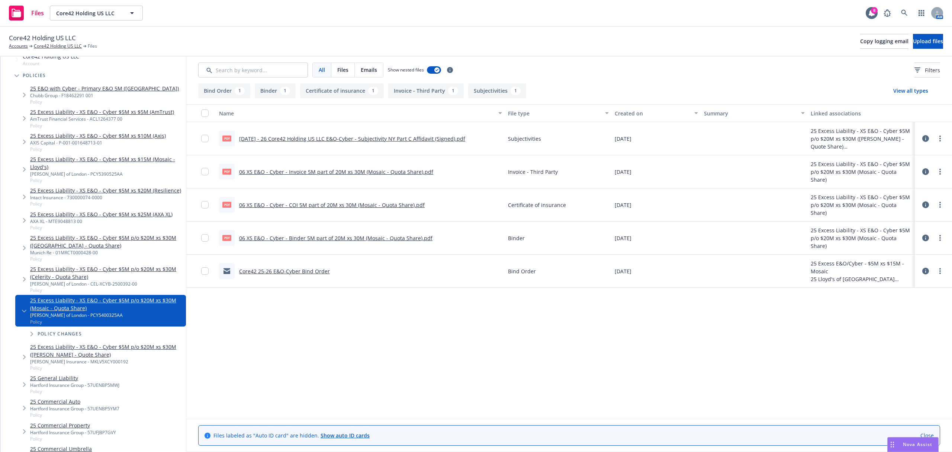
click at [314, 332] on div "Name File type Created on Summary Linked associations pdf 5.26.25 - 26 Core42 H…" at bounding box center [569, 261] width 766 height 314
click at [127, 354] on link "25 Excess Liability - XS E&O - Cyber $5M p/o $20M xs $30M (Markel - Quote Share)" at bounding box center [106, 351] width 153 height 16
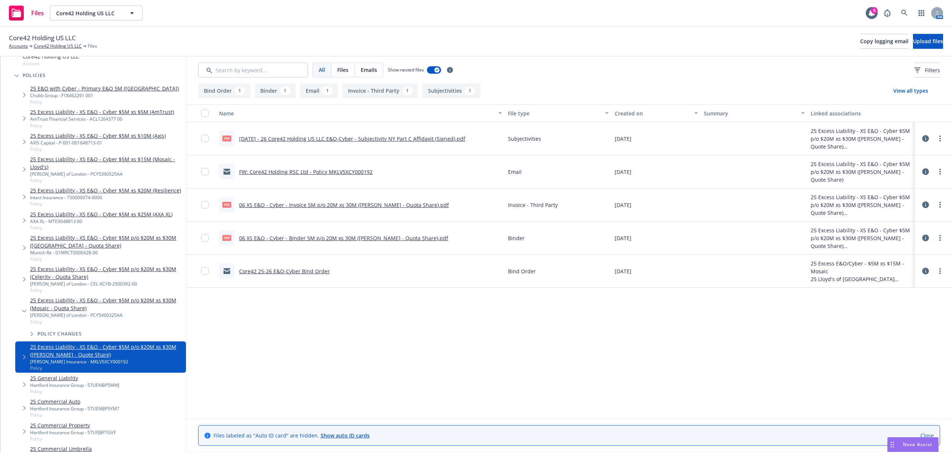
click at [275, 354] on div "Name File type Created on Summary Linked associations pdf 5.26.25 - 26 Core42 H…" at bounding box center [569, 261] width 766 height 314
click at [159, 309] on link "25 Excess Liability - XS E&O - Cyber $5M p/o $20M xs $30M (Mosaic - Quota Share)" at bounding box center [106, 304] width 153 height 16
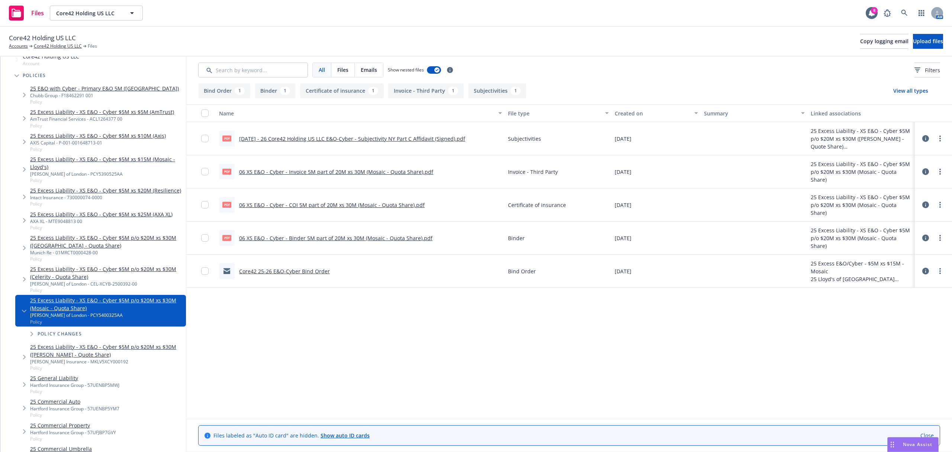
click at [924, 236] on icon at bounding box center [925, 237] width 7 height 7
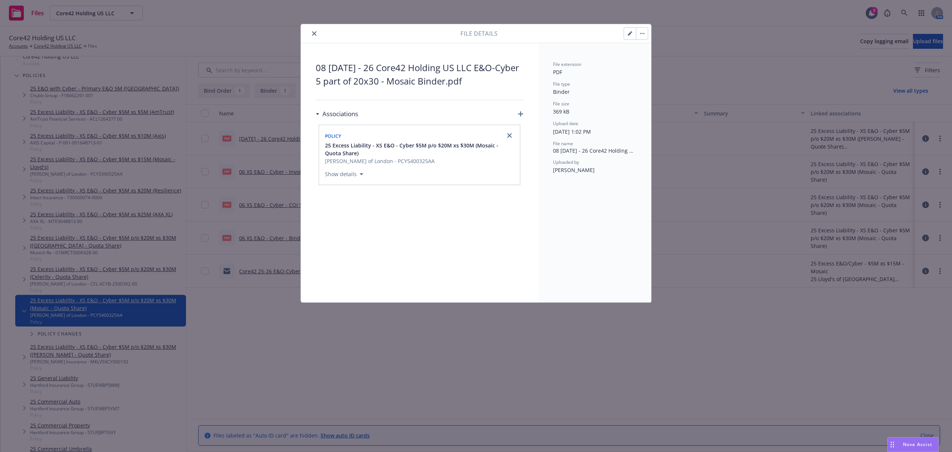
click at [315, 33] on icon "close" at bounding box center [314, 33] width 4 height 4
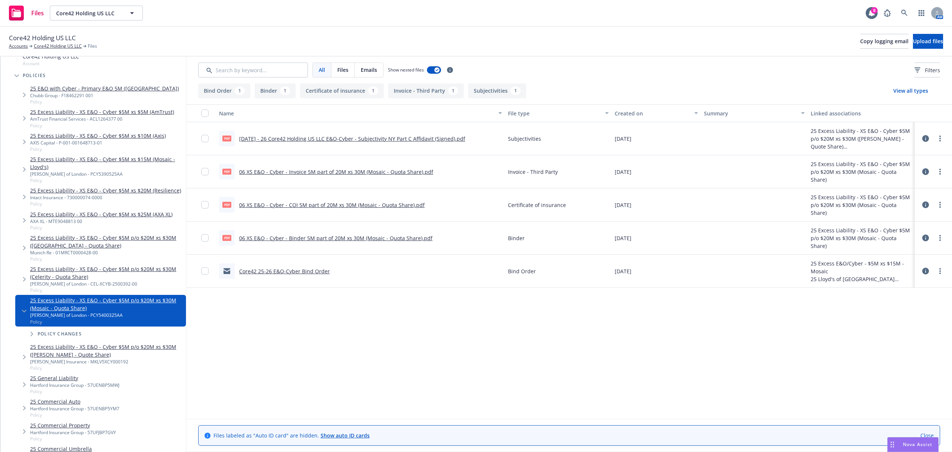
click at [228, 360] on div "Name File type Created on Summary Linked associations pdf 5.26.25 - 26 Core42 H…" at bounding box center [569, 261] width 766 height 314
click at [154, 357] on link "25 Excess Liability - XS E&O - Cyber $5M p/o $20M xs $30M (Markel - Quote Share)" at bounding box center [106, 351] width 153 height 16
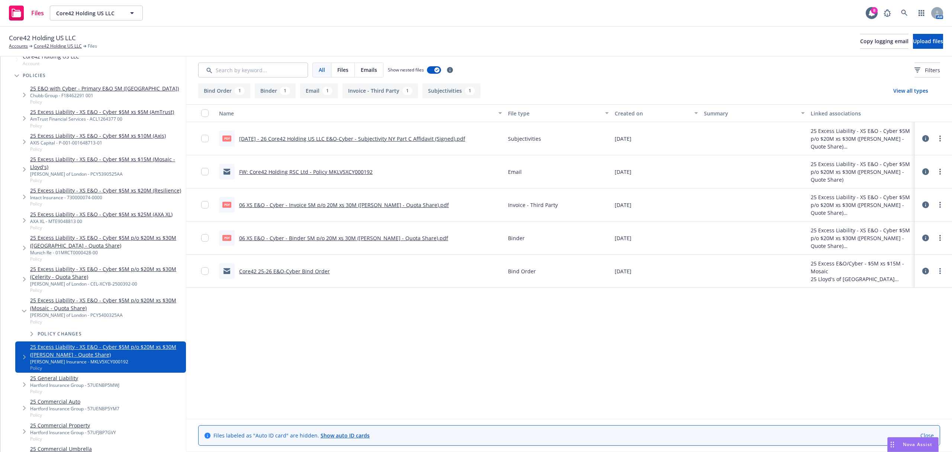
click at [332, 350] on div "Name File type Created on Summary Linked associations pdf 5.26.25 - 26 Core42 H…" at bounding box center [569, 261] width 766 height 314
click at [926, 206] on icon at bounding box center [925, 204] width 7 height 7
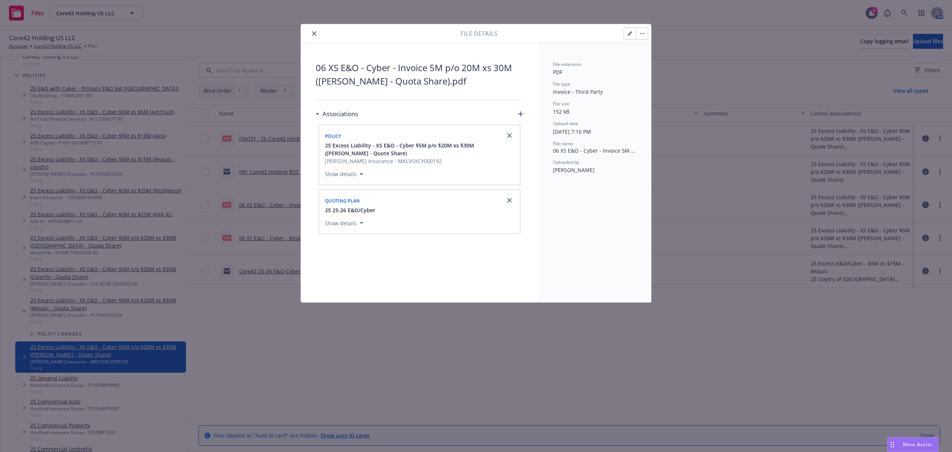
click at [633, 32] on button "button" at bounding box center [630, 34] width 12 height 12
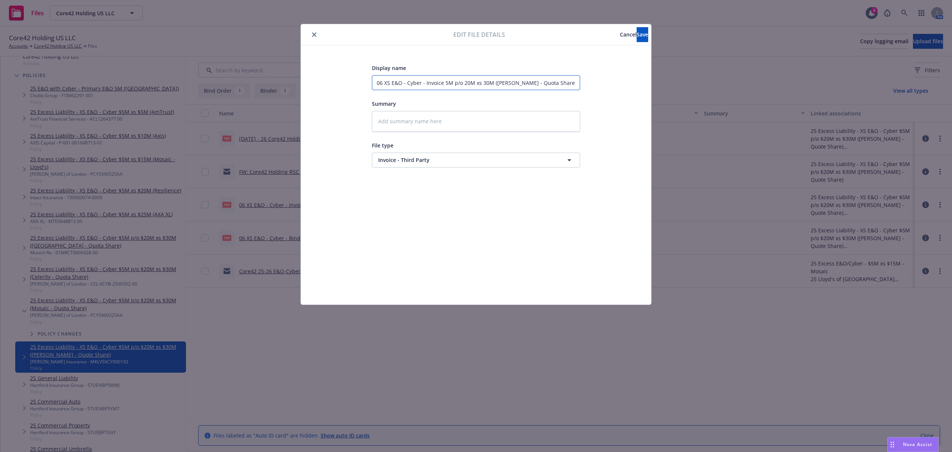
drag, startPoint x: 560, startPoint y: 82, endPoint x: 257, endPoint y: 66, distance: 303.9
click at [257, 66] on div "Edit file details Cancel Save Display name 06 XS E&O - Cyber - Invoice 5M p/o 2…" at bounding box center [476, 226] width 952 height 452
paste input "8 5.26.25 - 26 Core42 Holding US LLC E&O-Cyber 5 part of 20x30 - Mosaic"
type textarea "x"
type input "08 5.26.25 - 26 Core42 Holding US LLC E&O-Cyber 5 part of 20x30 - Mosaic"
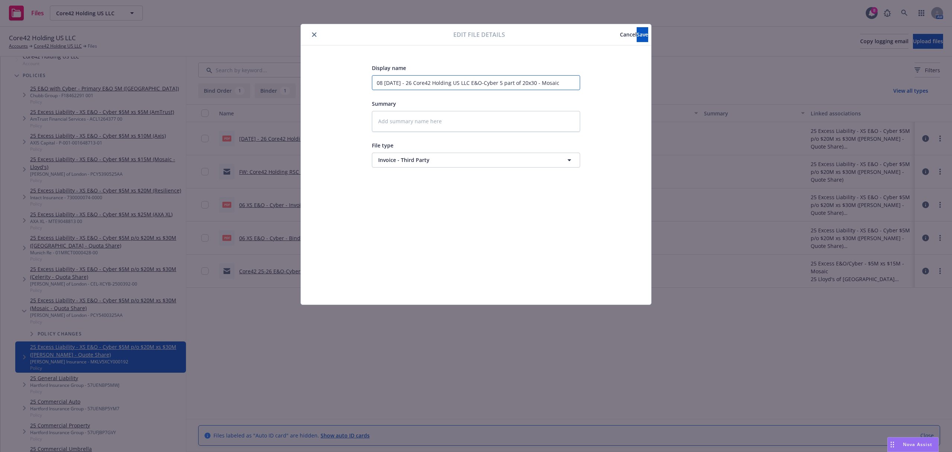
type textarea "x"
type input "08 5.26.25 - 26 Core42 Holding US LLC E&O-Cyber 5 part of 20x30 - Mosai"
type textarea "x"
type input "08 5.26.25 - 26 Core42 Holding US LLC E&O-Cyber 5 part of 20x30 - Mosa"
type textarea "x"
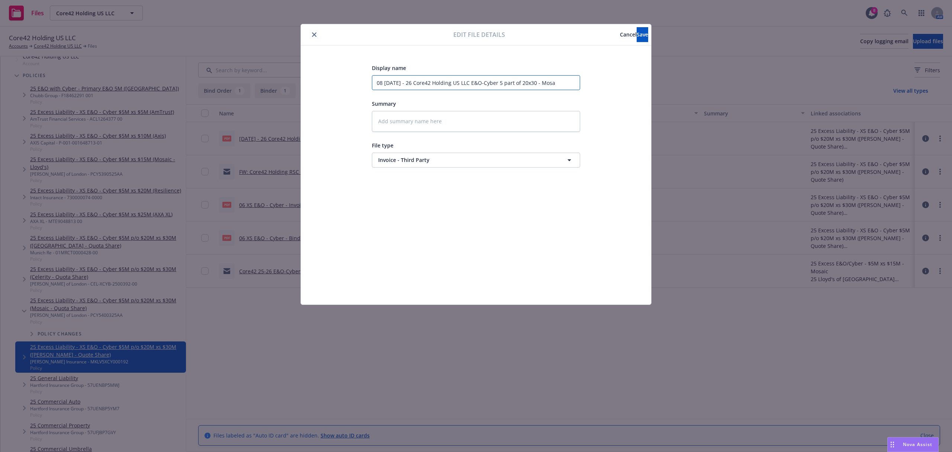
type input "08 5.26.25 - 26 Core42 Holding US LLC E&O-Cyber 5 part of 20x30 - Mos"
type textarea "x"
type input "08 5.26.25 - 26 Core42 Holding US LLC E&O-Cyber 5 part of 20x30 - Mo"
type textarea "x"
type input "08 5.26.25 - 26 Core42 Holding US LLC E&O-Cyber 5 part of 20x30 - M"
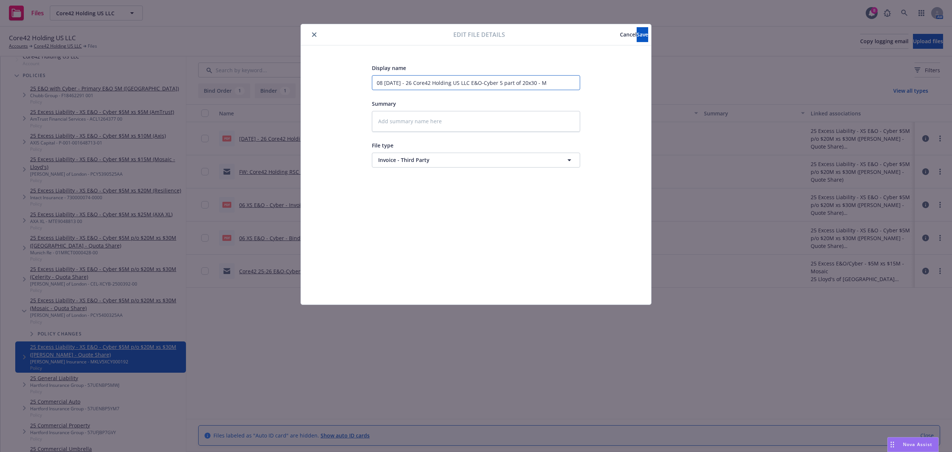
type textarea "x"
type input "08 5.26.25 - 26 Core42 Holding US LLC E&O-Cyber 5 part of 20x30 - Ma"
type textarea "x"
type input "08 5.26.25 - 26 Core42 Holding US LLC E&O-Cyber 5 part of 20x30 - Mar"
type textarea "x"
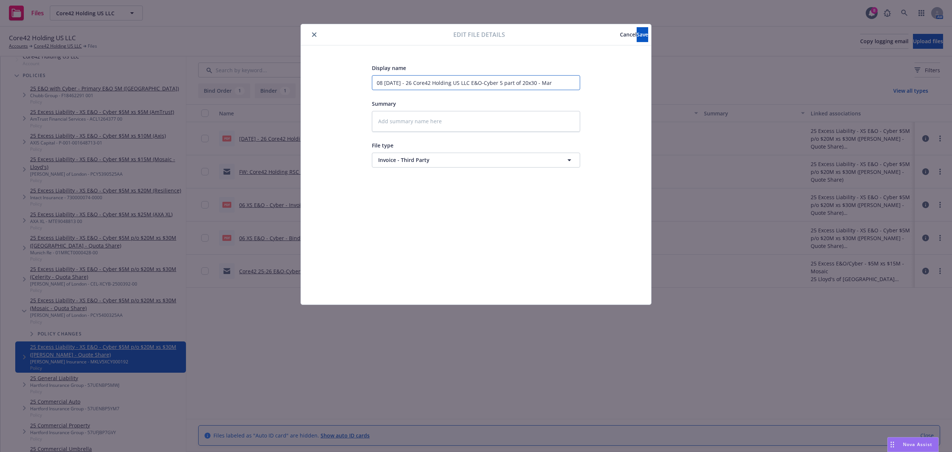
type input "08 5.26.25 - 26 Core42 Holding US LLC E&O-Cyber 5 part of 20x30 - Mark"
type textarea "x"
type input "08 5.26.25 - 26 Core42 Holding US LLC E&O-Cyber 5 part of 20x30 - Marke"
type textarea "x"
type input "08 5.26.25 - 26 Core42 Holding US LLC E&O-Cyber 5 part of 20x30 - Markel"
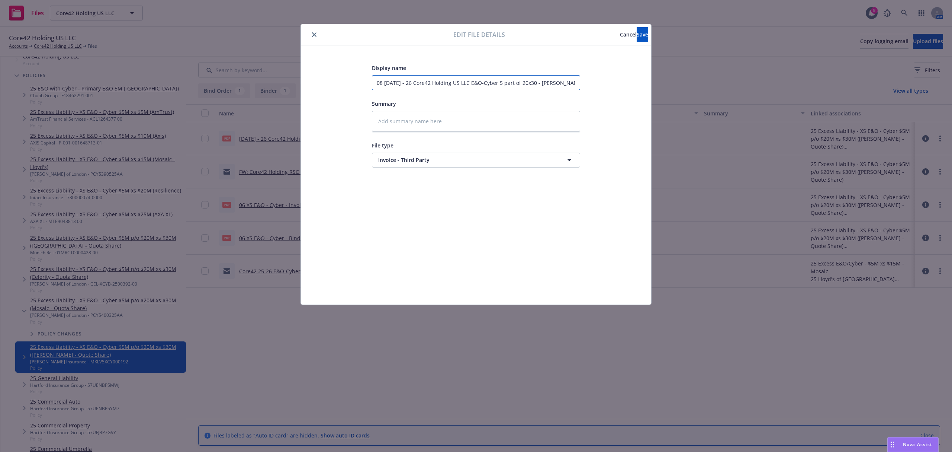
type textarea "x"
type input "08 5.26.25 - 26 Core42 Holding US LLC E&O-Cyber 5 part of 20x30 - Markel"
type textarea "x"
type input "08 5.26.25 - 26 Core42 Holding US LLC E&O-Cyber 5 part of 20x30 - Markel In"
type textarea "x"
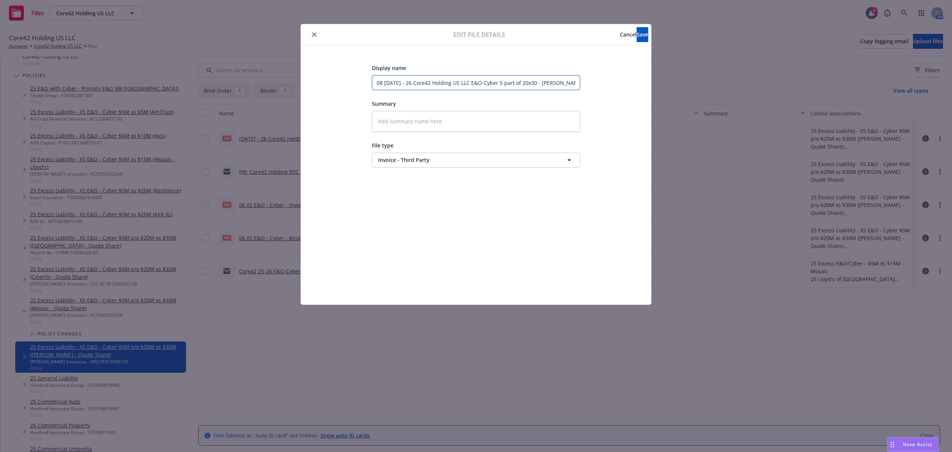
type input "08 5.26.25 - 26 Core42 Holding US LLC E&O-Cyber 5 part of 20x30 - Markel Inv"
type textarea "x"
type input "08 5.26.25 - 26 Core42 Holding US LLC E&O-Cyber 5 part of 20x30 - Markel Invo"
type textarea "x"
type input "08 5.26.25 - 26 Core42 Holding US LLC E&O-Cyber 5 part of 20x30 - Markel Invoi"
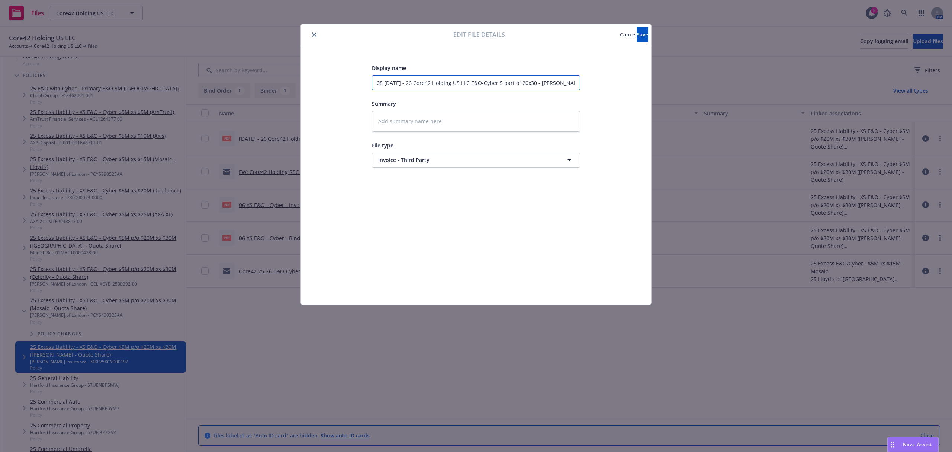
type textarea "x"
type input "08 5.26.25 - 26 Core42 Holding US LLC E&O-Cyber 5 part of 20x30 - Markel Invoic"
type textarea "x"
type input "08 5.26.25 - 26 Core42 Holding US LLC E&O-Cyber 5 part of 20x30 - Markel Invoice"
click at [382, 82] on input "08 5.26.25 - 26 Core42 Holding US LLC E&O-Cyber 5 part of 20x30 - Markel Invoice" at bounding box center [476, 82] width 208 height 15
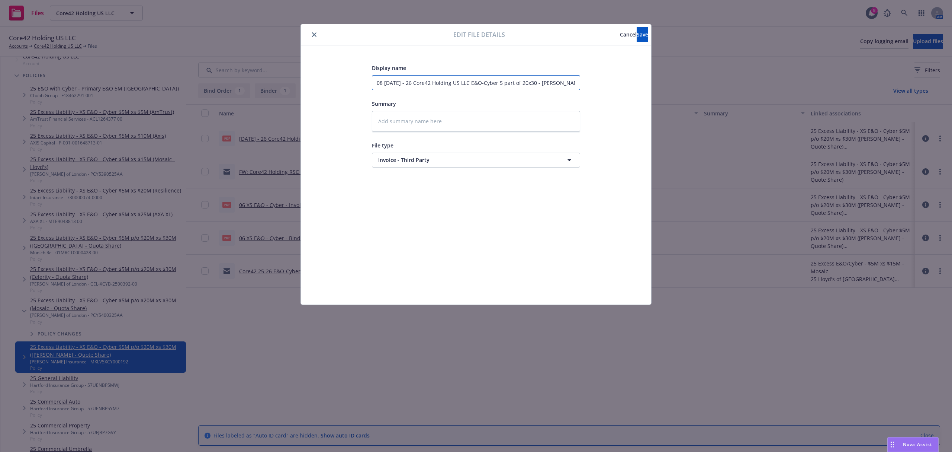
type textarea "x"
type input "0 5.26.25 - 26 Core42 Holding US LLC E&O-Cyber 5 part of 20x30 - Markel Invoice"
type textarea "x"
type input "09 5.26.25 - 26 Core42 Holding US LLC E&O-Cyber 5 part of 20x30 - Markel Invoice"
click at [637, 35] on span "Save" at bounding box center [643, 34] width 12 height 7
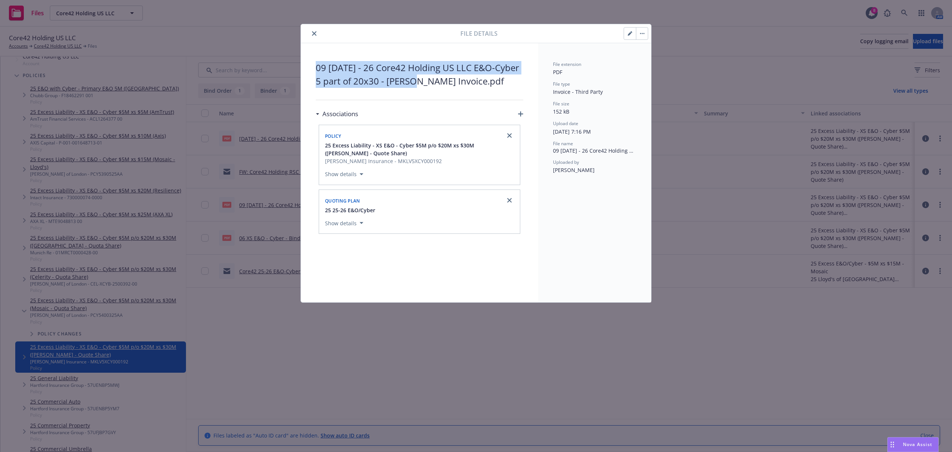
drag, startPoint x: 414, startPoint y: 82, endPoint x: 310, endPoint y: 68, distance: 104.4
click at [310, 68] on div "09 5.26.25 - 26 Core42 Holding US LLC E&O-Cyber 5 part of 20x30 - Markel Invoic…" at bounding box center [419, 172] width 237 height 259
copy span "09 5.26.25 - 26 Core42 Holding US LLC E&O-Cyber 5 part of 20x30 - Marke"
click at [315, 33] on icon "close" at bounding box center [314, 33] width 4 height 4
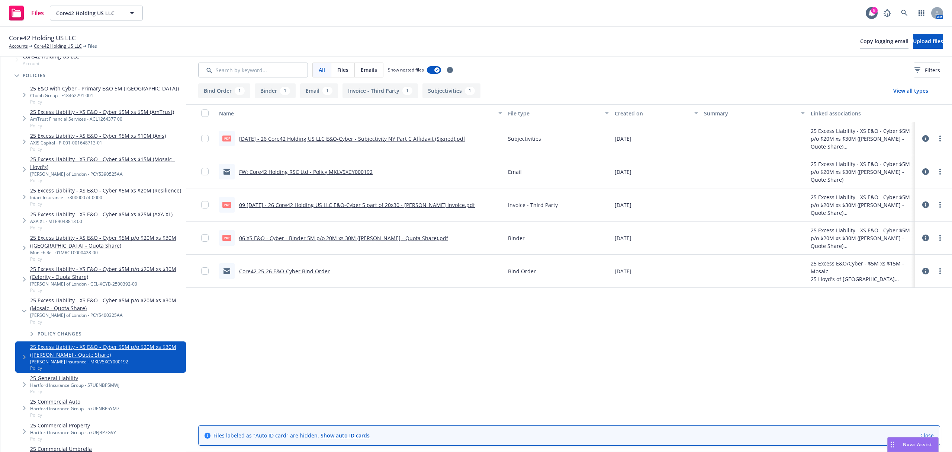
click at [923, 238] on icon at bounding box center [925, 237] width 7 height 7
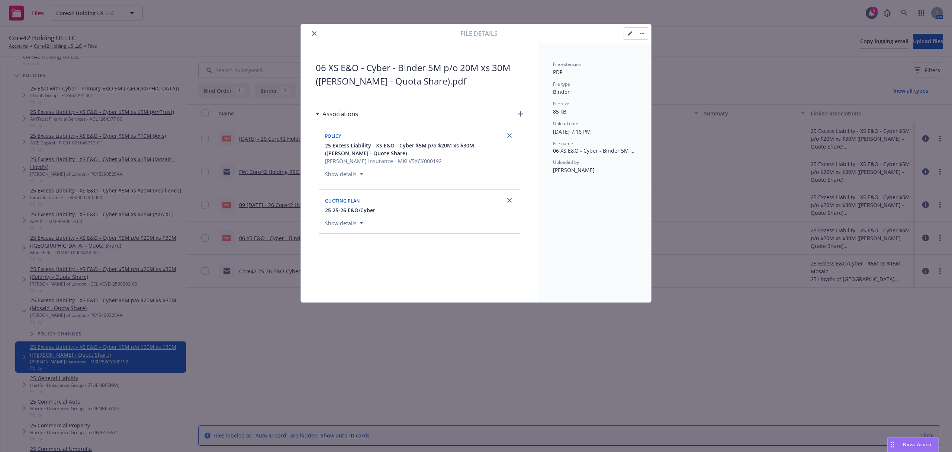
click at [622, 32] on div at bounding box center [573, 33] width 151 height 13
click at [624, 33] on button "button" at bounding box center [630, 34] width 12 height 12
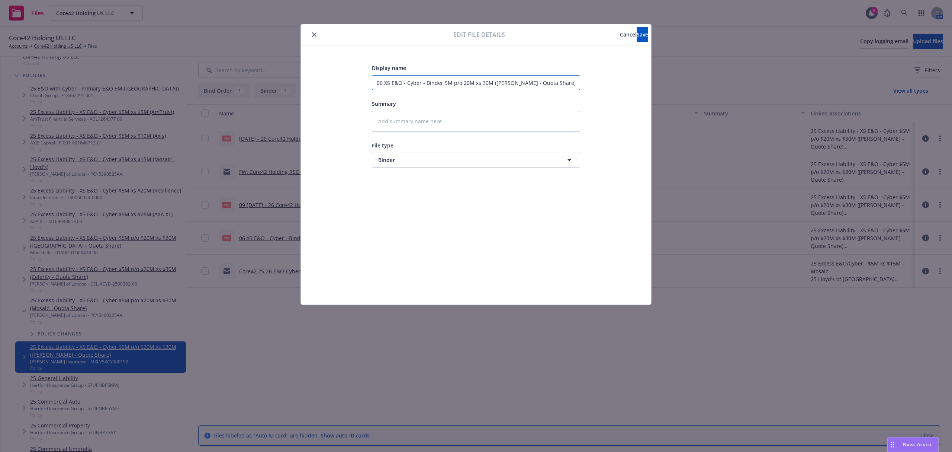
drag, startPoint x: 550, startPoint y: 82, endPoint x: 292, endPoint y: 74, distance: 258.2
click at [292, 74] on div "Edit file details Cancel Save Display name 06 XS E&O - Cyber - Binder 5M p/o 20…" at bounding box center [476, 226] width 952 height 452
paste input "9 5.26.25 - 26 Core42 Holding US LLC E&O-Cyber 5 part of 20x30 - Marke"
type textarea "x"
type input "09 5.26.25 - 26 Core42 Holding US LLC E&O-Cyber 5 part of 20x30 - Marke"
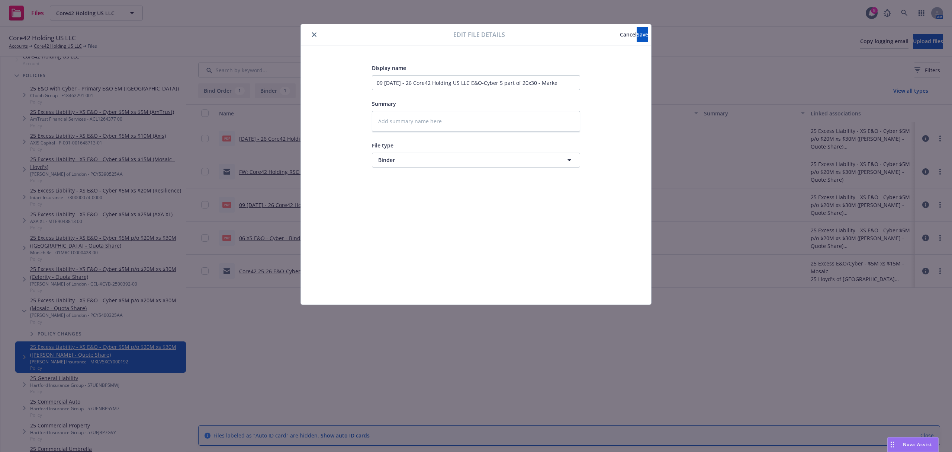
click at [292, 74] on div "Edit file details Cancel Save Display name 09 5.26.25 - 26 Core42 Holding US LL…" at bounding box center [476, 226] width 952 height 452
click at [559, 82] on input "09 5.26.25 - 26 Core42 Holding US LLC E&O-Cyber 5 part of 20x30 - Marke" at bounding box center [476, 82] width 208 height 15
type textarea "x"
type input "09 5.26.25 - 26 Core42 Holding US LLC E&O-Cyber 5 part of 20x30 - Markel"
type textarea "x"
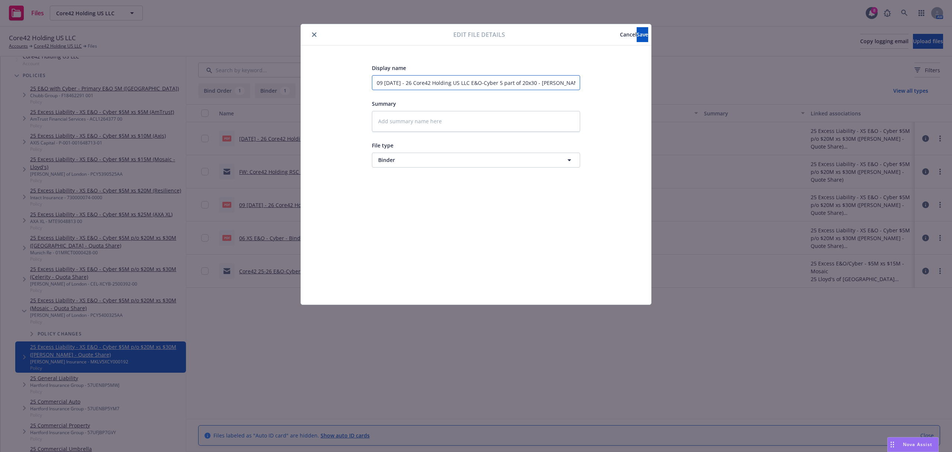
type input "09 5.26.25 - 26 Core42 Holding US LLC E&O-Cyber 5 part of 20x30 - Markel"
type textarea "x"
type input "09 5.26.25 - 26 Core42 Holding US LLC E&O-Cyber 5 part of 20x30 - Markel B"
type textarea "x"
type input "09 5.26.25 - 26 Core42 Holding US LLC E&O-Cyber 5 part of 20x30 - Markel Bi"
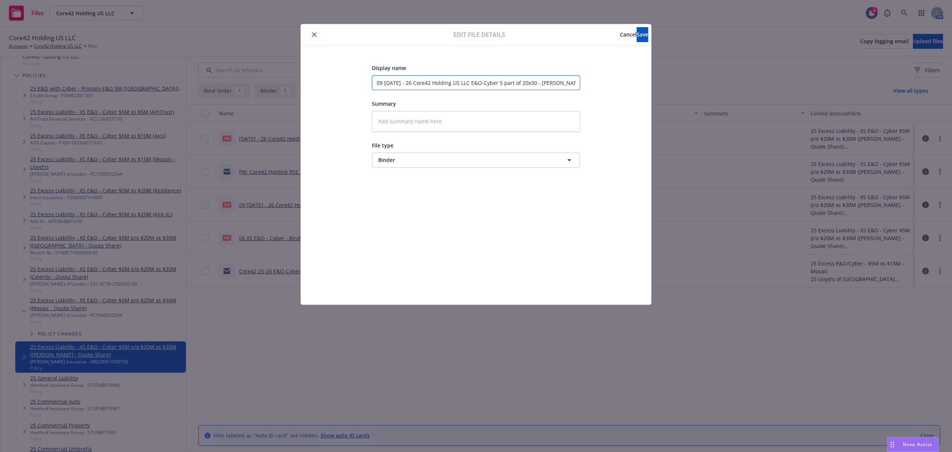
type textarea "x"
type input "09 5.26.25 - 26 Core42 Holding US LLC E&O-Cyber 5 part of 20x30 - Markel Bin"
type textarea "x"
type input "09 5.26.25 - 26 Core42 Holding US LLC E&O-Cyber 5 part of 20x30 - Markel Bind"
type textarea "x"
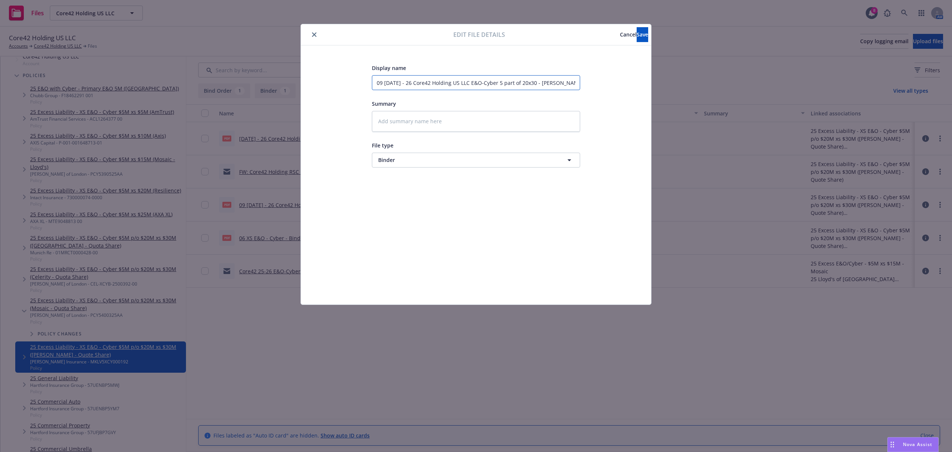
type input "09 5.26.25 - 26 Core42 Holding US LLC E&O-Cyber 5 part of 20x30 - Markel Binde"
type textarea "x"
type input "09 5.26.25 - 26 Core42 Holding US LLC E&O-Cyber 5 part of 20x30 - Markel Binder"
click at [637, 33] on span "Save" at bounding box center [643, 34] width 12 height 7
type textarea "x"
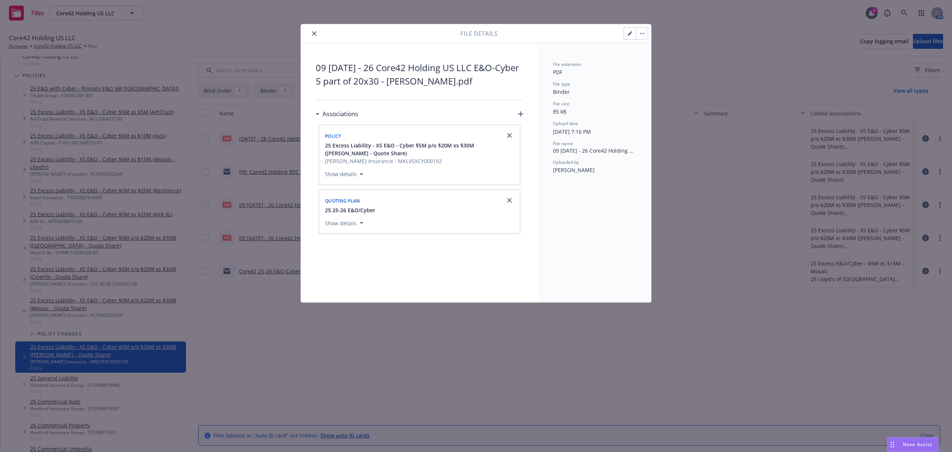
click at [316, 35] on icon "close" at bounding box center [314, 33] width 4 height 4
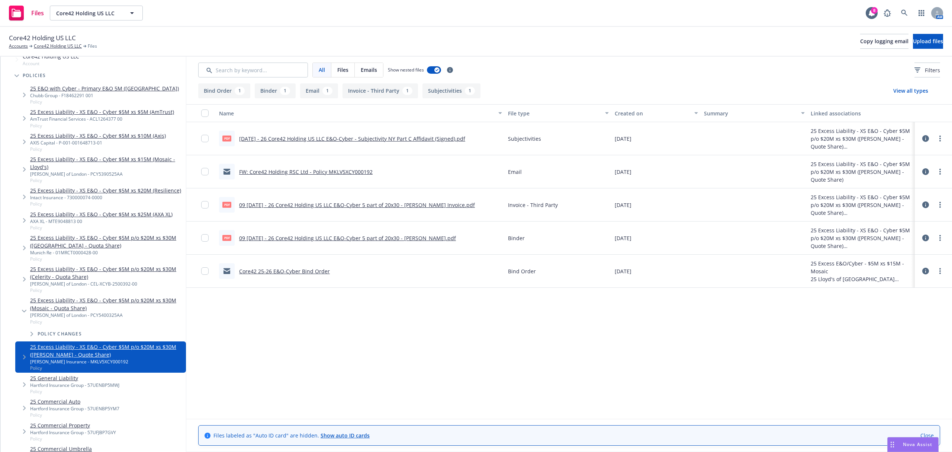
click at [145, 218] on link "25 Excess Liability - XS E&O - Cyber $5M xs $25M (AXA XL)" at bounding box center [101, 214] width 142 height 8
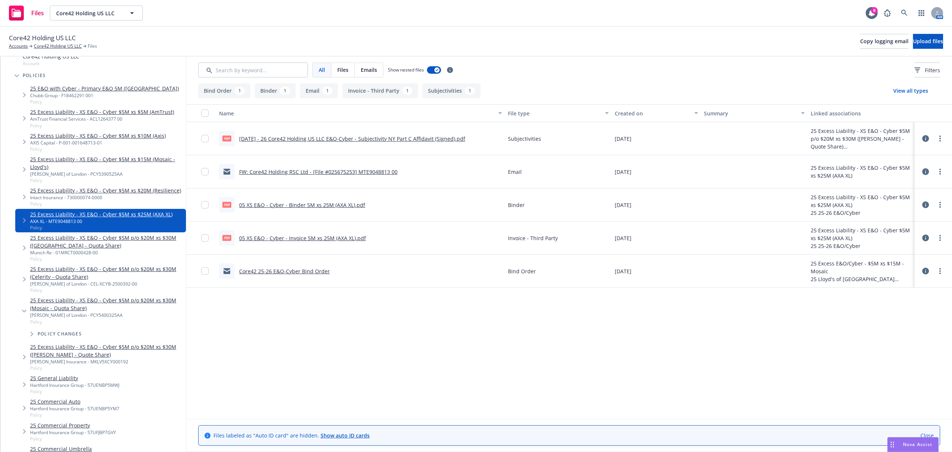
click at [152, 249] on link "25 Excess Liability - XS E&O - Cyber $5M p/o $20M xs $30M (Munich - Quota Share)" at bounding box center [106, 242] width 153 height 16
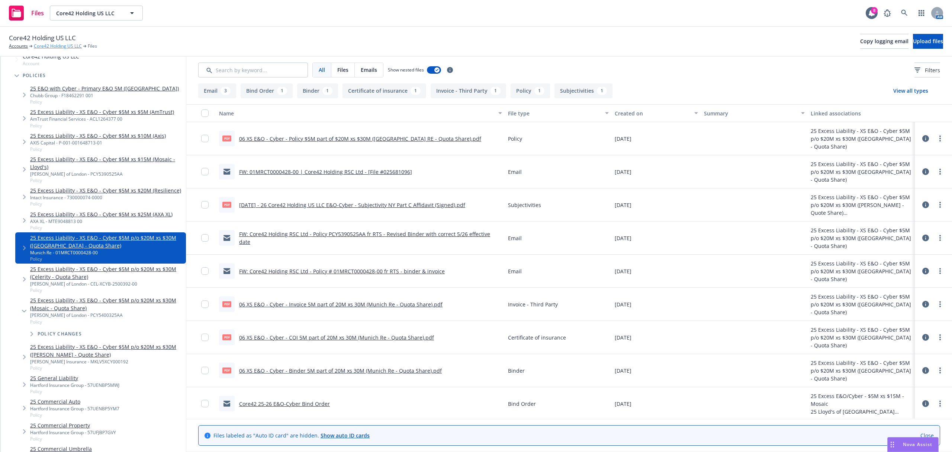
click at [51, 46] on link "Core42 Holding US LLC" at bounding box center [58, 46] width 48 height 7
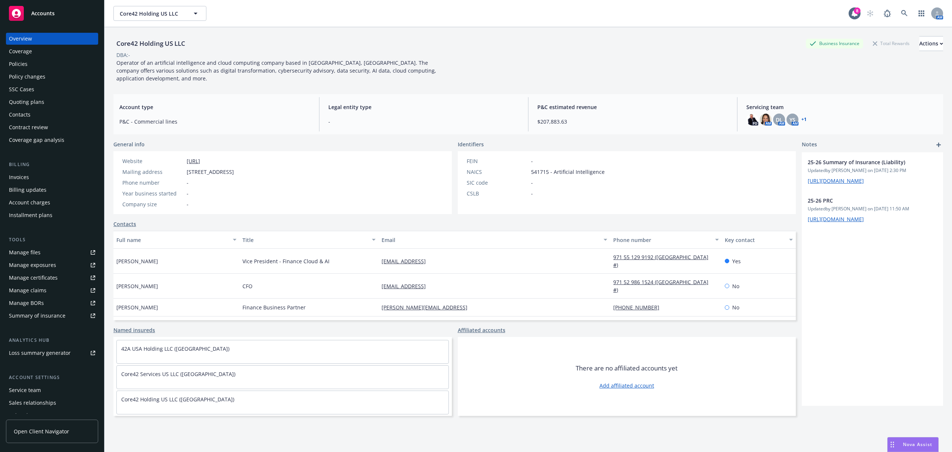
click at [35, 48] on div "Coverage" at bounding box center [52, 51] width 86 height 12
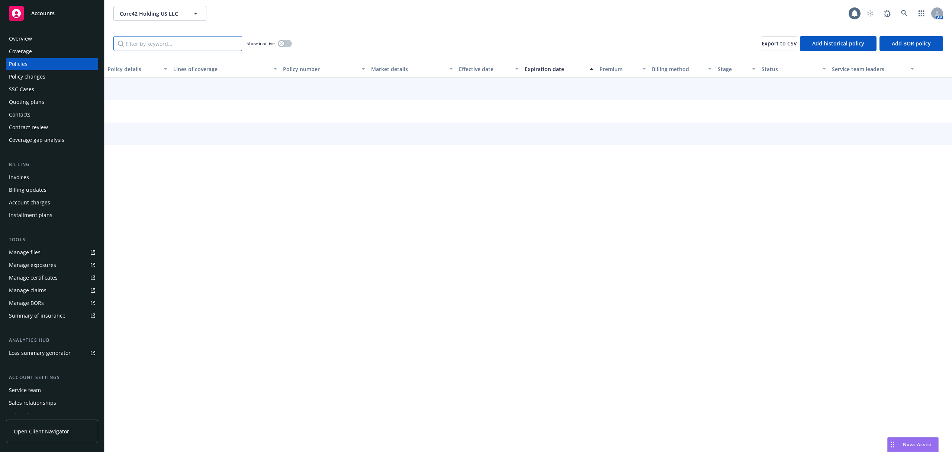
click at [147, 46] on input "Filter by keyword..." at bounding box center [177, 43] width 129 height 15
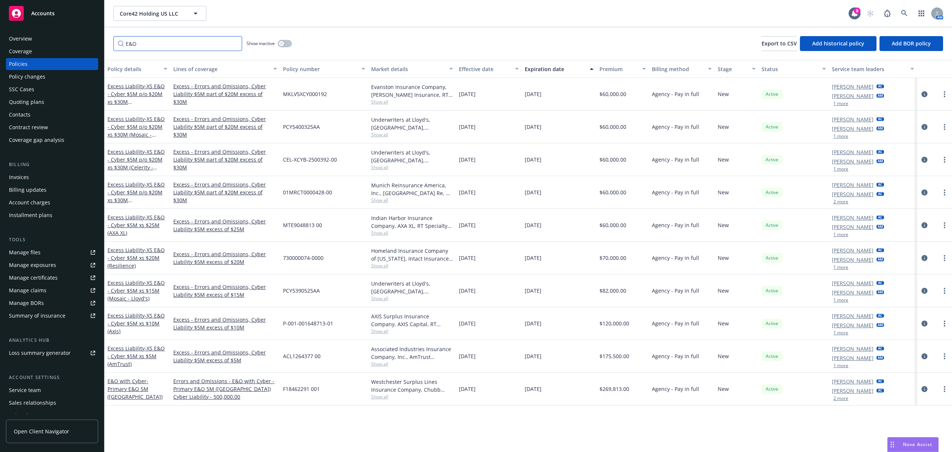
type input "E&O"
click at [925, 190] on icon "circleInformation" at bounding box center [925, 192] width 6 height 6
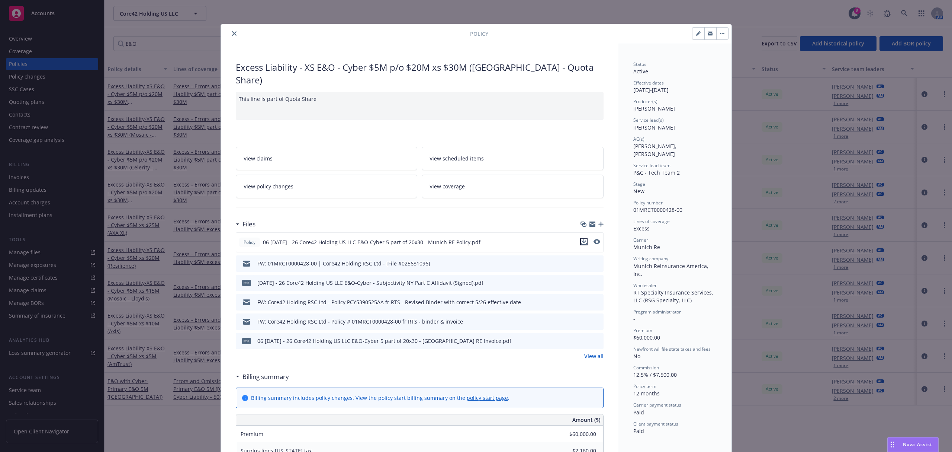
click at [581, 238] on icon "download file" at bounding box center [584, 241] width 6 height 6
